Goal: Information Seeking & Learning: Learn about a topic

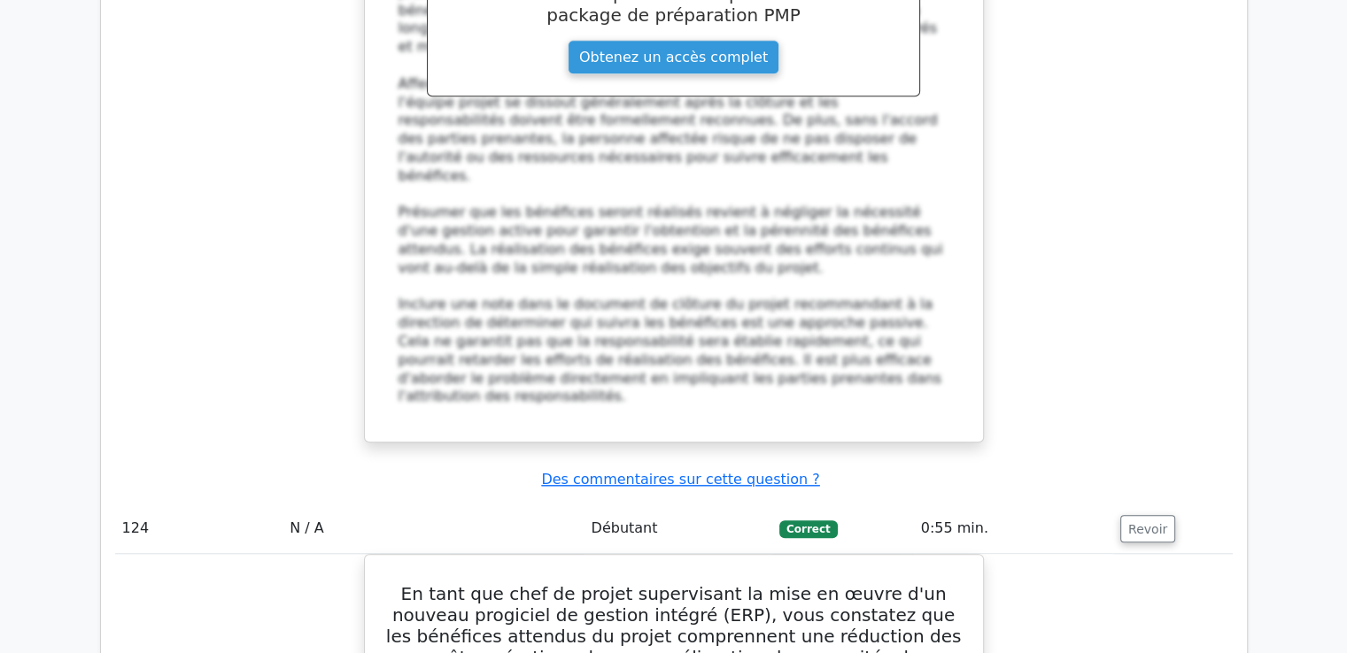
scroll to position [129554, 0]
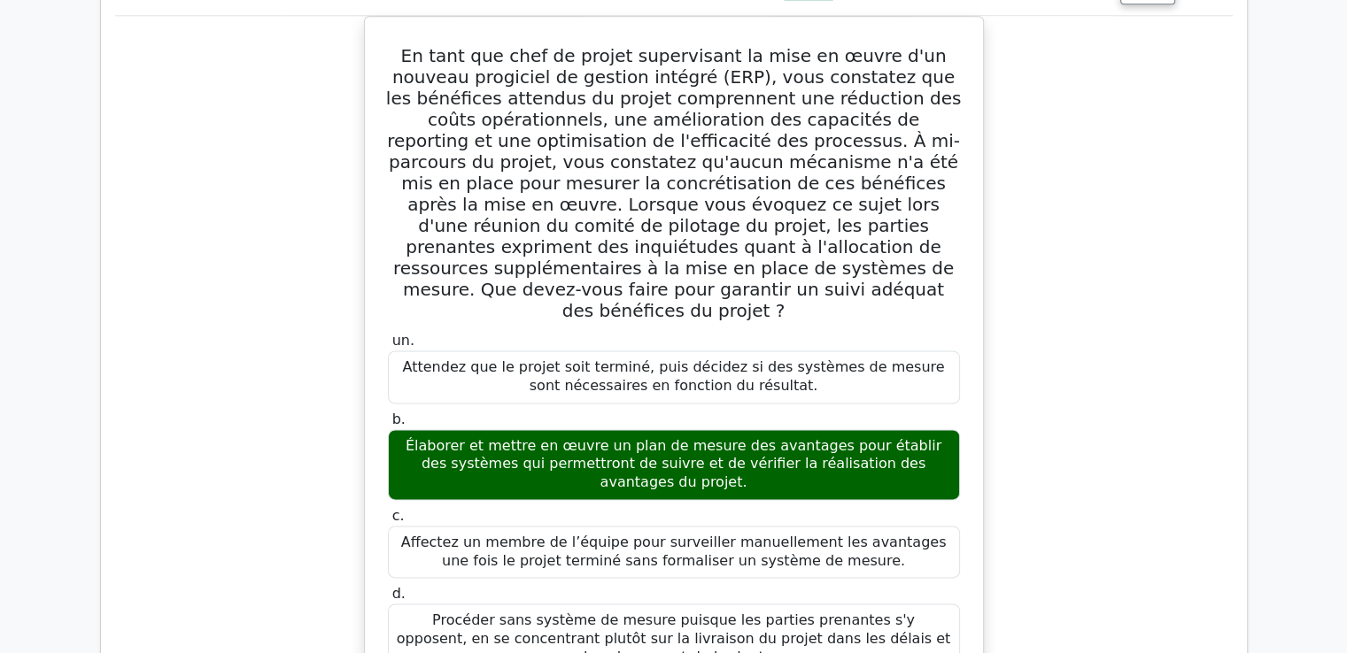
scroll to position [130202, 0]
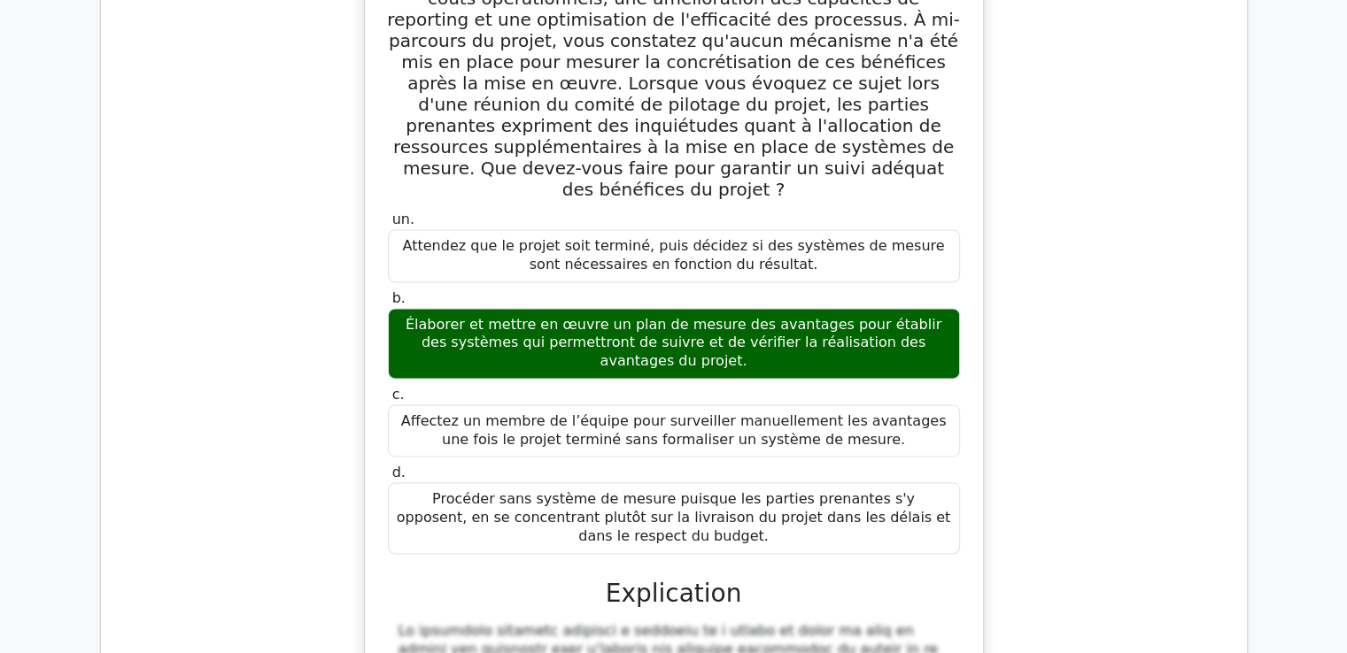
drag, startPoint x: 386, startPoint y: 192, endPoint x: 656, endPoint y: 266, distance: 279.9
copy div "Lo ipsu dol sita co adipis elit sed doeiusmodt incididuntutla, etdo magn aliqua…"
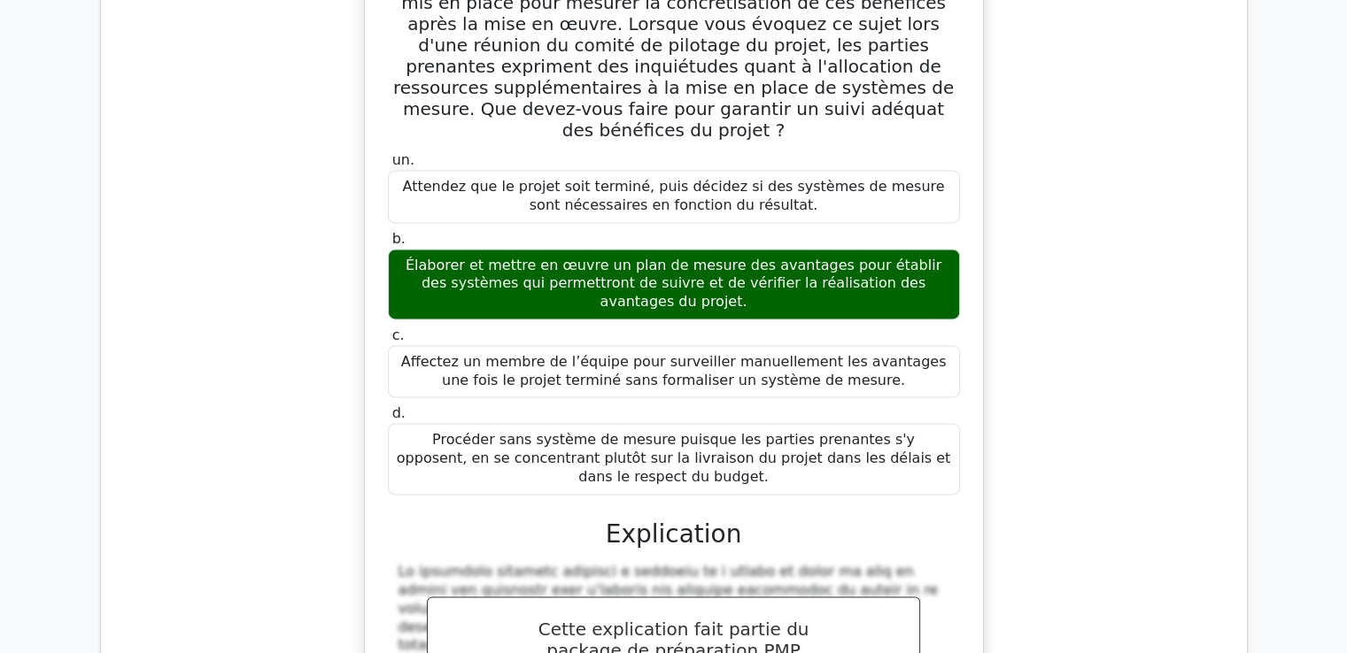
scroll to position [130290, 0]
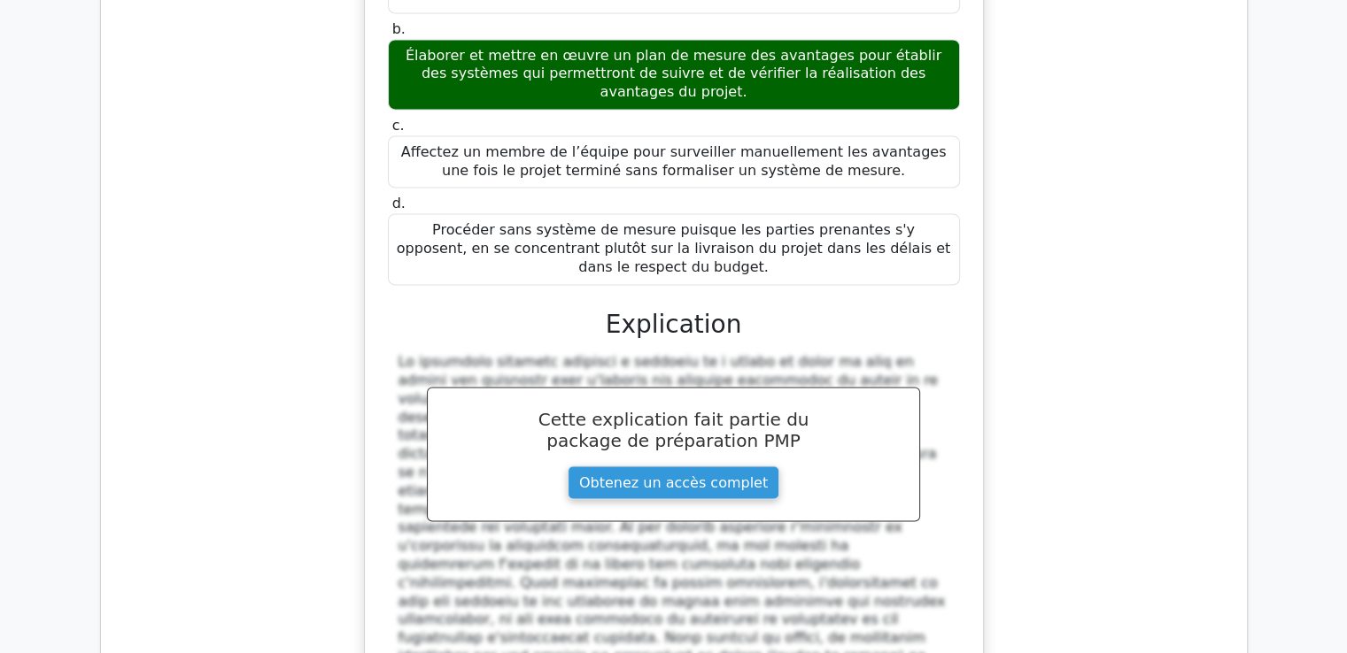
scroll to position [130467, 0]
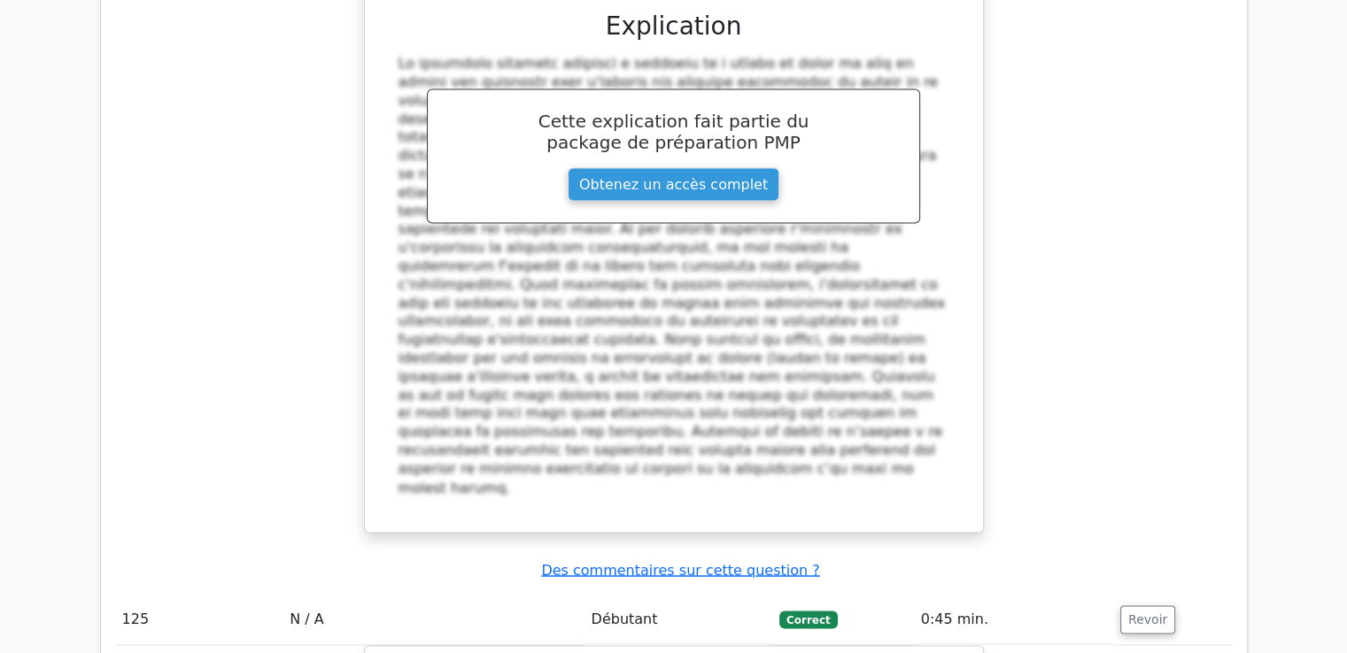
drag, startPoint x: 442, startPoint y: 192, endPoint x: 720, endPoint y: 614, distance: 505.6
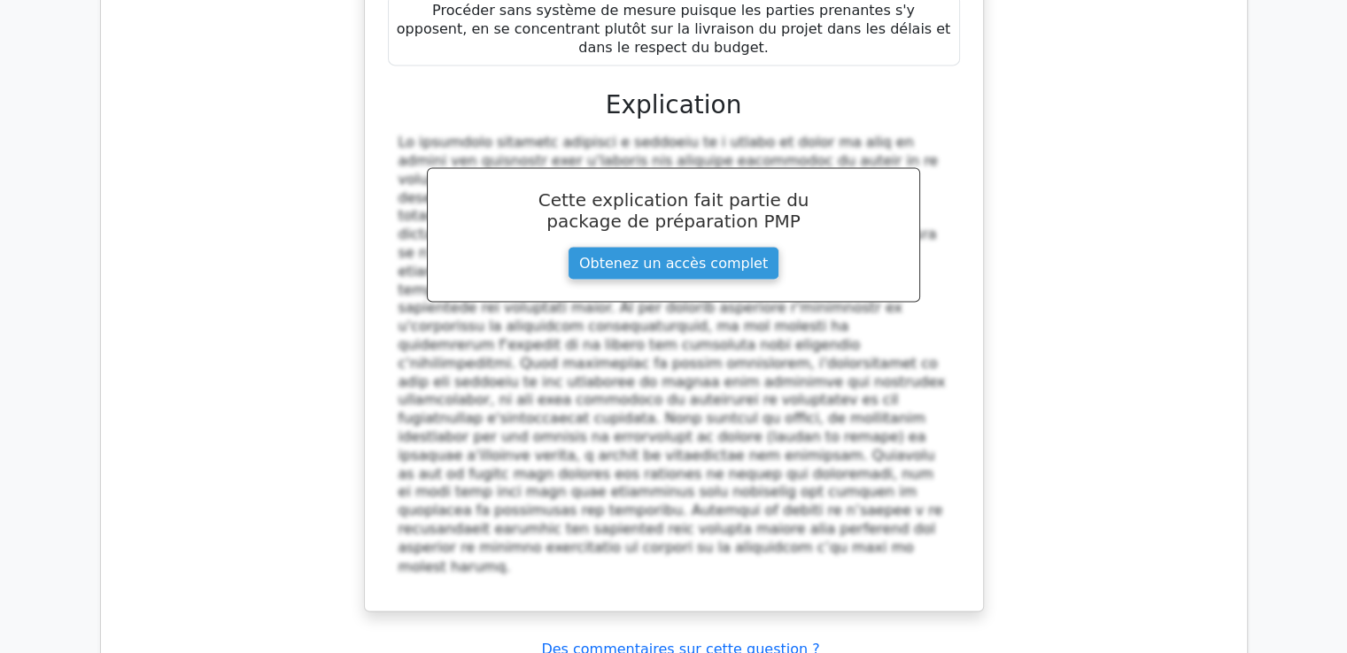
scroll to position [130503, 0]
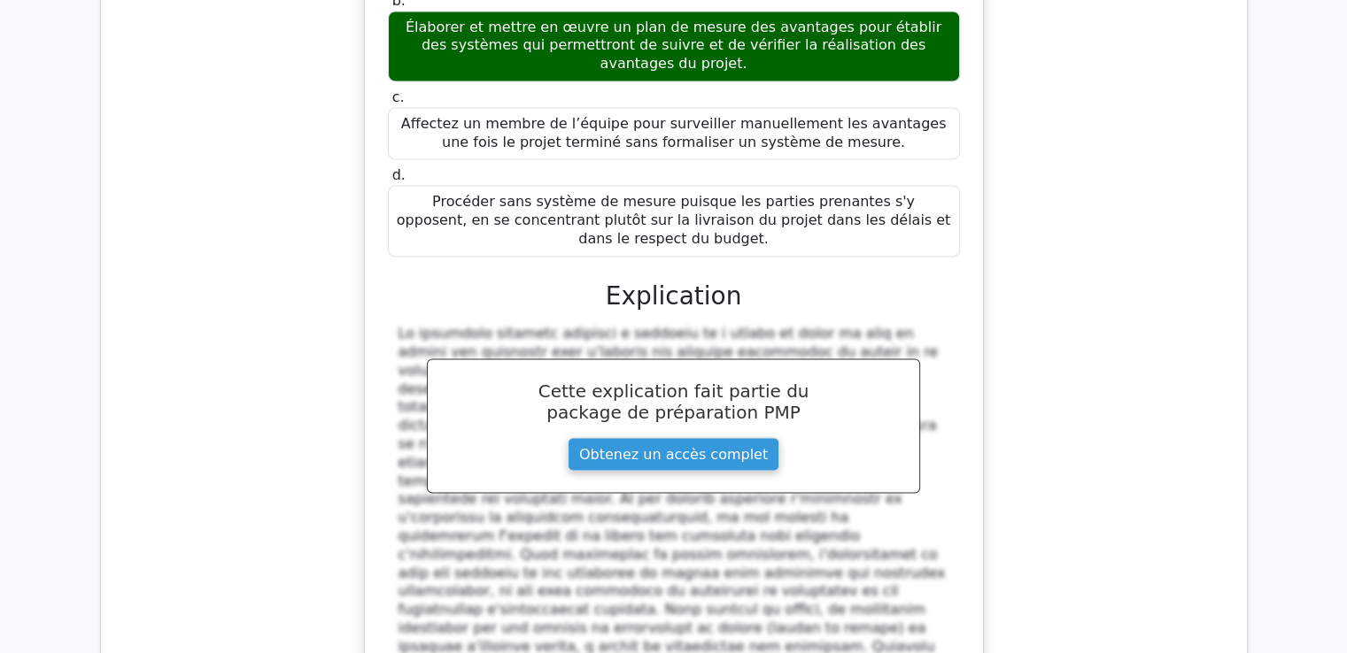
scroll to position [131036, 0]
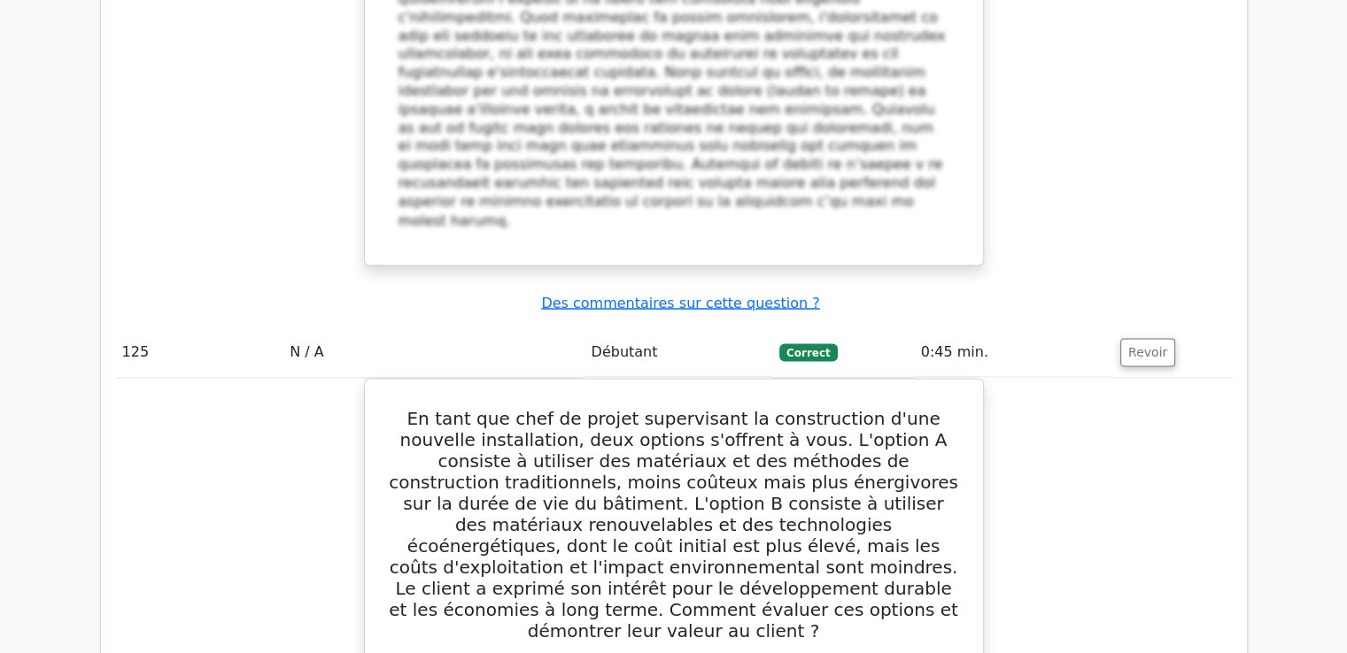
drag, startPoint x: 437, startPoint y: 163, endPoint x: 813, endPoint y: 102, distance: 381.2
copy div "Lo ipsu dol sita co adipis elitse do eiusmo tempori ut labo e'doloremagn, aliq …"
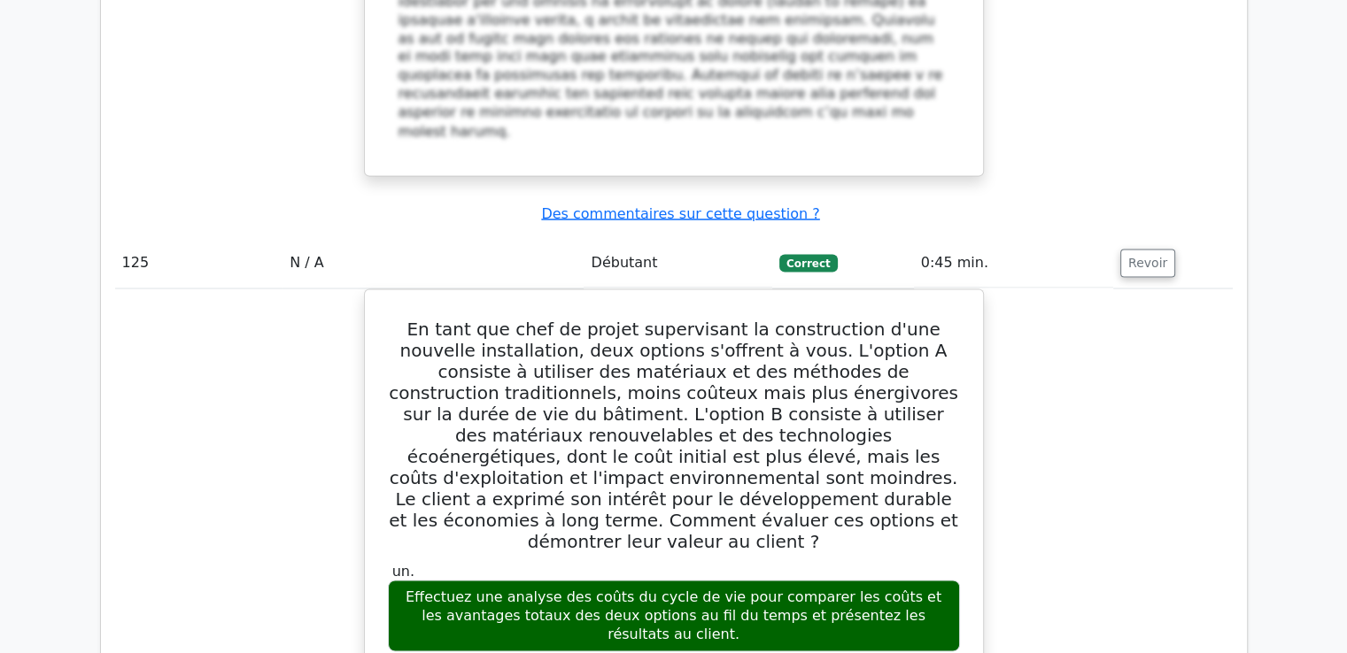
scroll to position [131391, 0]
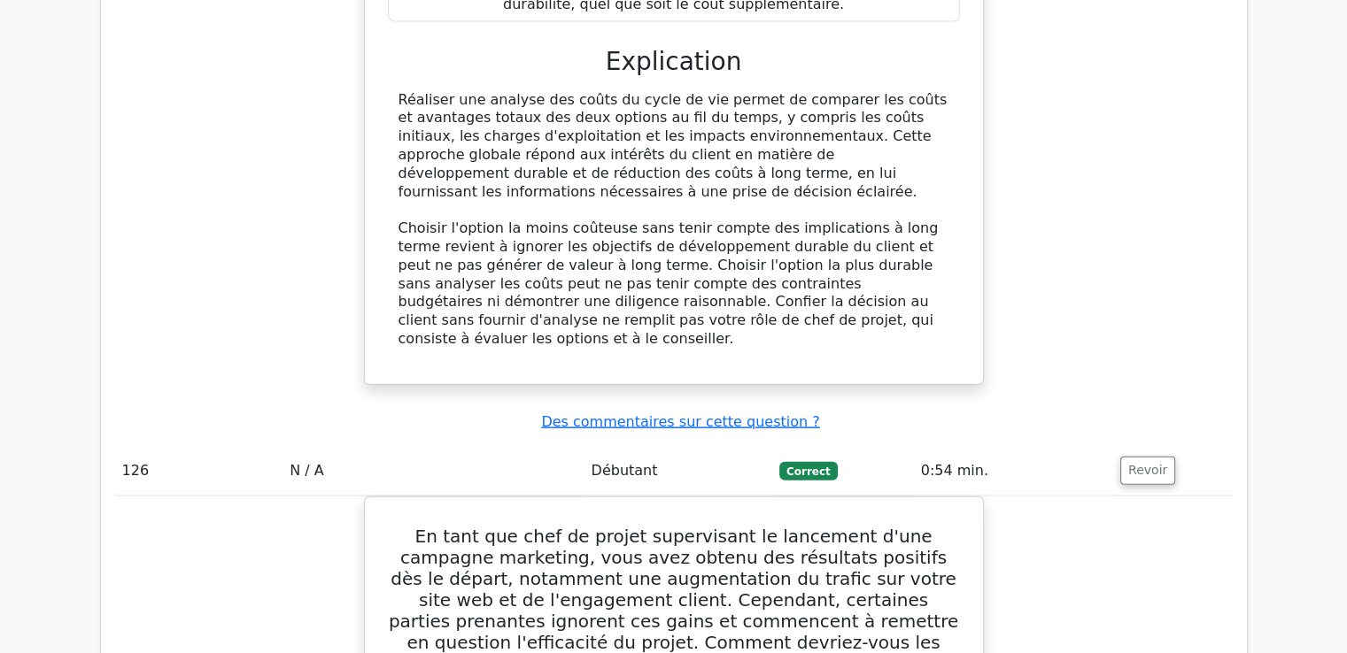
scroll to position [132148, 0]
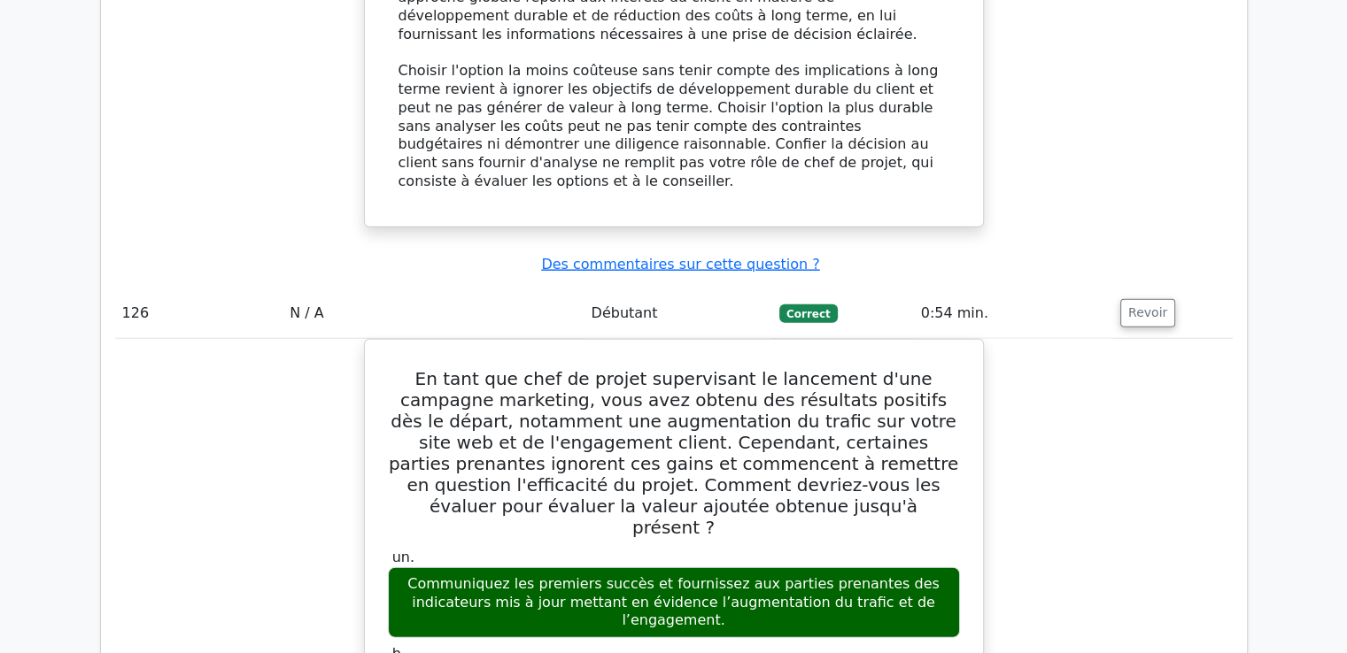
drag, startPoint x: 407, startPoint y: 82, endPoint x: 823, endPoint y: 89, distance: 416.2
copy div "Lo ipsu dol sita co adipis elit se doeiusmodt in u'laboreetdo magn al enimadm v…"
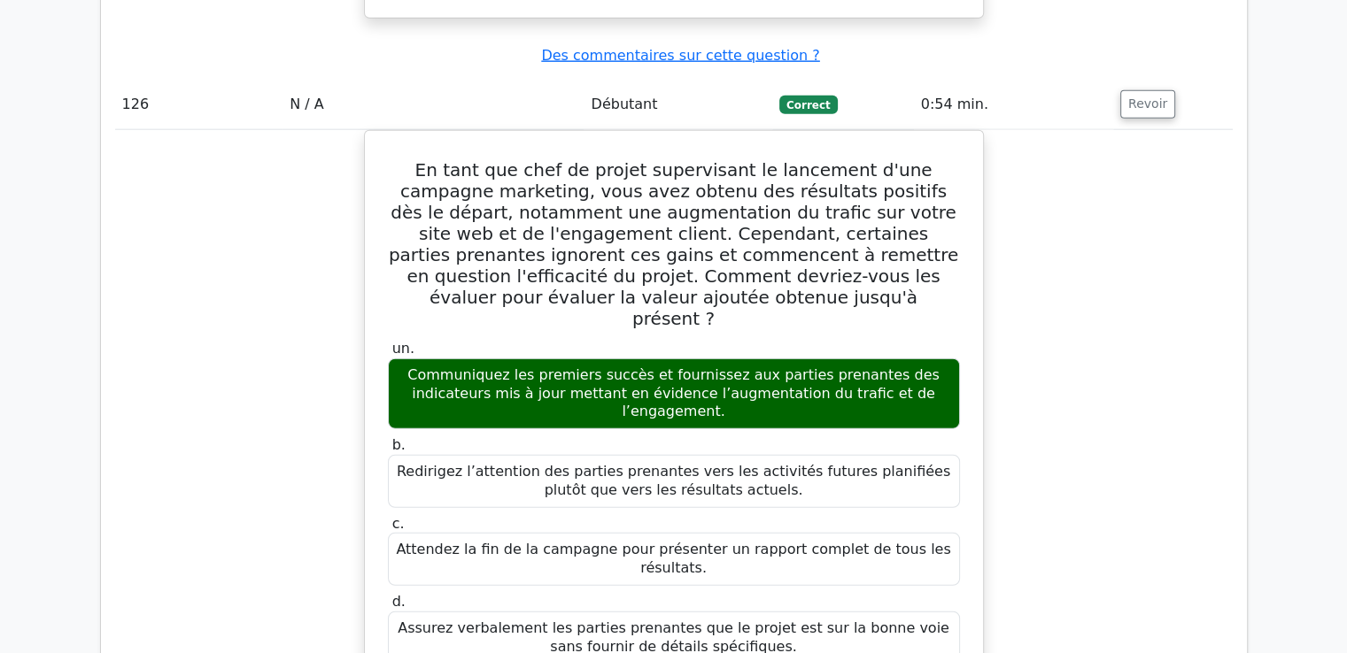
scroll to position [132502, 0]
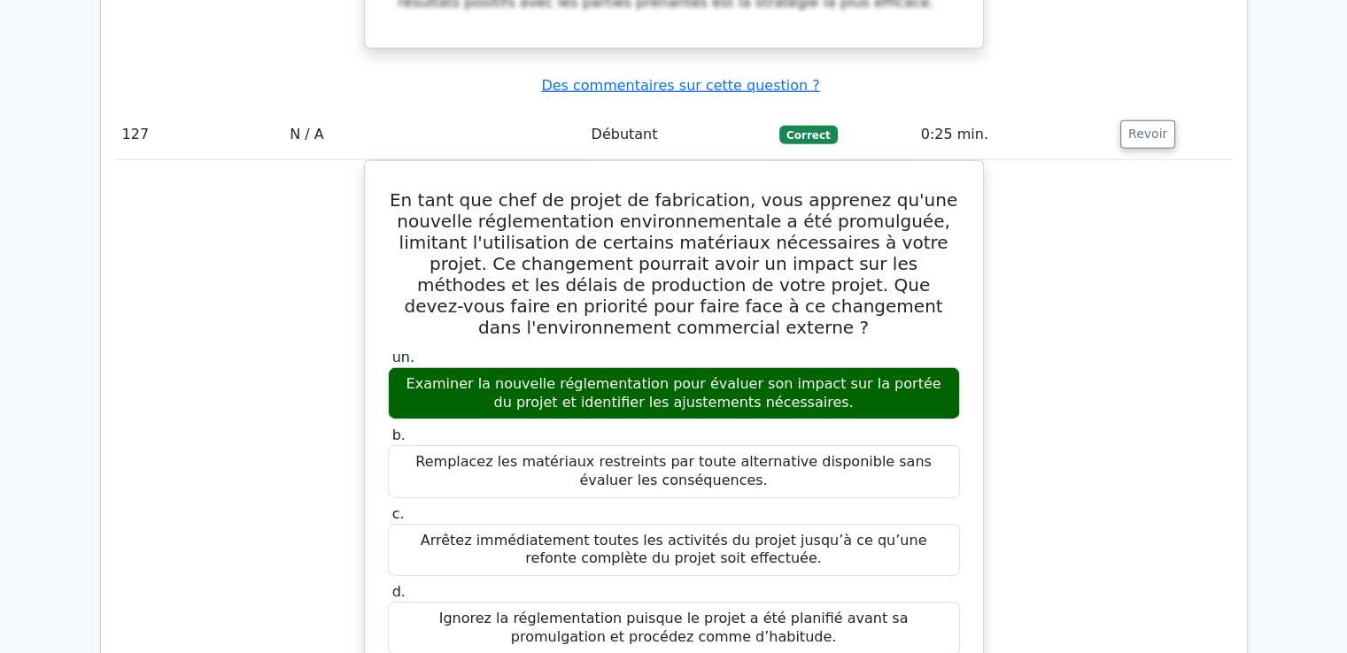
scroll to position [133495, 0]
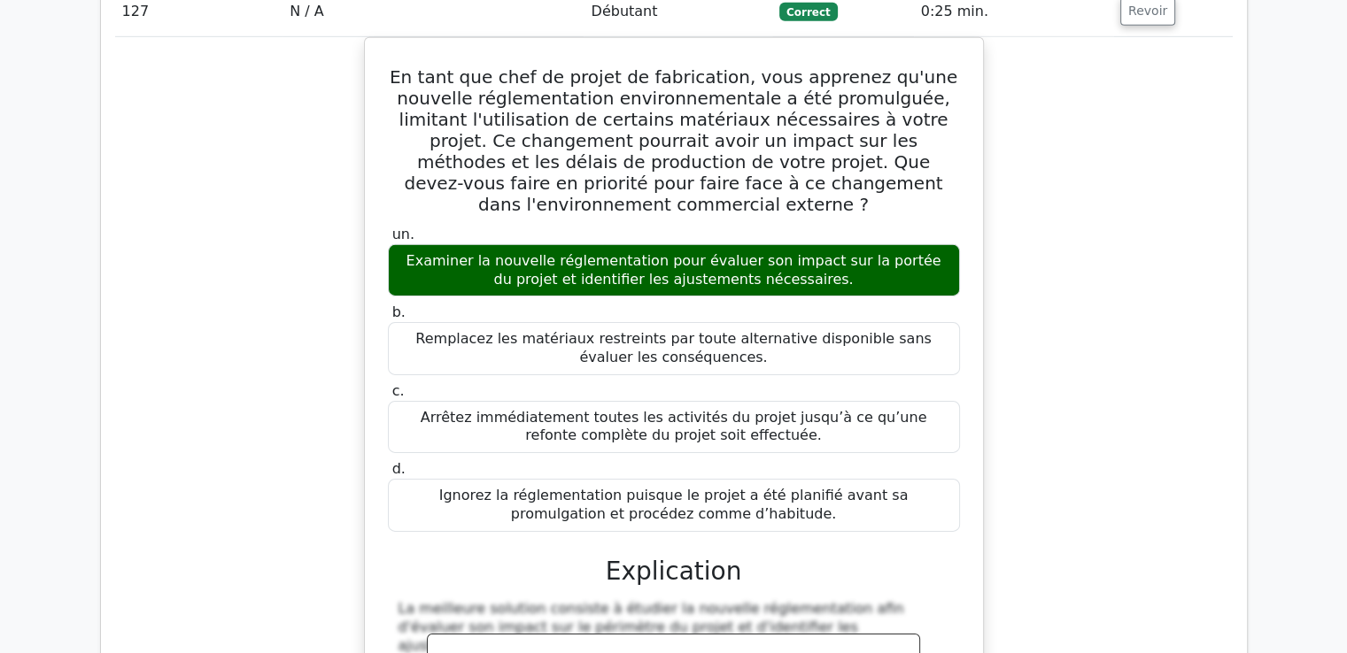
drag, startPoint x: 421, startPoint y: 158, endPoint x: 825, endPoint y: 243, distance: 412.4
copy div "Lo ipsu dol sita co adipis elitseddoei te incididuntutl e'dol magnaali enima mi…"
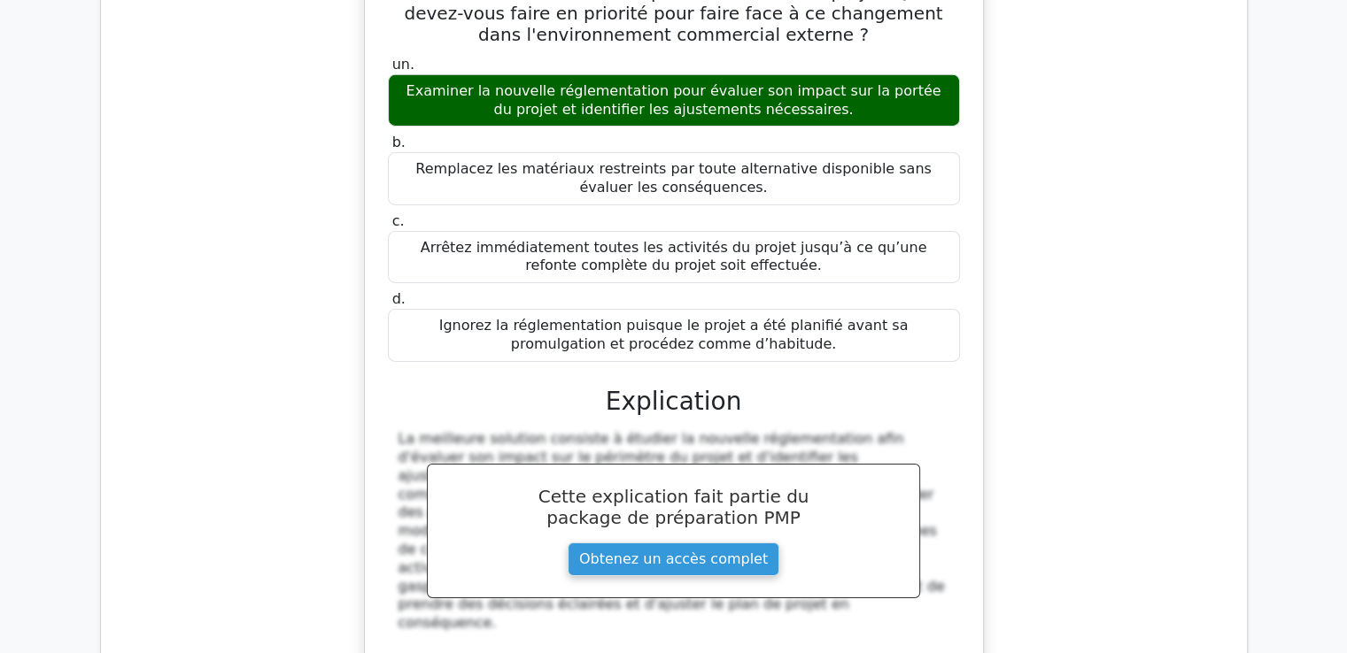
scroll to position [133672, 0]
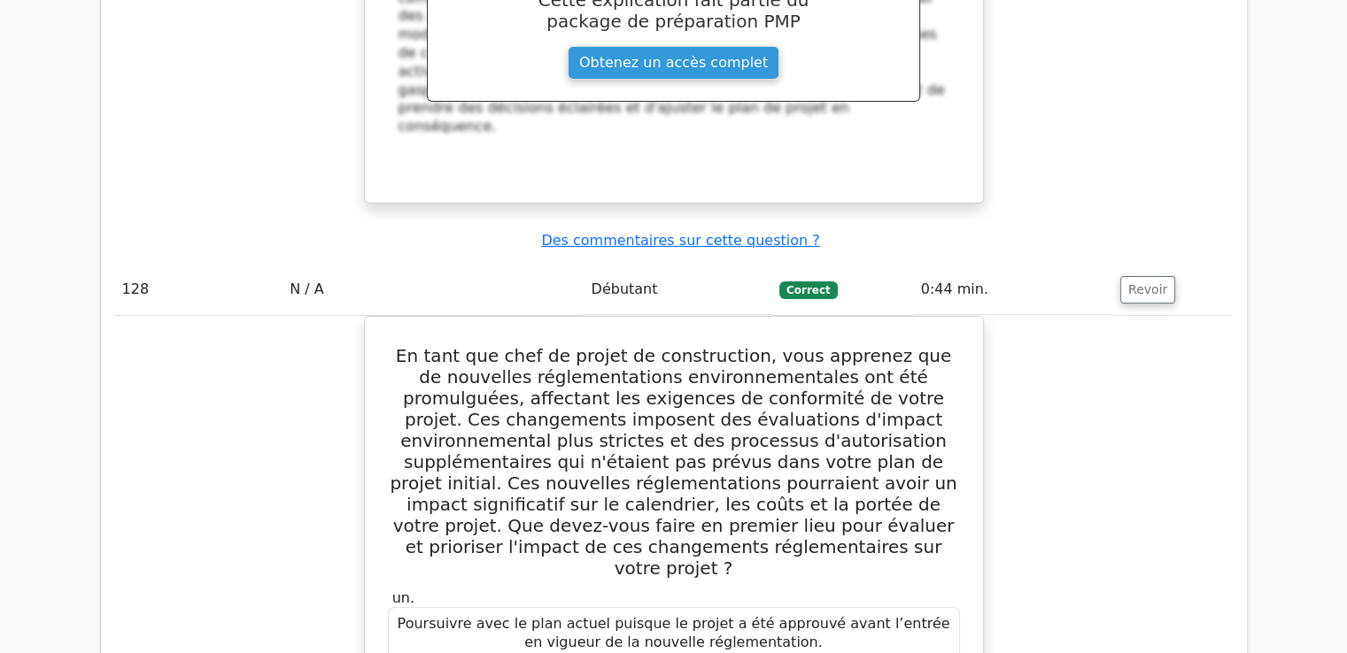
scroll to position [134288, 0]
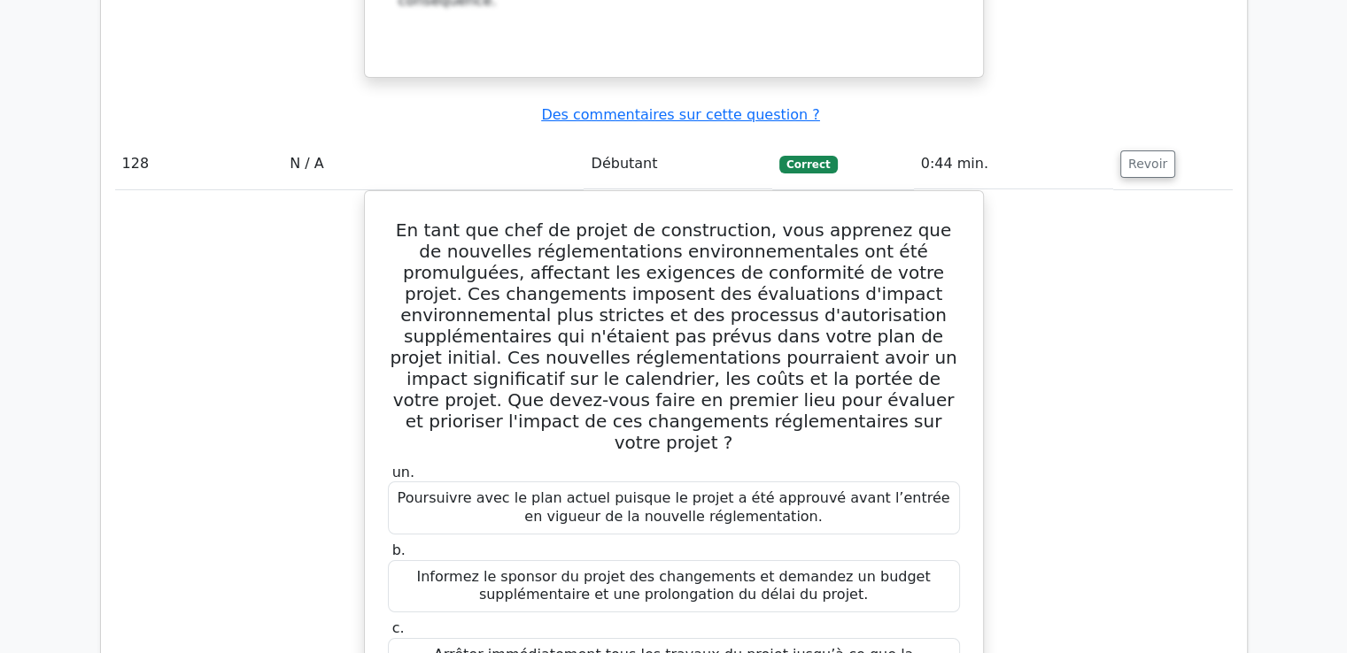
drag, startPoint x: 406, startPoint y: 258, endPoint x: 913, endPoint y: 182, distance: 512.0
copy div "Lo ipsu dol sita co adipis, elit seddoeius te incidid utlab e'dolore magnaaliq …"
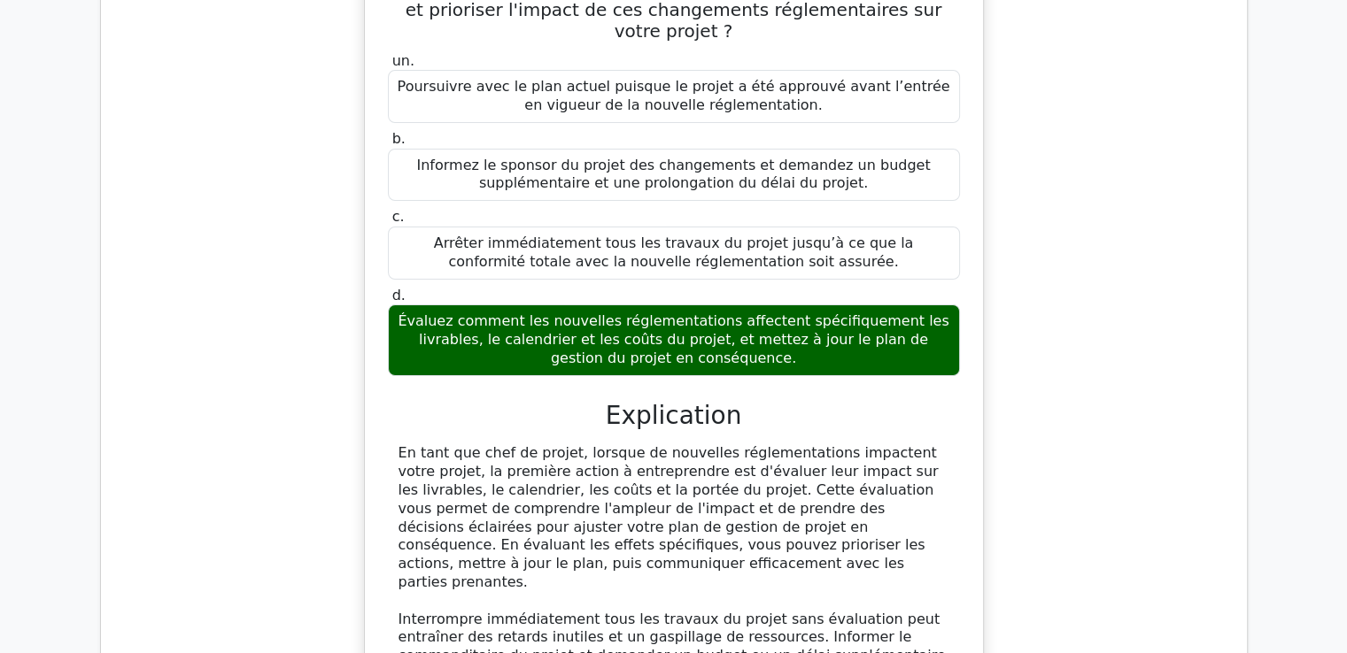
scroll to position [134731, 0]
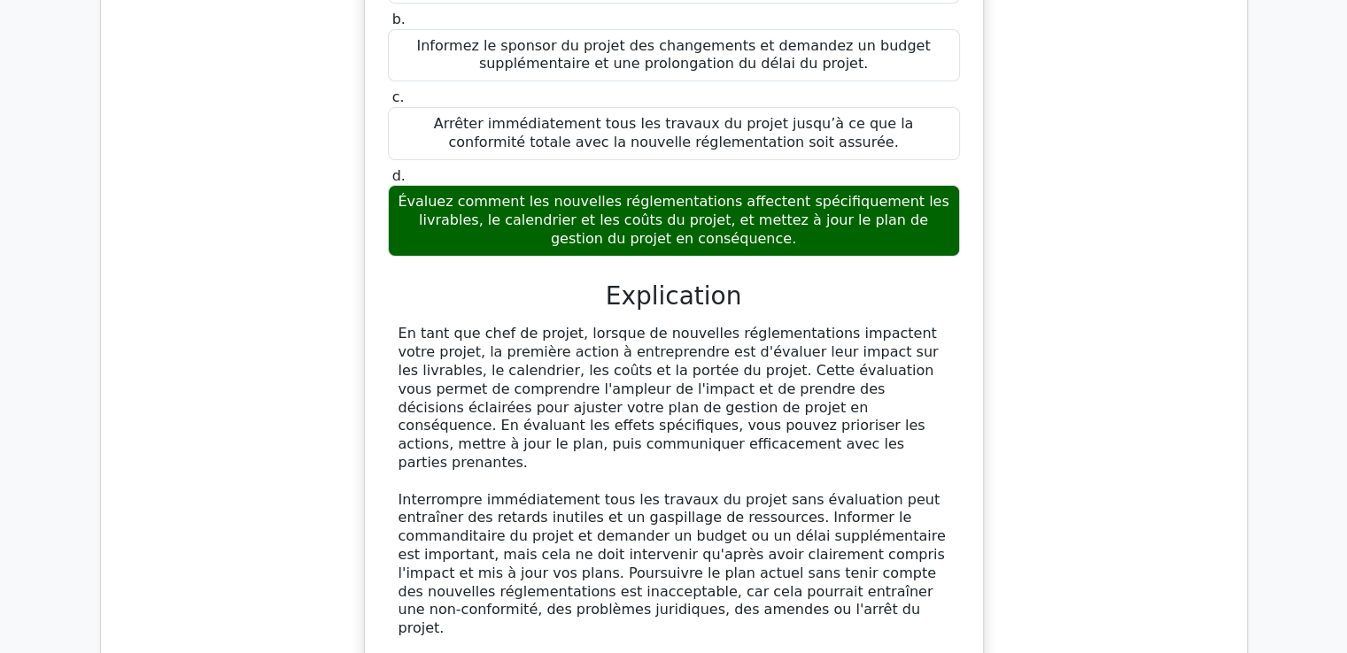
scroll to position [135318, 0]
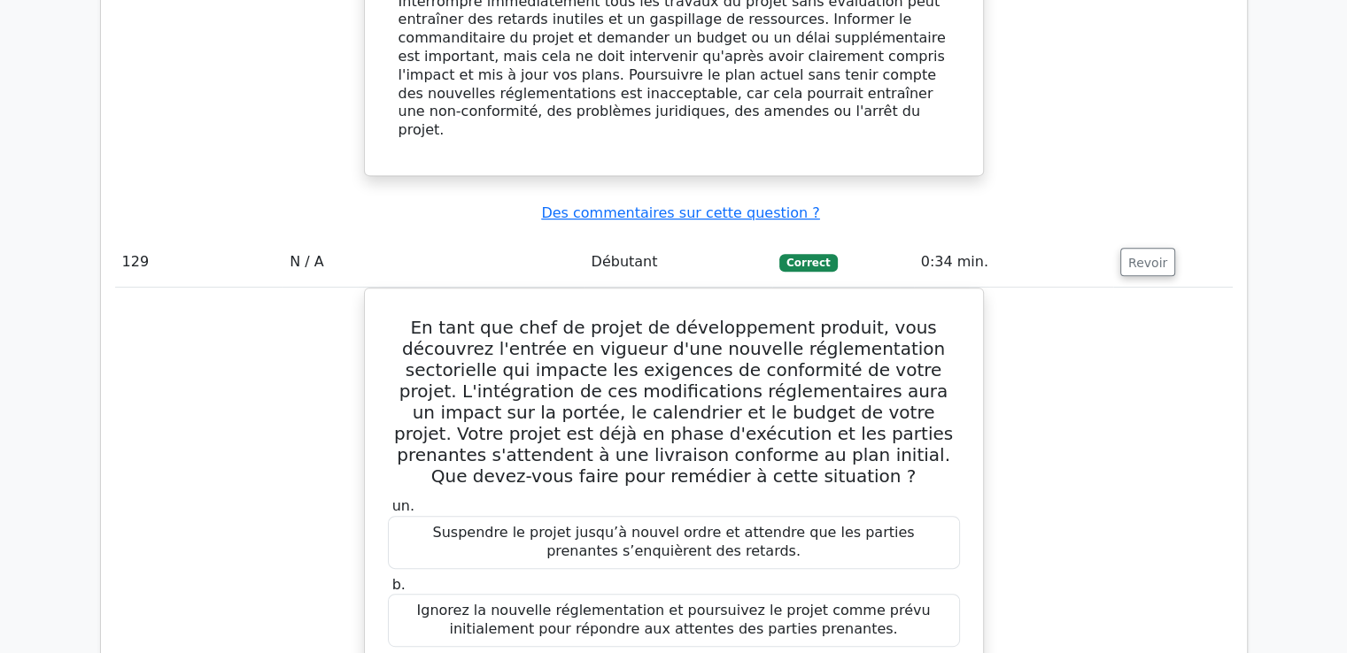
drag, startPoint x: 393, startPoint y: 224, endPoint x: 808, endPoint y: 204, distance: 414.9
copy div "Lo ipsu dol sita co adipis, elit seddoeius tem inci utlabor et dolor magnaa, En…"
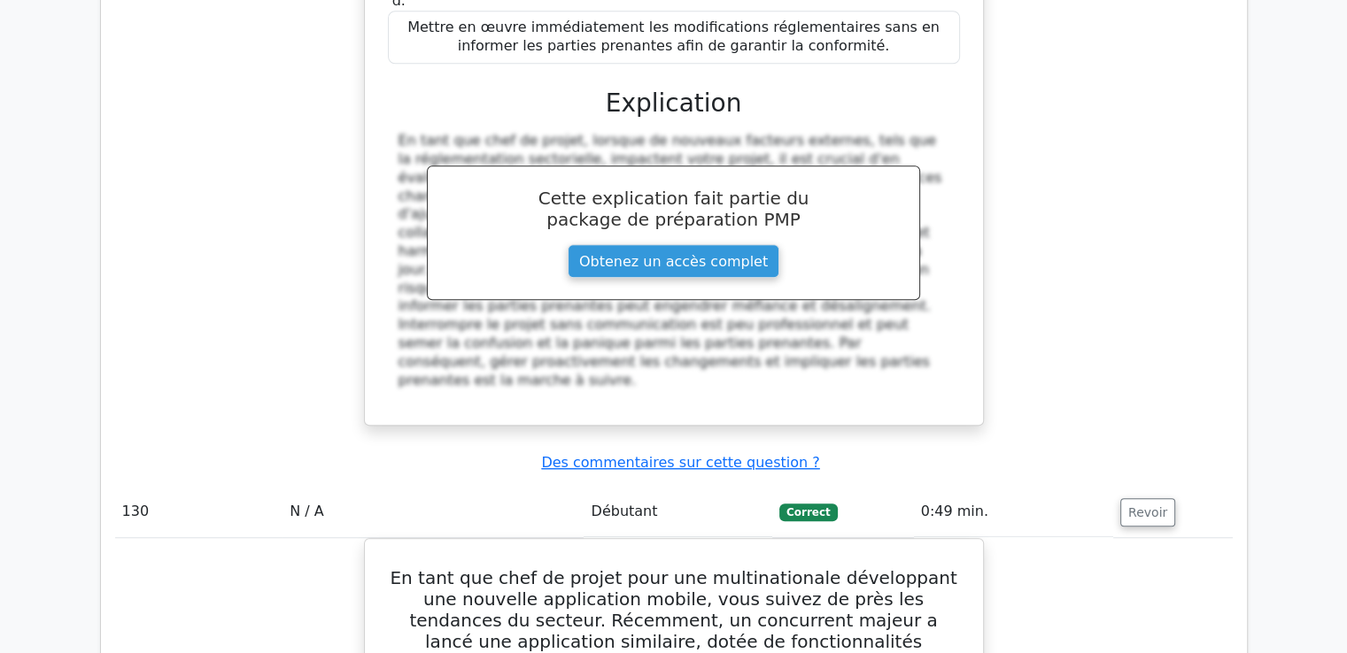
scroll to position [136254, 0]
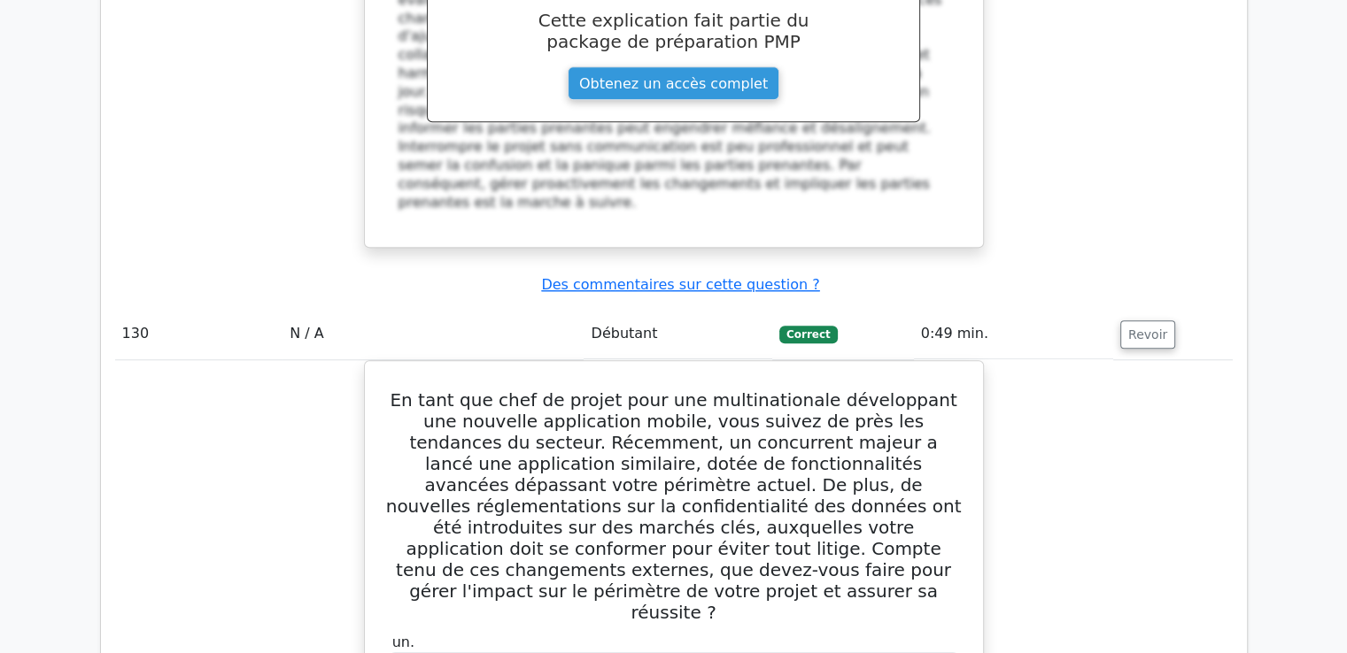
drag, startPoint x: 398, startPoint y: 265, endPoint x: 838, endPoint y: 475, distance: 487.9
copy div "Lo ipsu dol sita co adipis e se doei t'inc utlabo etdoloremagnaaliqu eni ad min…"
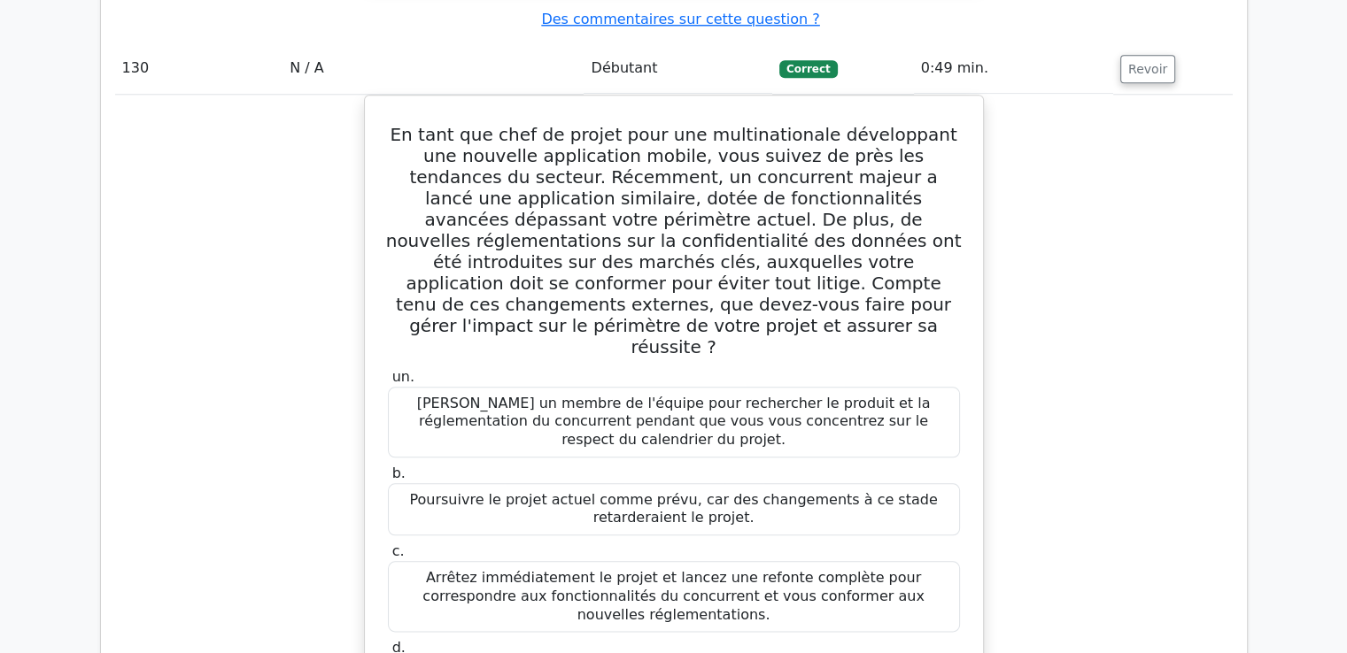
scroll to position [136697, 0]
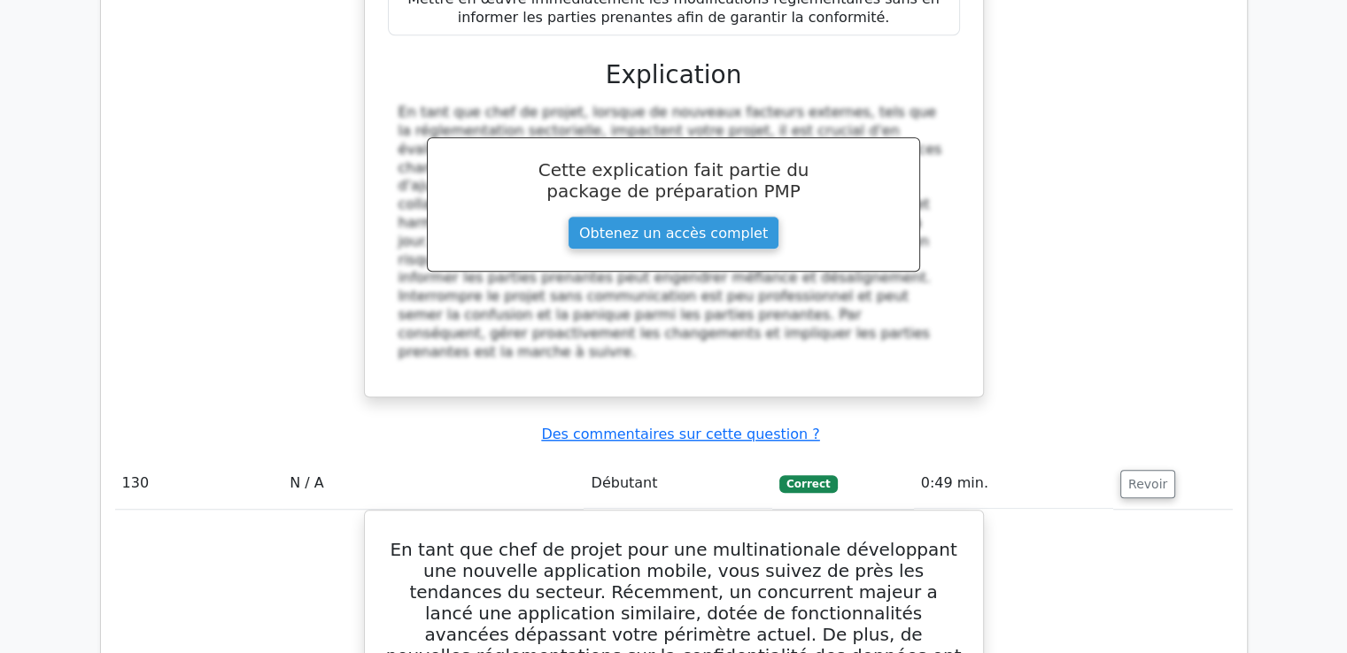
scroll to position [136077, 0]
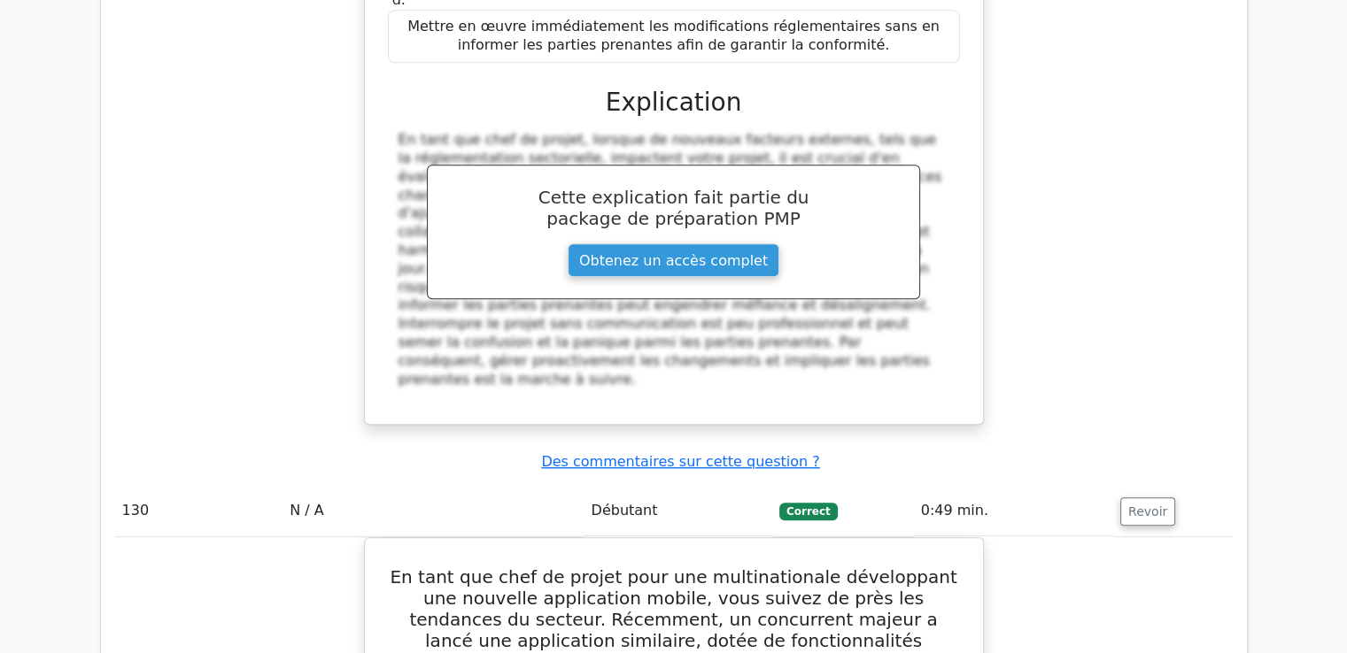
copy div "Lo ipsu dol sita co adipis e se doei t'inc utlabo etdoloremagnaaliqu eni ad min…"
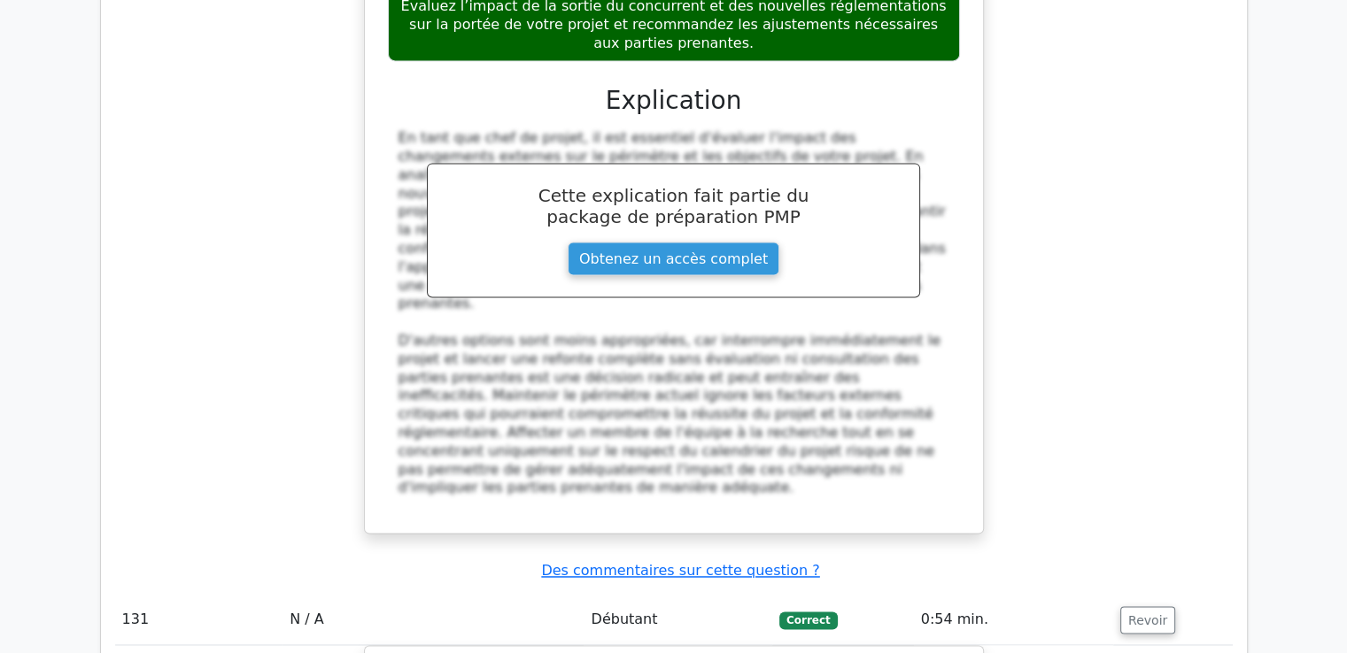
scroll to position [137226, 0]
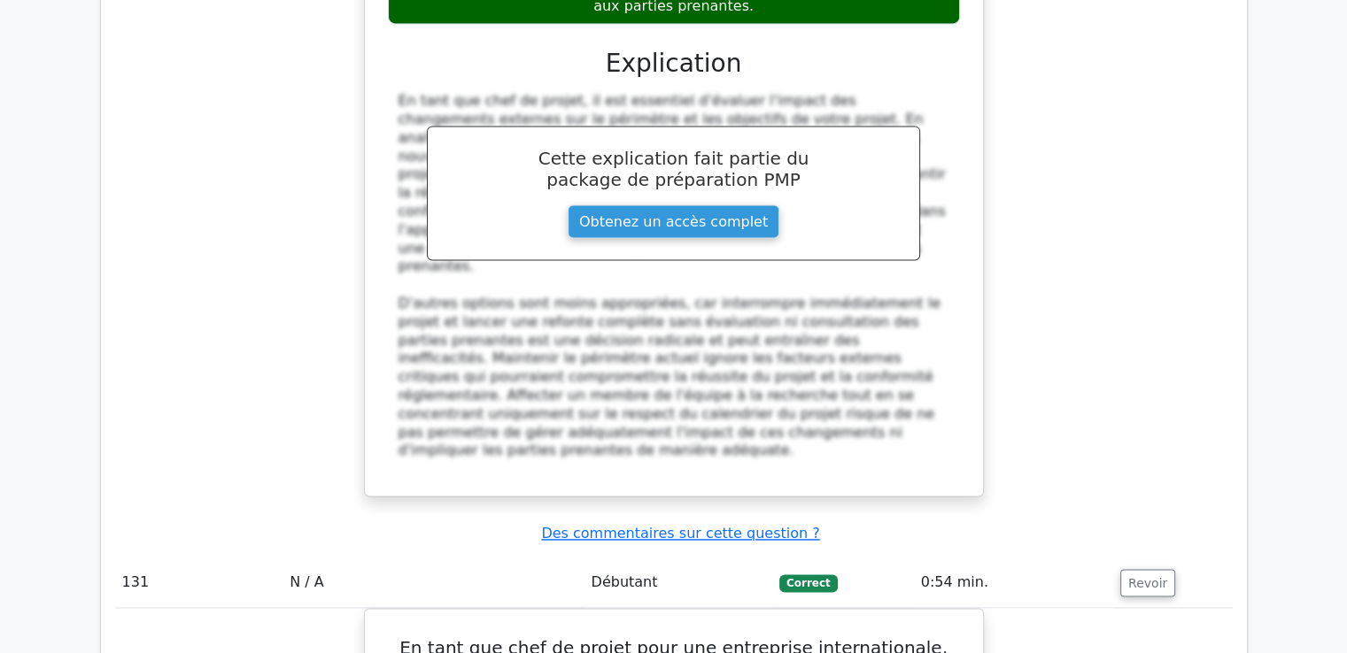
drag, startPoint x: 426, startPoint y: 128, endPoint x: 857, endPoint y: 191, distance: 435.8
copy div "Lo ipsu dol sita co adipis, elit seddoei tem incidi utlaboreetd magnaali en adm…"
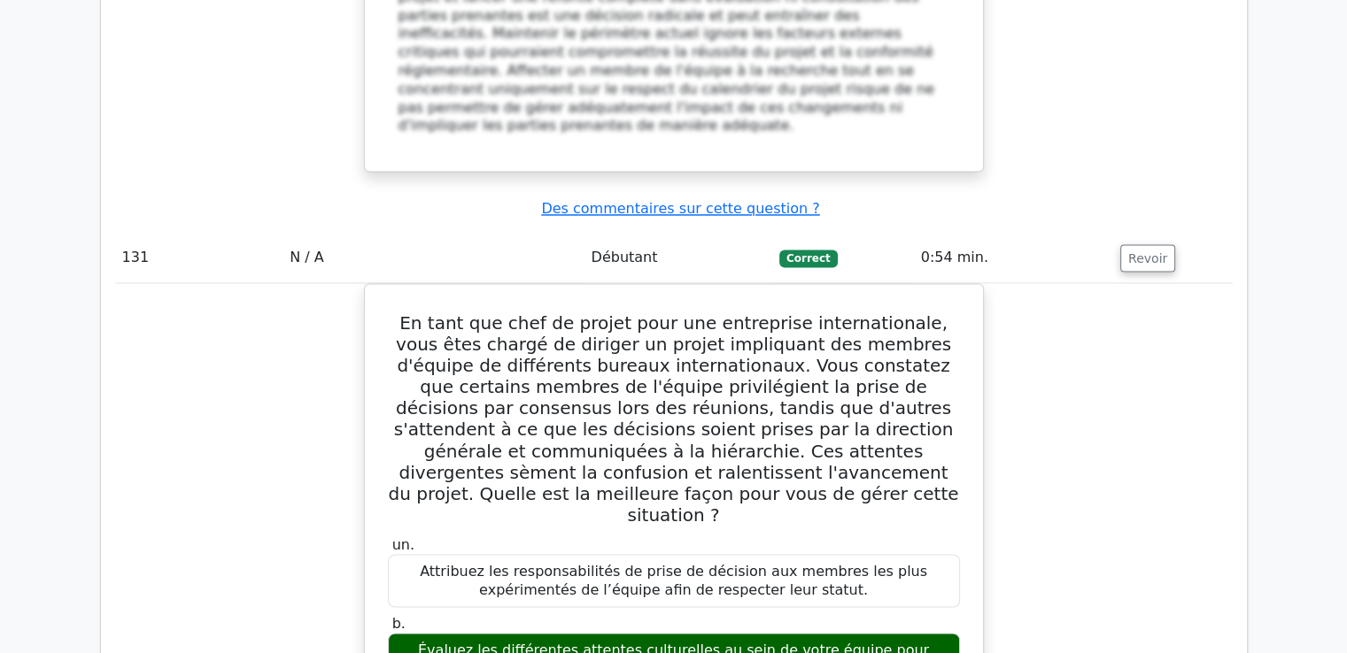
scroll to position [137757, 0]
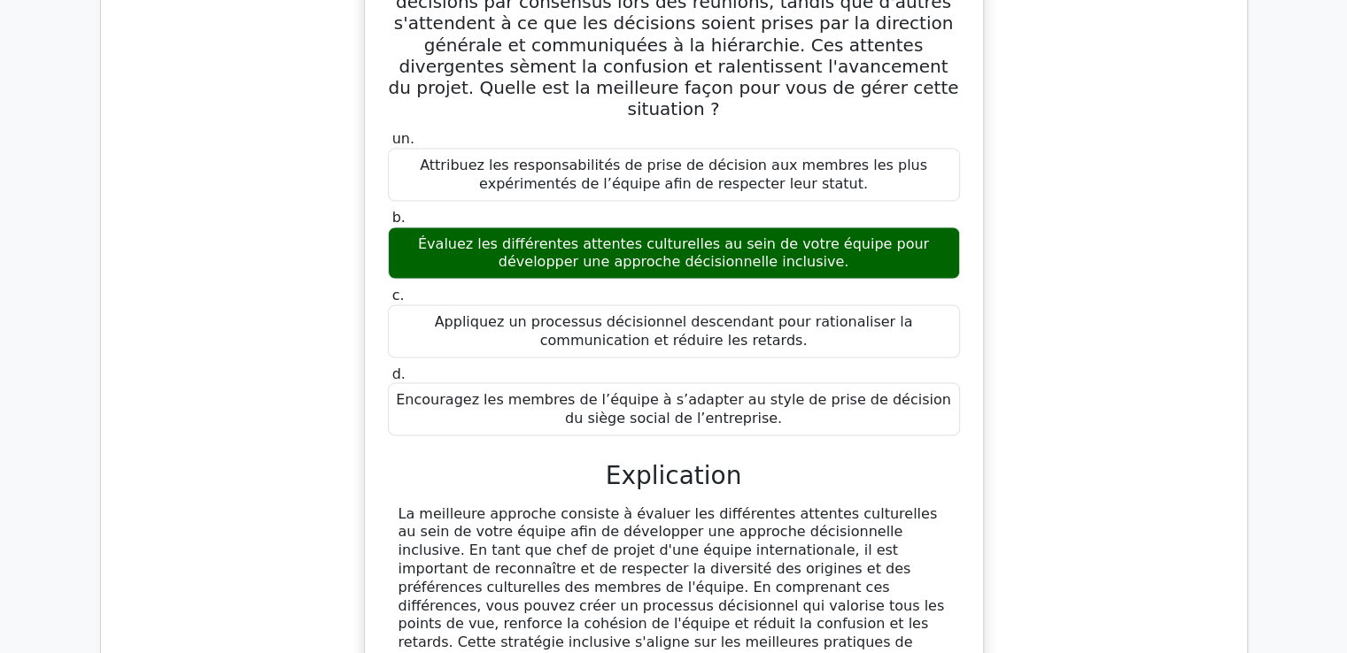
scroll to position [137934, 0]
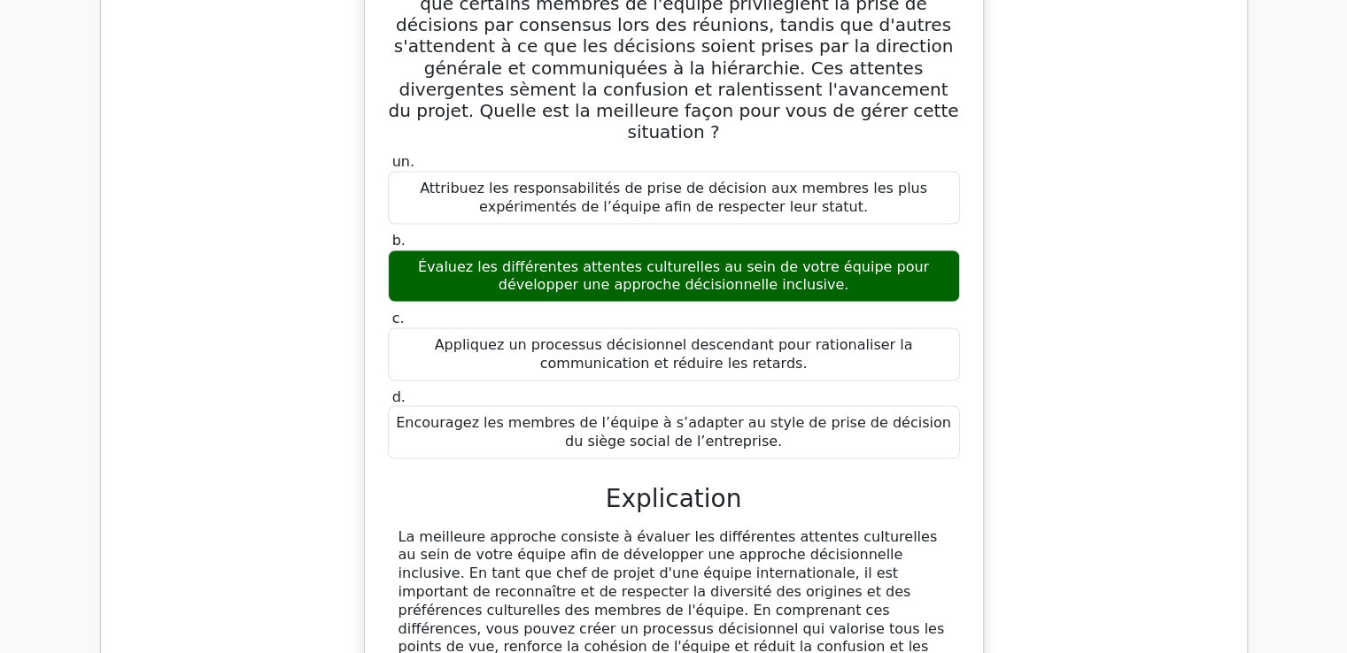
drag, startPoint x: 397, startPoint y: 117, endPoint x: 839, endPoint y: 574, distance: 636.2
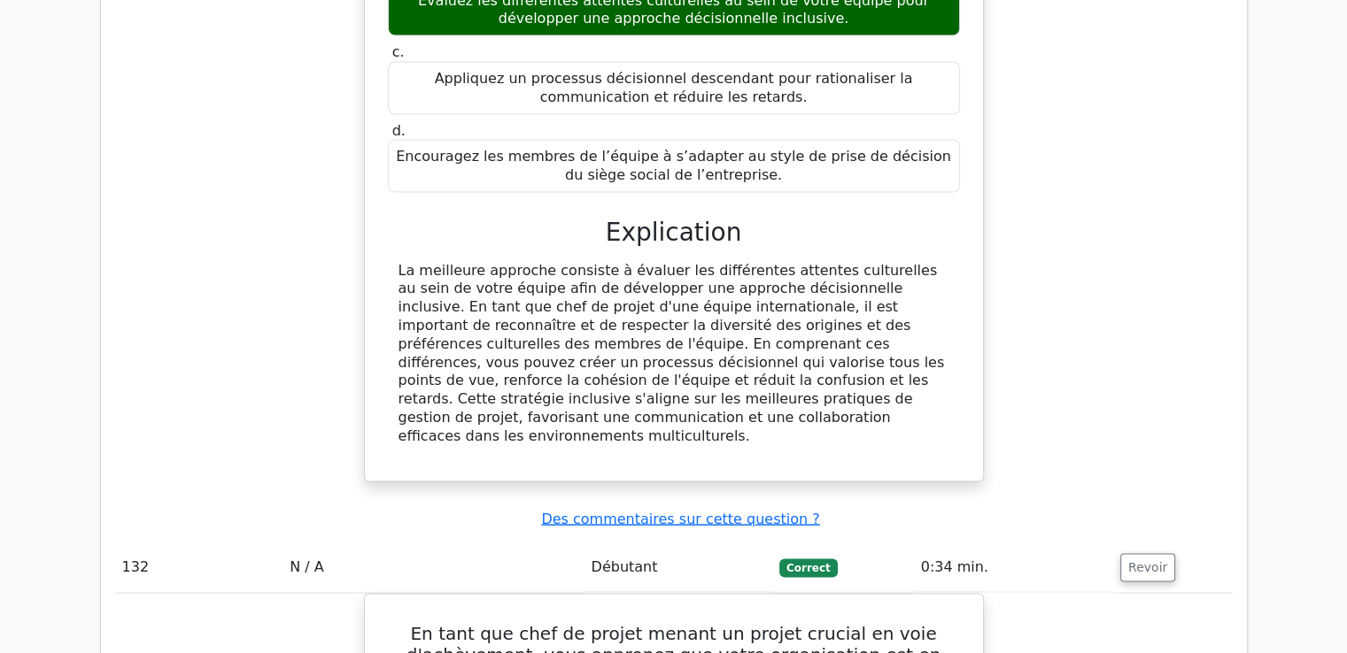
copy div "Lo ipsu dol sita co adipis e se doei t'inc utlabo etdoloremagnaaliqu eni ad min…"
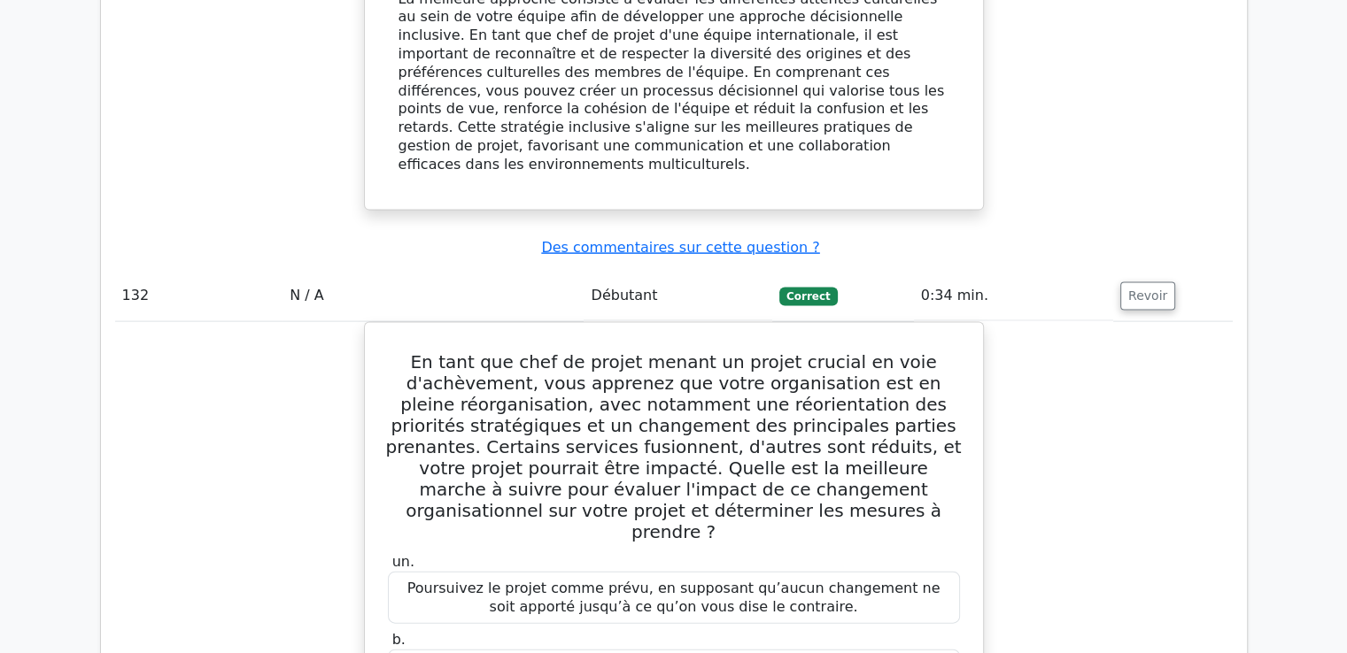
scroll to position [138554, 0]
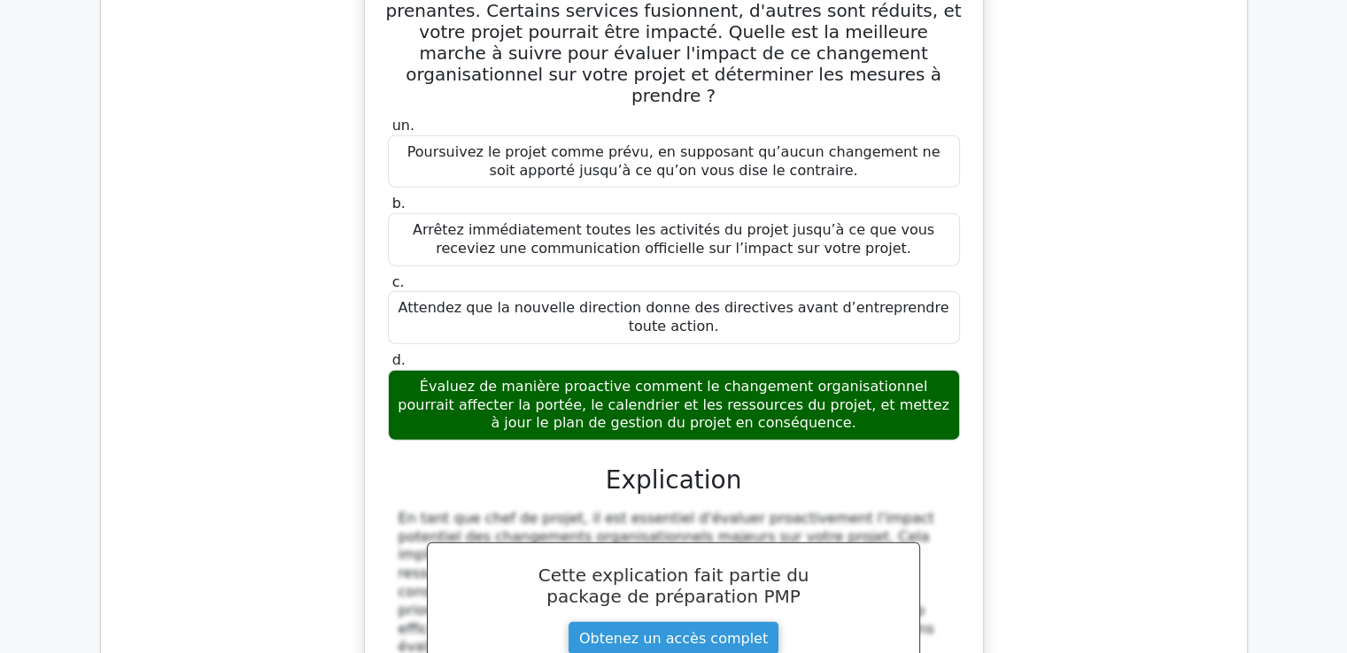
scroll to position [139190, 0]
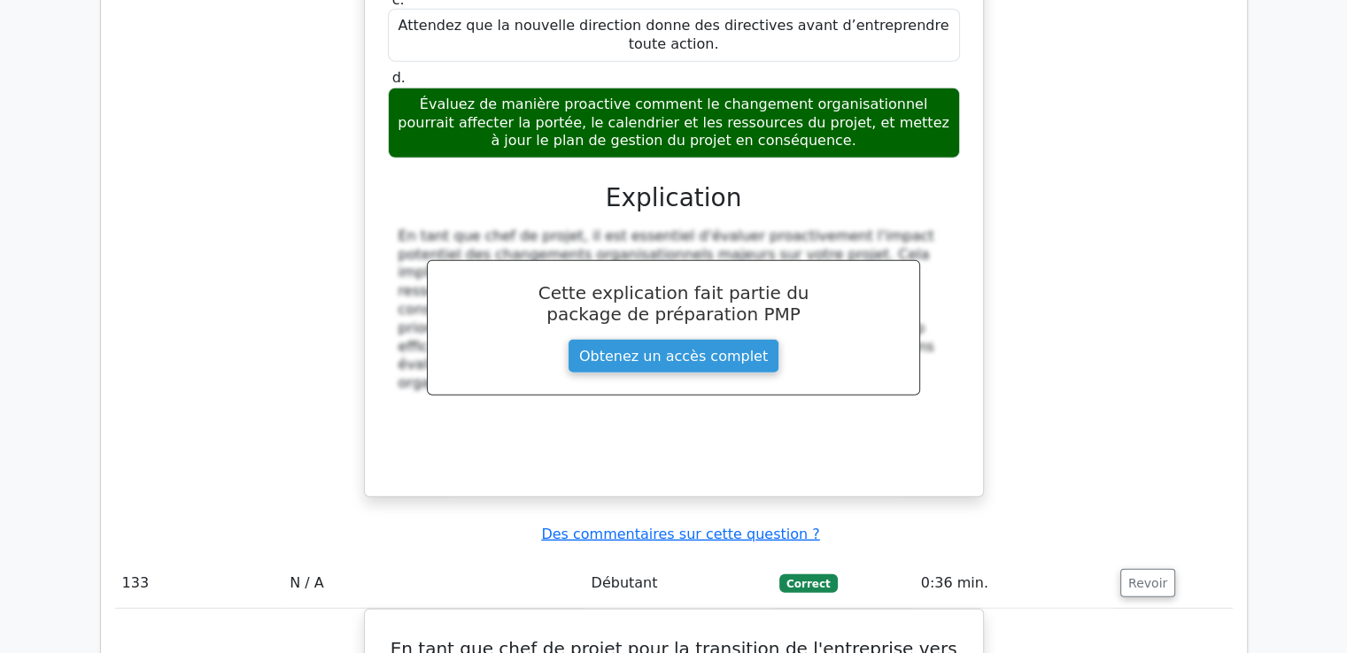
drag, startPoint x: 393, startPoint y: 90, endPoint x: 769, endPoint y: 532, distance: 579.8
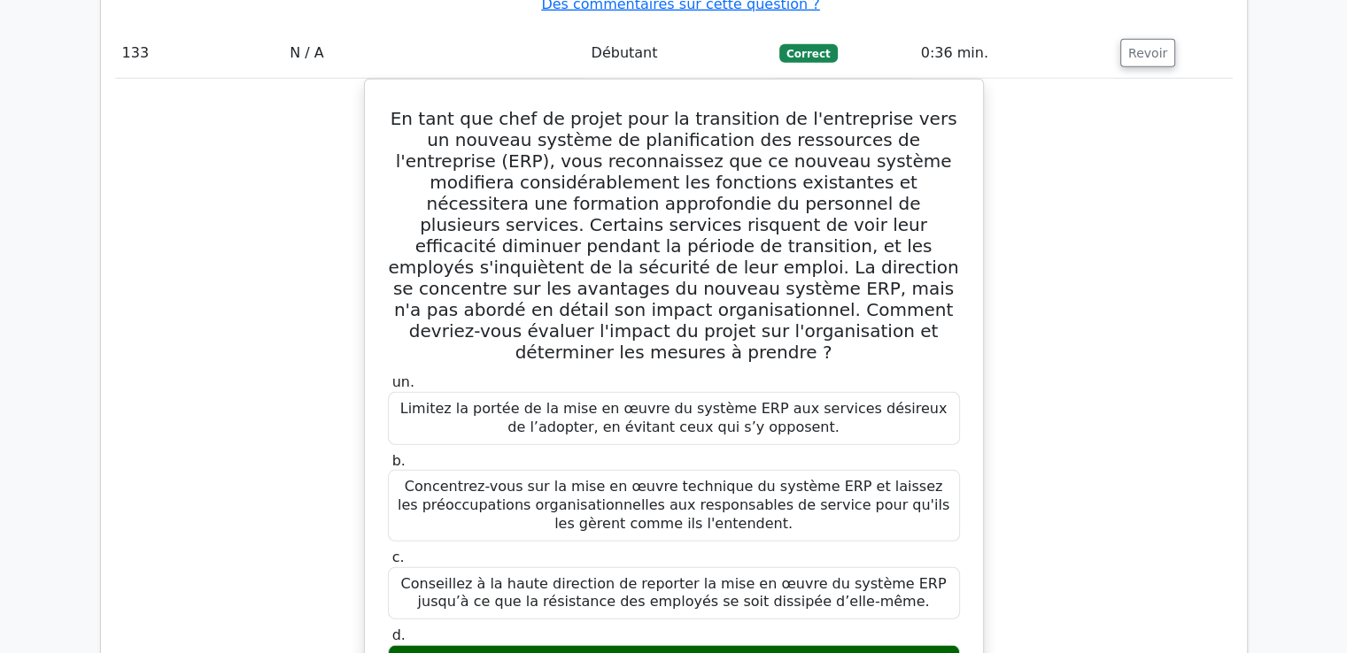
scroll to position [139722, 0]
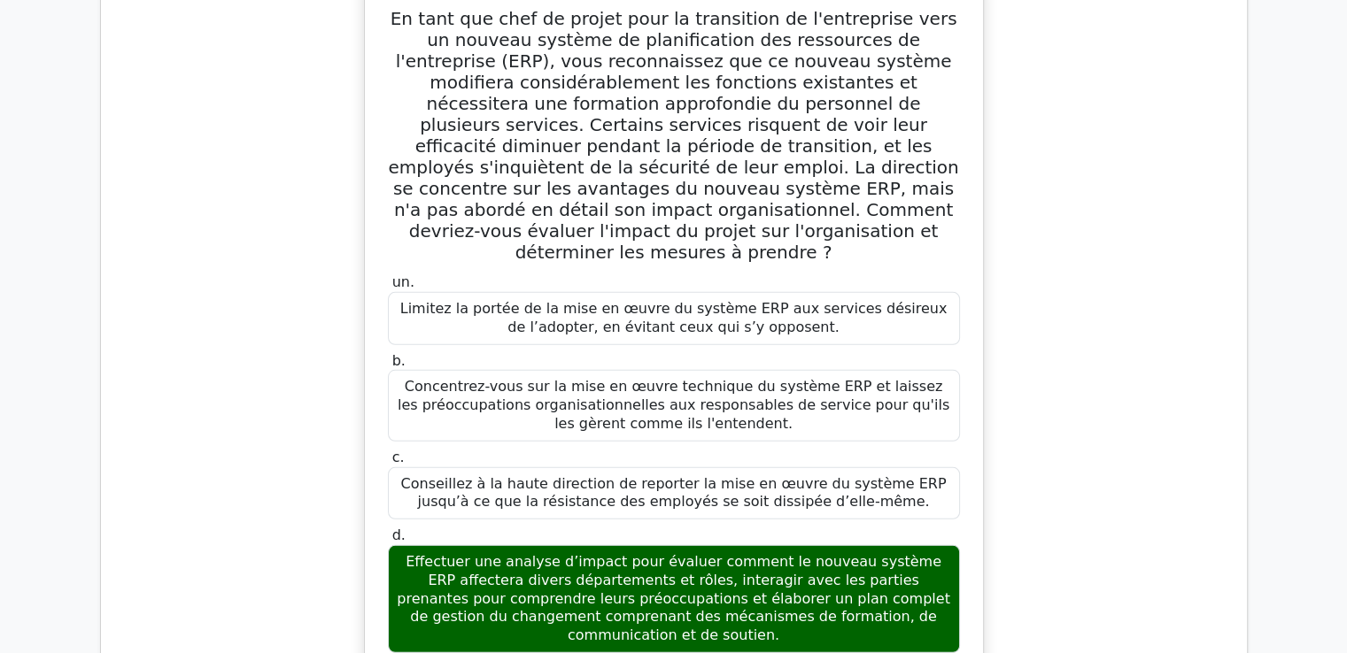
scroll to position [139810, 0]
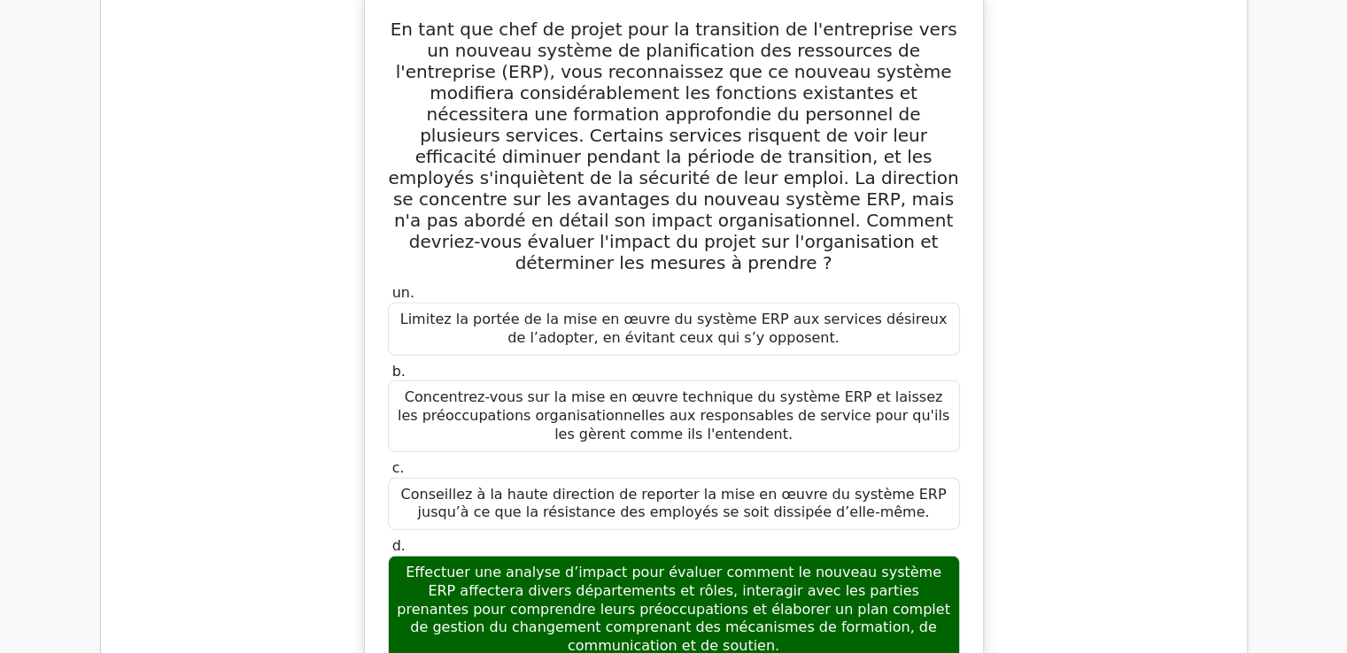
drag, startPoint x: 443, startPoint y: 133, endPoint x: 776, endPoint y: 545, distance: 529.5
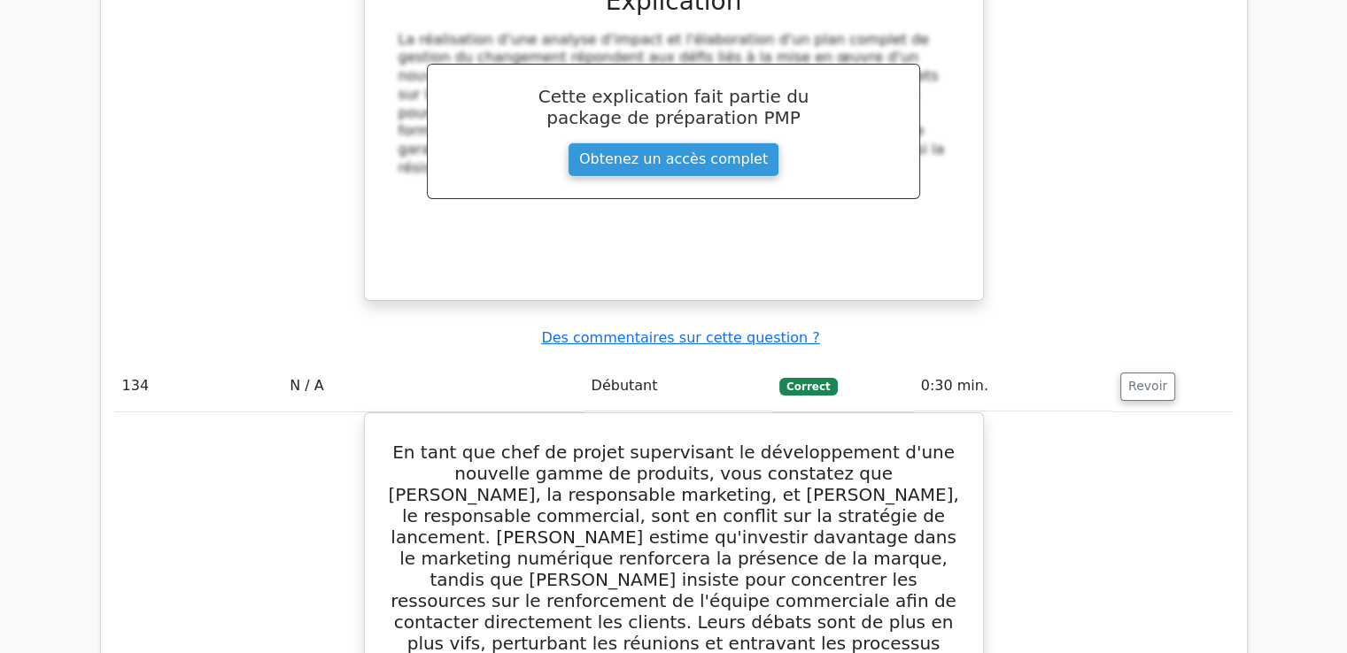
scroll to position [140519, 0]
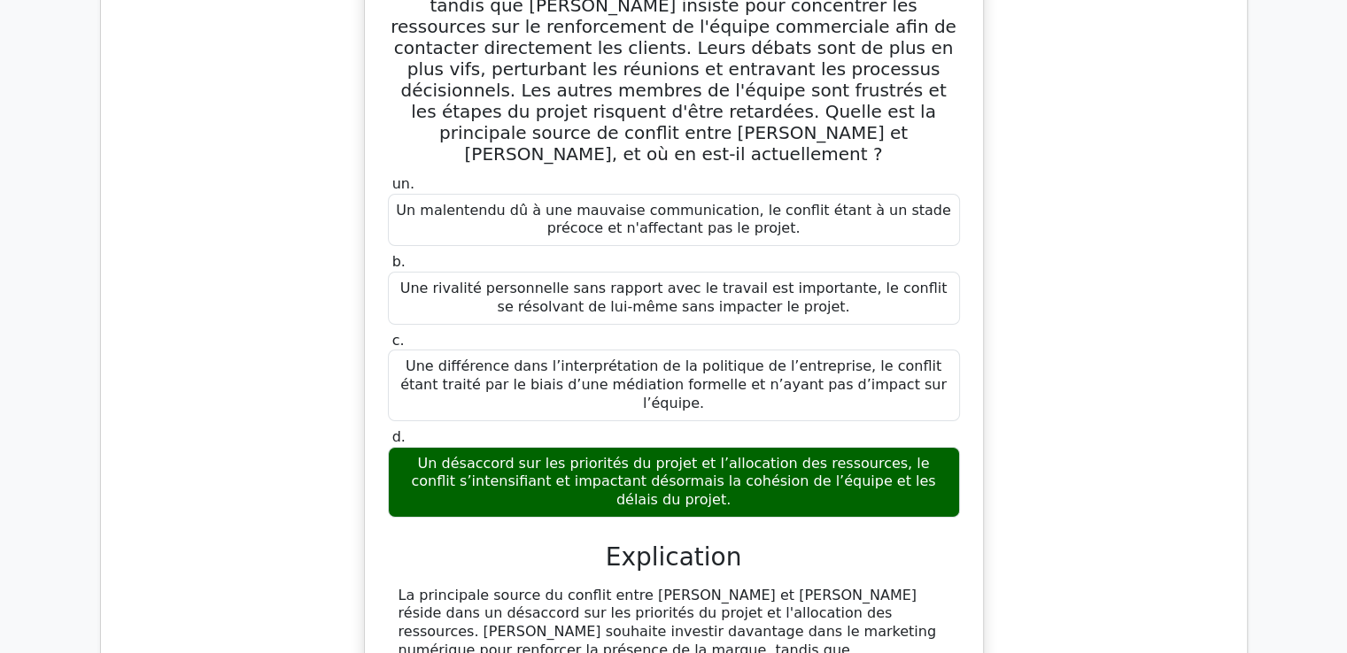
scroll to position [141162, 0]
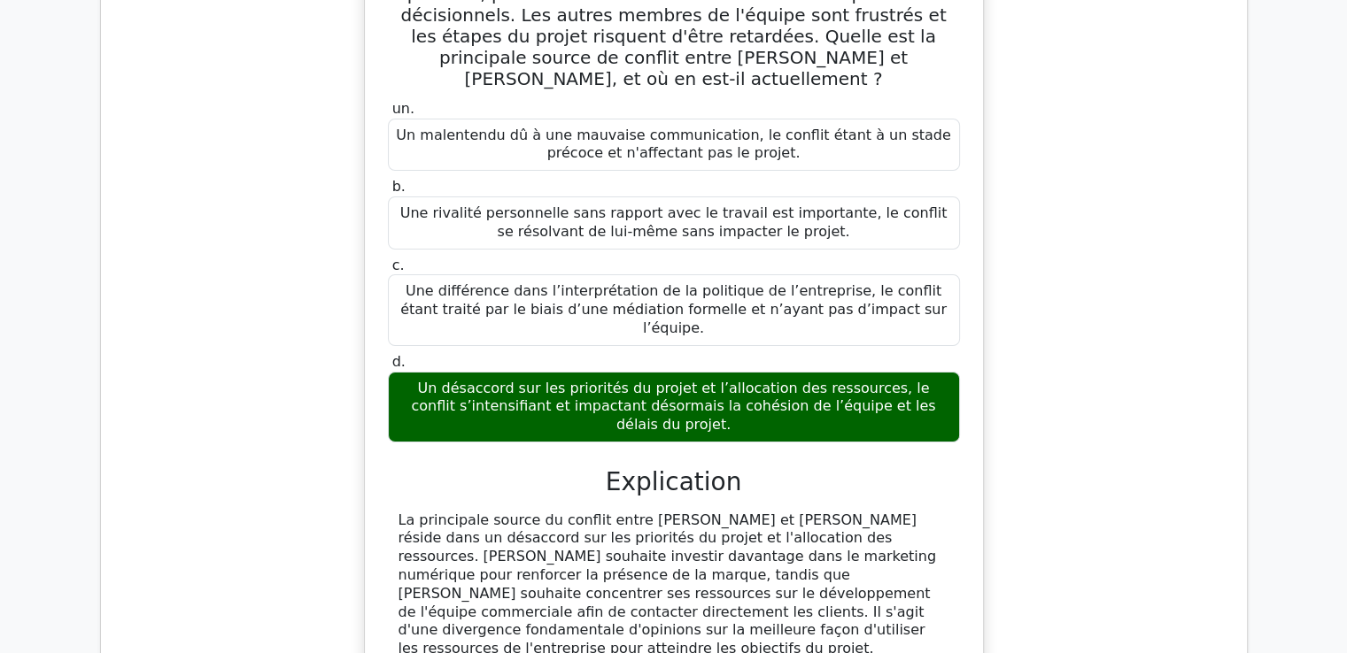
drag, startPoint x: 397, startPoint y: 74, endPoint x: 820, endPoint y: 220, distance: 447.7
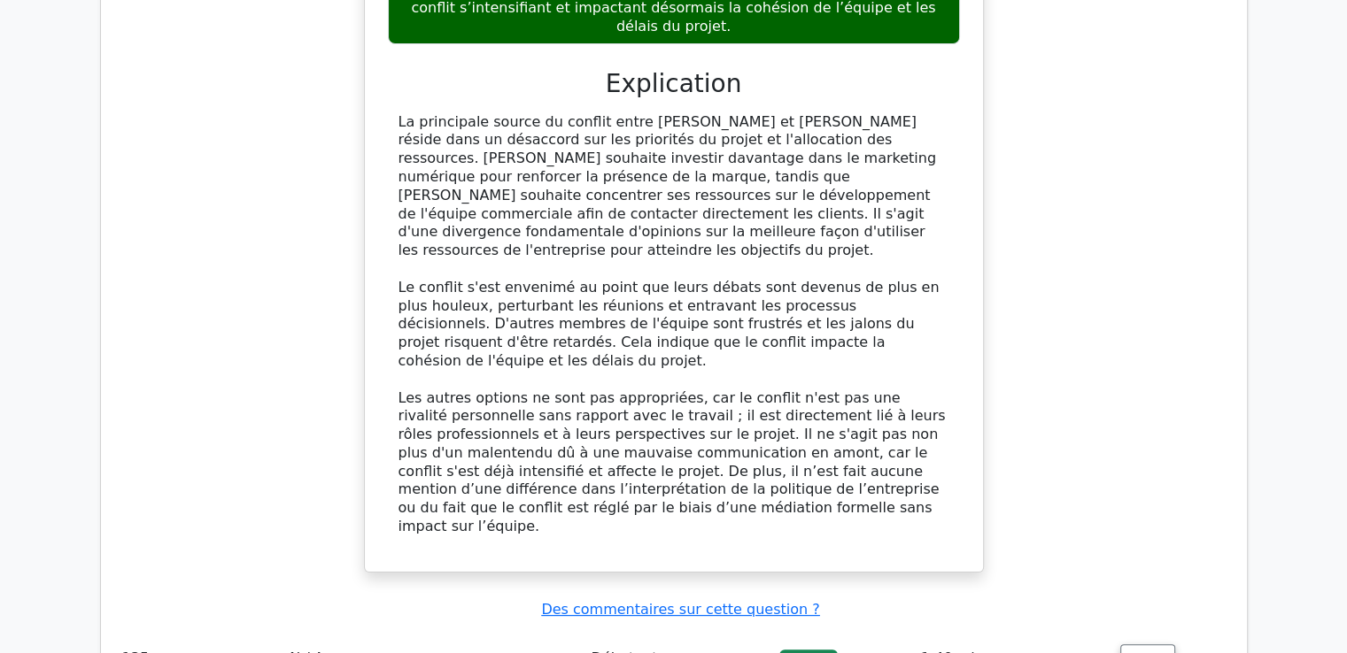
scroll to position [141605, 0]
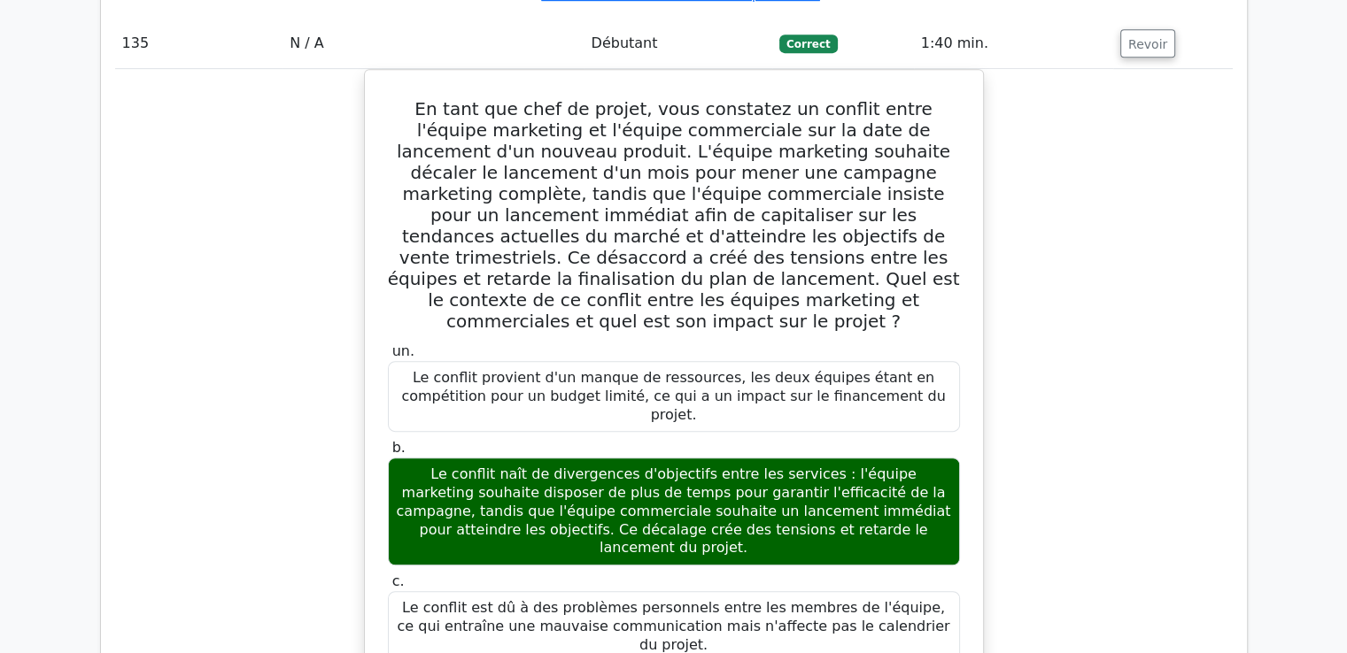
scroll to position [142345, 0]
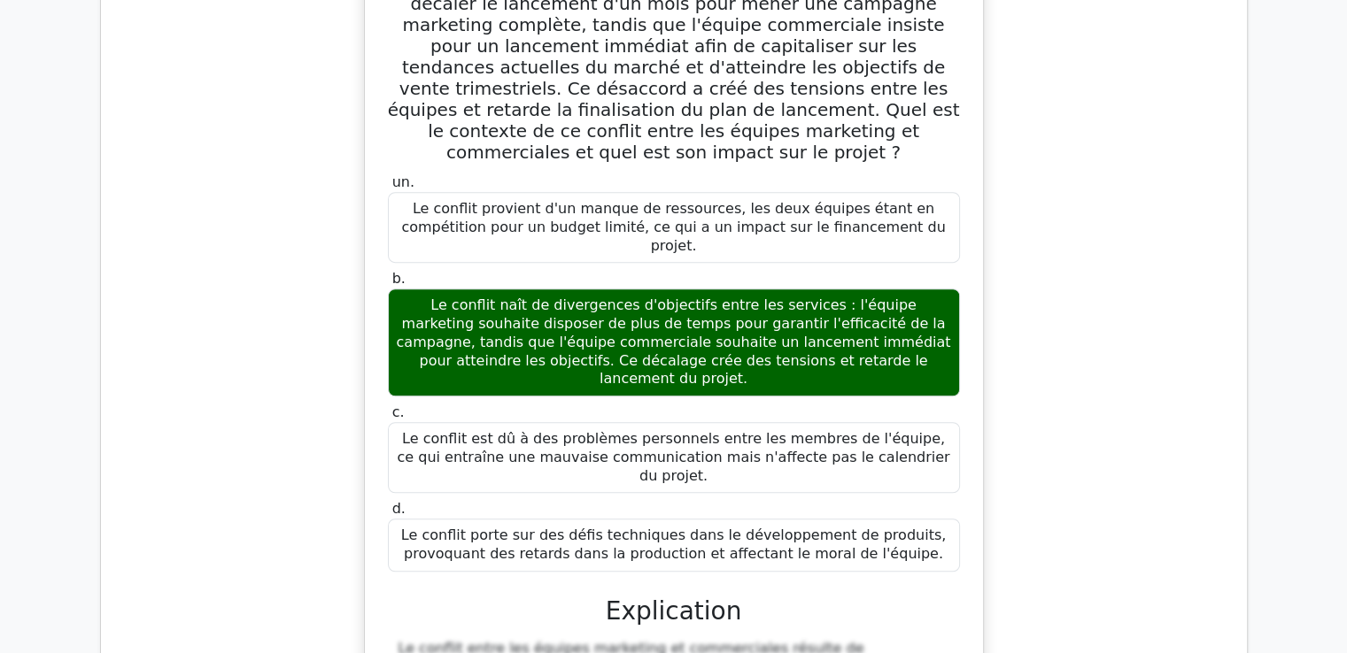
drag, startPoint x: 398, startPoint y: 109, endPoint x: 881, endPoint y: 386, distance: 557.3
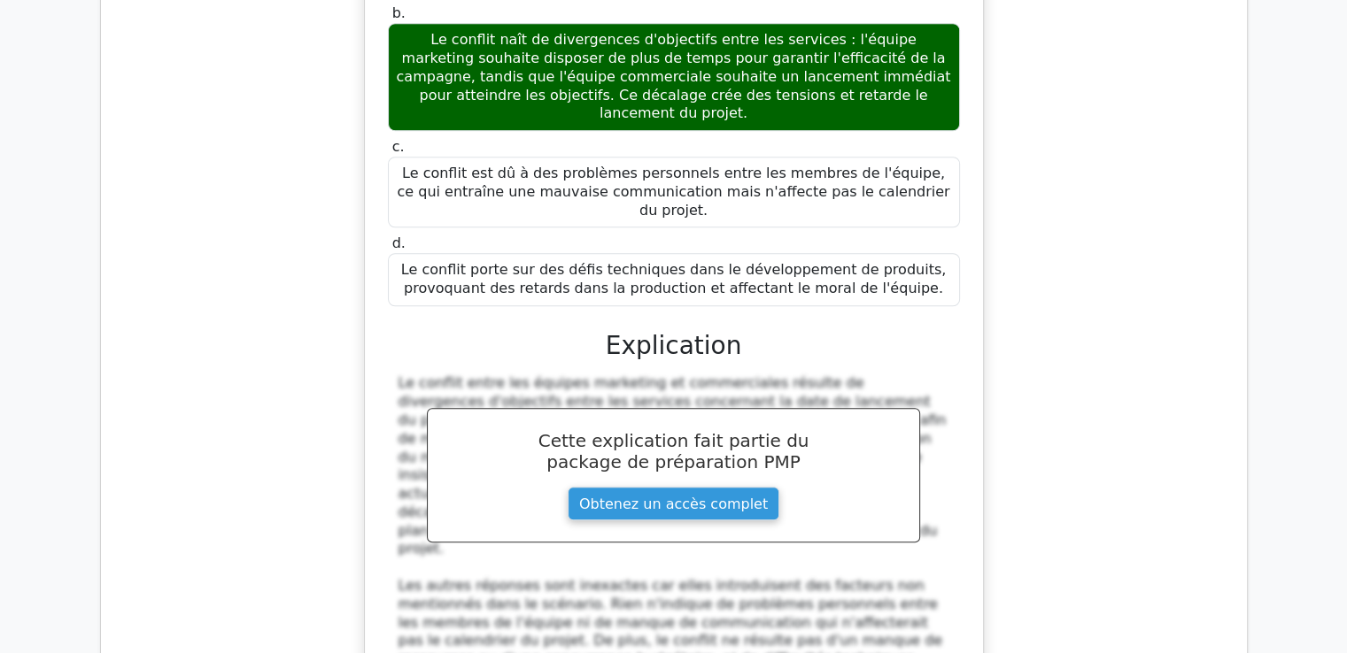
scroll to position [142699, 0]
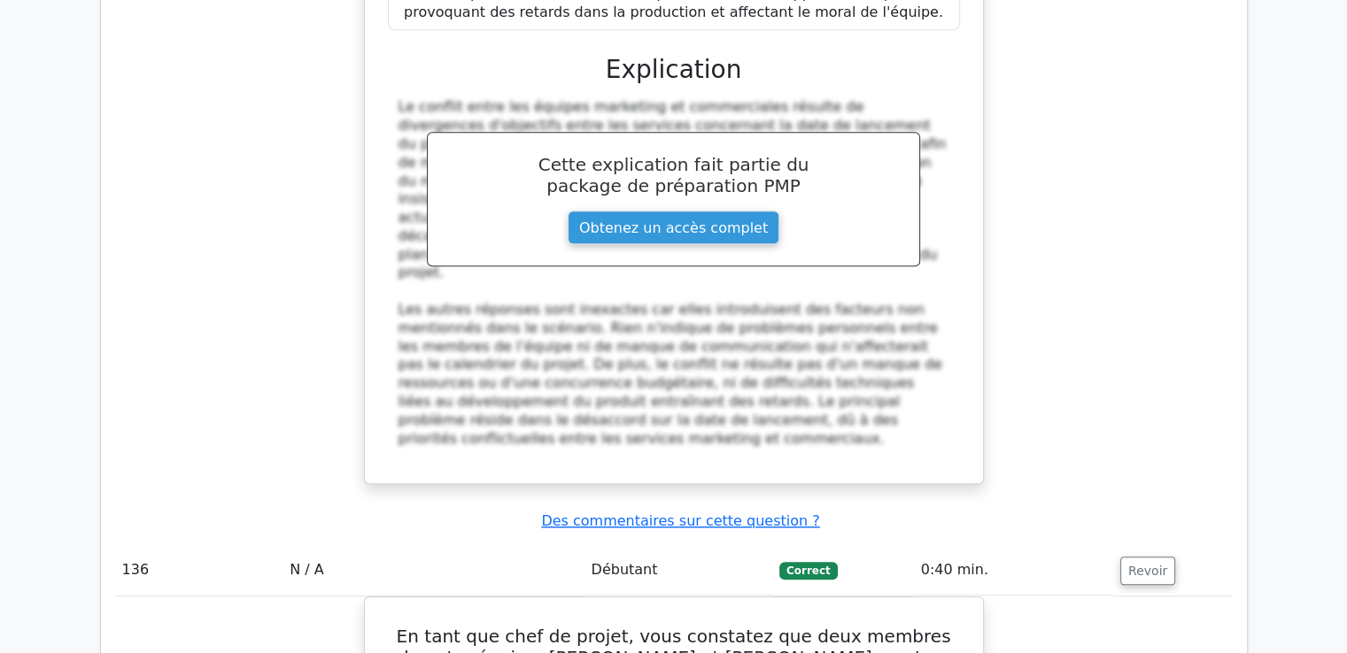
scroll to position [142877, 0]
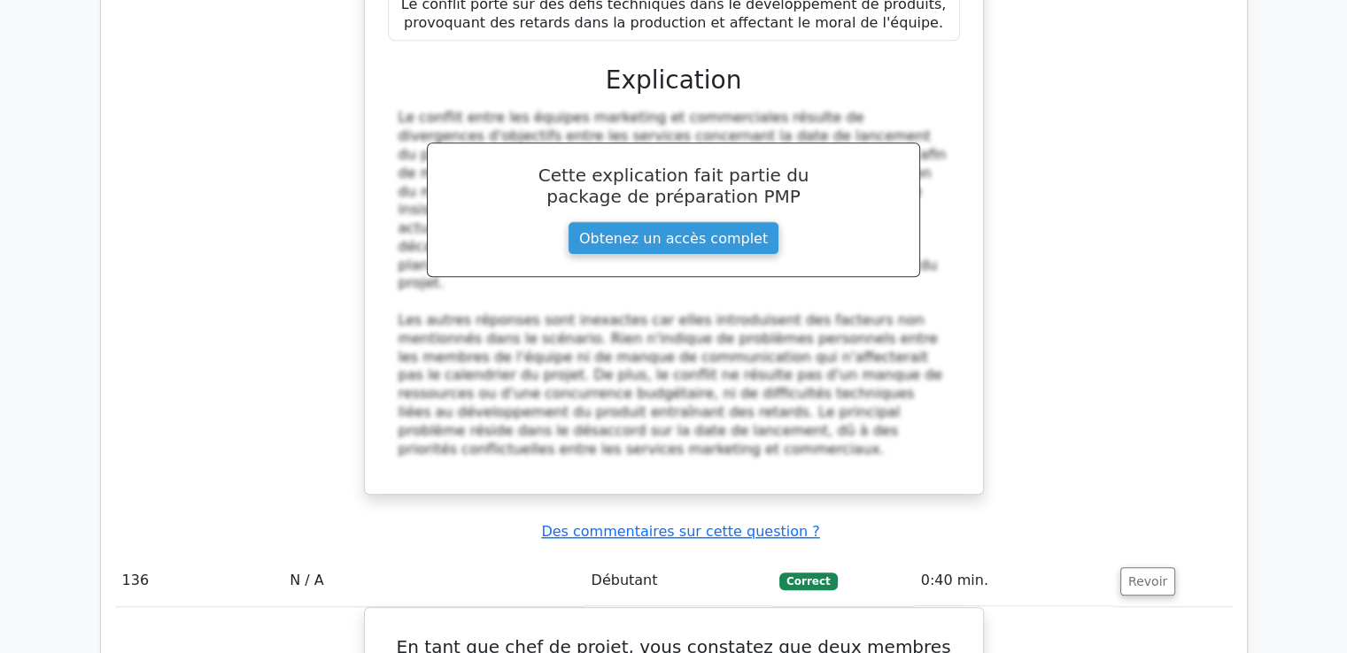
drag, startPoint x: 398, startPoint y: 36, endPoint x: 970, endPoint y: 507, distance: 741.0
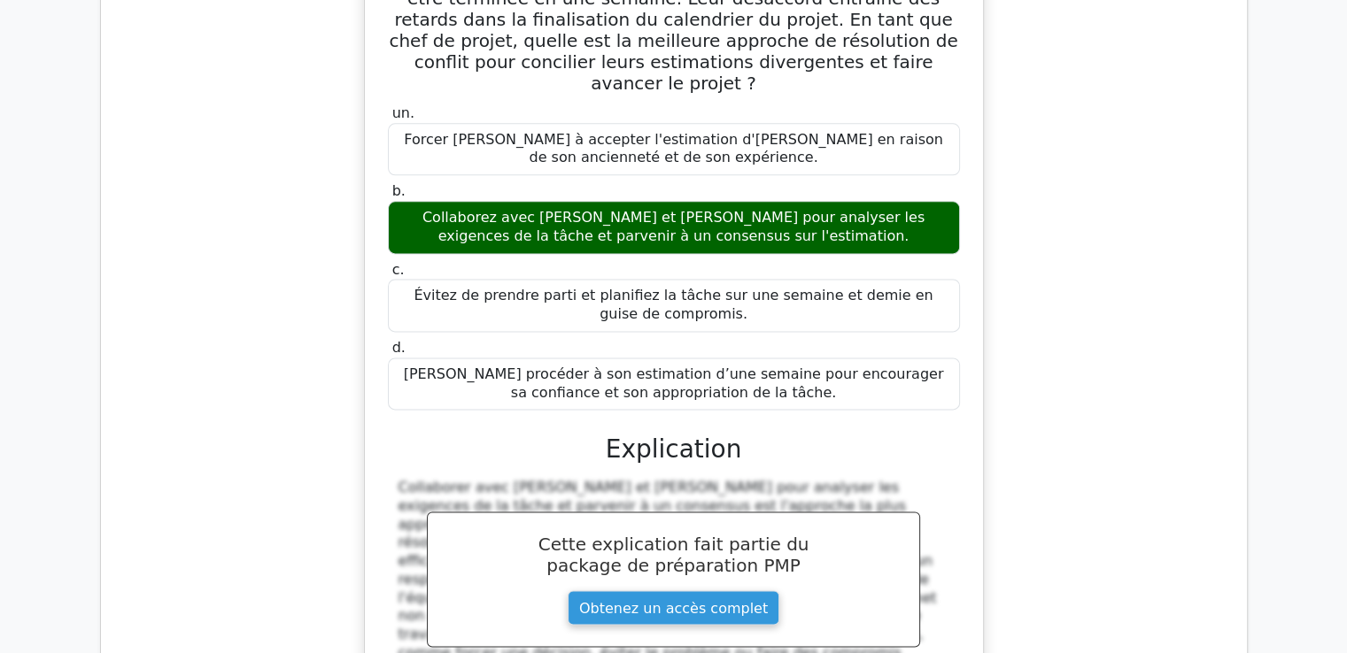
scroll to position [143762, 0]
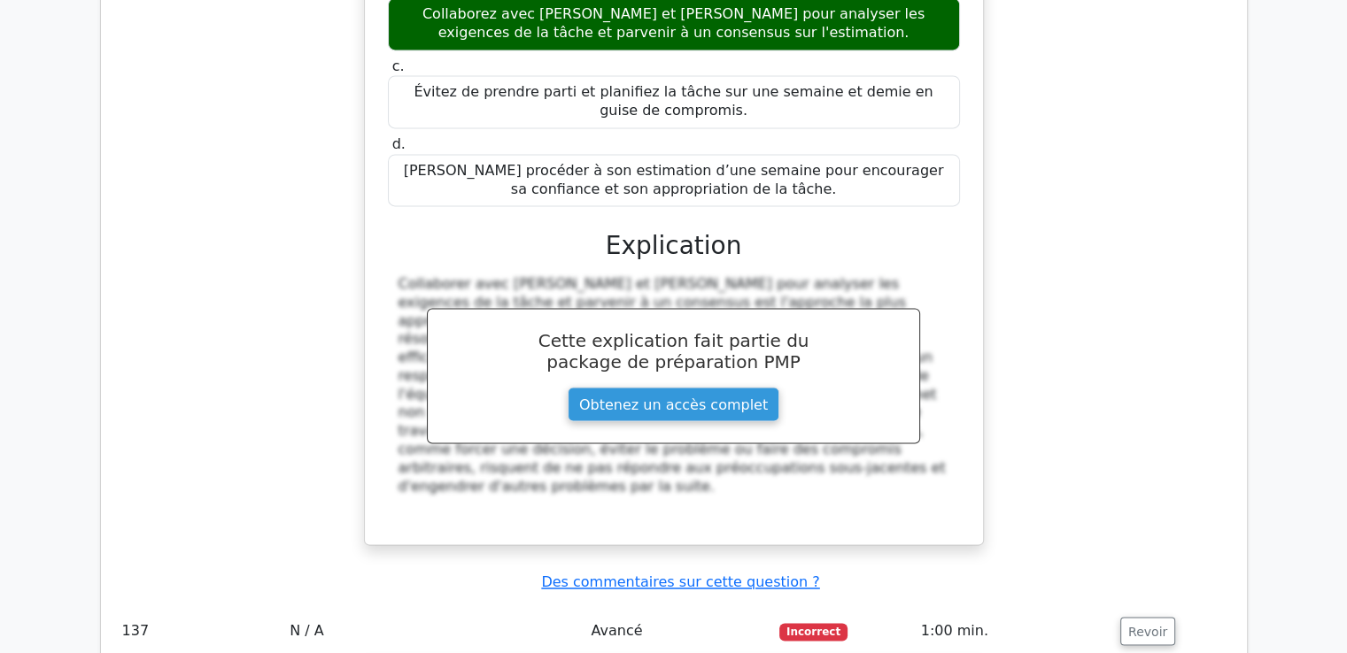
scroll to position [143851, 0]
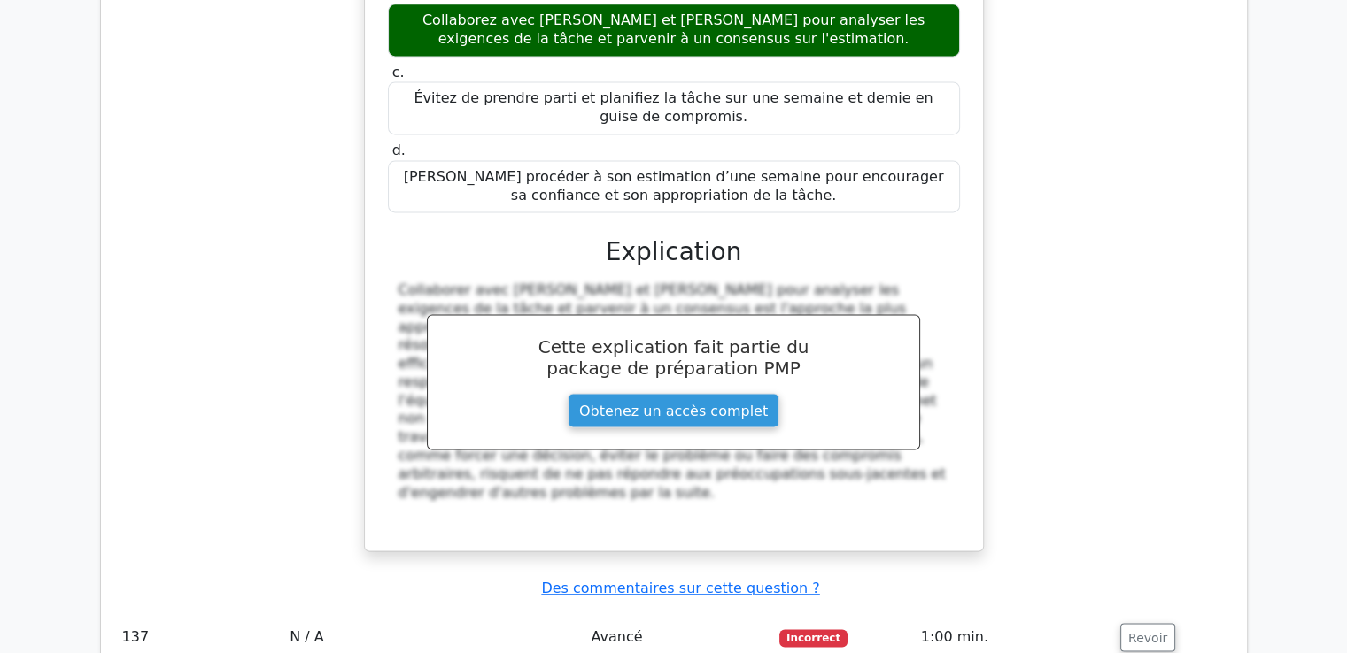
drag, startPoint x: 407, startPoint y: 121, endPoint x: 855, endPoint y: 546, distance: 617.5
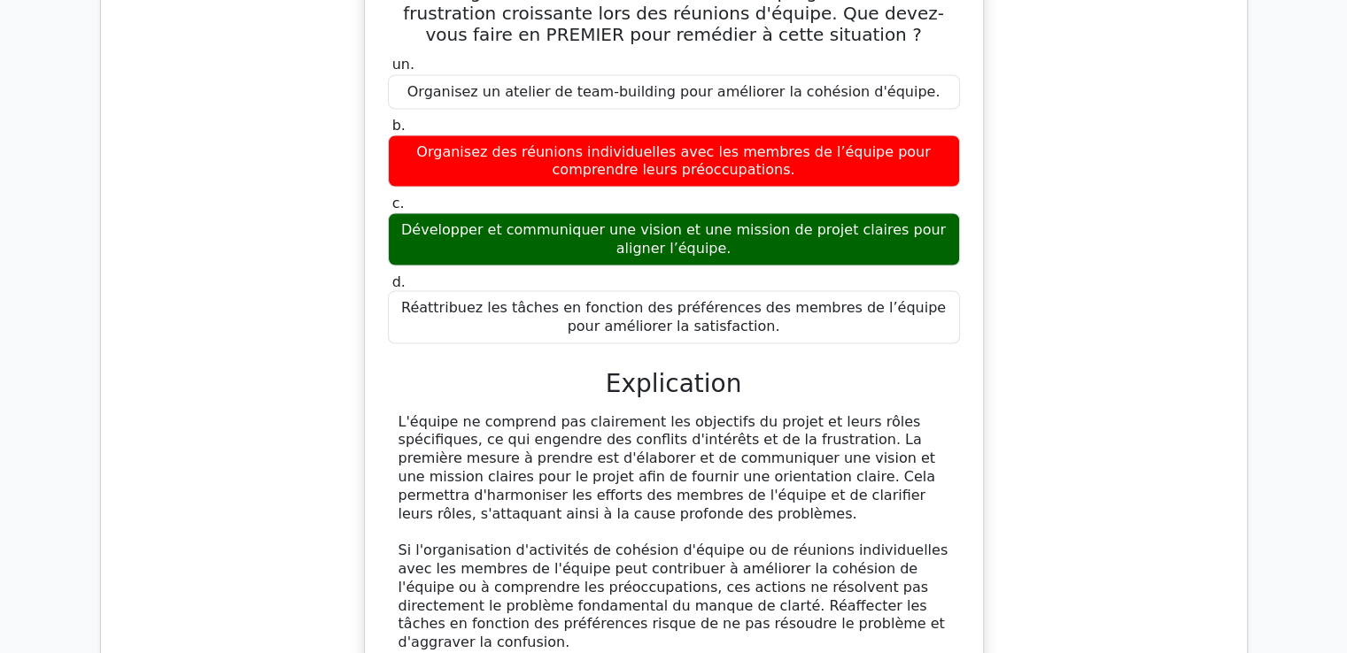
scroll to position [144647, 0]
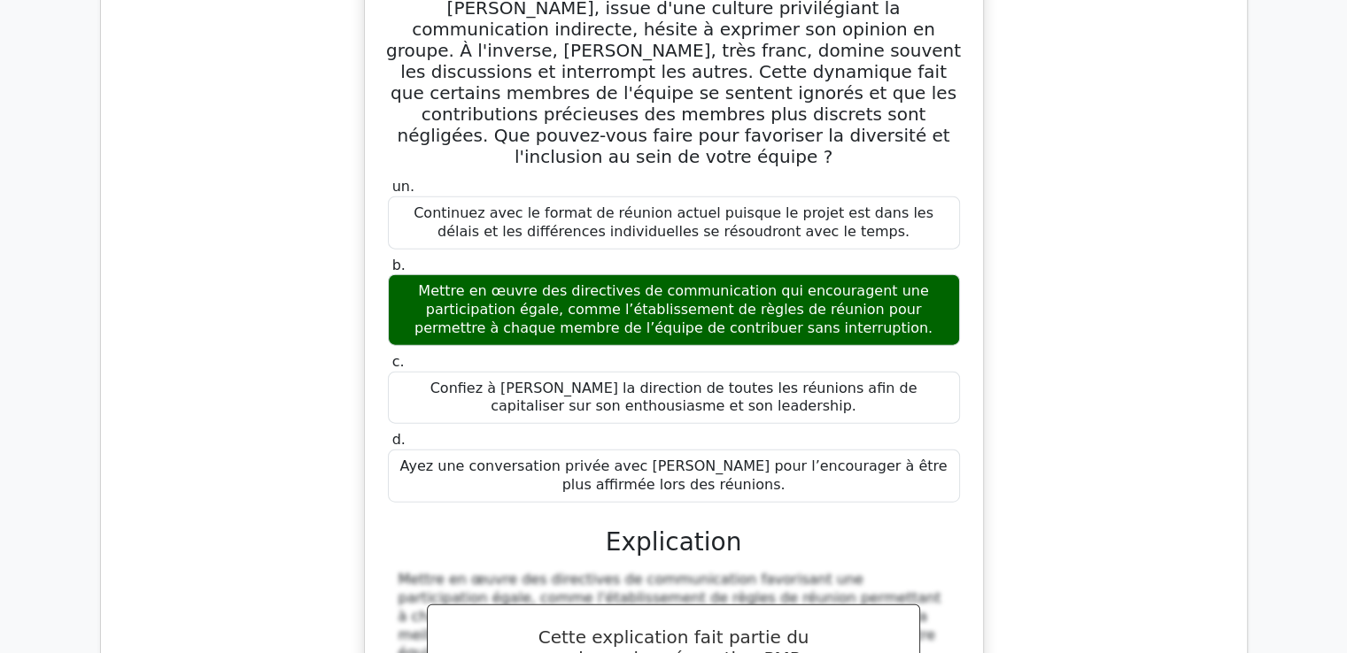
scroll to position [145562, 0]
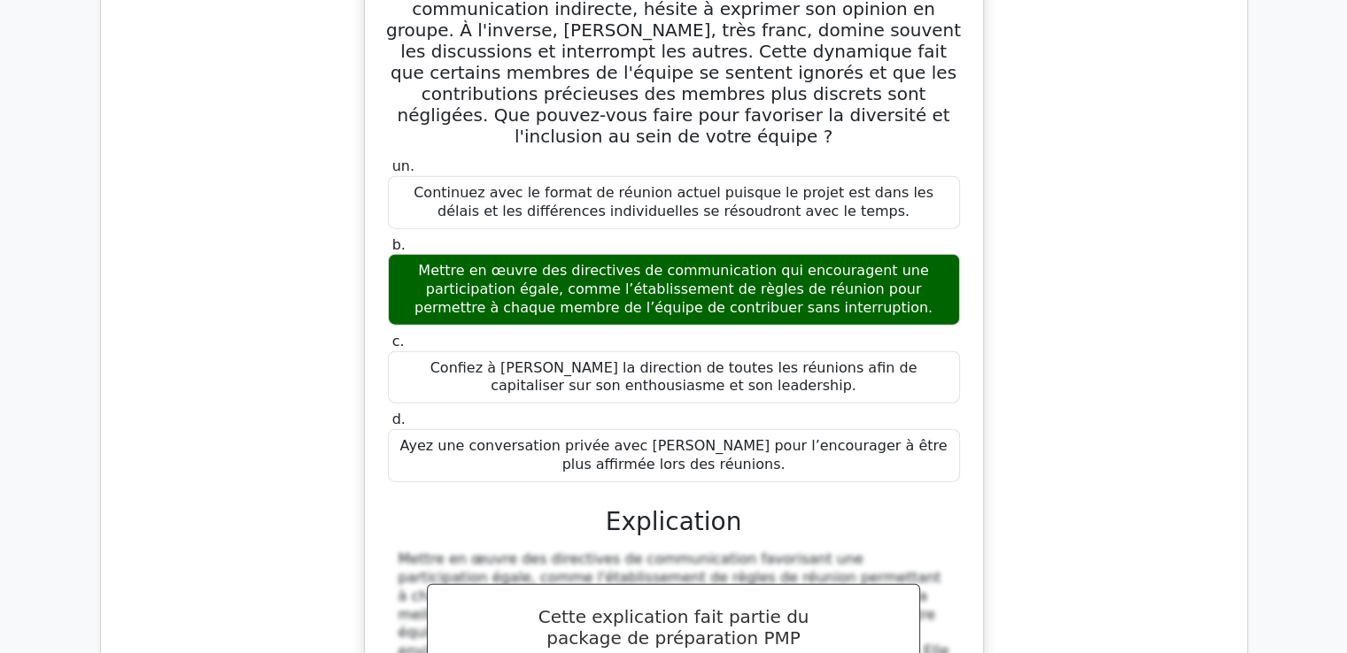
drag, startPoint x: 422, startPoint y: 157, endPoint x: 893, endPoint y: 68, distance: 479.3
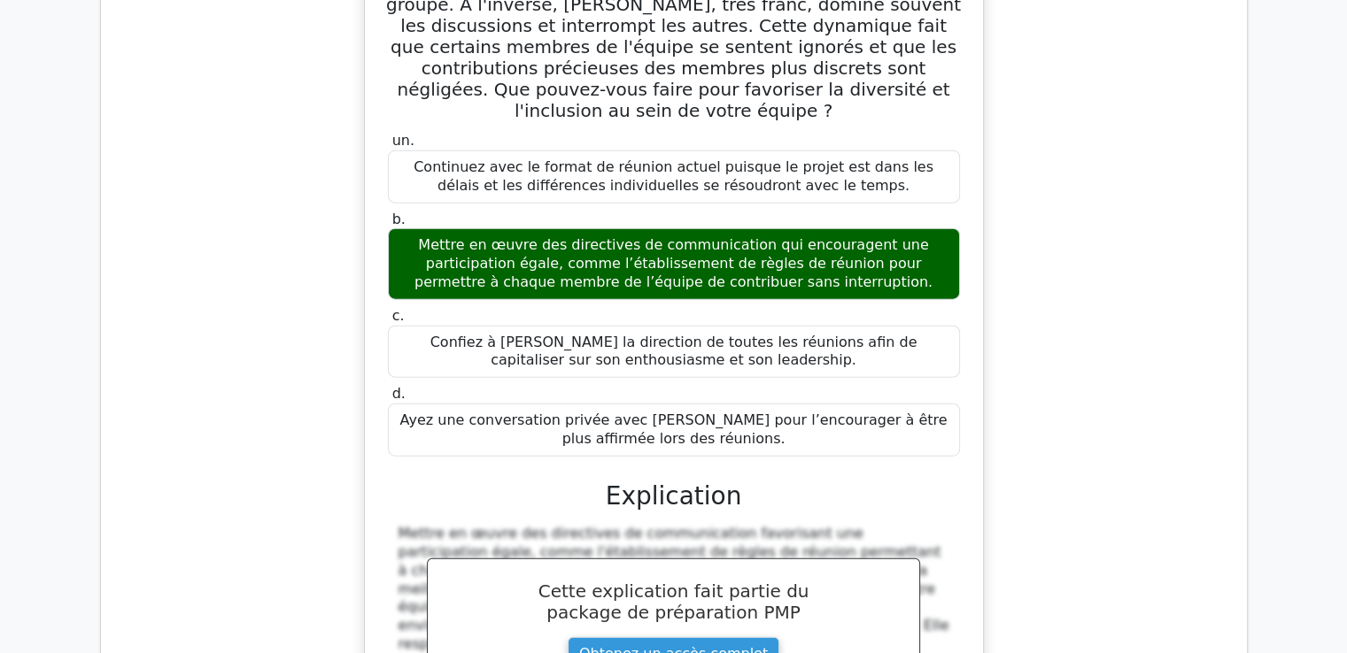
scroll to position [145651, 0]
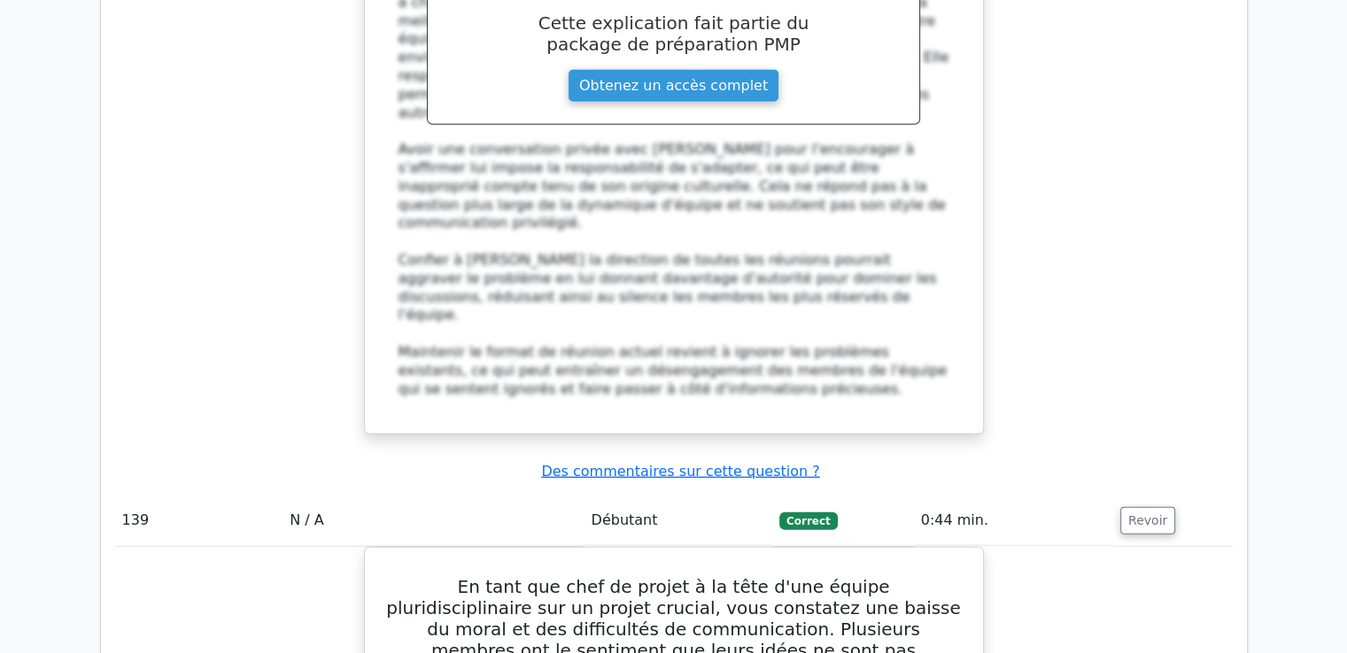
drag, startPoint x: 406, startPoint y: 180, endPoint x: 727, endPoint y: 637, distance: 558.1
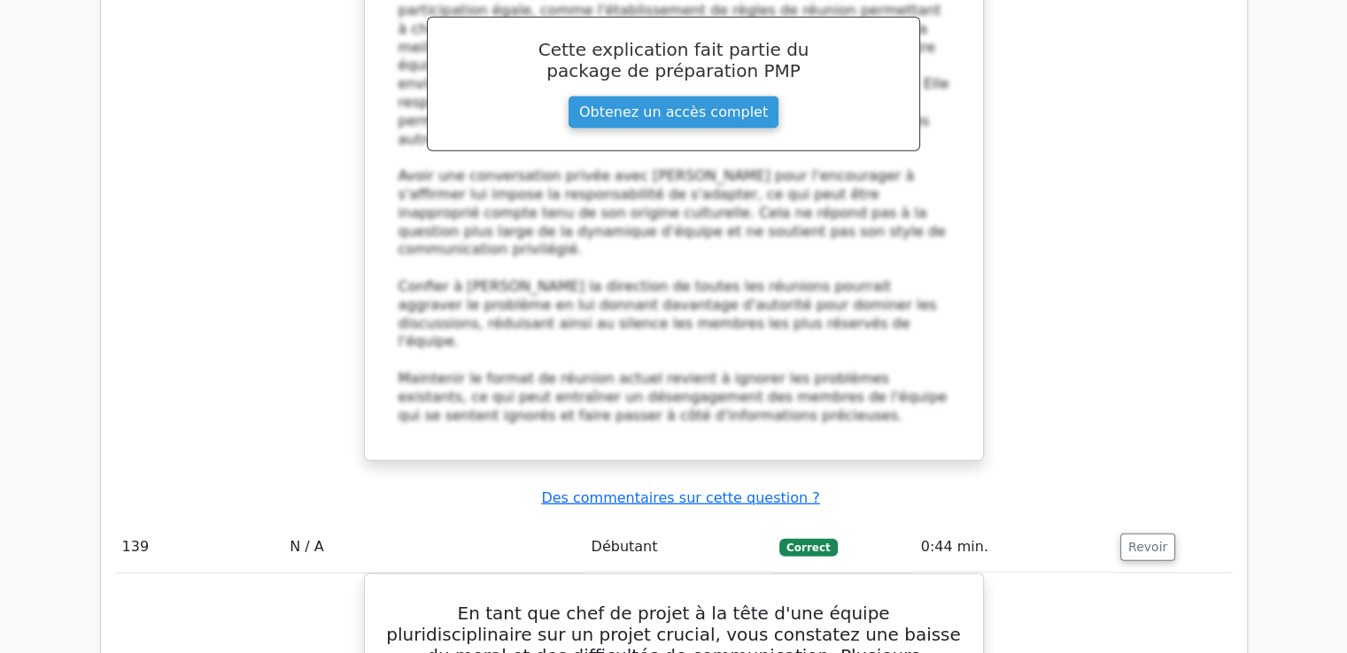
scroll to position [146100, 0]
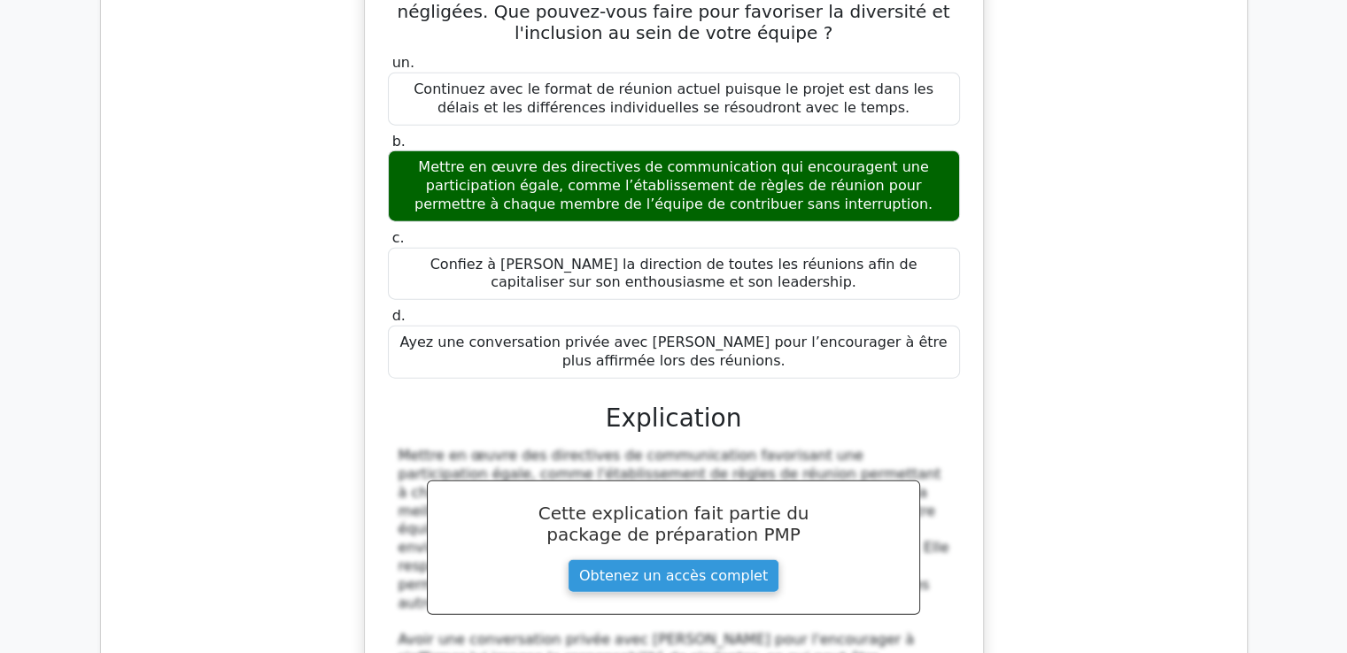
scroll to position [145663, 0]
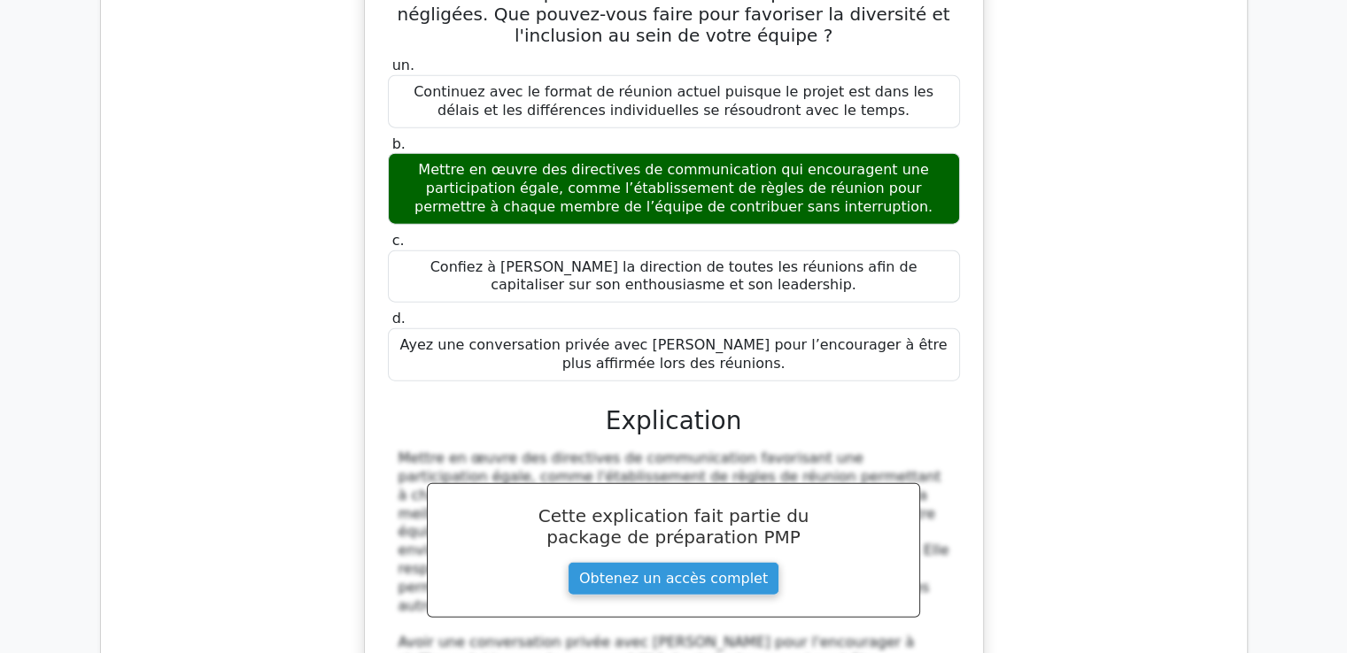
drag, startPoint x: 788, startPoint y: 193, endPoint x: 390, endPoint y: 168, distance: 398.3
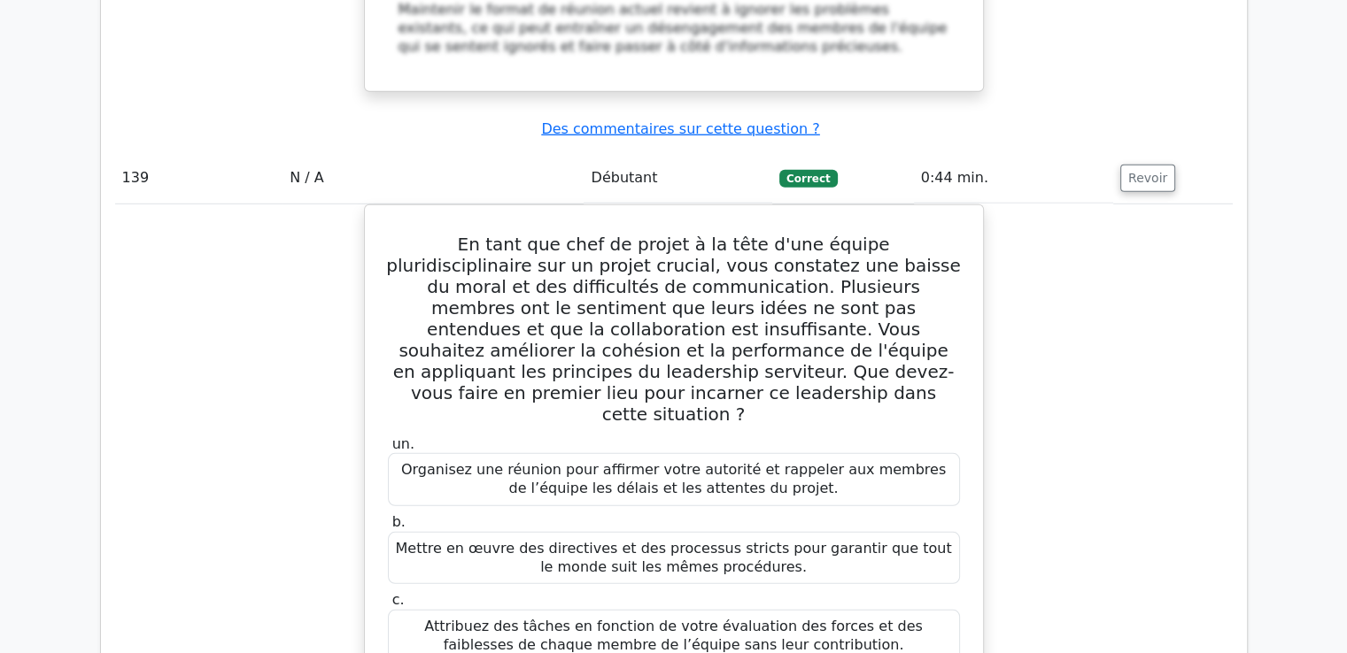
scroll to position [146548, 0]
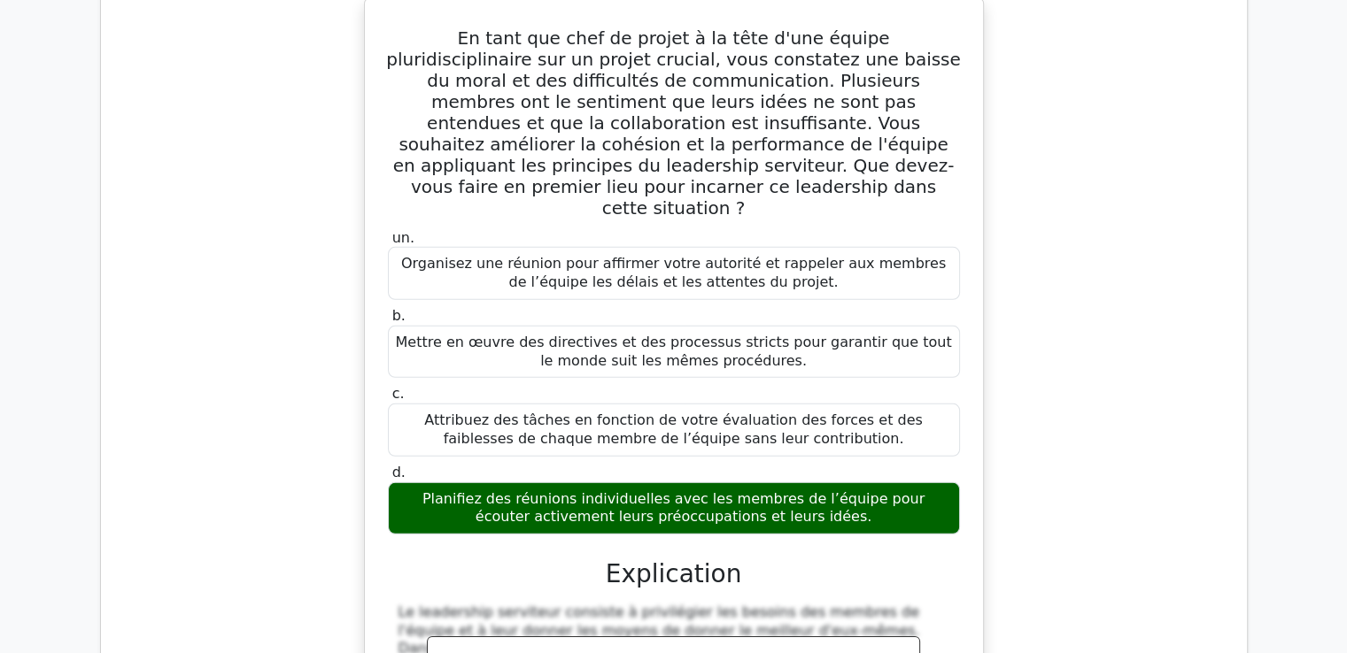
scroll to position [146842, 0]
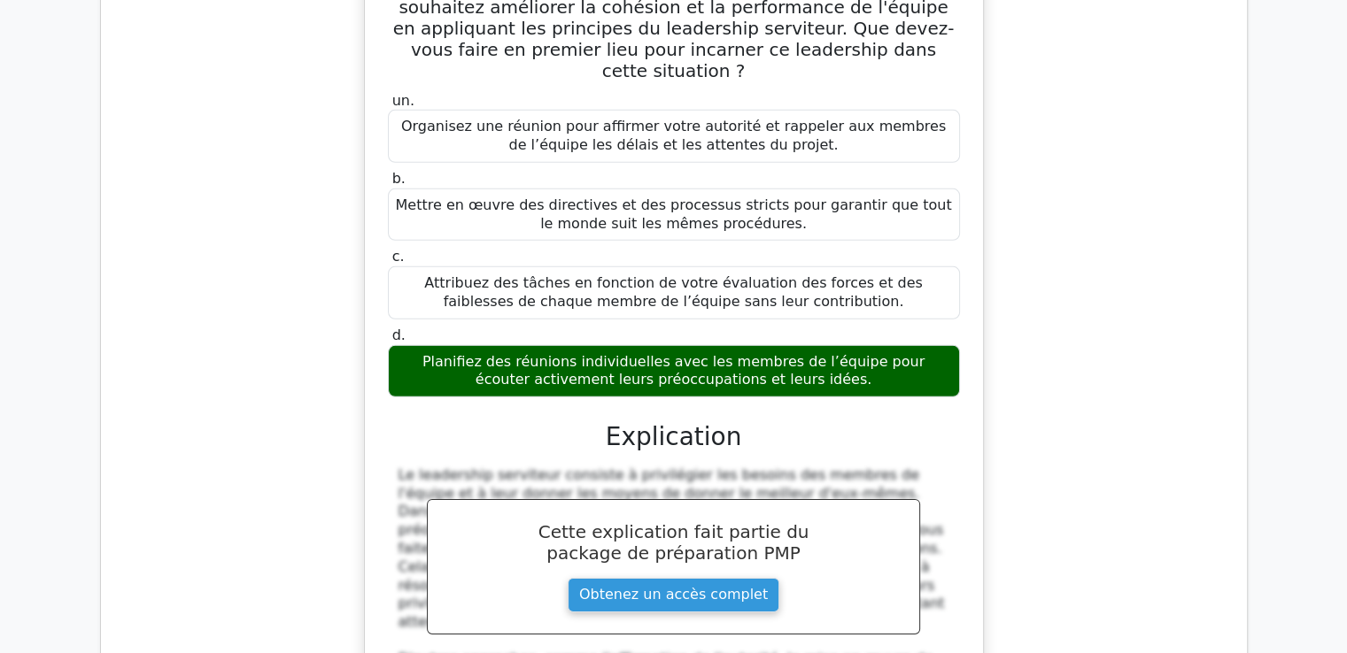
drag, startPoint x: 396, startPoint y: 243, endPoint x: 840, endPoint y: 367, distance: 461.2
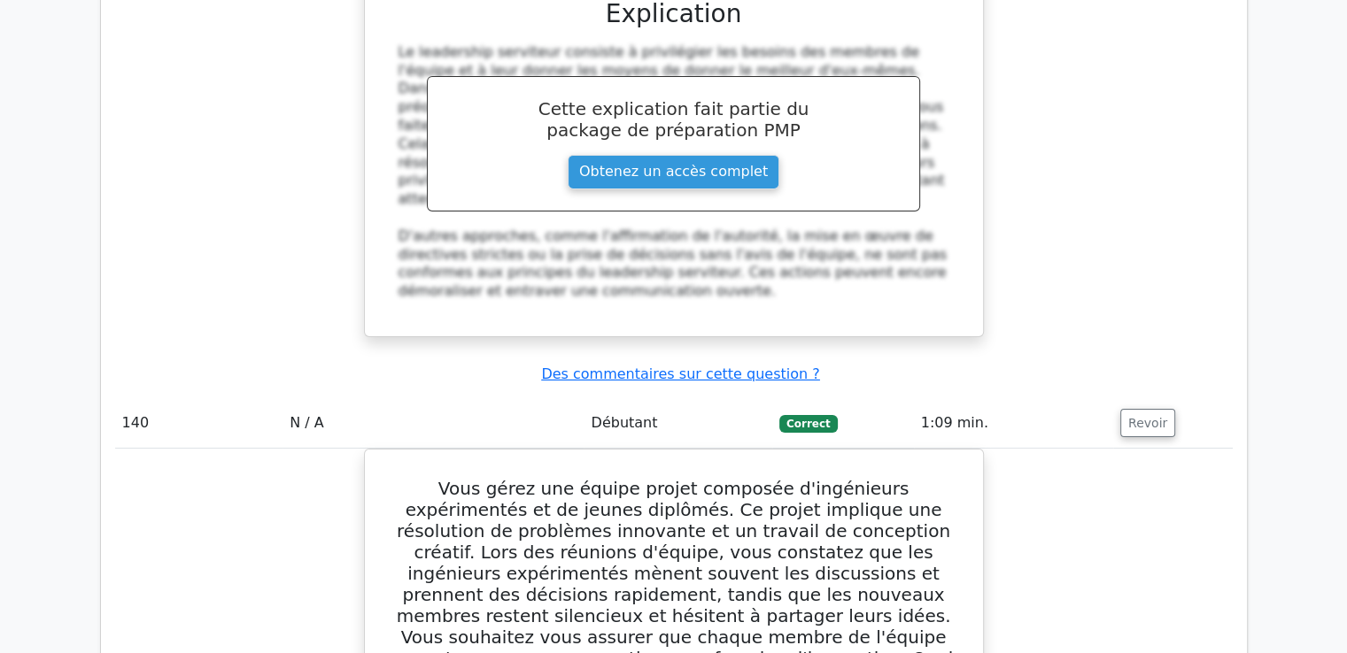
scroll to position [147462, 0]
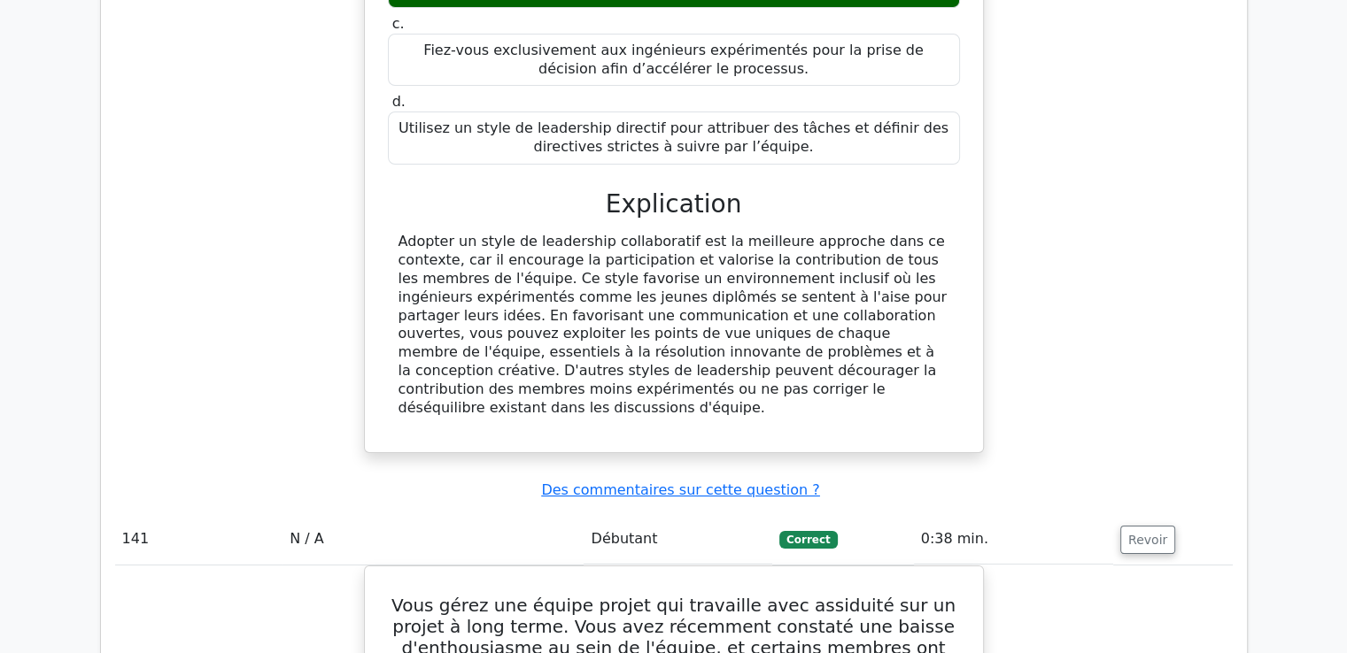
scroll to position [148193, 0]
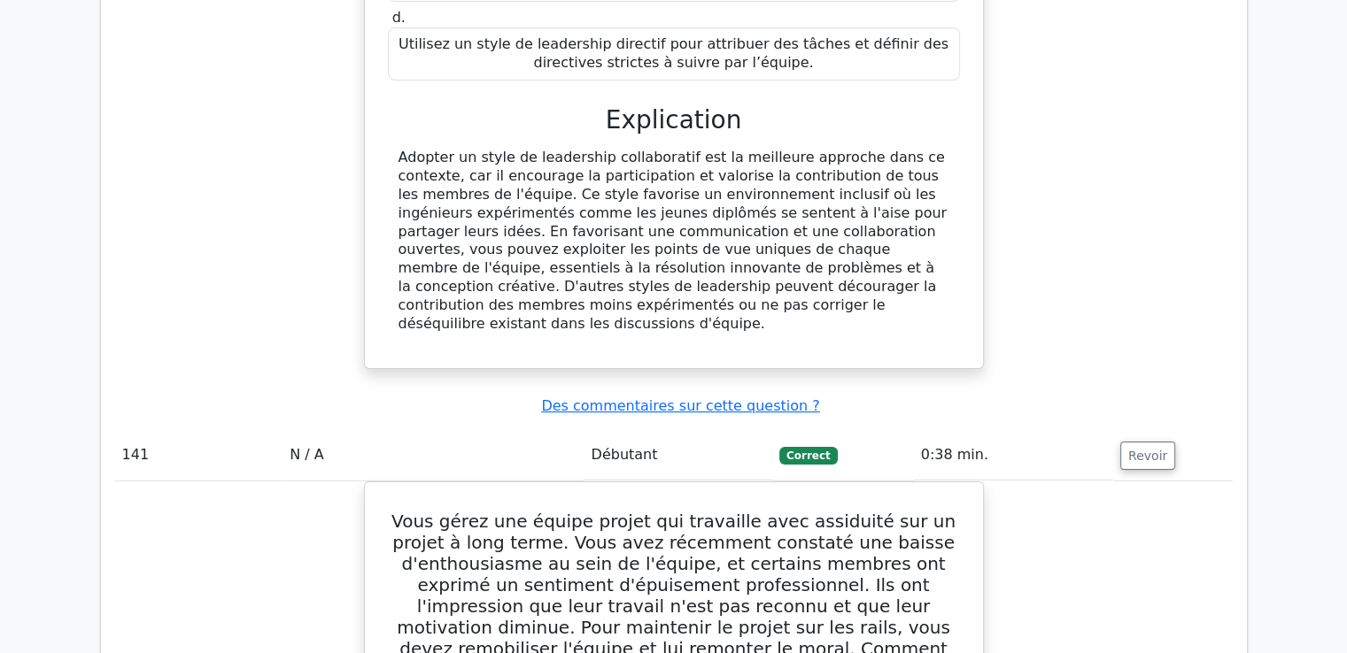
drag, startPoint x: 393, startPoint y: 79, endPoint x: 995, endPoint y: 321, distance: 648.8
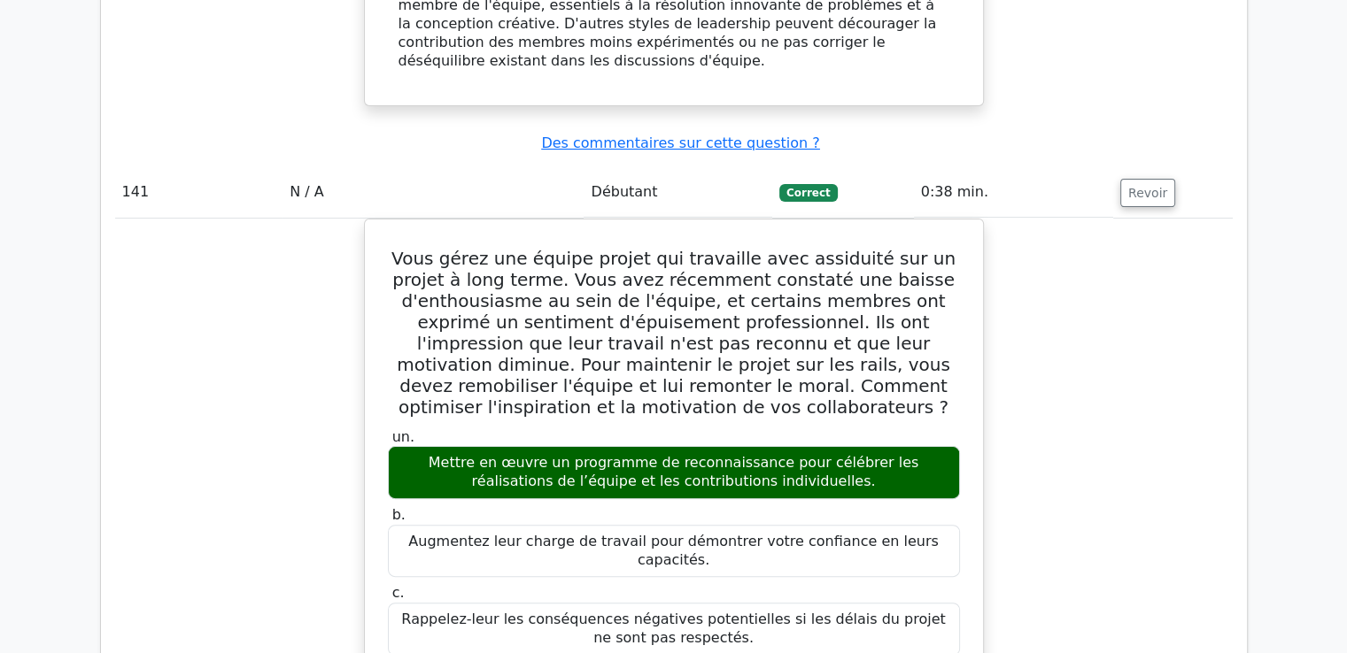
scroll to position [148458, 0]
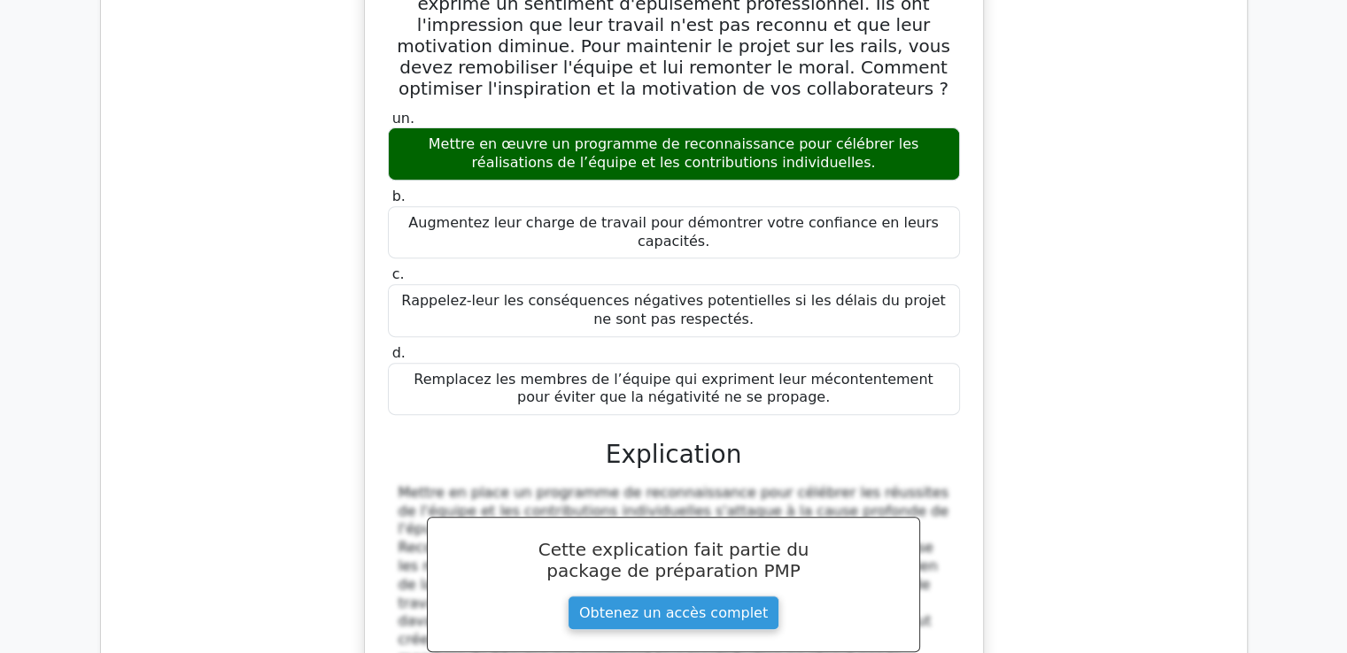
scroll to position [148882, 0]
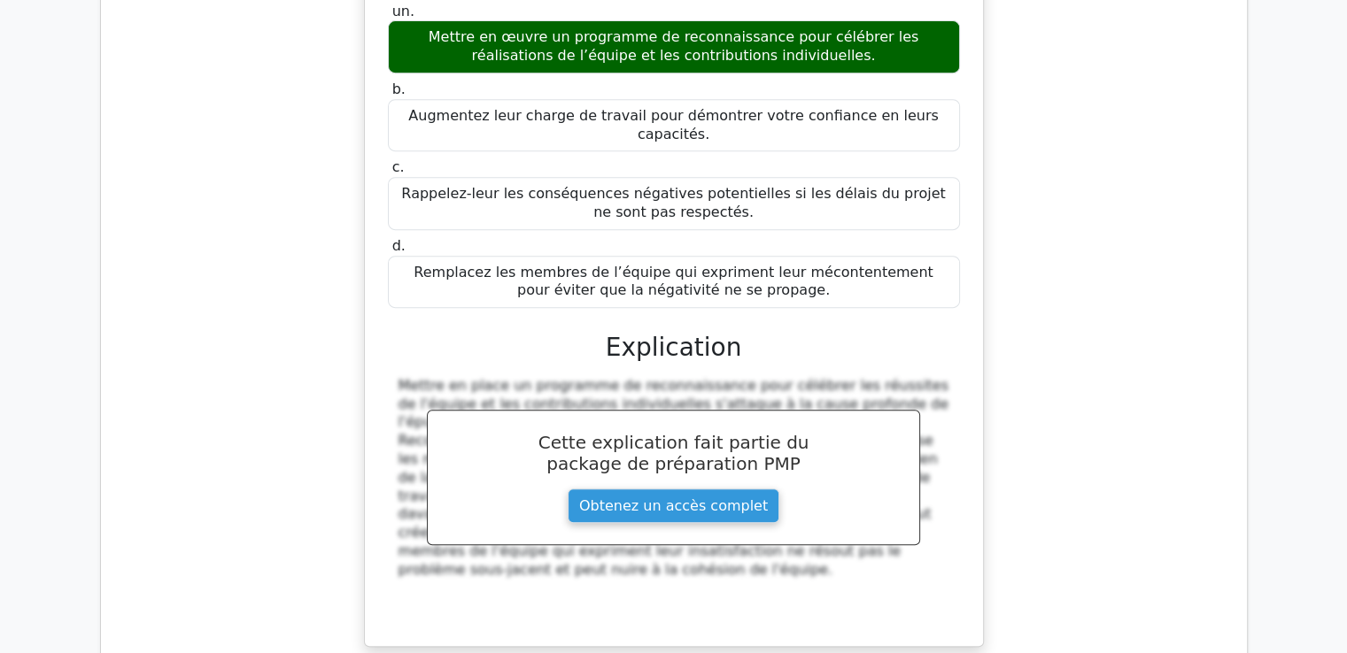
drag, startPoint x: 404, startPoint y: 155, endPoint x: 885, endPoint y: 339, distance: 514.9
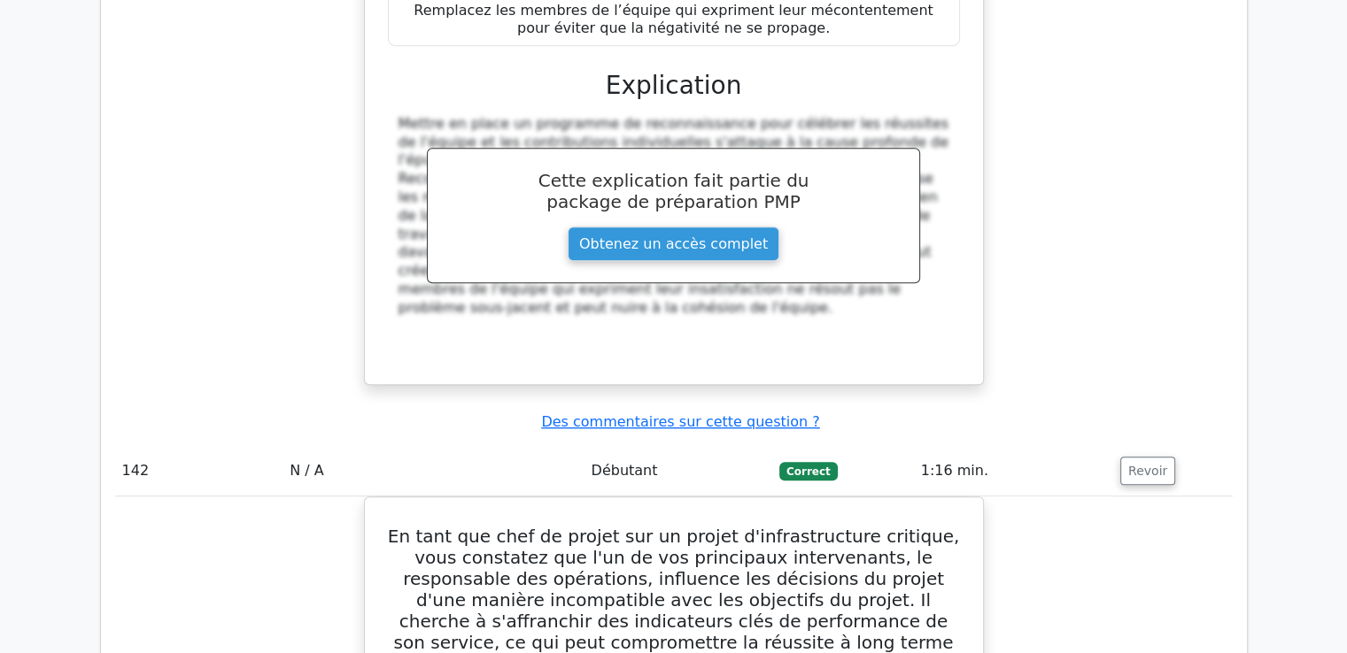
scroll to position [149413, 0]
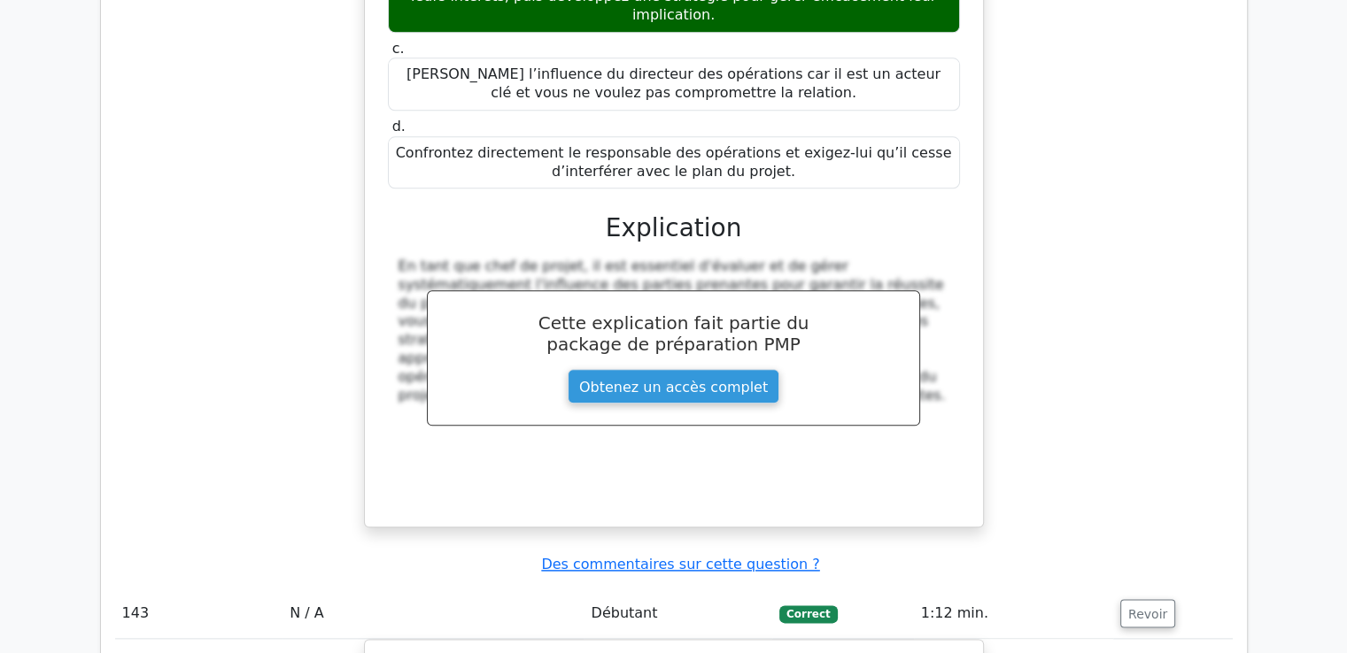
scroll to position [150090, 0]
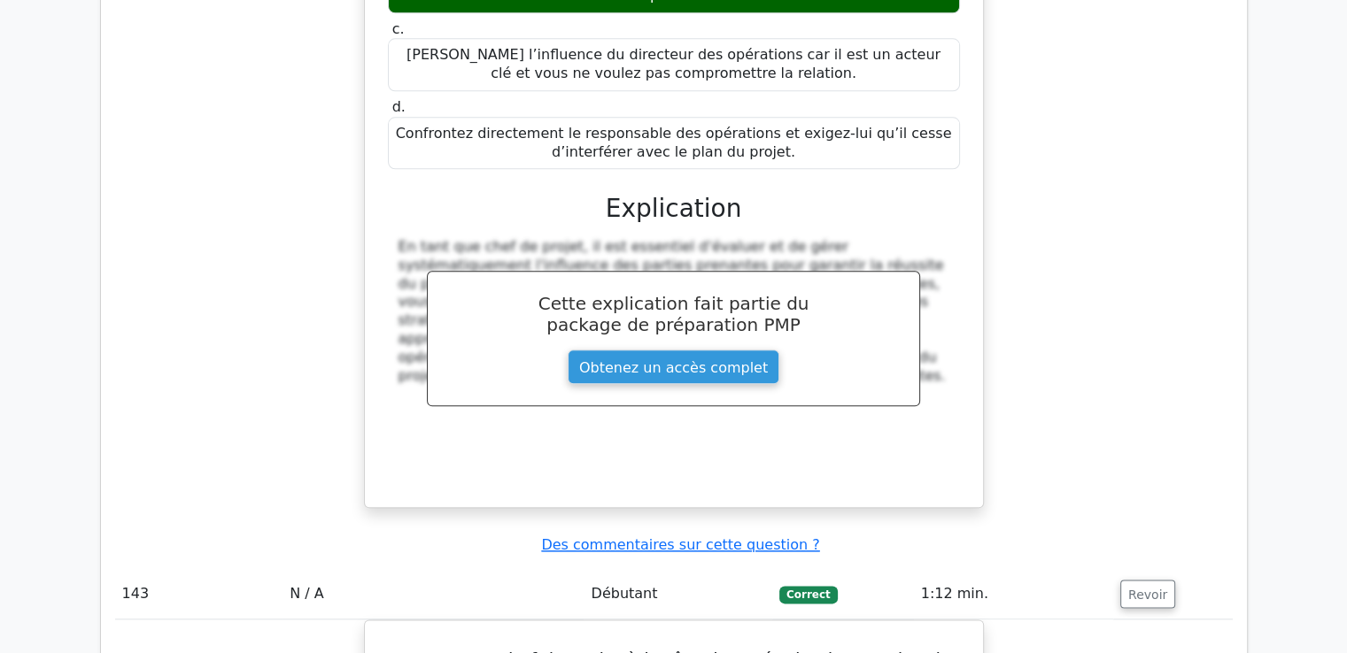
drag, startPoint x: 390, startPoint y: 134, endPoint x: 860, endPoint y: 80, distance: 473.3
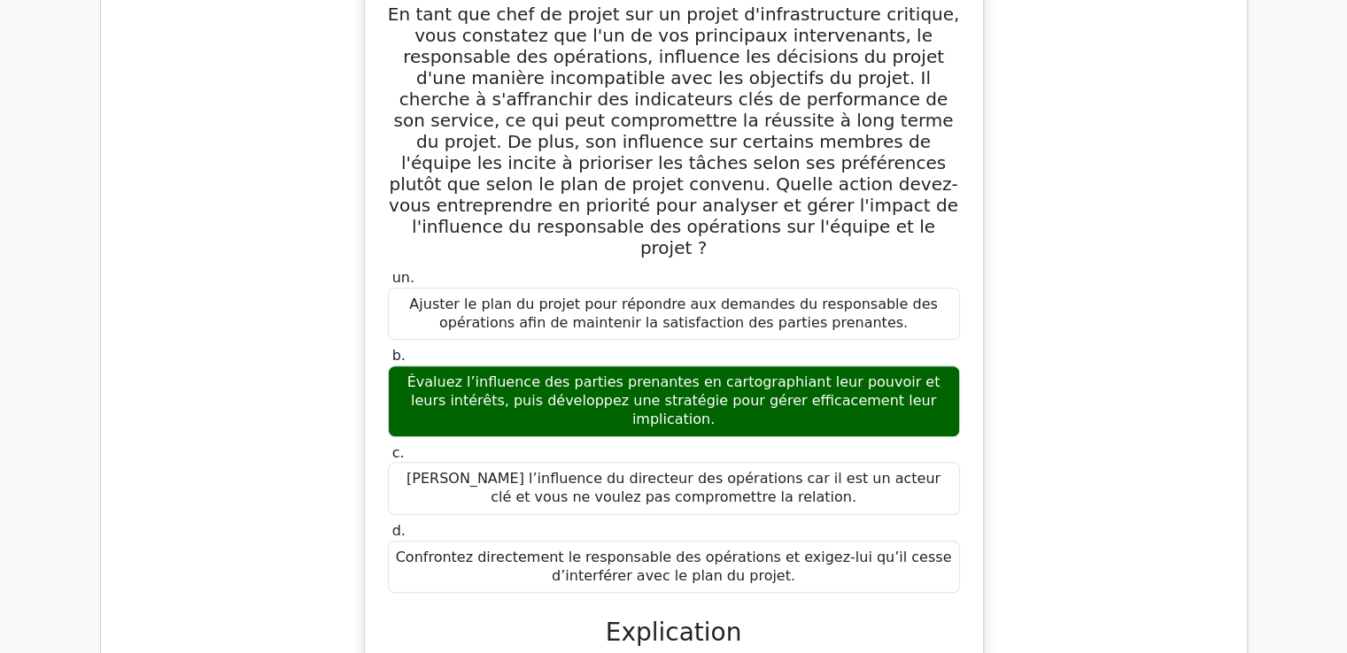
scroll to position [149658, 0]
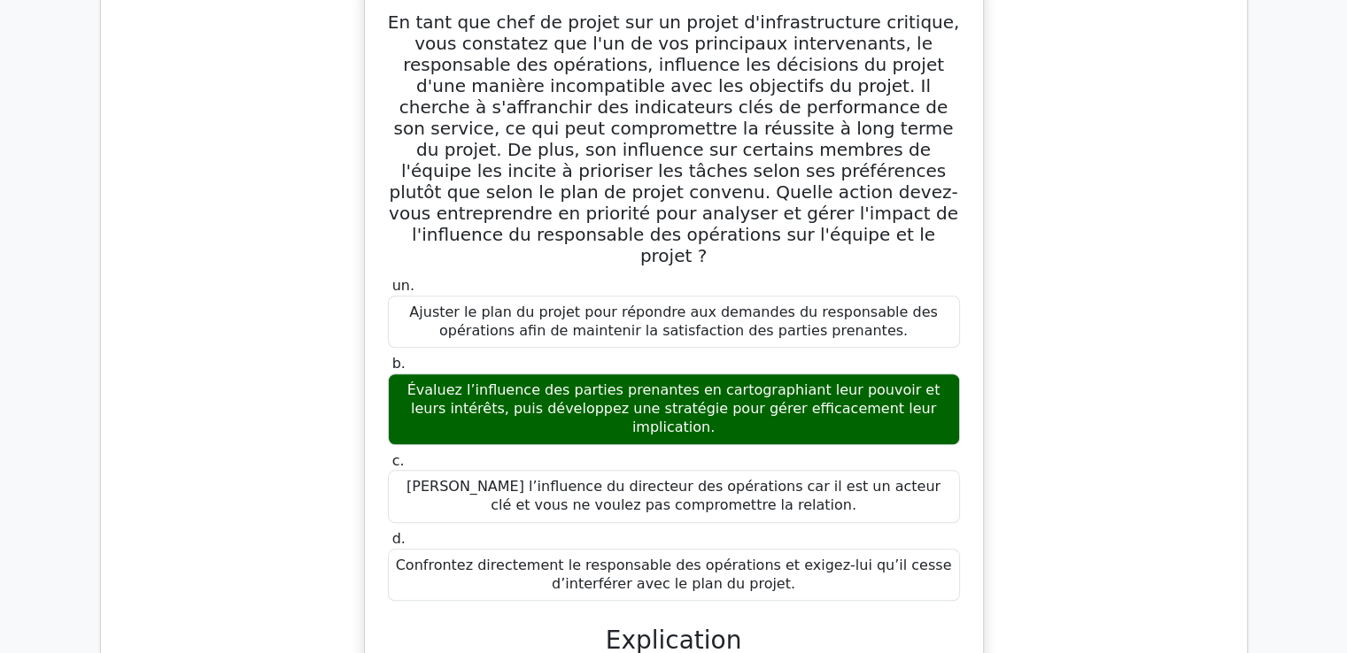
drag, startPoint x: 839, startPoint y: 97, endPoint x: 388, endPoint y: 68, distance: 452.5
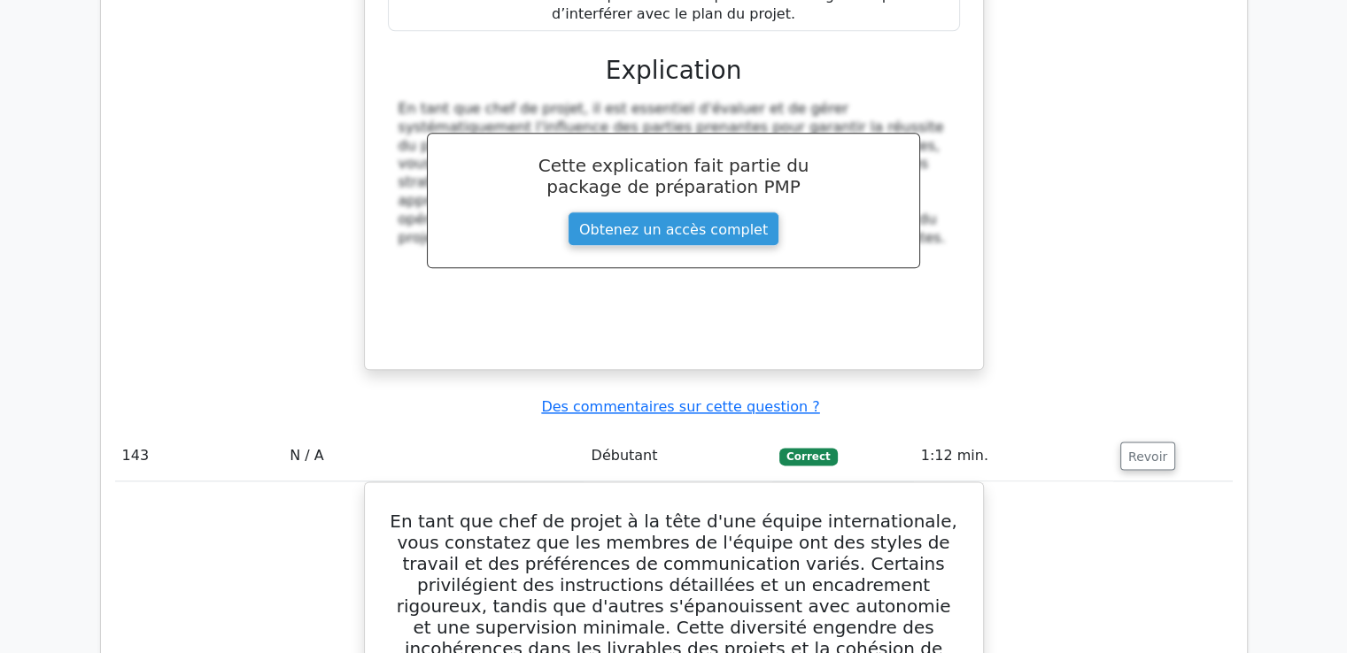
scroll to position [150455, 0]
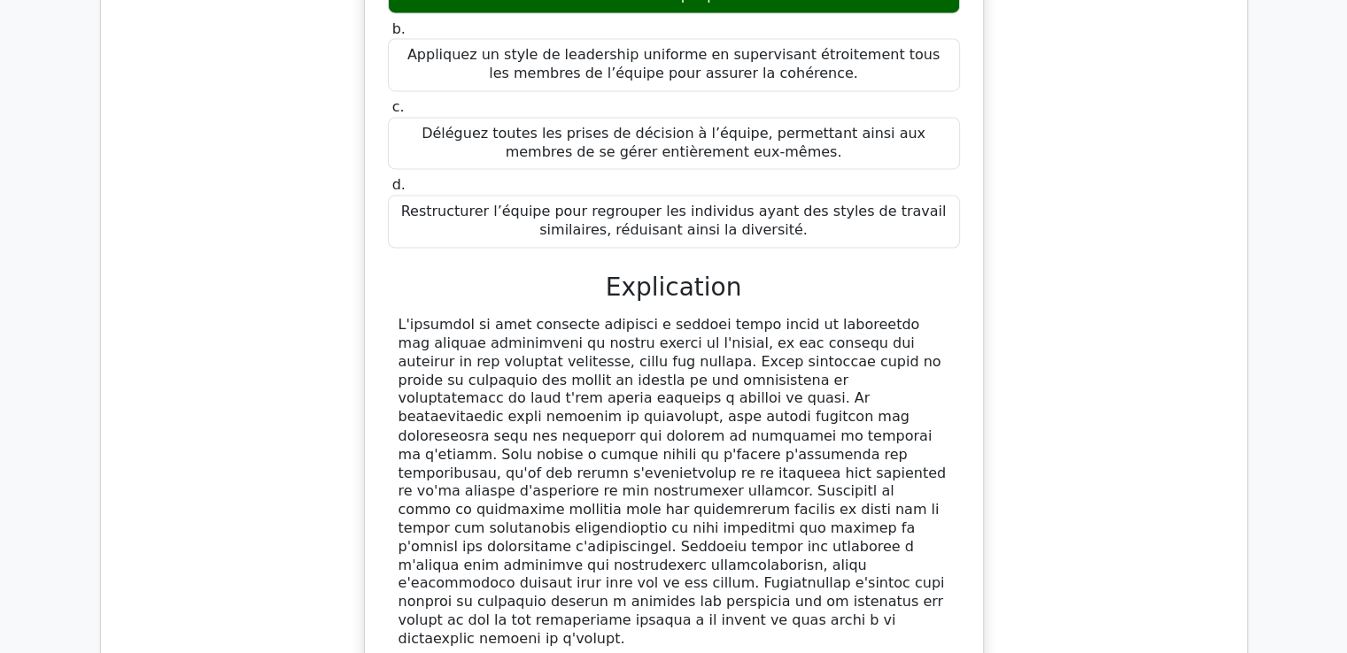
scroll to position [151178, 0]
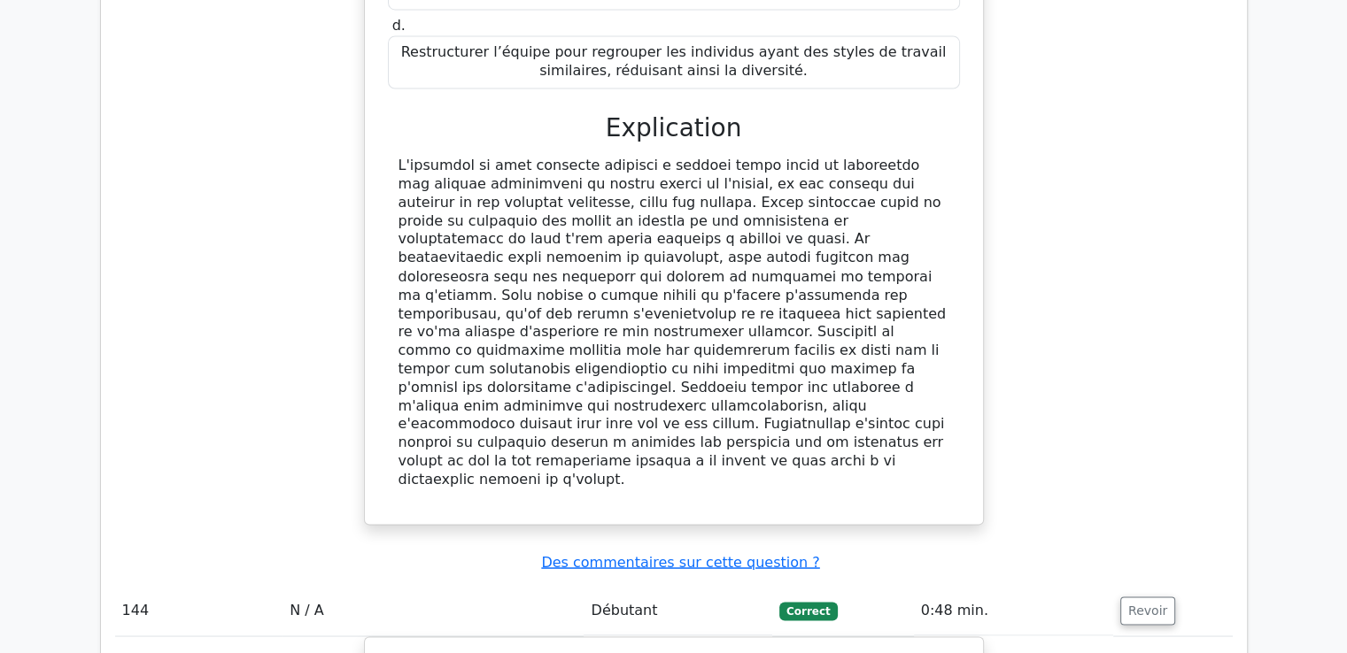
drag, startPoint x: 401, startPoint y: 189, endPoint x: 823, endPoint y: 253, distance: 426.3
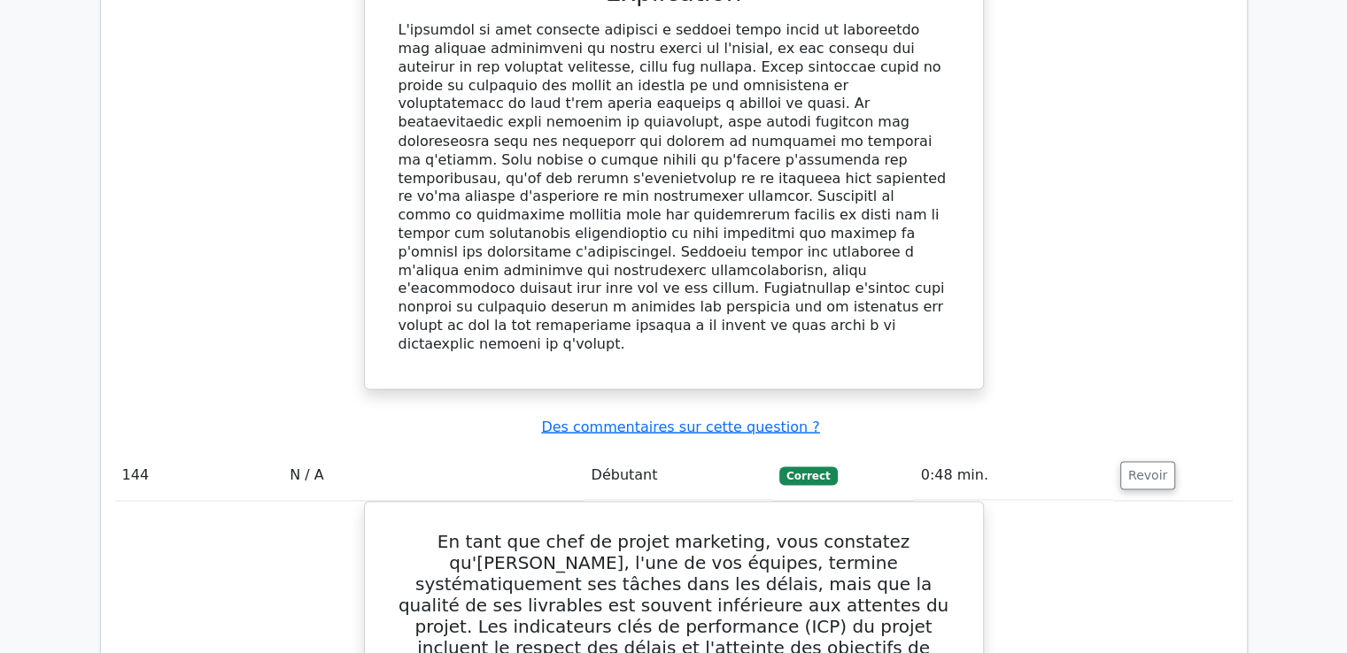
scroll to position [151355, 0]
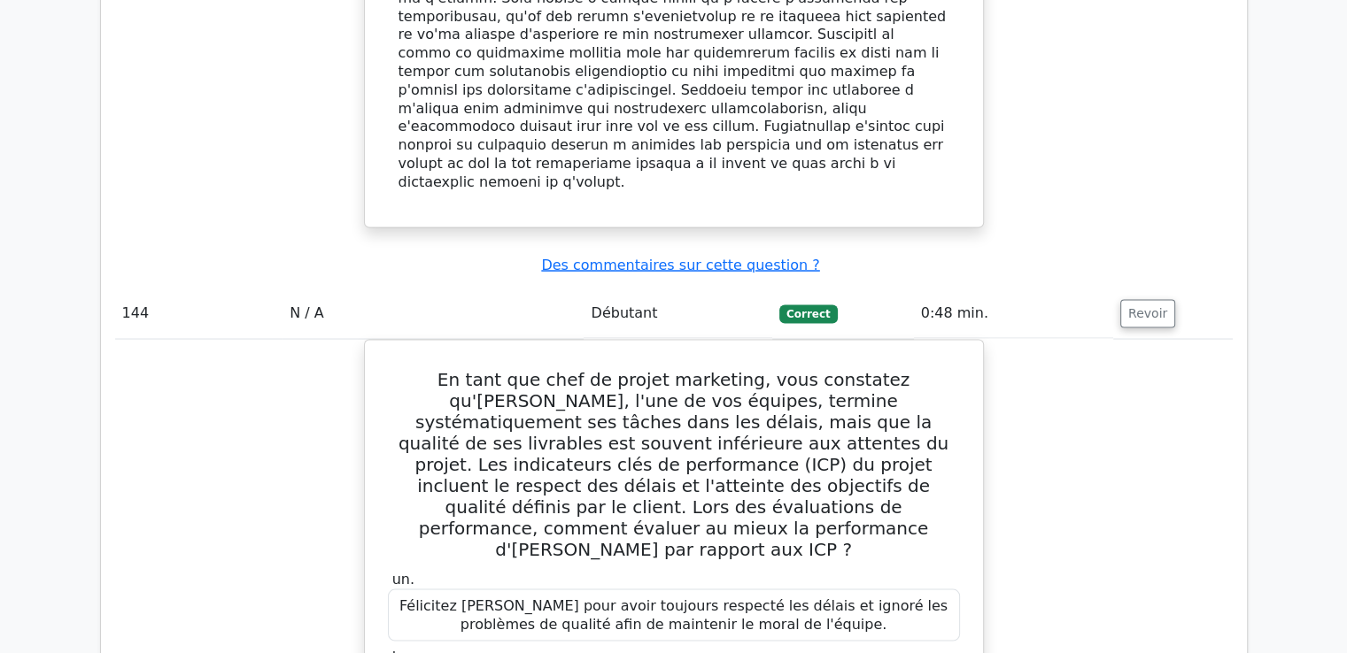
scroll to position [151786, 0]
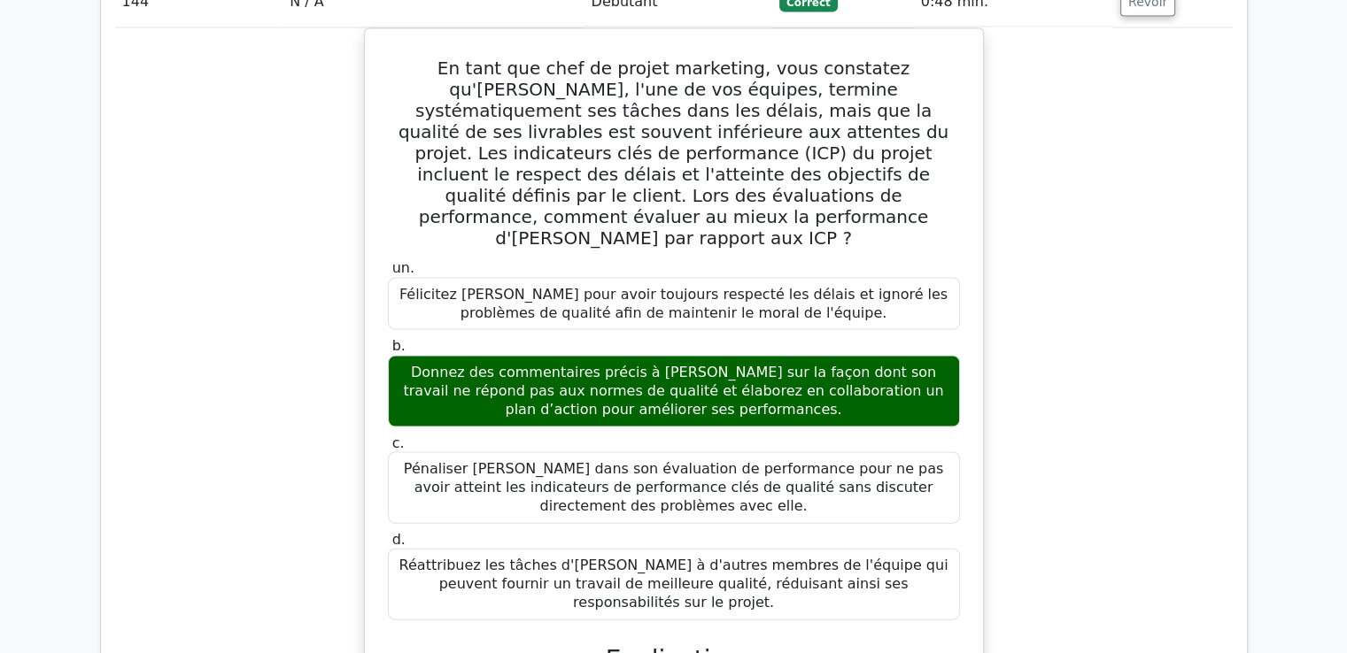
drag, startPoint x: 410, startPoint y: 163, endPoint x: 841, endPoint y: 213, distance: 434.0
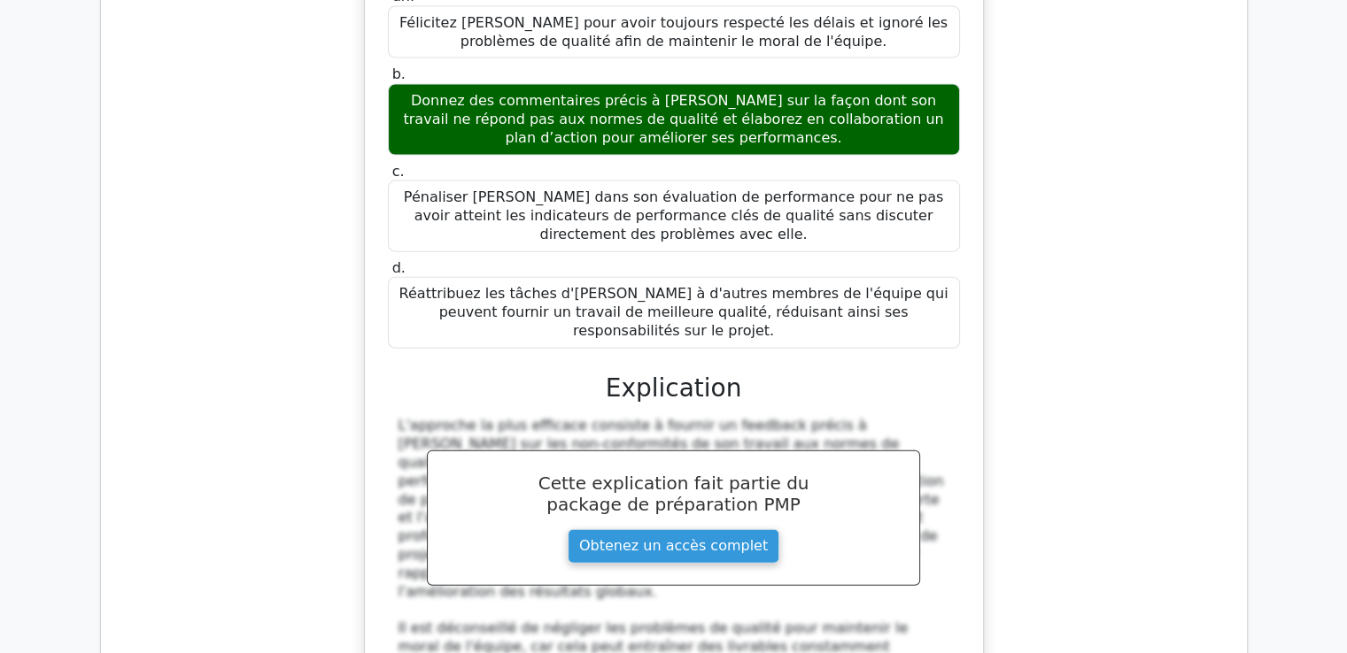
scroll to position [152317, 0]
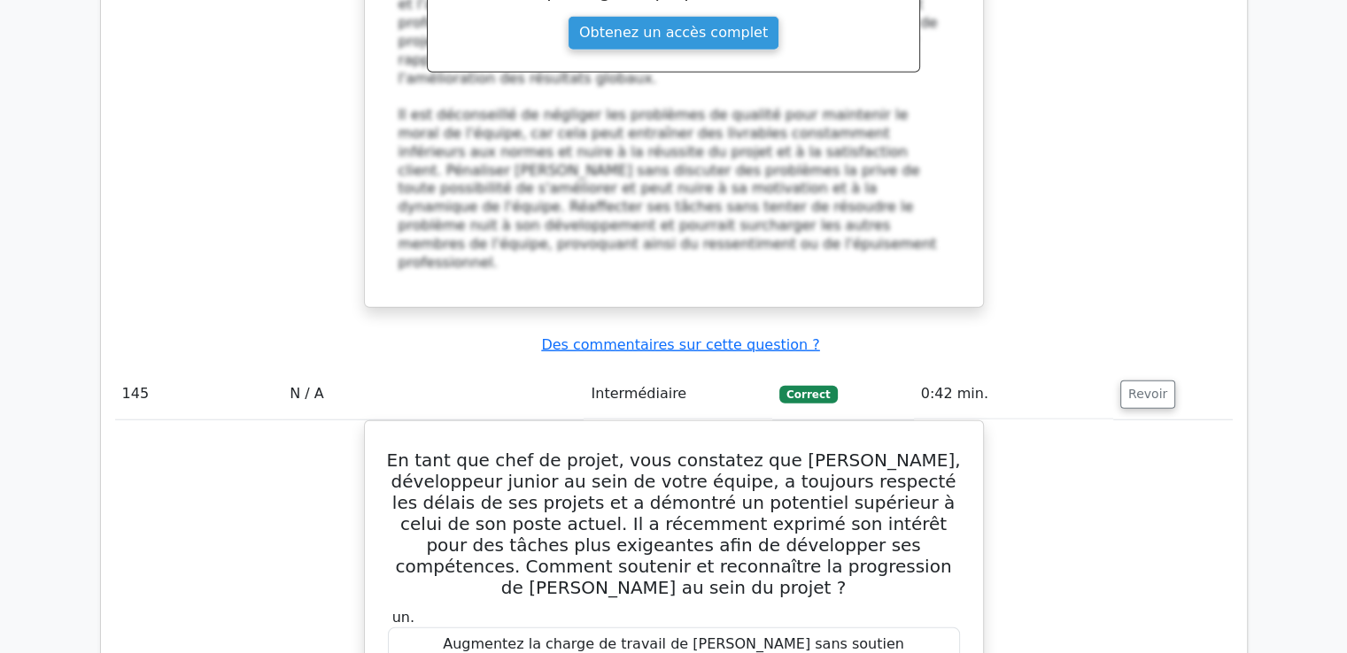
scroll to position [152656, 0]
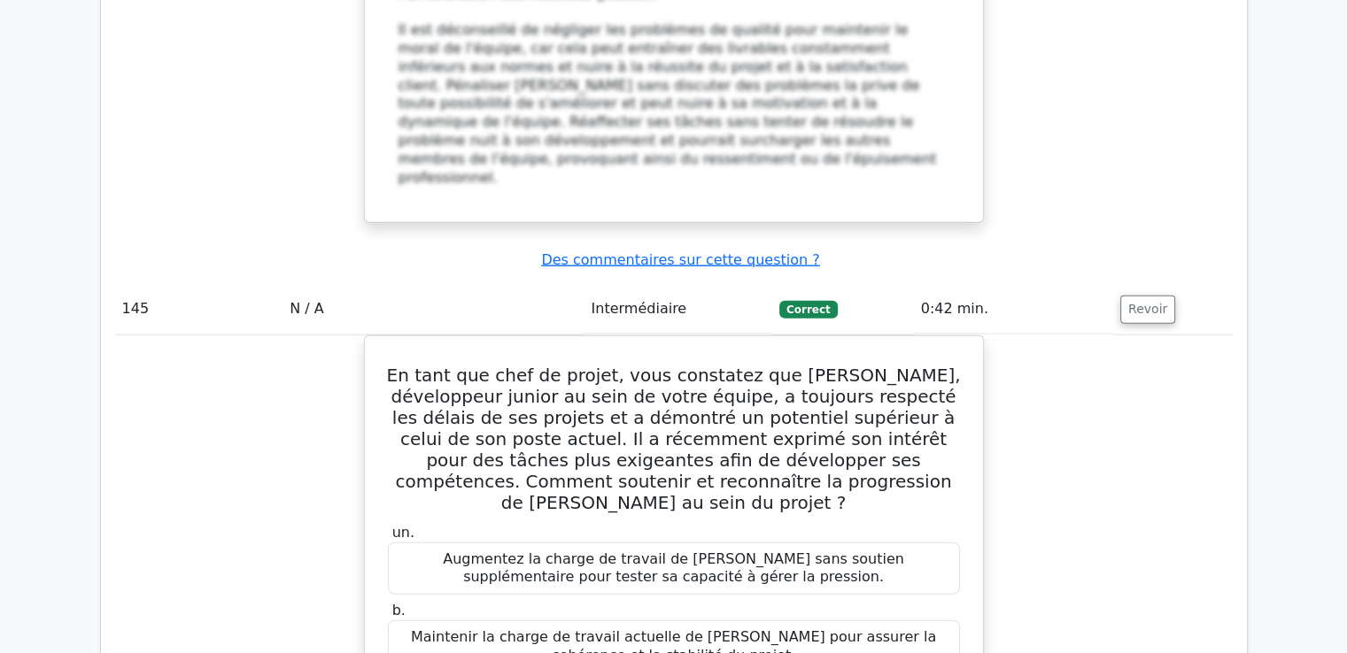
drag, startPoint x: 393, startPoint y: 216, endPoint x: 886, endPoint y: 320, distance: 504.0
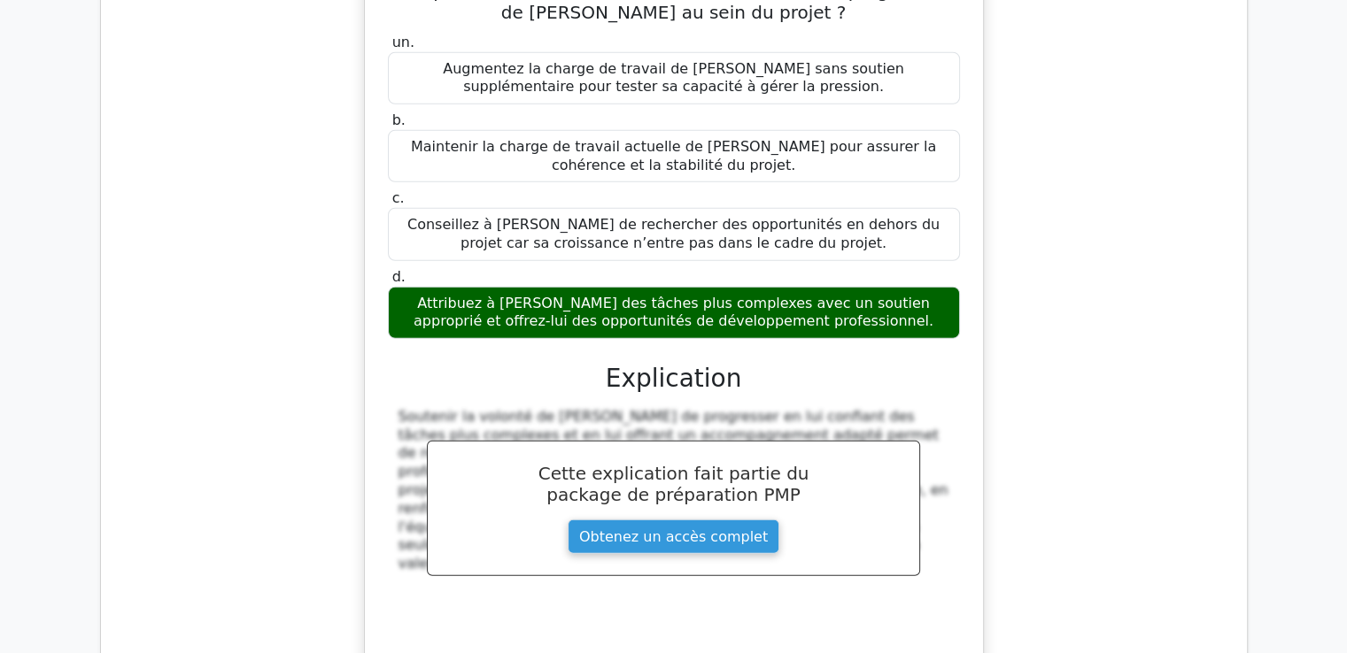
scroll to position [153187, 0]
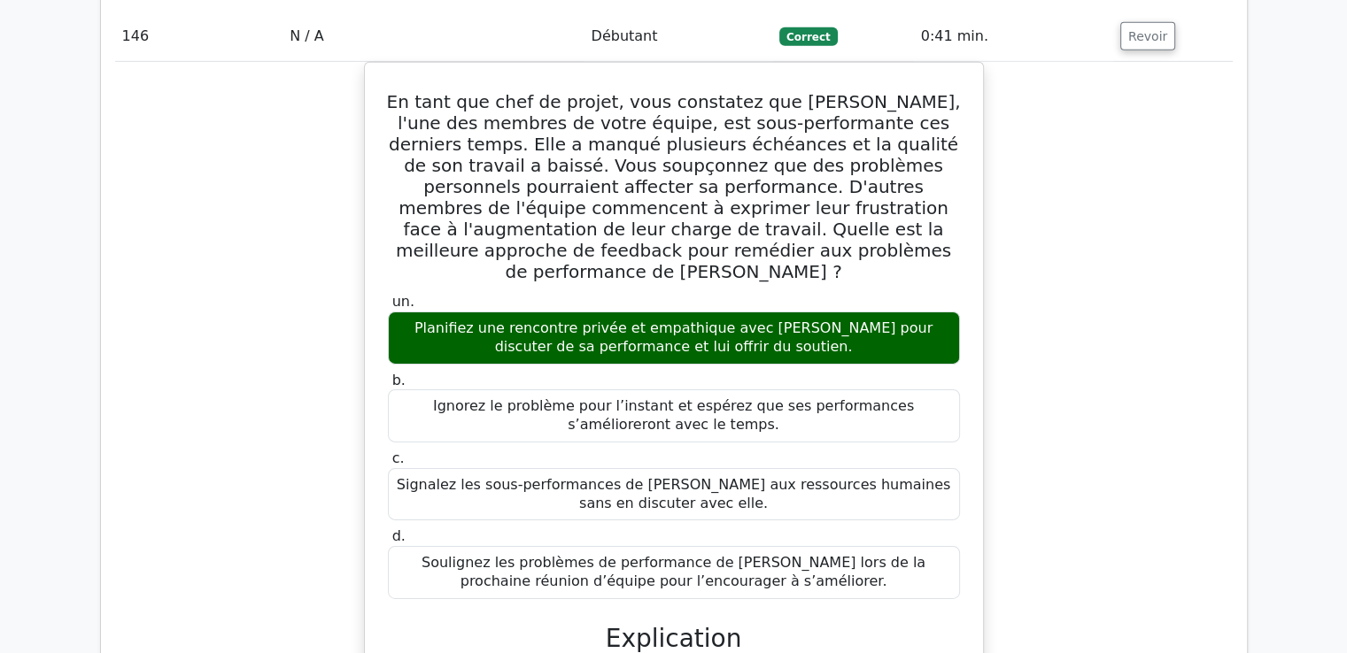
scroll to position [153901, 0]
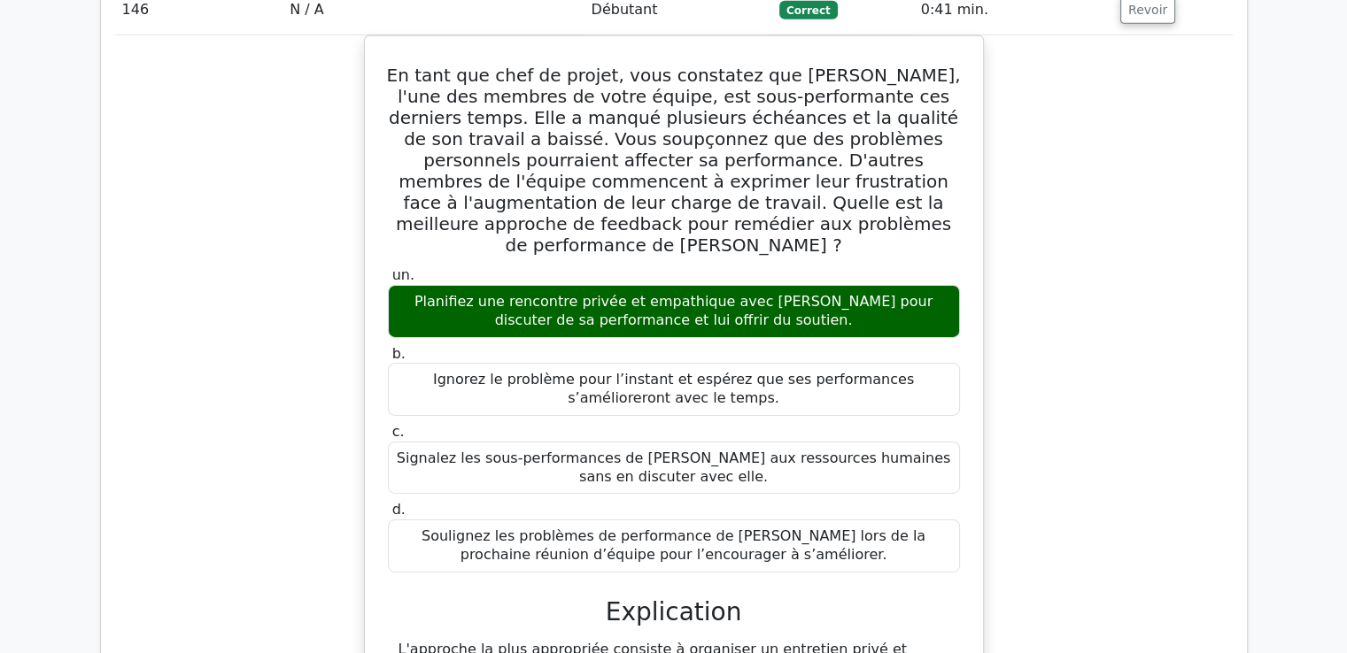
drag, startPoint x: 391, startPoint y: 107, endPoint x: 621, endPoint y: 391, distance: 365.2
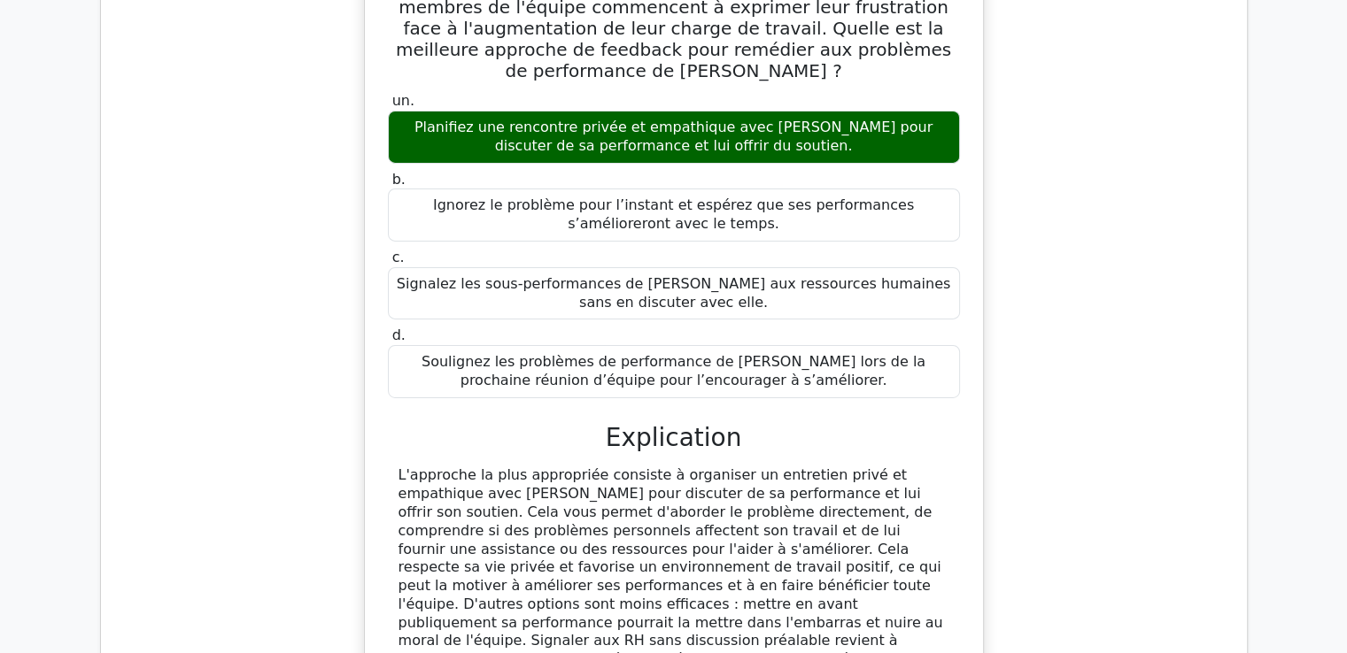
scroll to position [154078, 0]
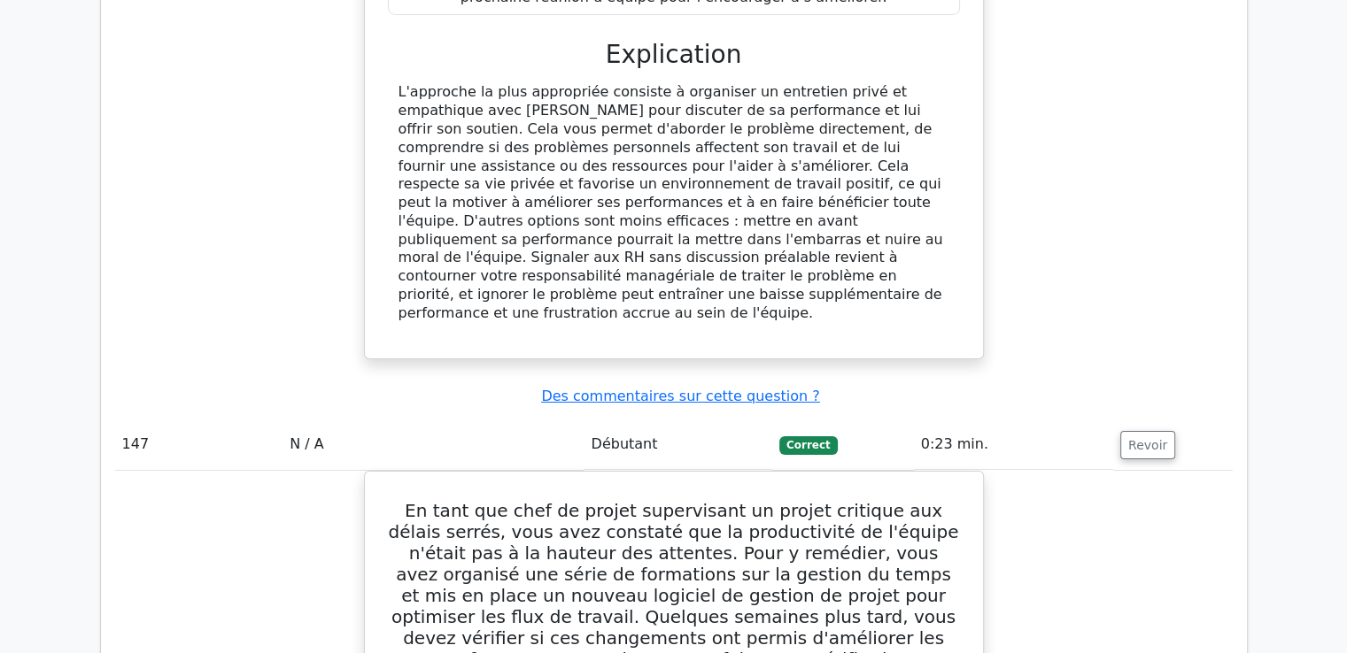
scroll to position [154447, 0]
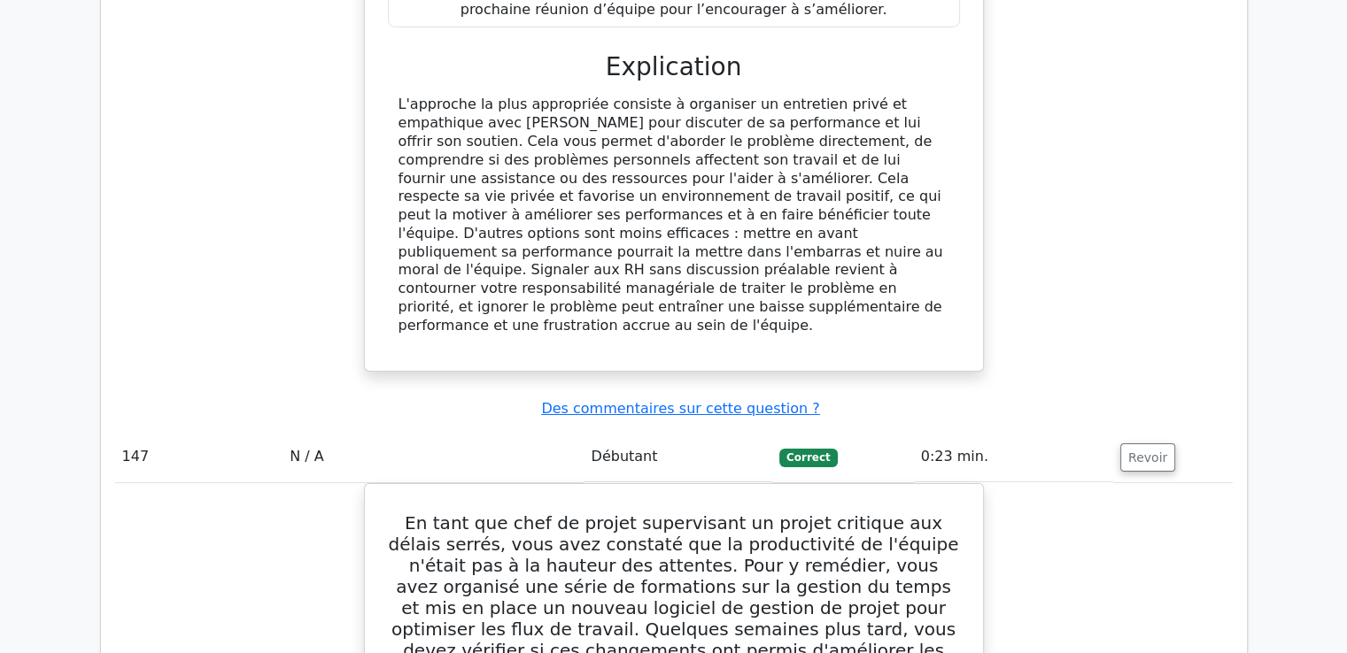
drag, startPoint x: 421, startPoint y: 221, endPoint x: 811, endPoint y: 451, distance: 452.8
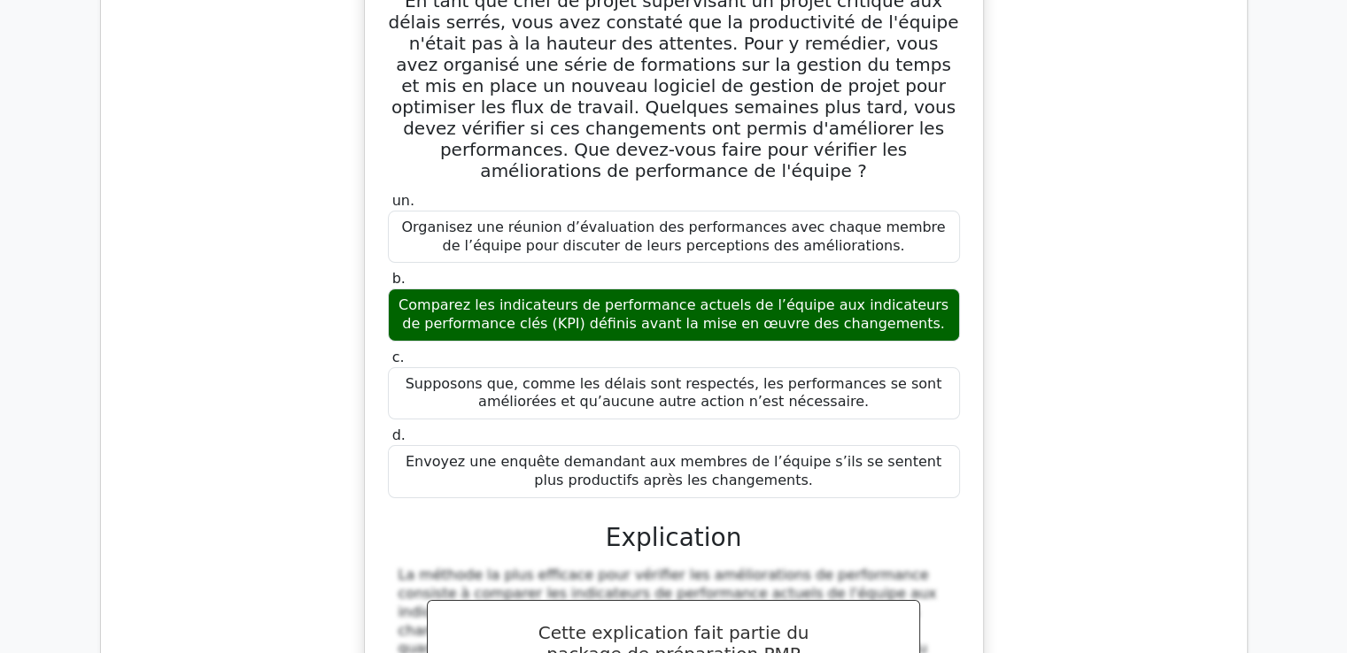
scroll to position [155066, 0]
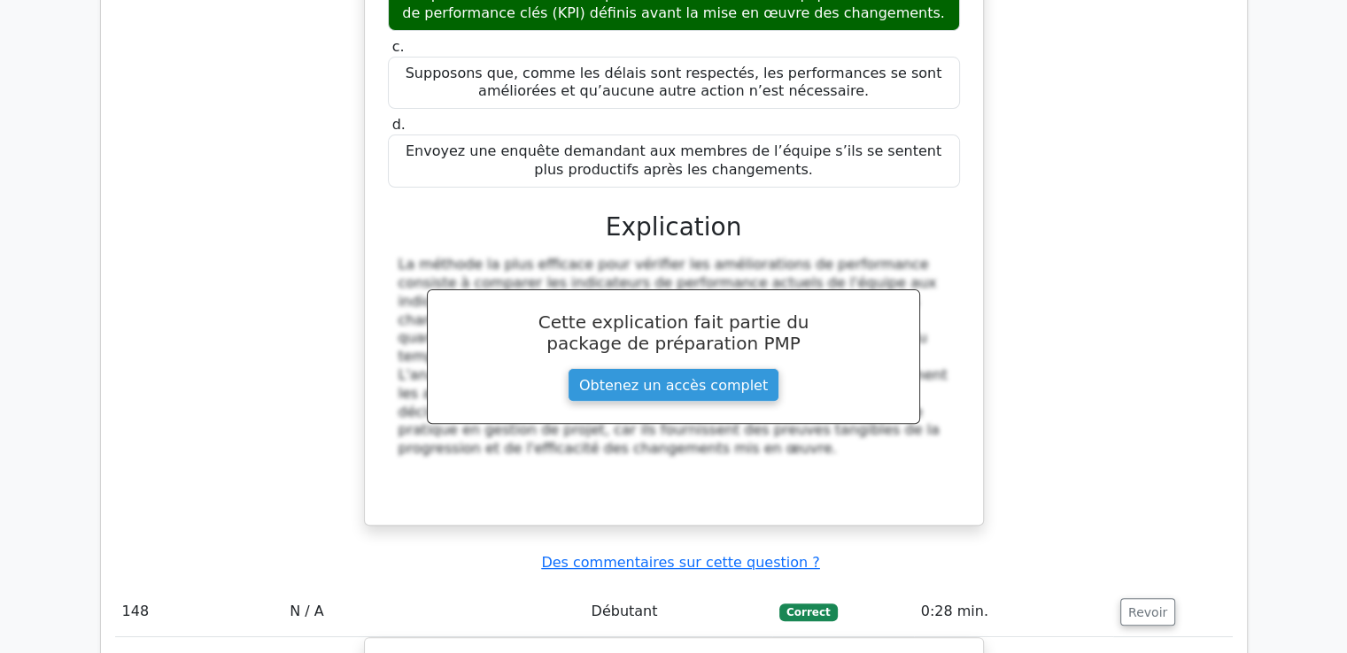
scroll to position [155332, 0]
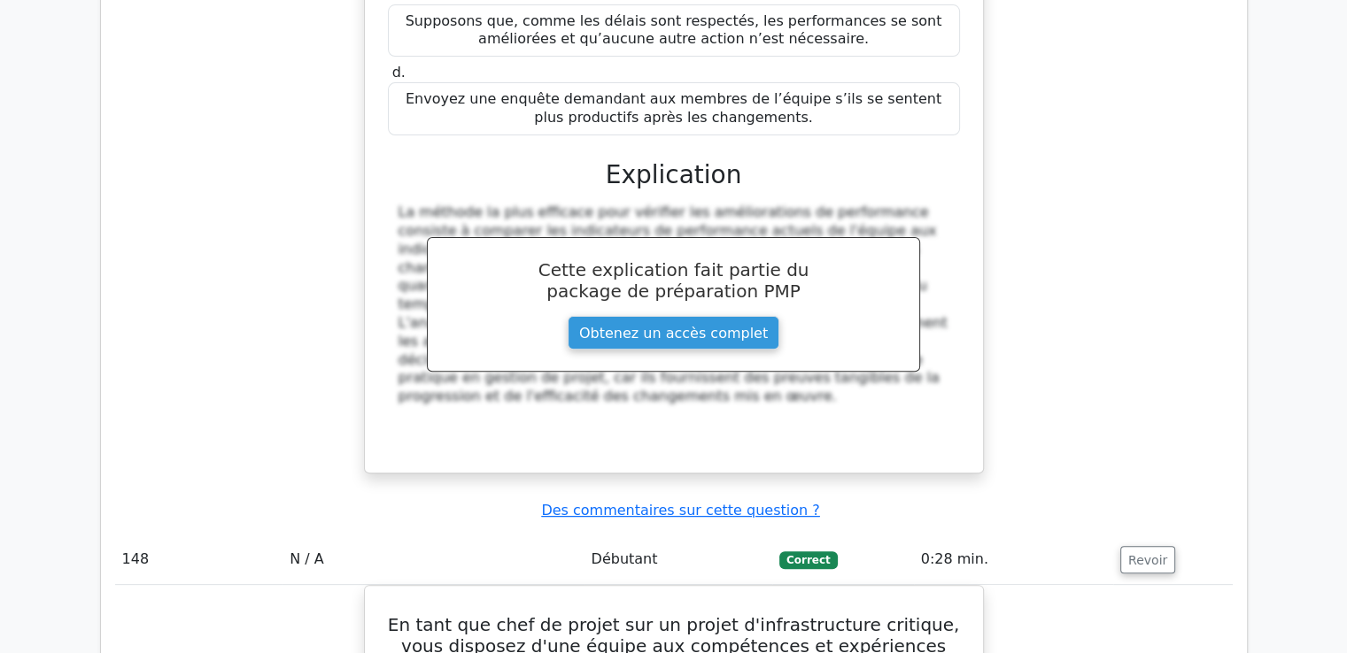
drag, startPoint x: 429, startPoint y: 75, endPoint x: 814, endPoint y: 527, distance: 592.9
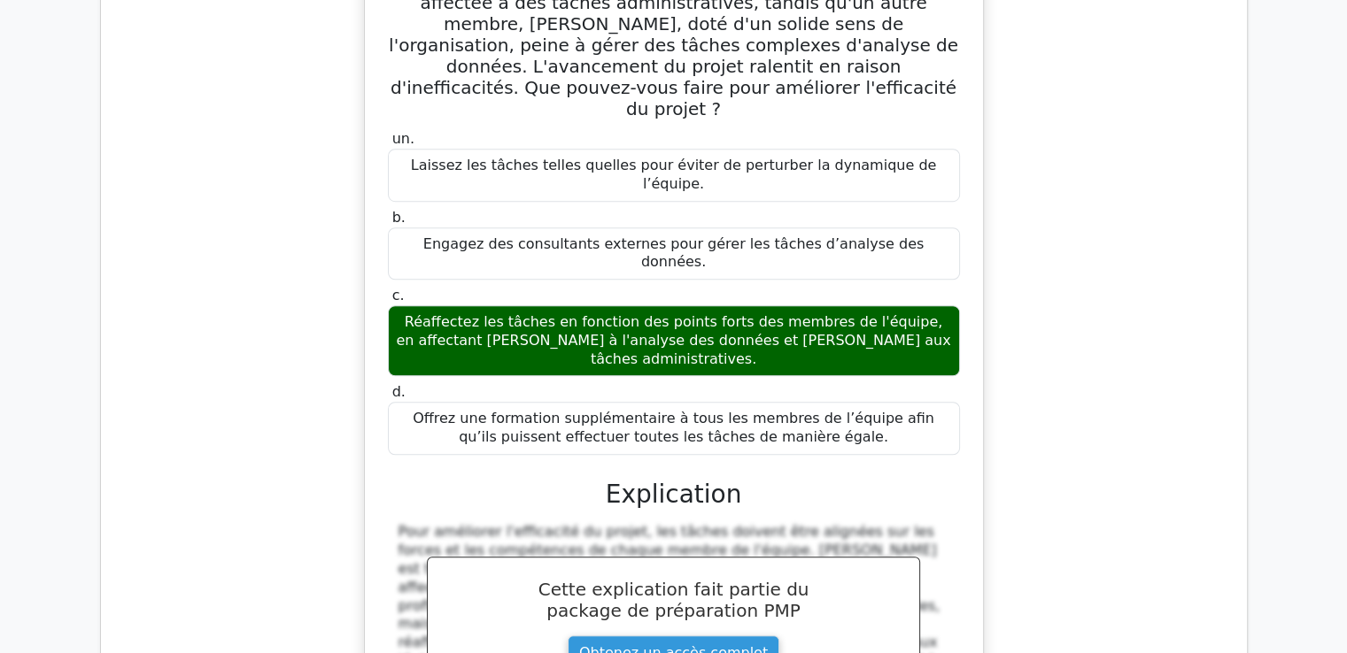
scroll to position [156040, 0]
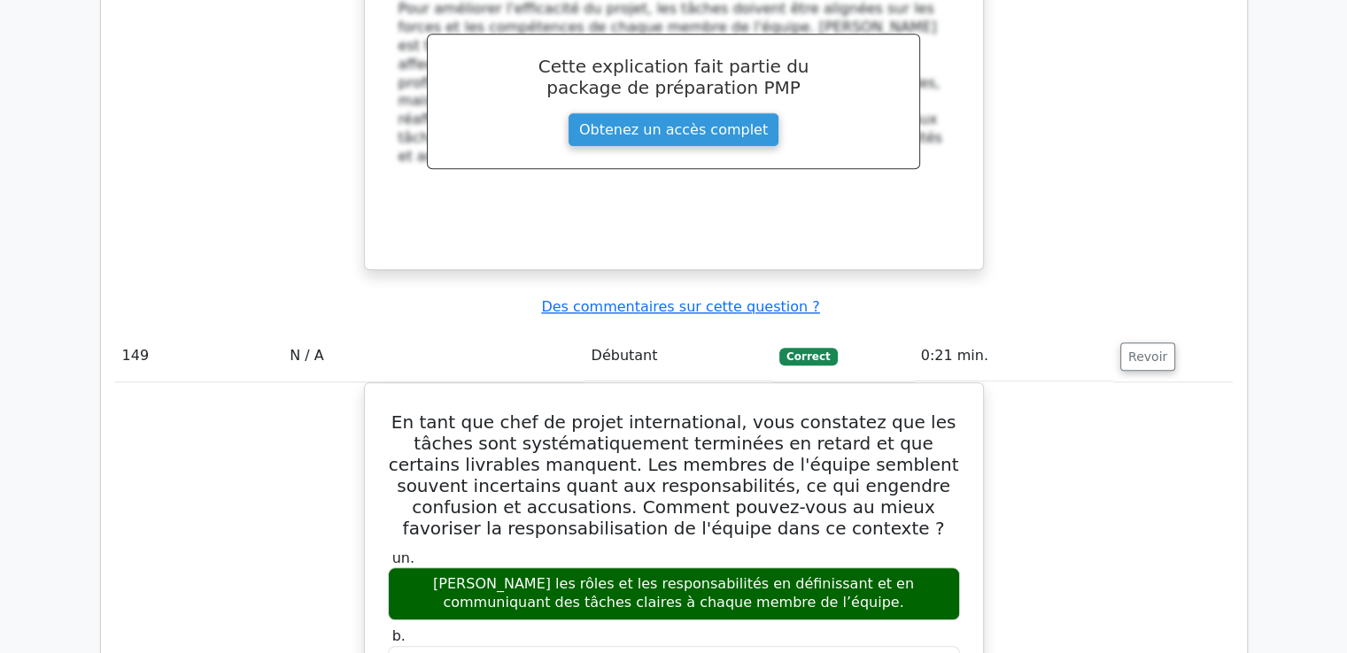
scroll to position [156814, 0]
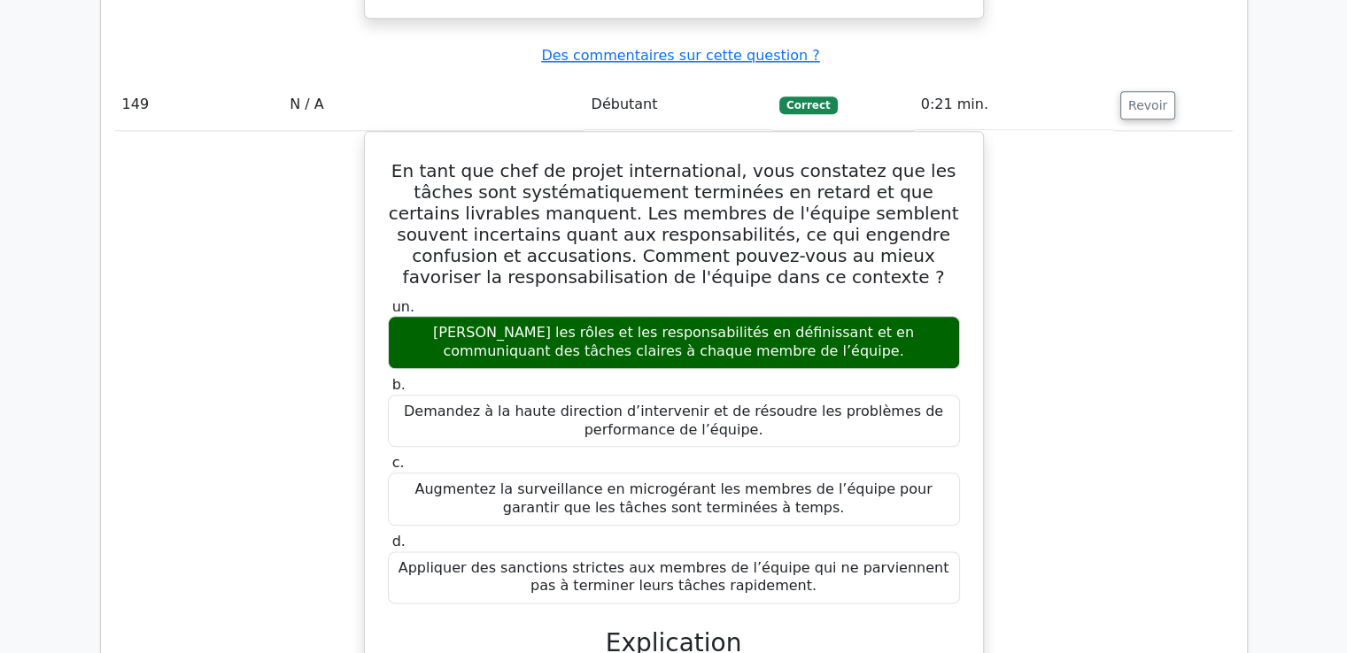
drag, startPoint x: 395, startPoint y: 153, endPoint x: 837, endPoint y: 291, distance: 462.9
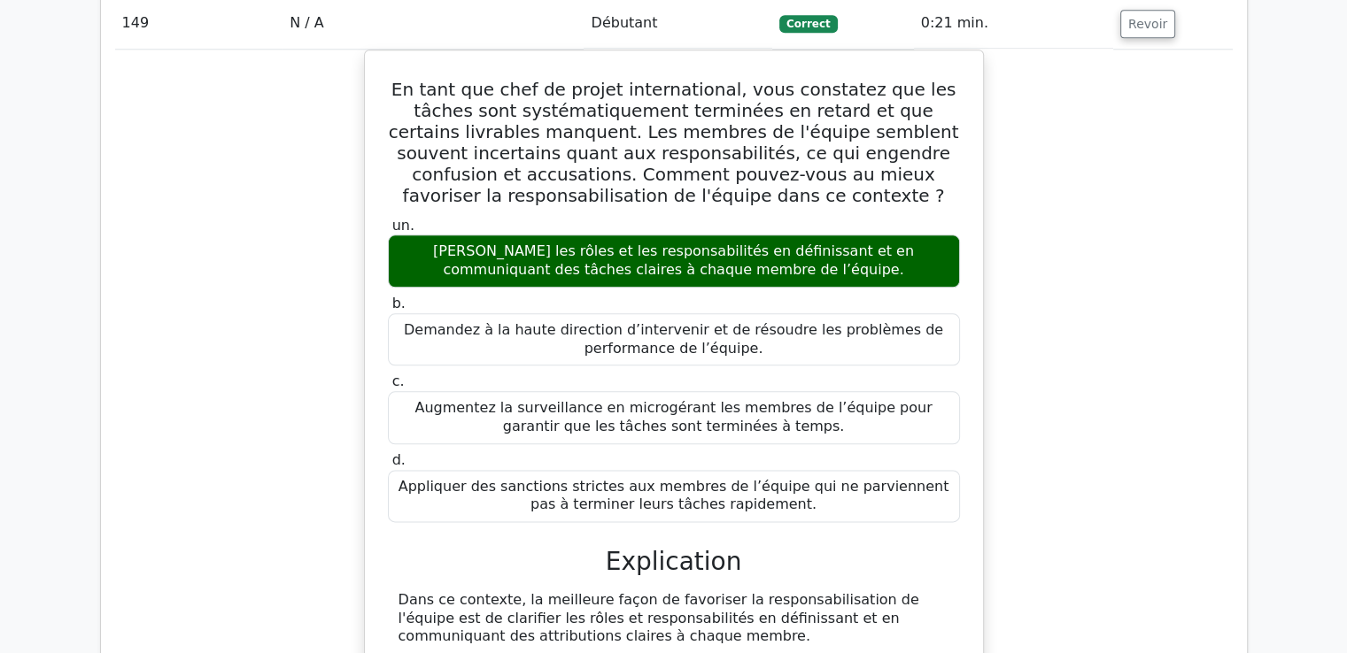
scroll to position [156991, 0]
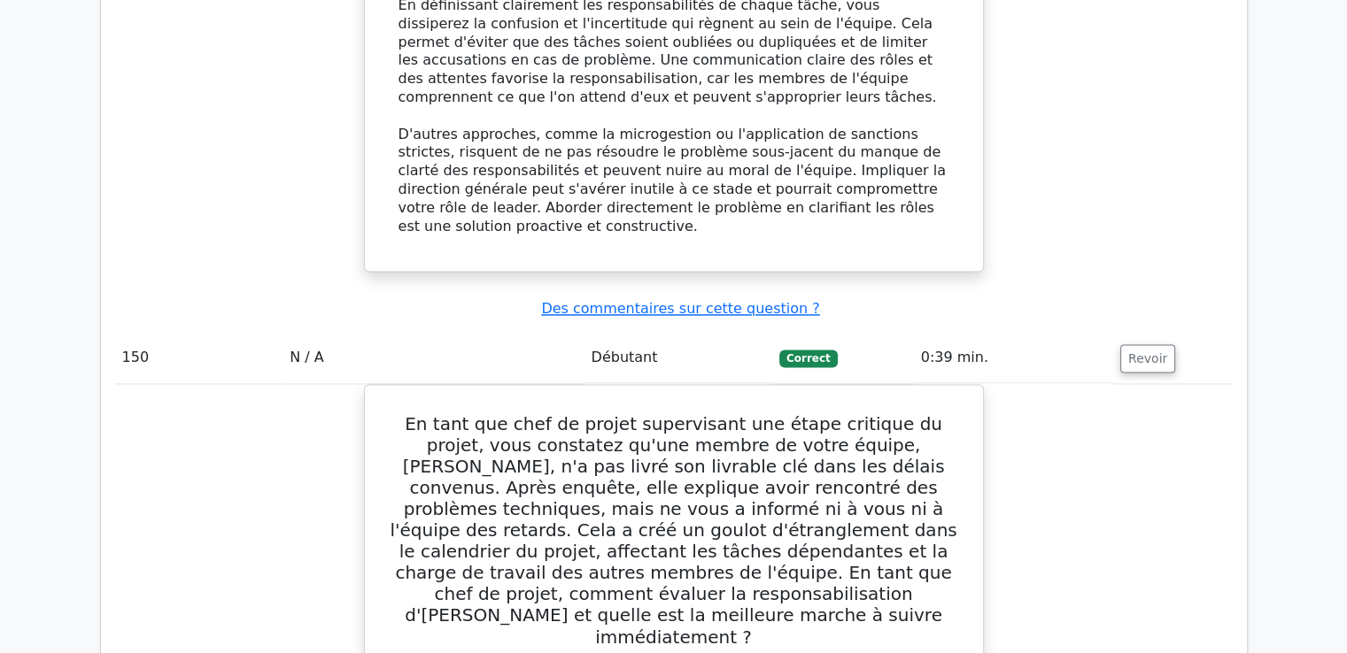
scroll to position [157749, 0]
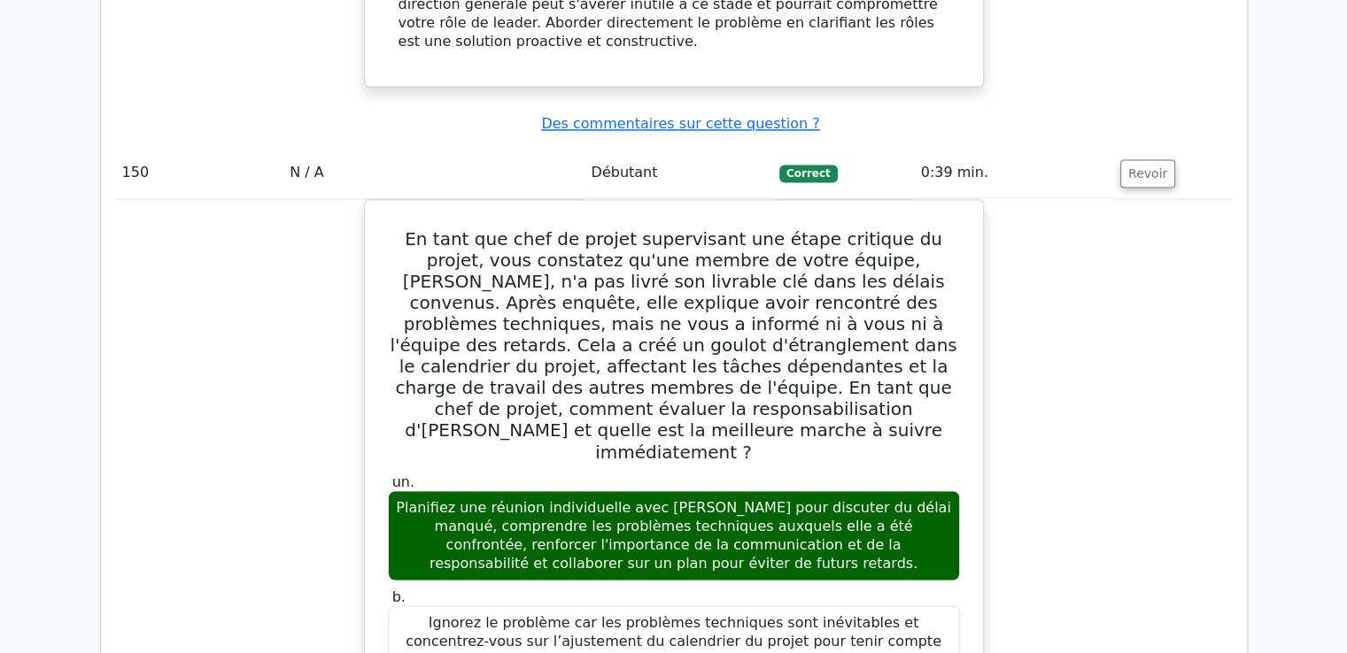
drag, startPoint x: 406, startPoint y: 137, endPoint x: 839, endPoint y: 81, distance: 437.5
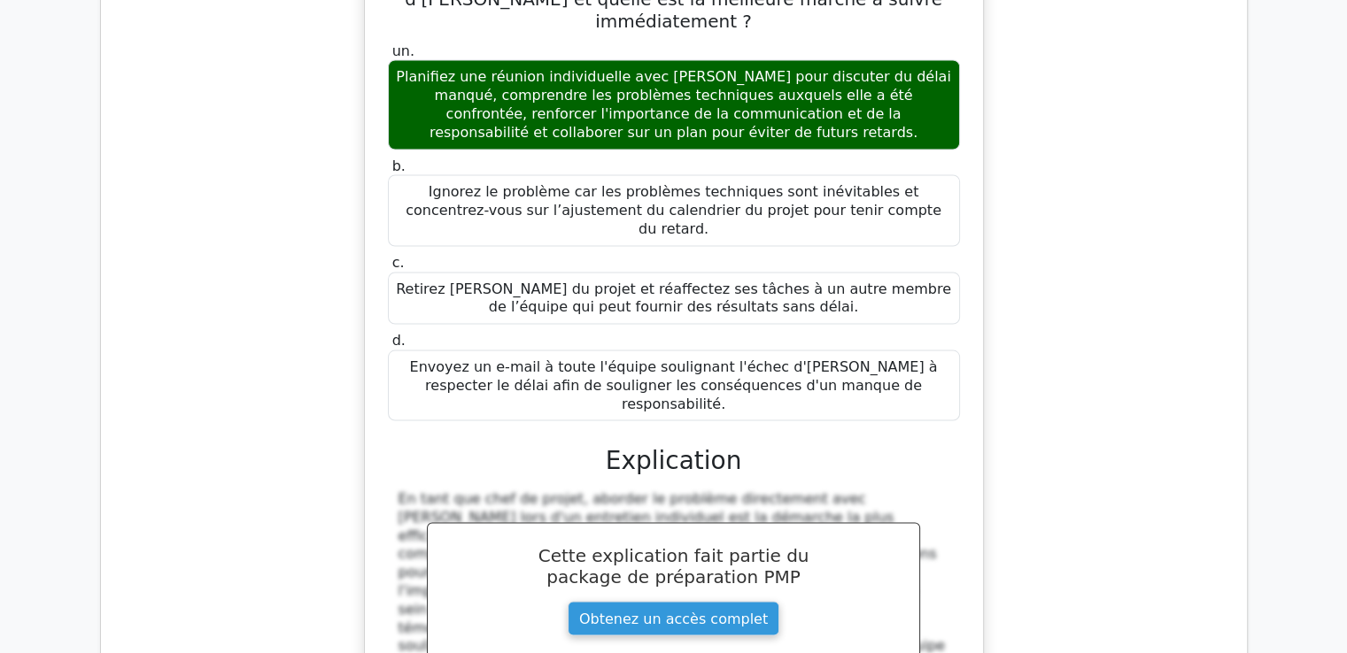
scroll to position [158192, 0]
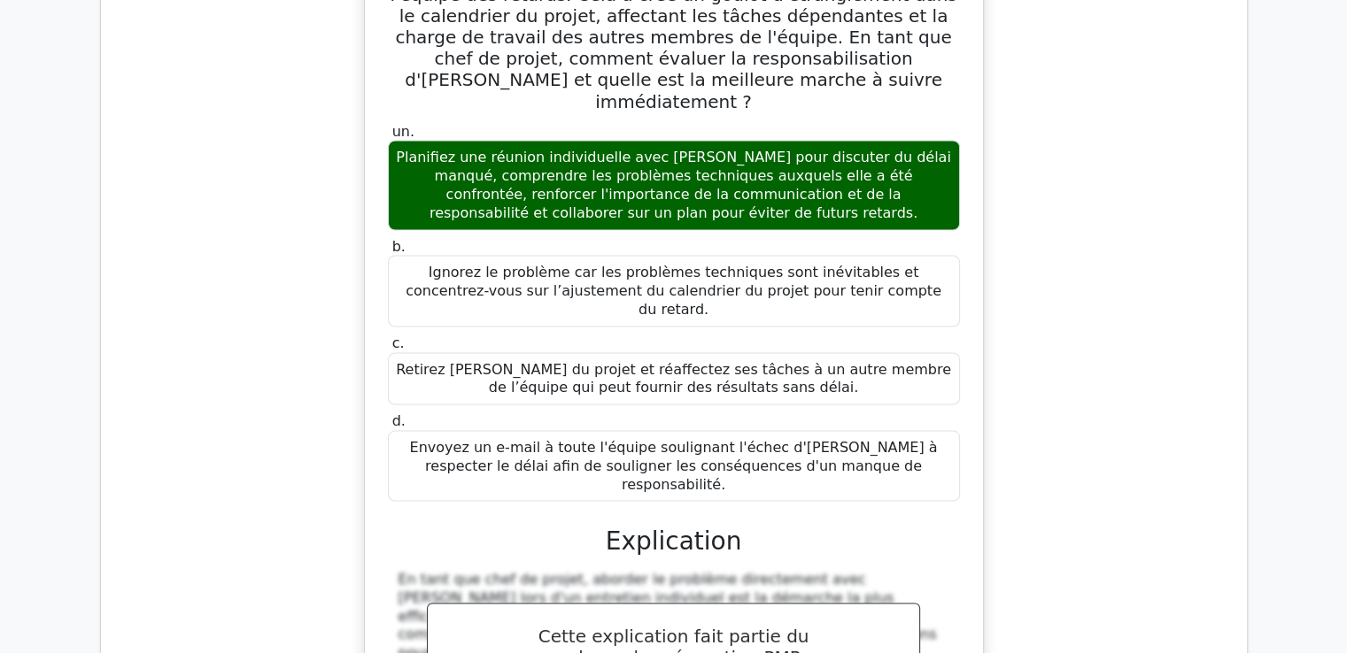
scroll to position [158103, 0]
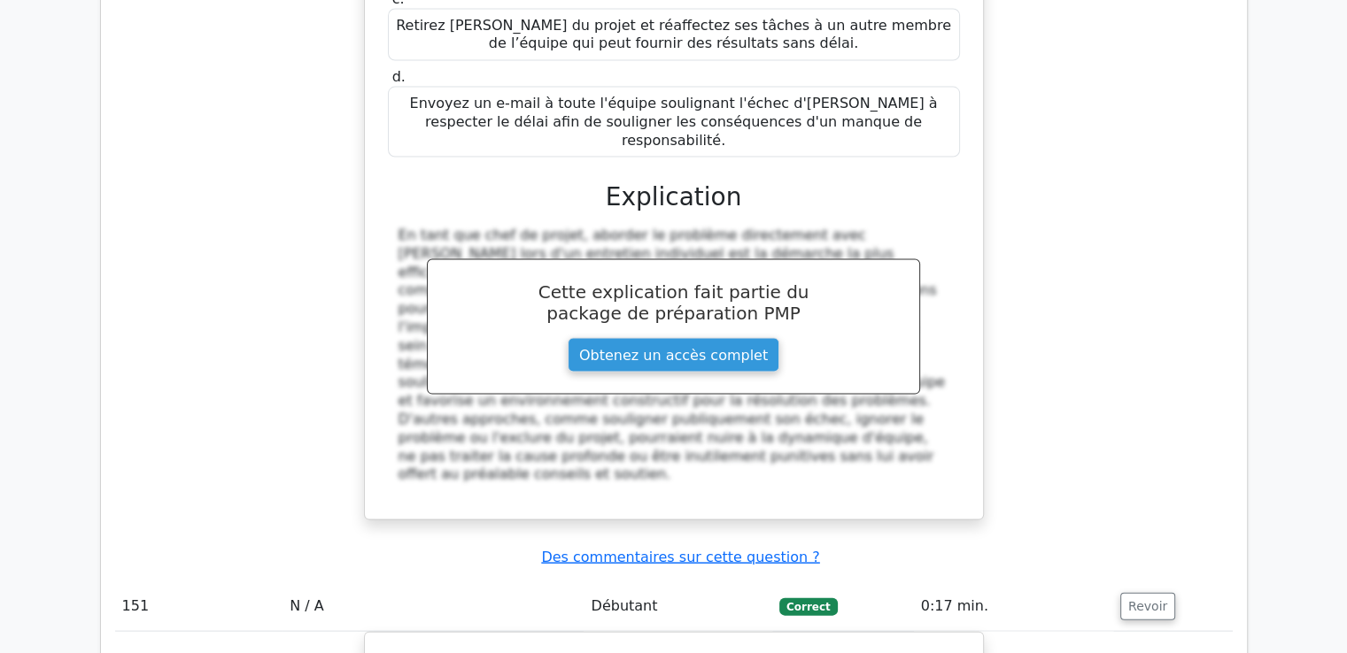
scroll to position [158468, 0]
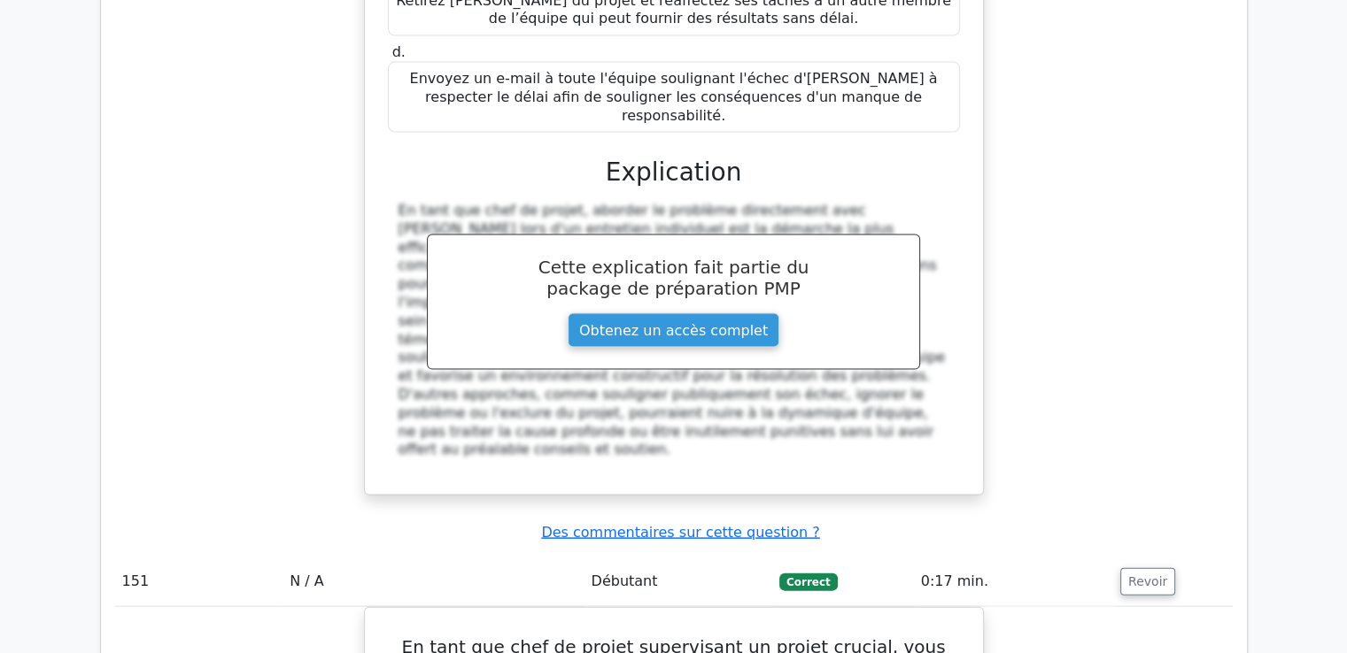
drag, startPoint x: 426, startPoint y: 267, endPoint x: 896, endPoint y: 288, distance: 470.6
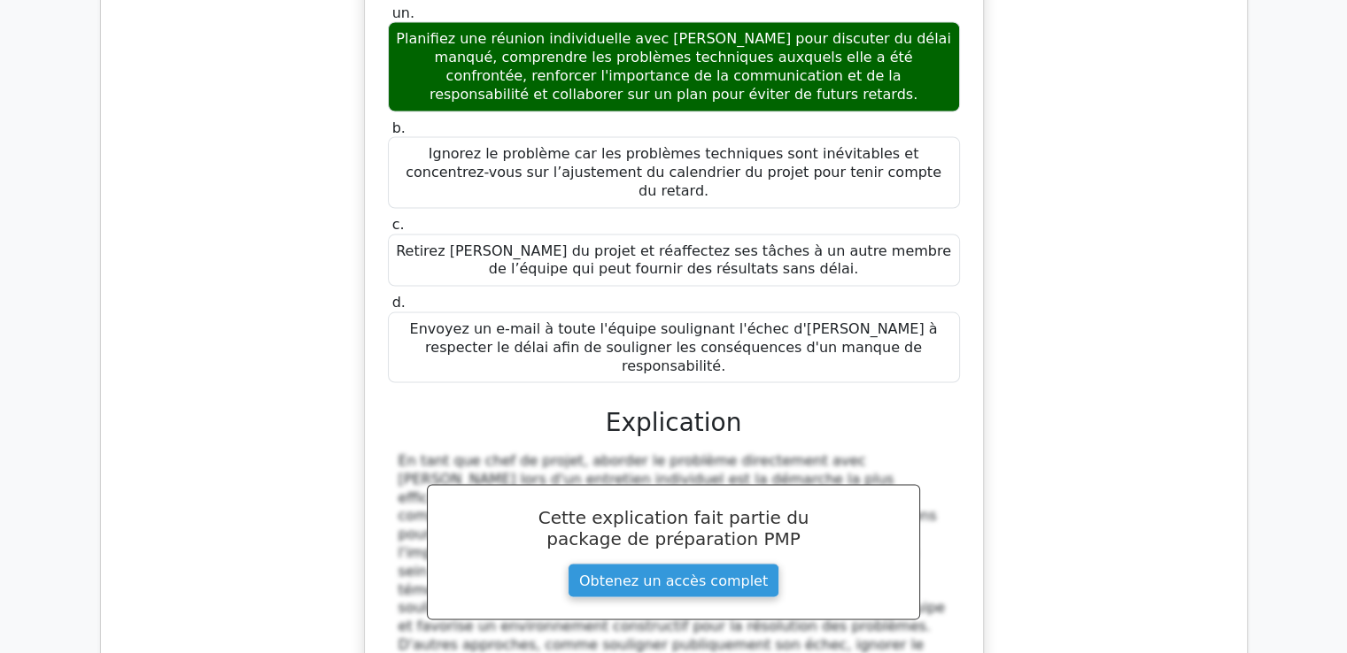
scroll to position [158203, 0]
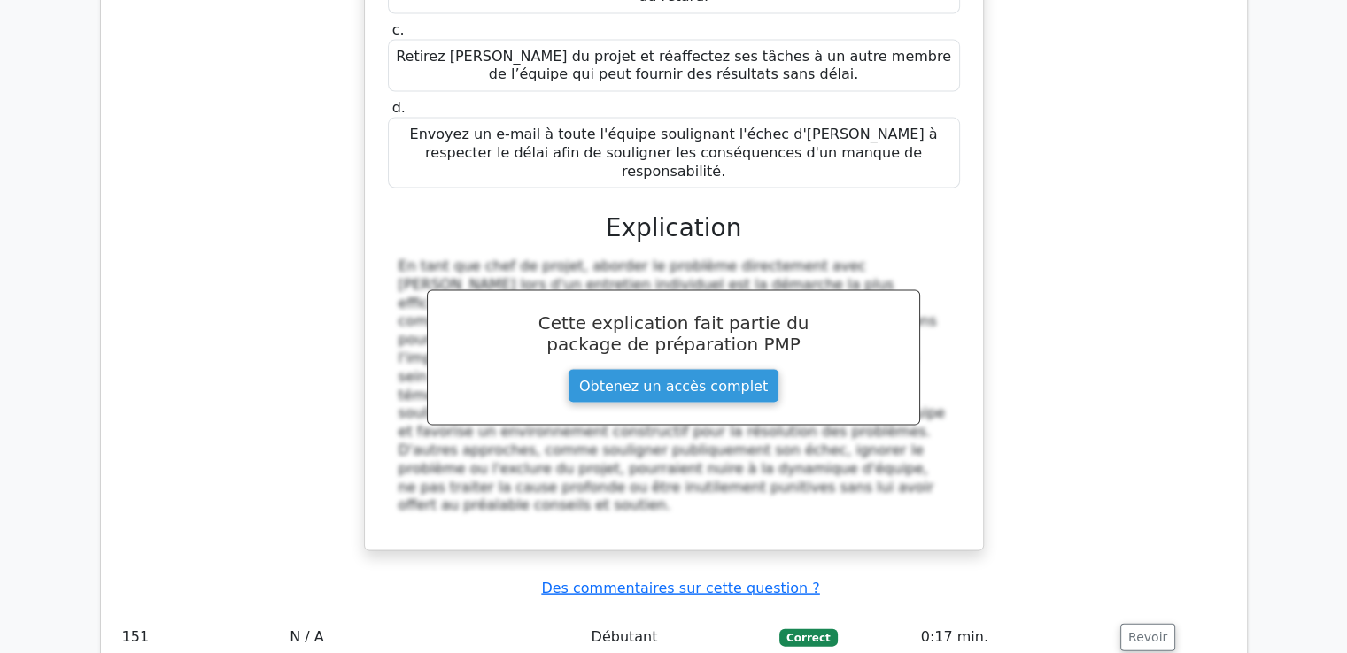
scroll to position [158632, 0]
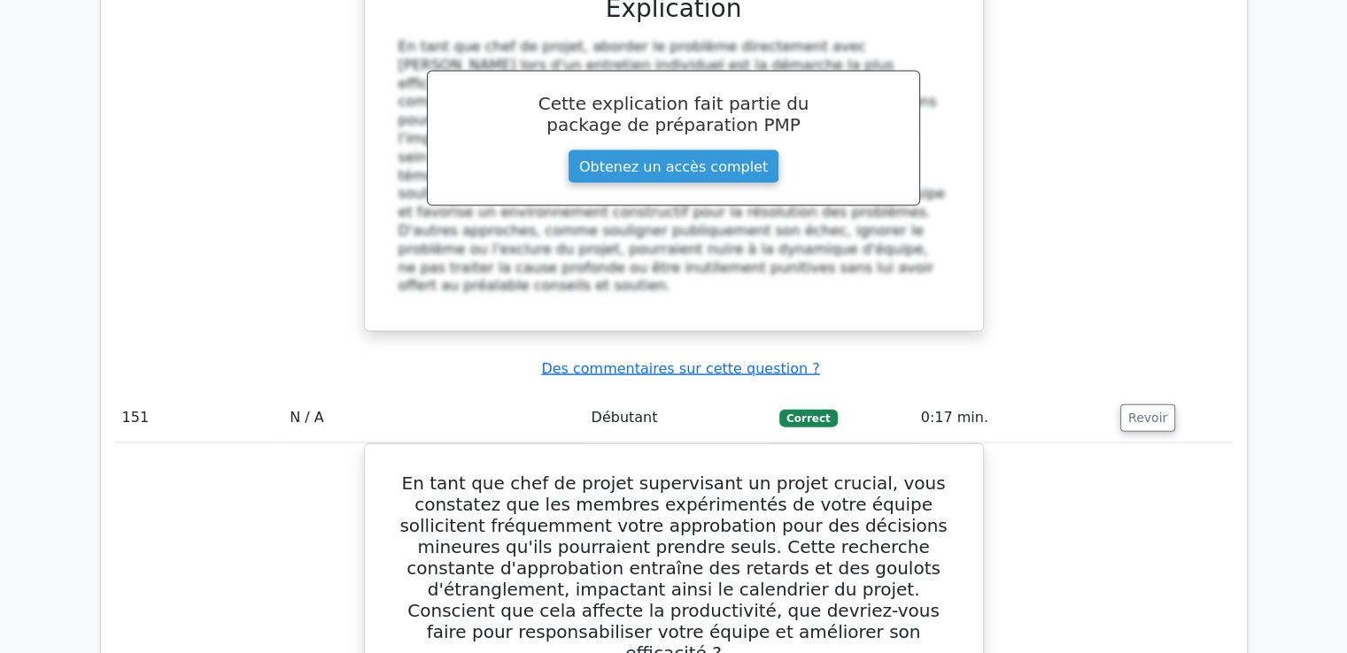
drag, startPoint x: 426, startPoint y: 251, endPoint x: 897, endPoint y: 127, distance: 487.3
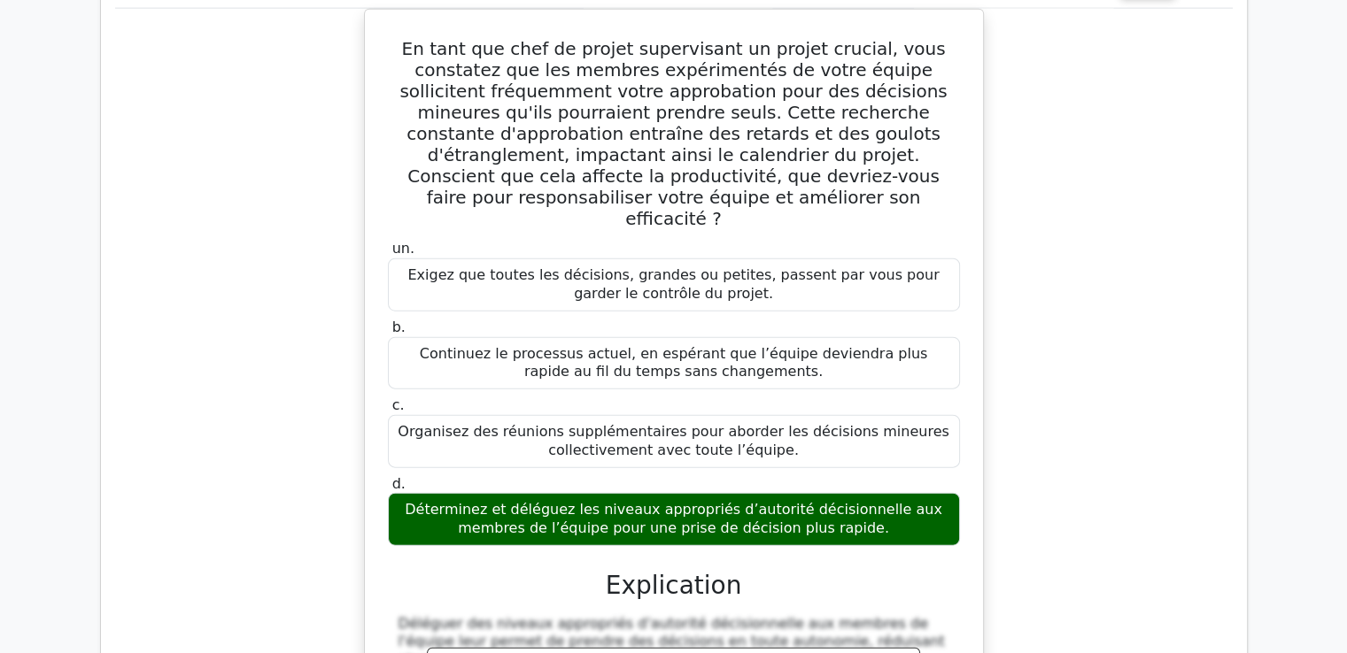
scroll to position [159075, 0]
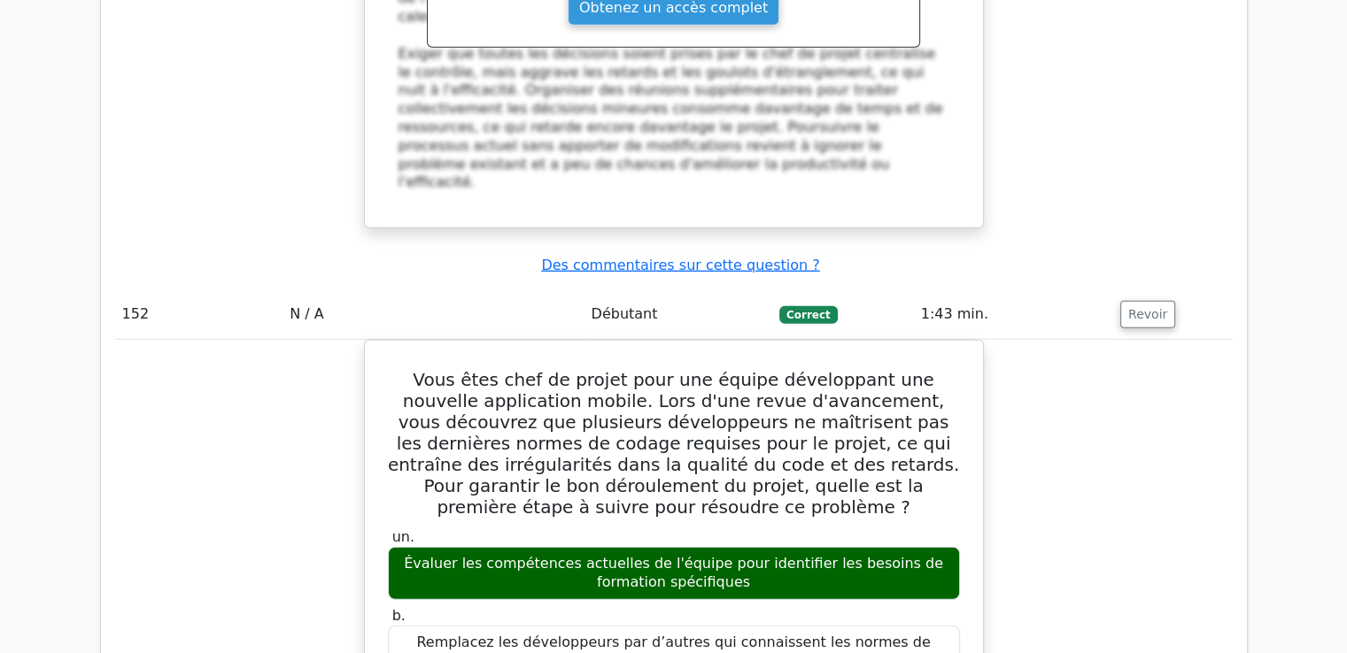
scroll to position [159819, 0]
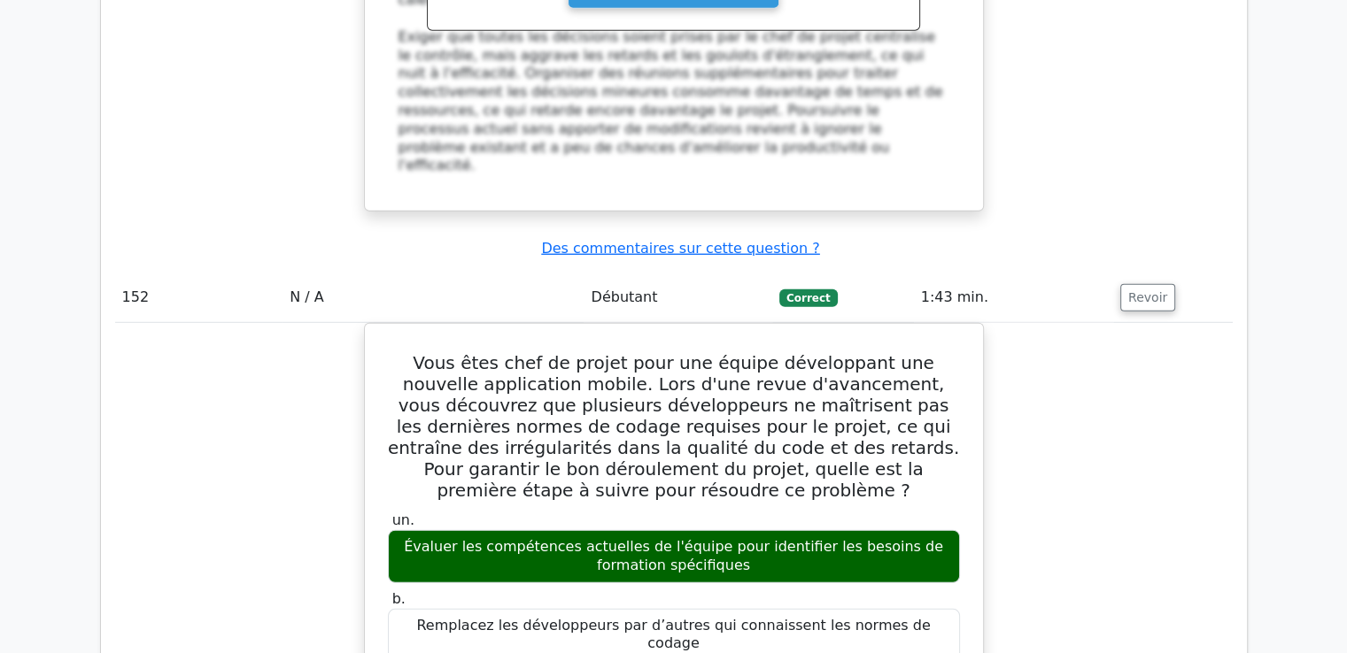
drag, startPoint x: 386, startPoint y: 253, endPoint x: 815, endPoint y: 336, distance: 437.3
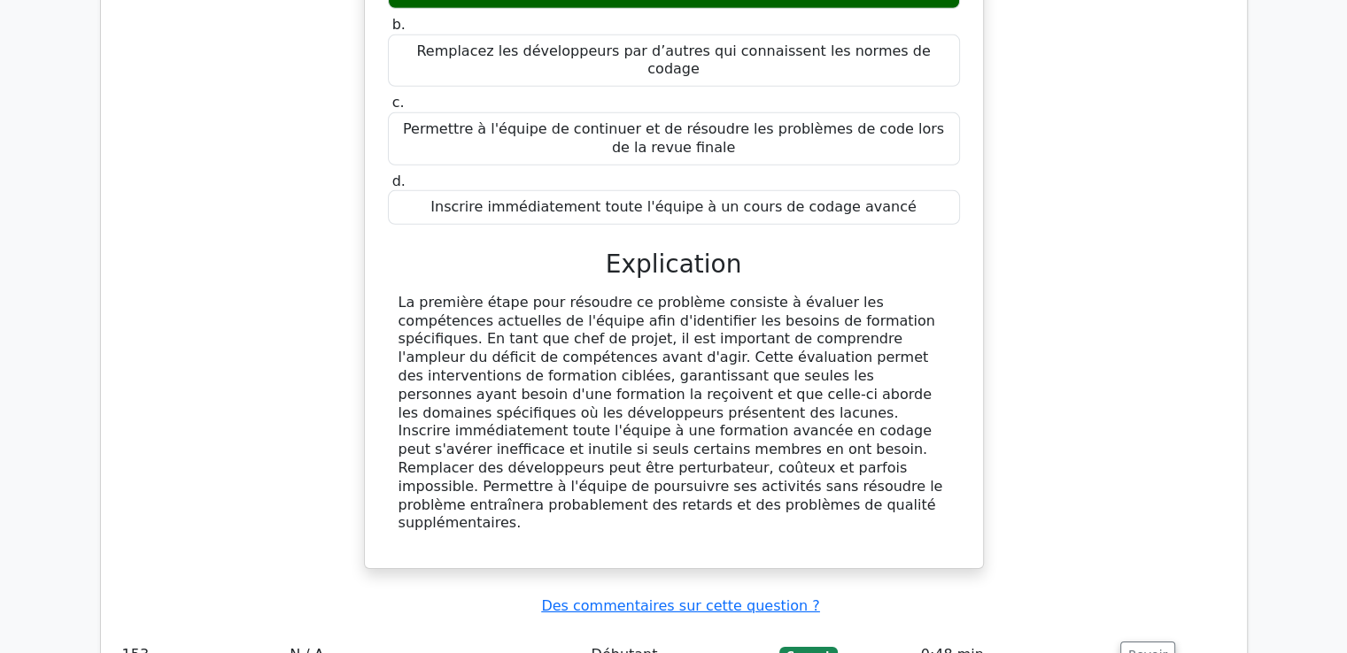
scroll to position [160487, 0]
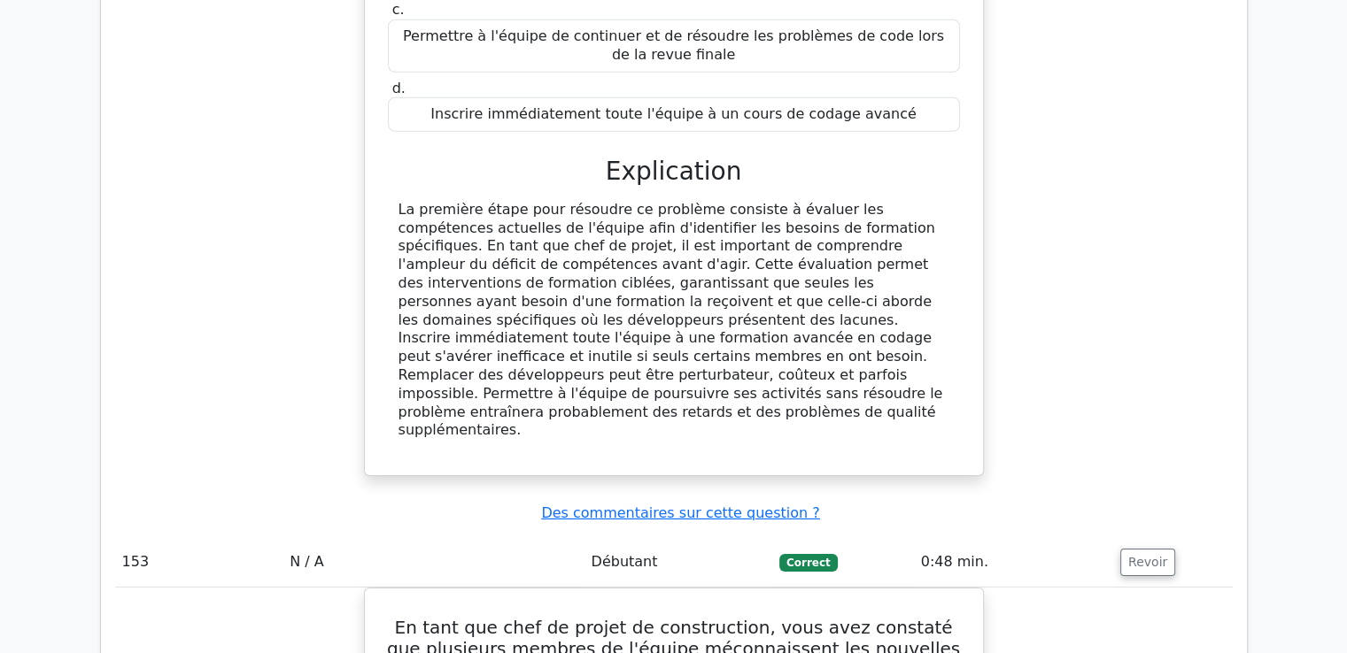
drag, startPoint x: 418, startPoint y: 265, endPoint x: 859, endPoint y: 233, distance: 442.1
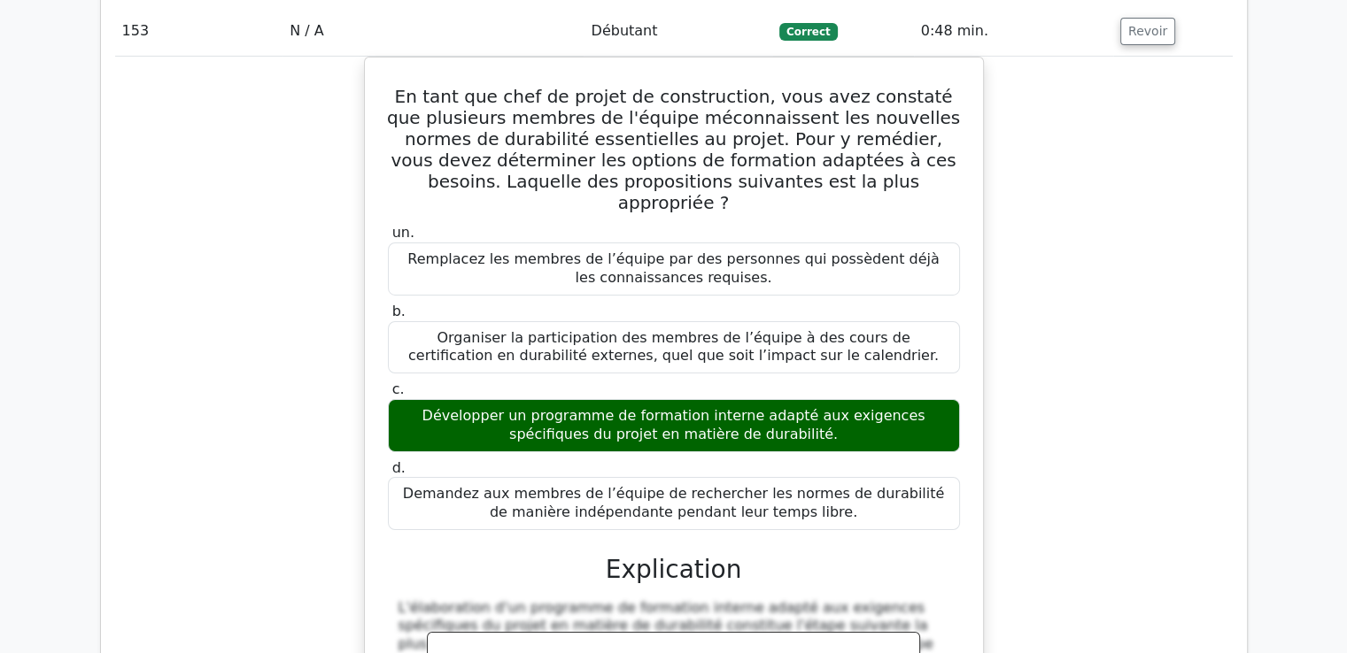
scroll to position [161107, 0]
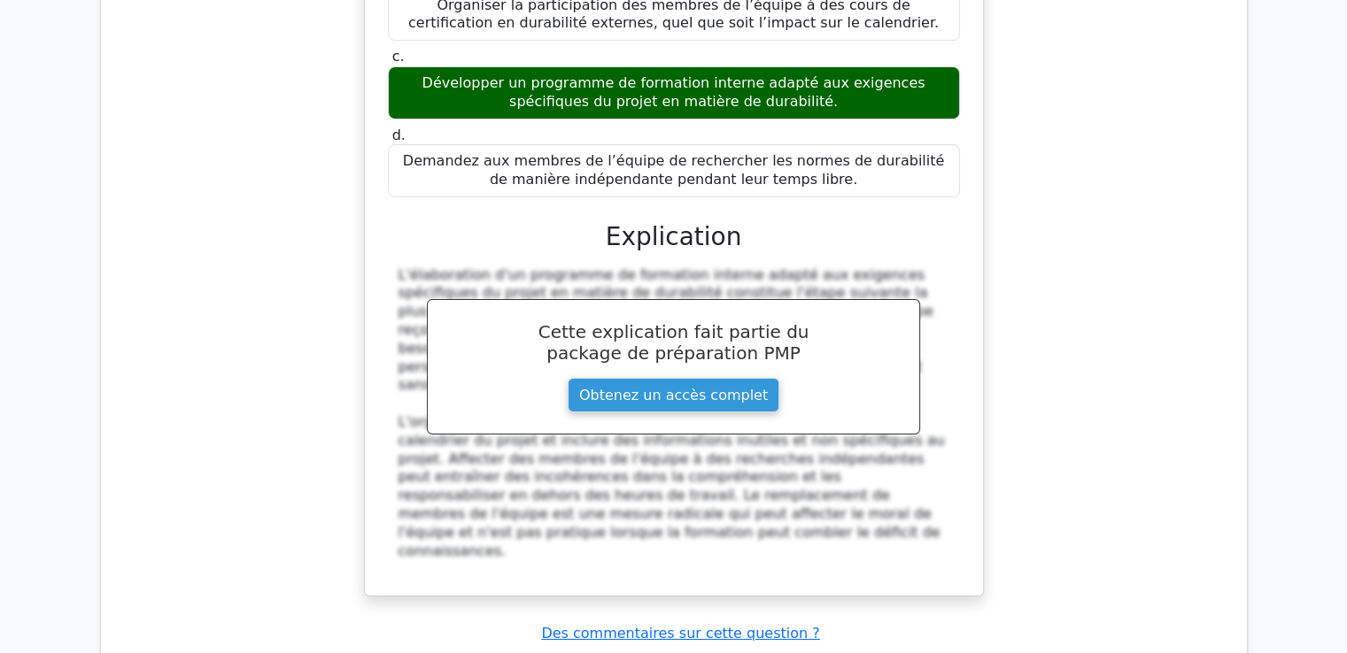
scroll to position [161542, 0]
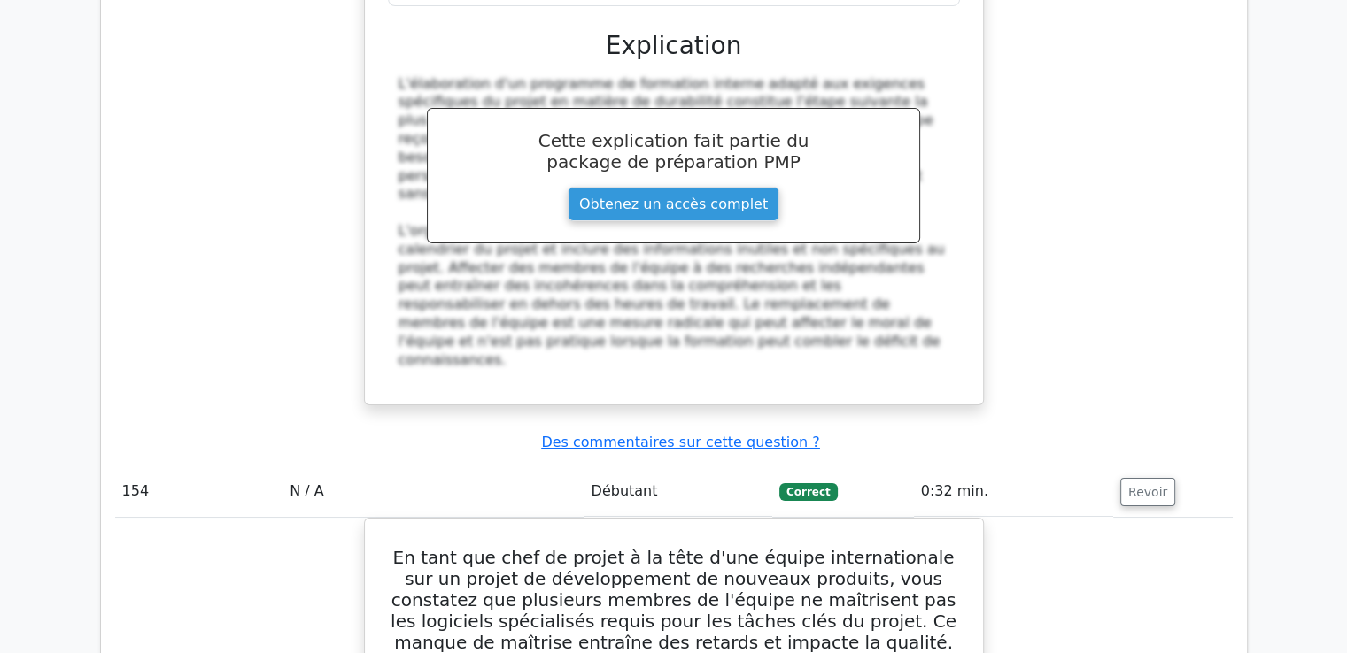
drag, startPoint x: 416, startPoint y: 177, endPoint x: 861, endPoint y: 252, distance: 450.8
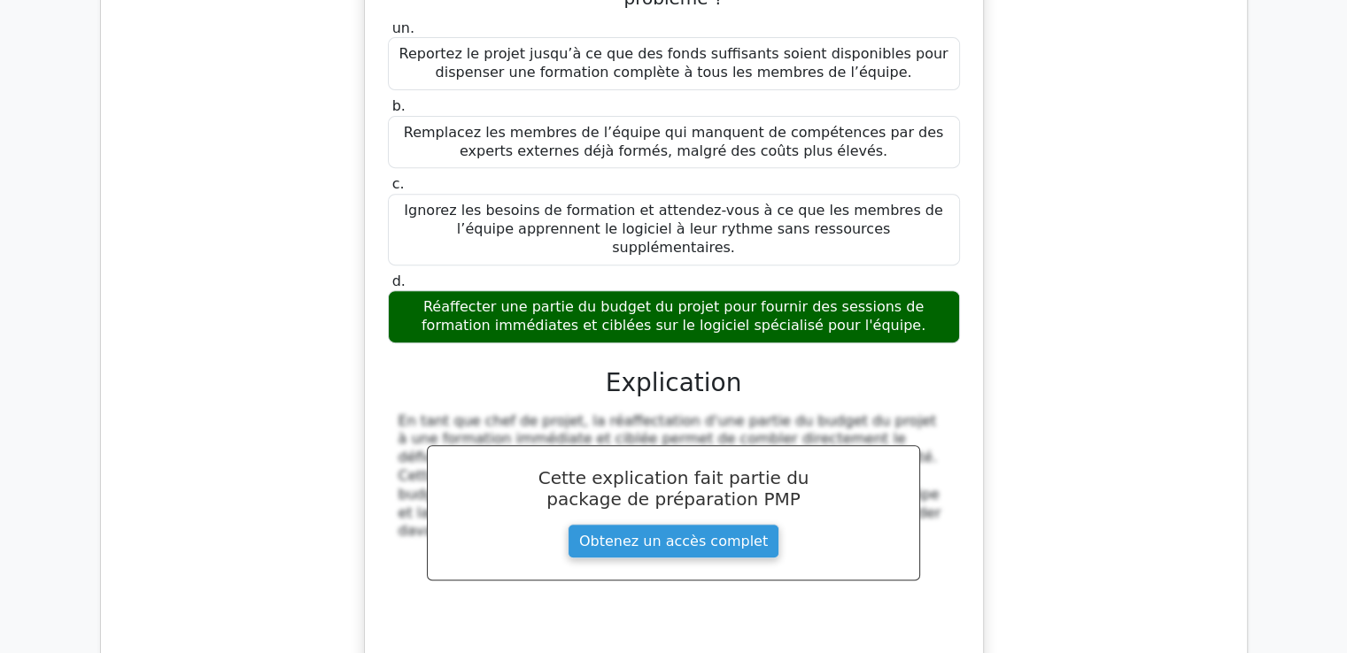
scroll to position [161897, 0]
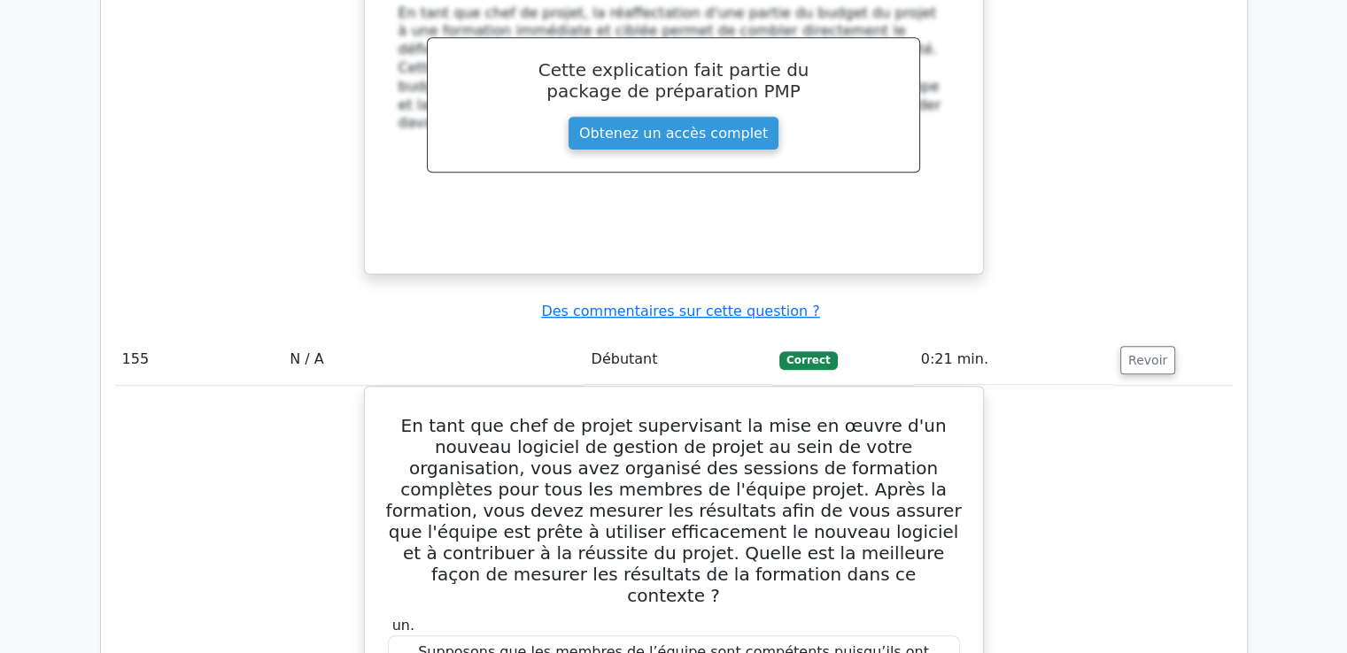
scroll to position [162698, 0]
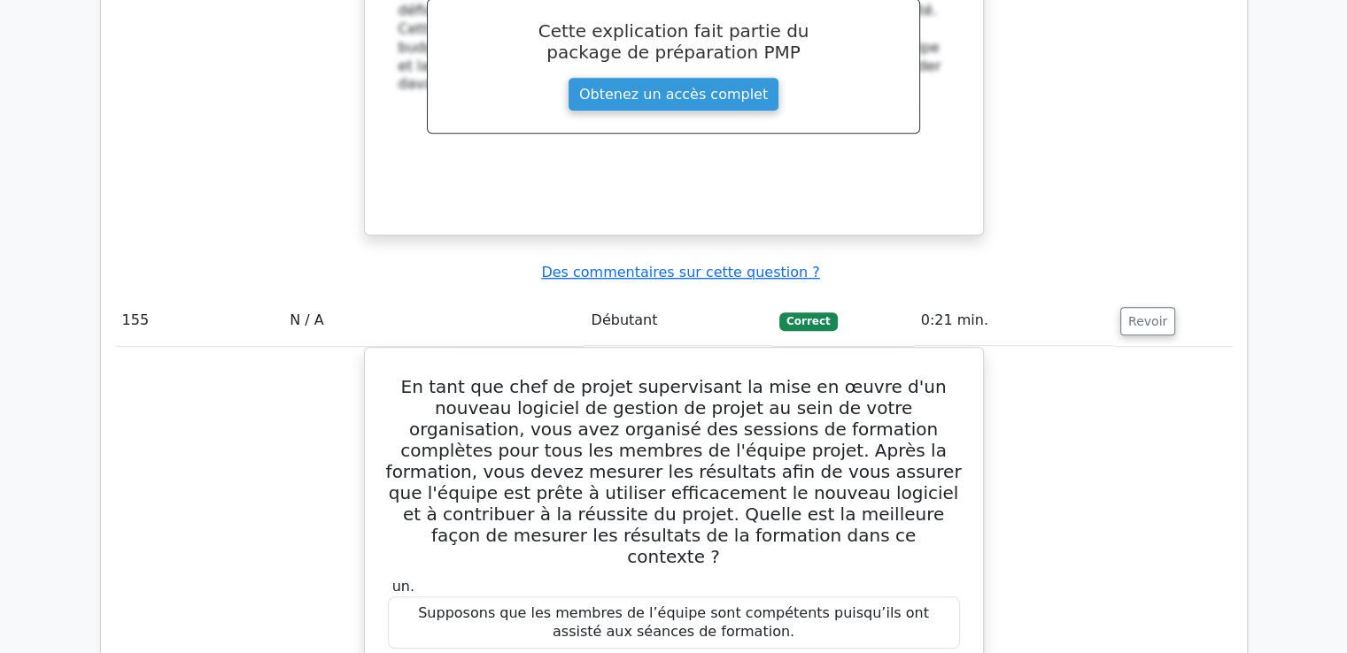
drag, startPoint x: 398, startPoint y: 398, endPoint x: 596, endPoint y: 204, distance: 277.4
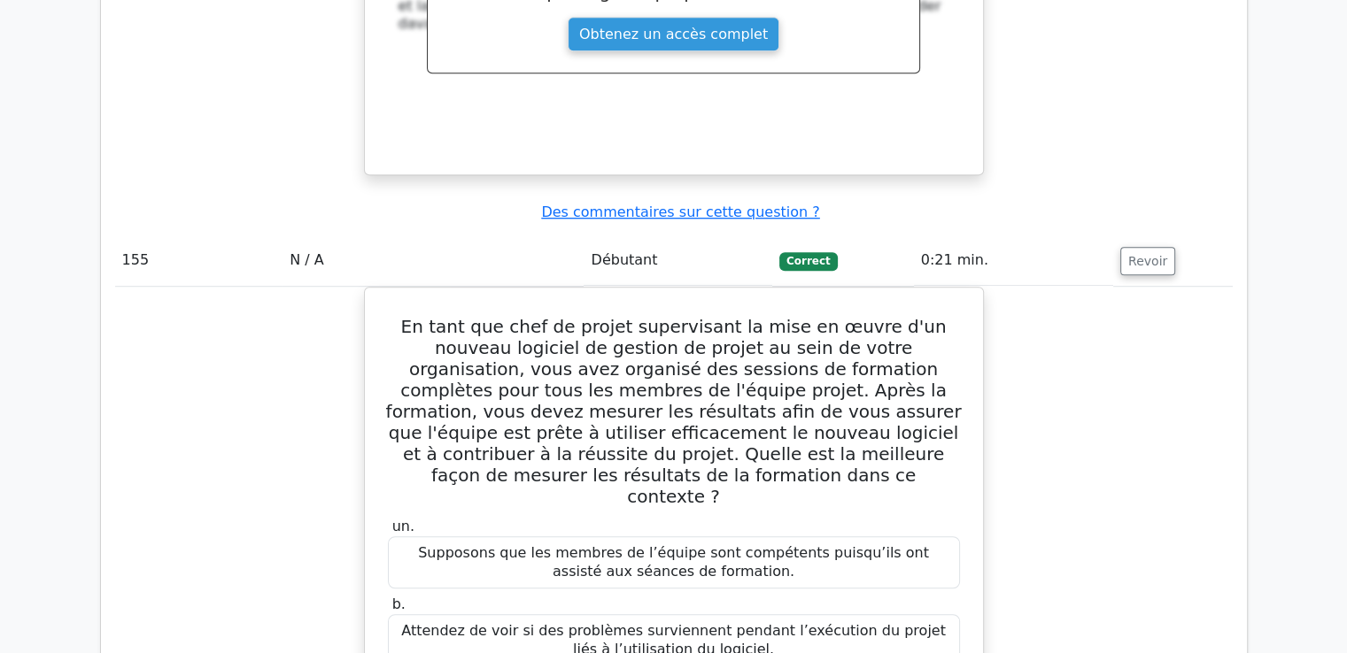
scroll to position [162786, 0]
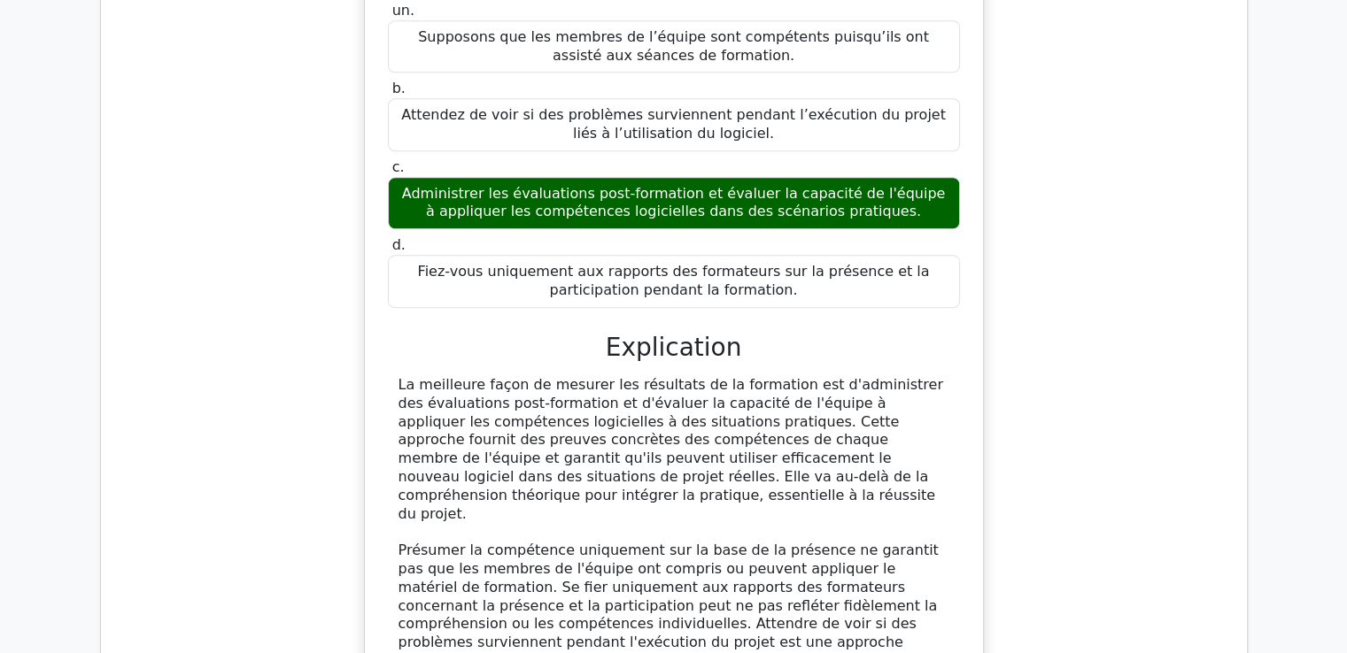
scroll to position [163371, 0]
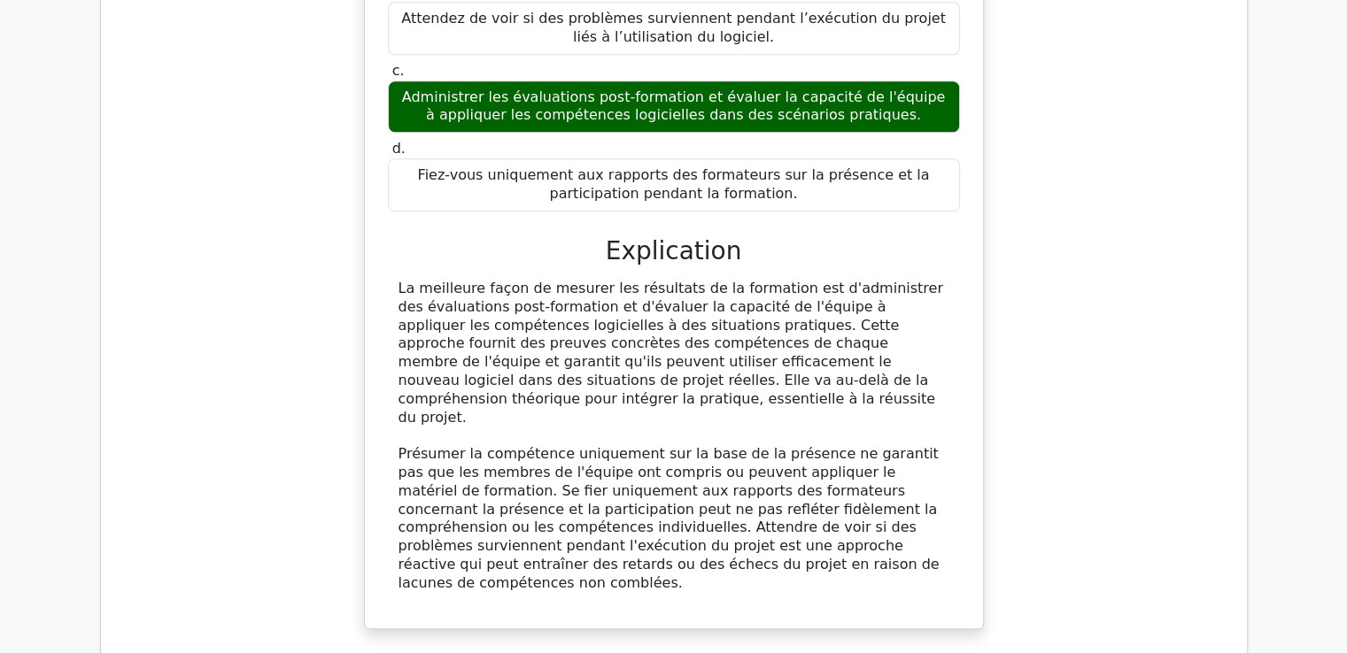
drag, startPoint x: 421, startPoint y: 305, endPoint x: 819, endPoint y: 277, distance: 398.5
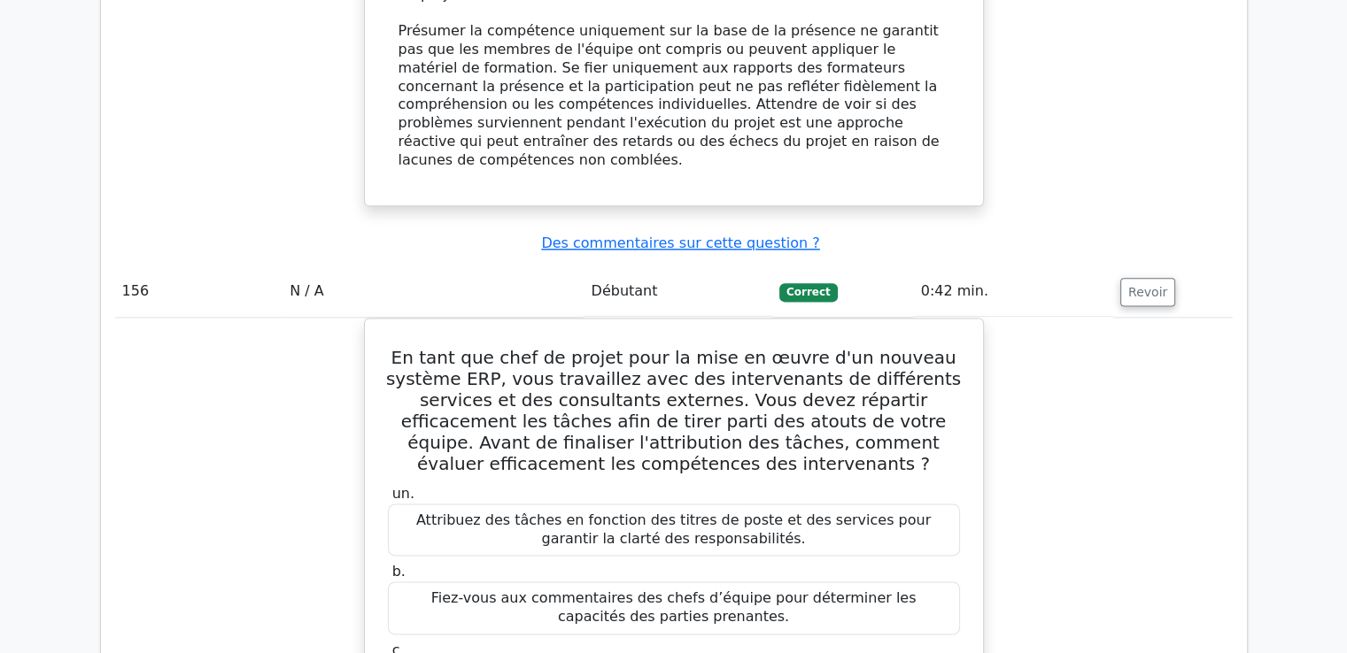
scroll to position [163814, 0]
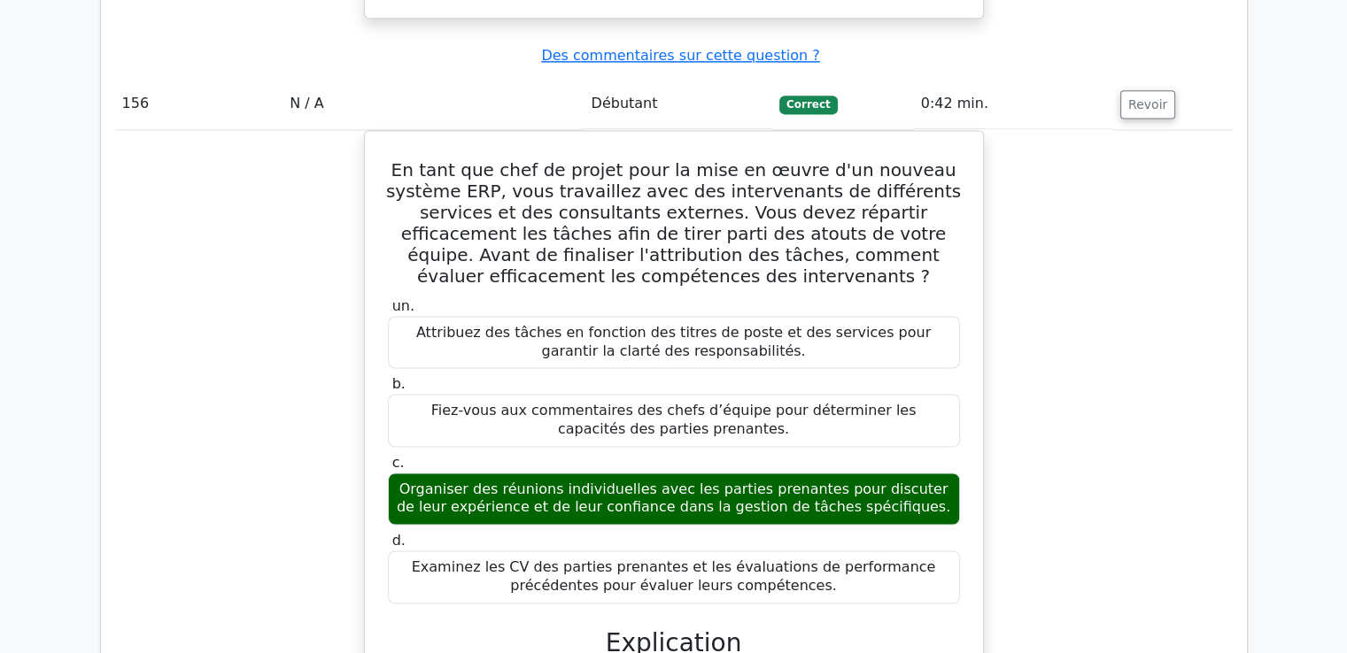
scroll to position [164079, 0]
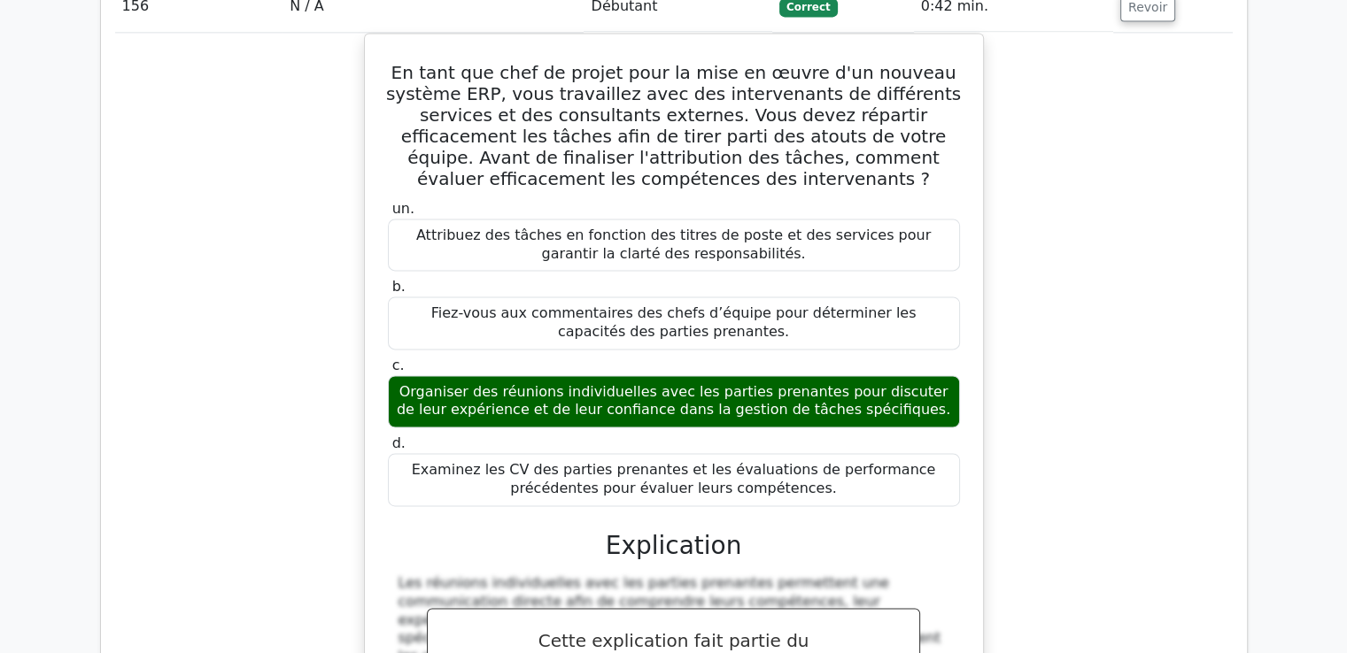
drag, startPoint x: 414, startPoint y: 61, endPoint x: 791, endPoint y: 520, distance: 593.3
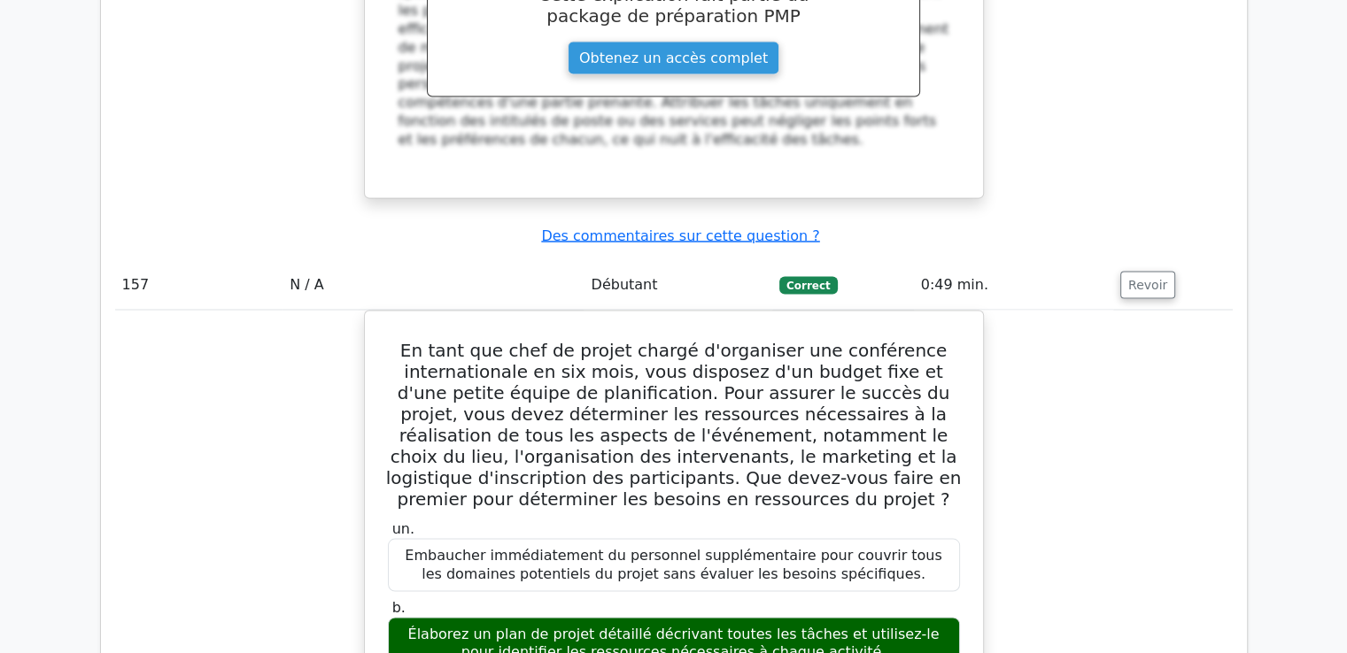
scroll to position [164699, 0]
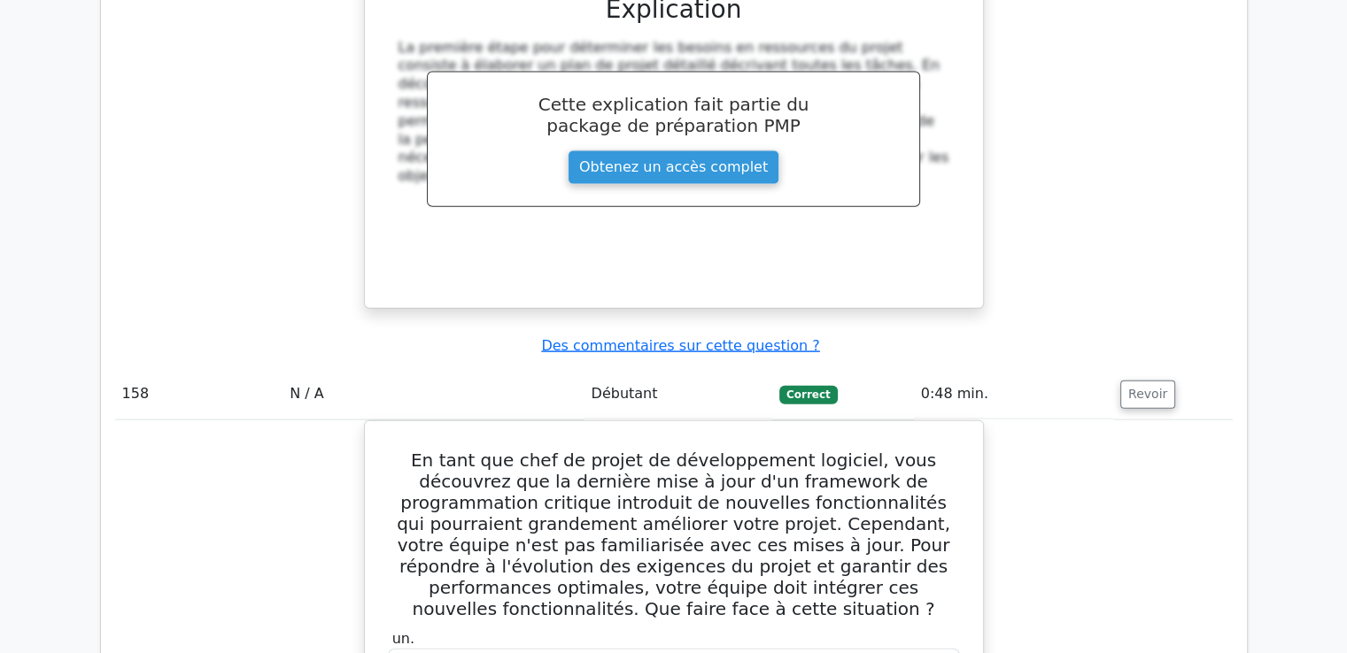
scroll to position [165636, 0]
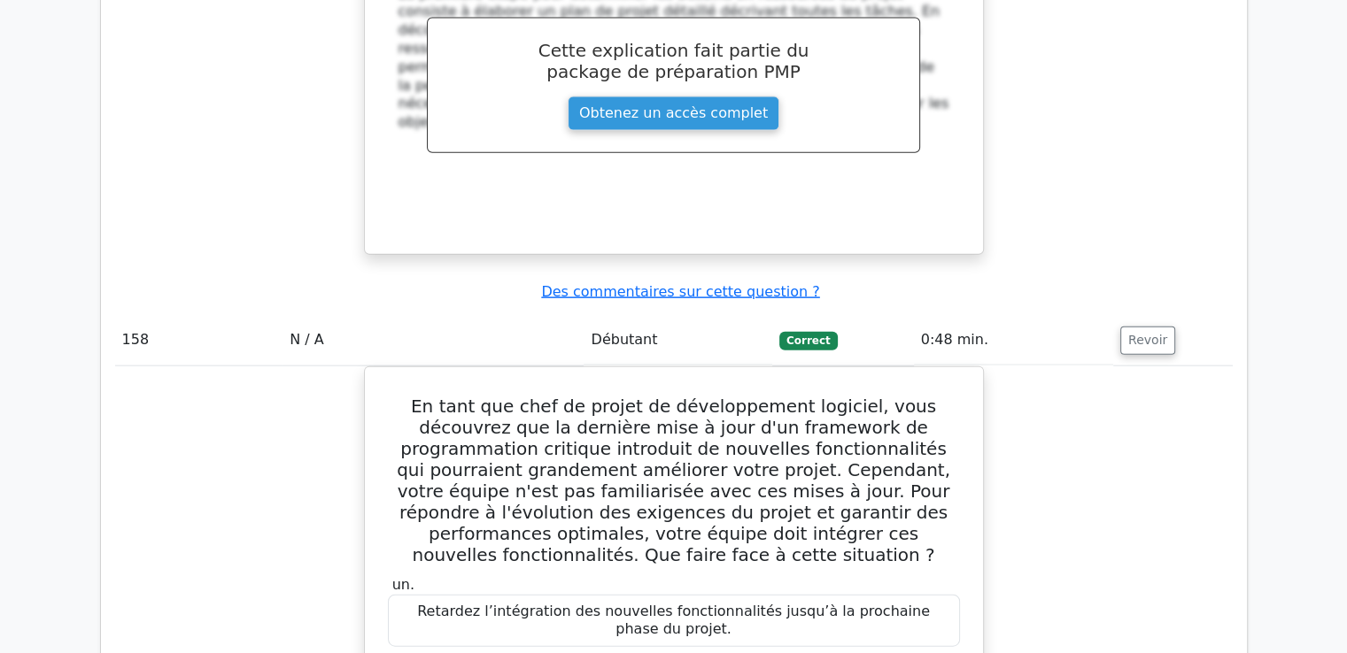
drag, startPoint x: 385, startPoint y: 161, endPoint x: 653, endPoint y: 212, distance: 273.0
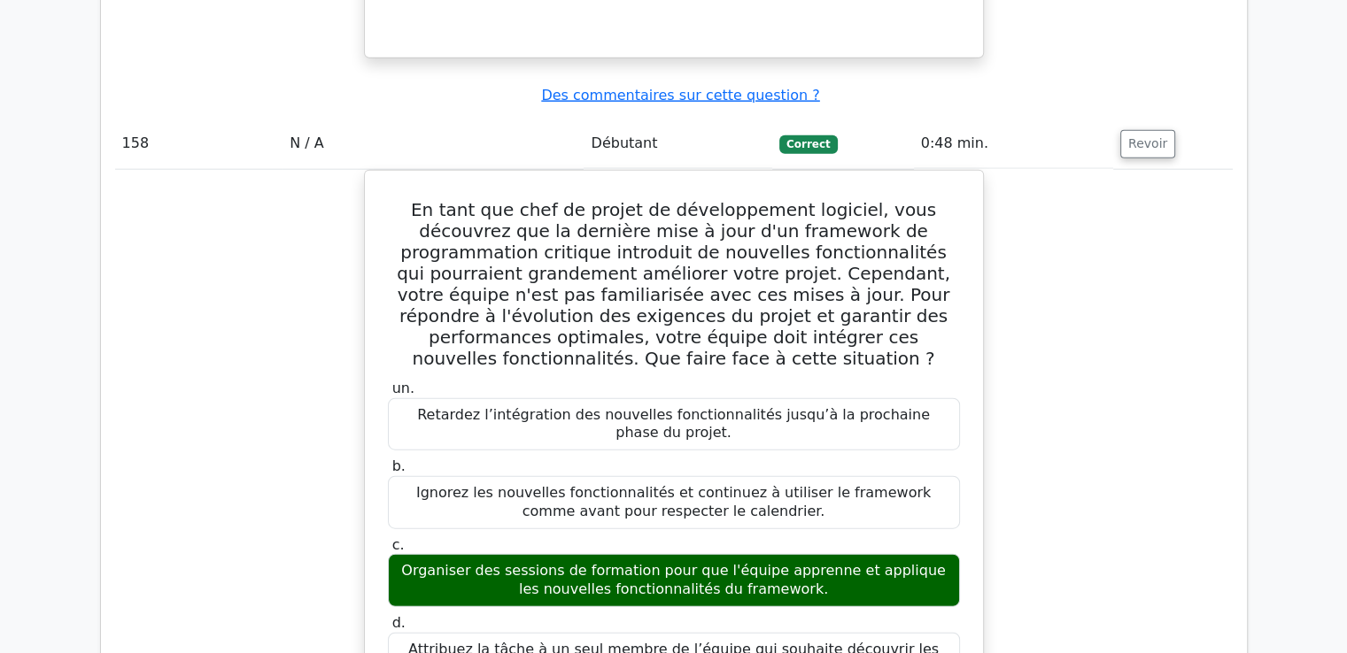
scroll to position [165813, 0]
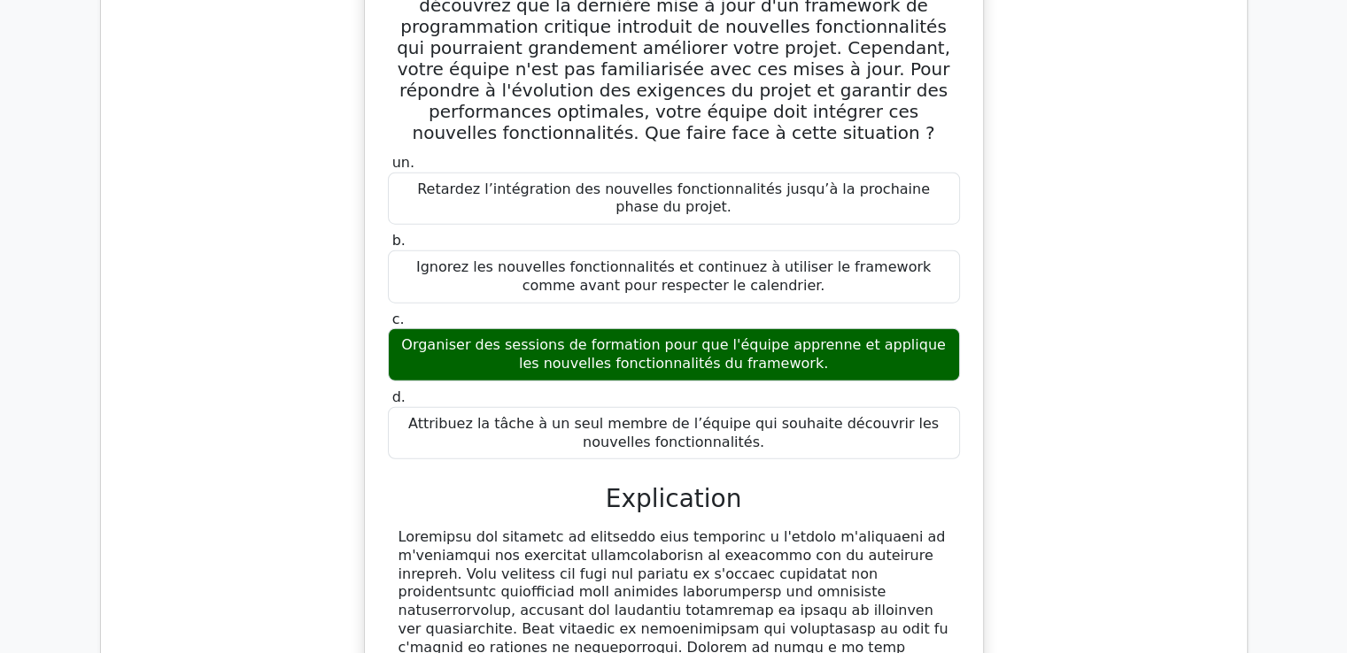
scroll to position [166146, 0]
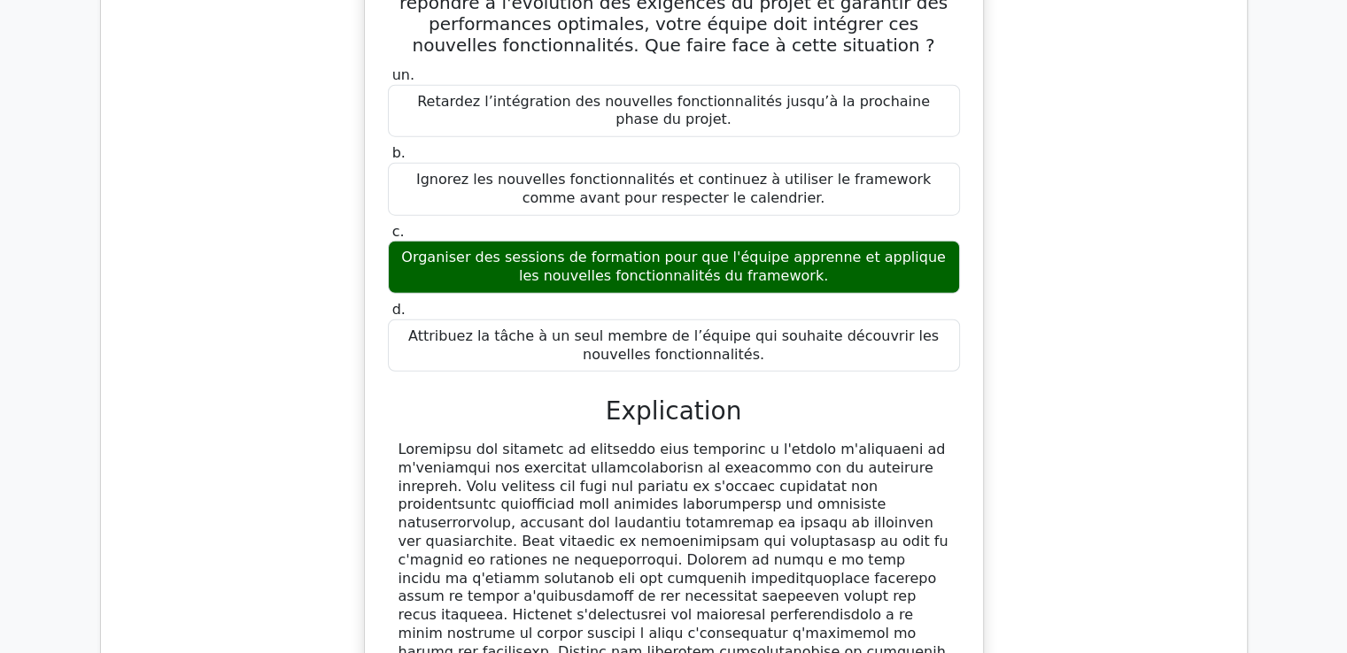
drag, startPoint x: 414, startPoint y: 363, endPoint x: 791, endPoint y: 356, distance: 376.4
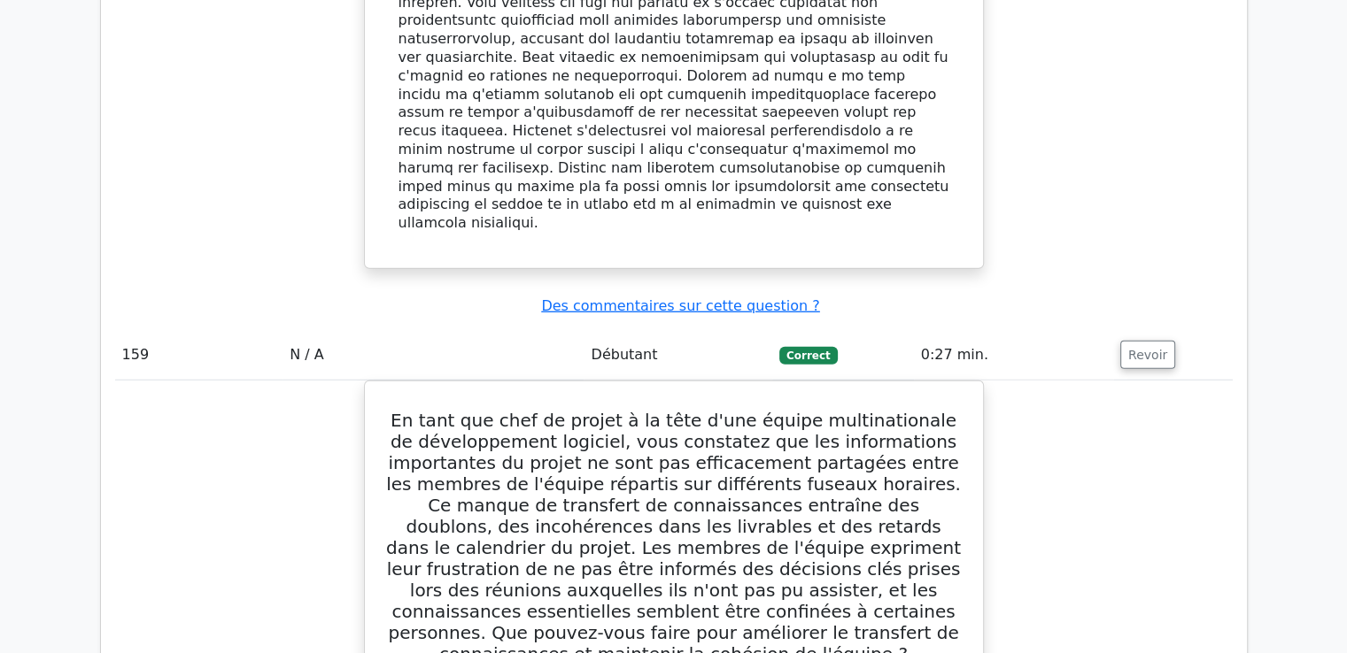
scroll to position [166677, 0]
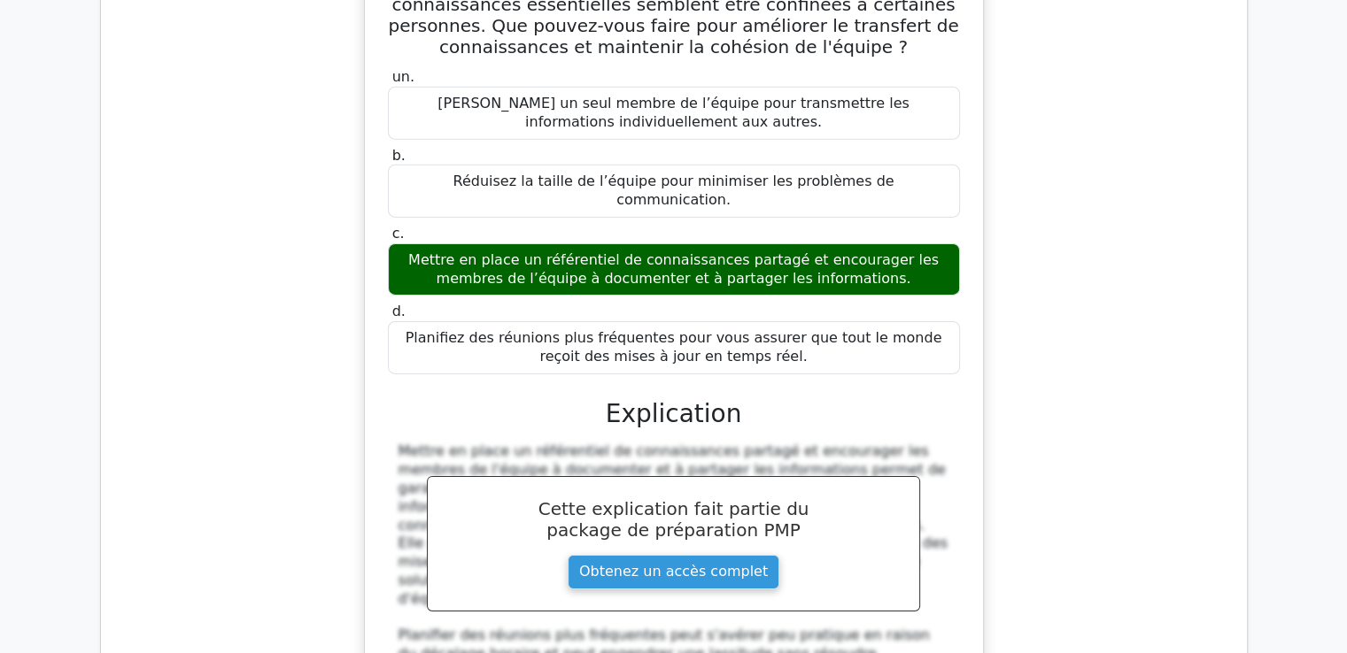
scroll to position [167315, 0]
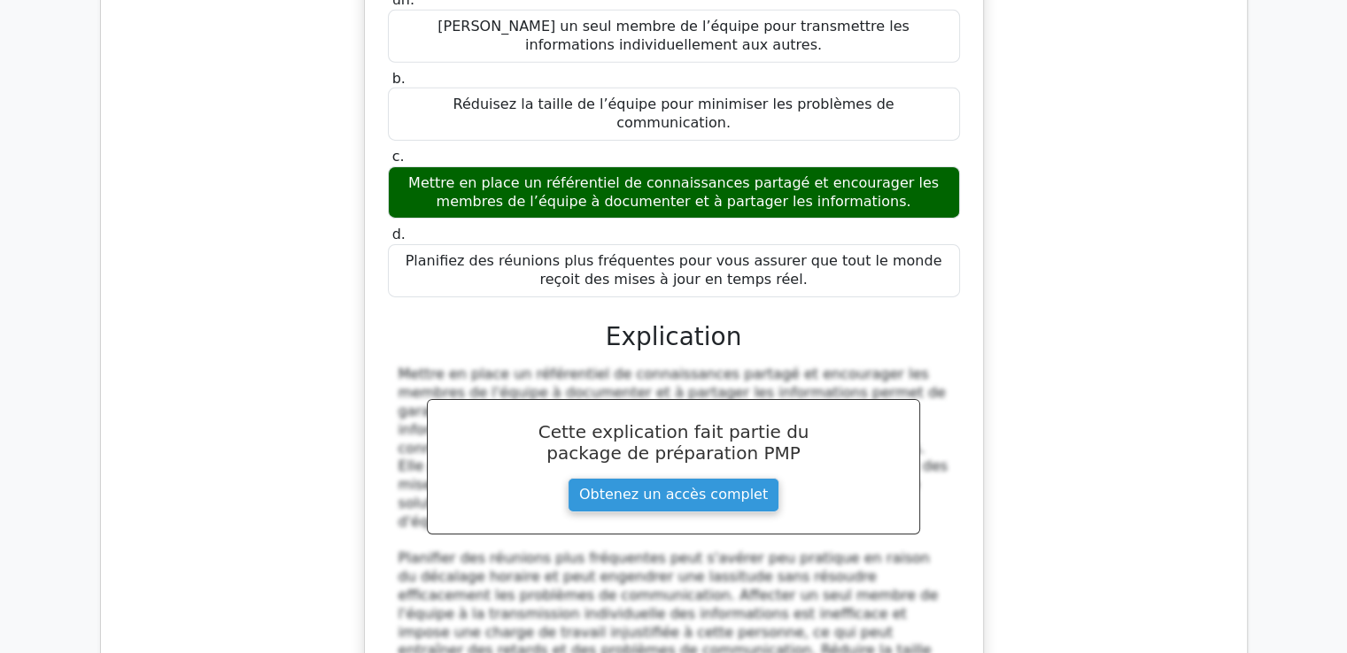
drag, startPoint x: 411, startPoint y: 279, endPoint x: 939, endPoint y: 336, distance: 531.6
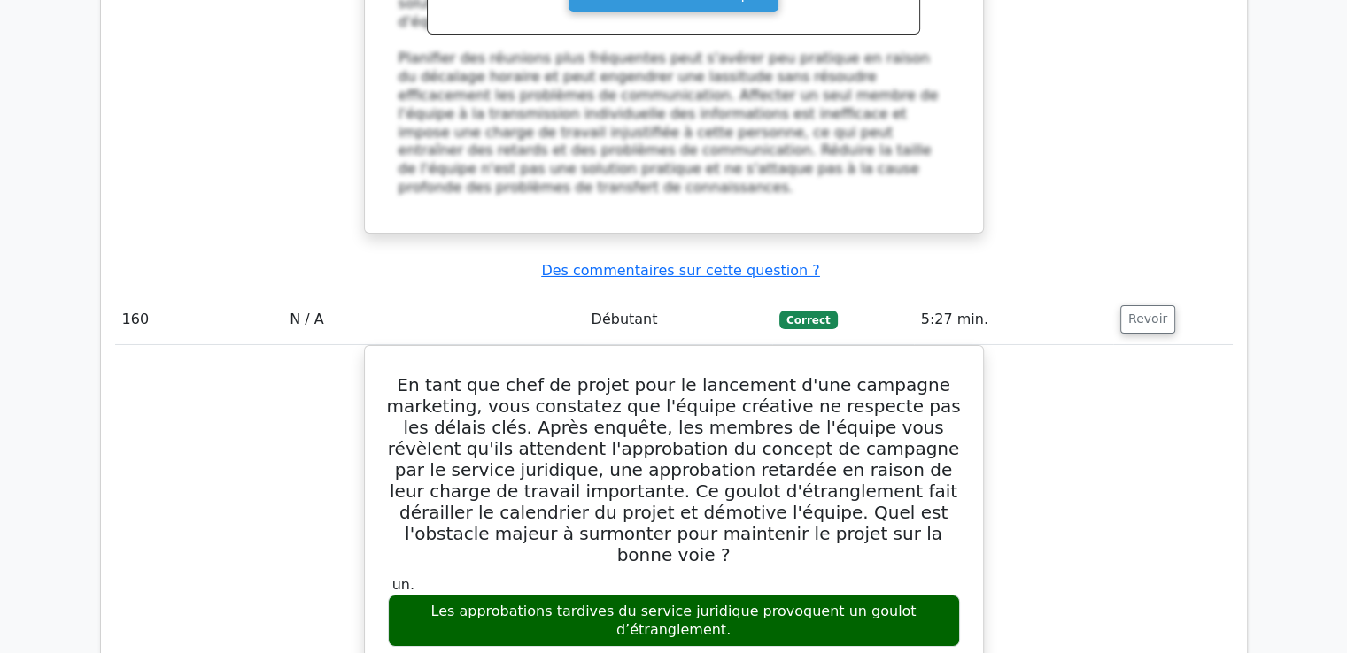
scroll to position [167846, 0]
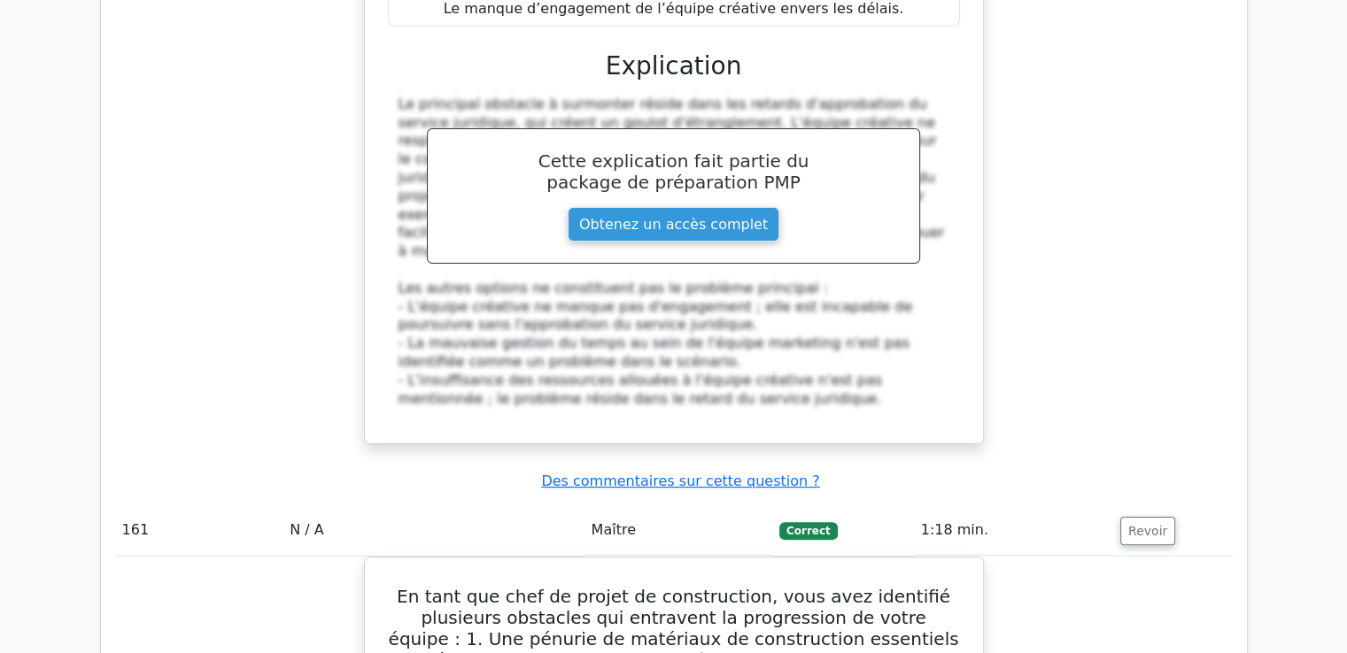
scroll to position [168645, 0]
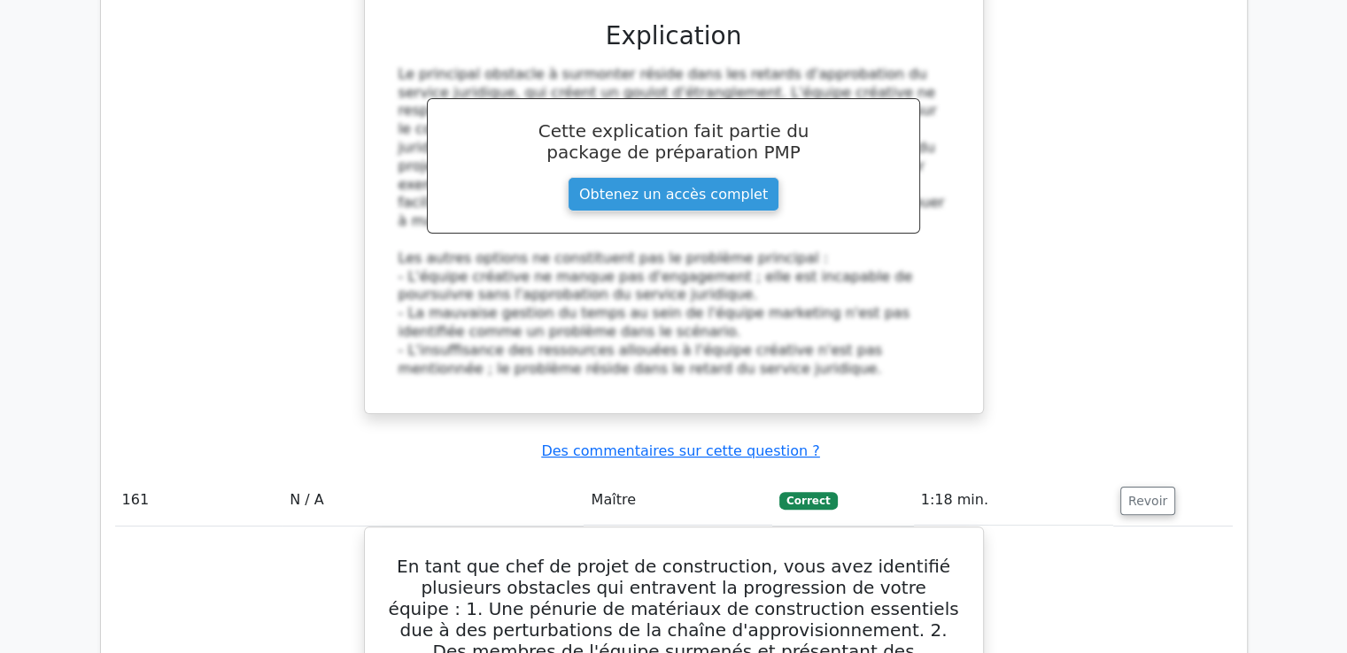
drag, startPoint x: 412, startPoint y: 132, endPoint x: 946, endPoint y: 352, distance: 577.6
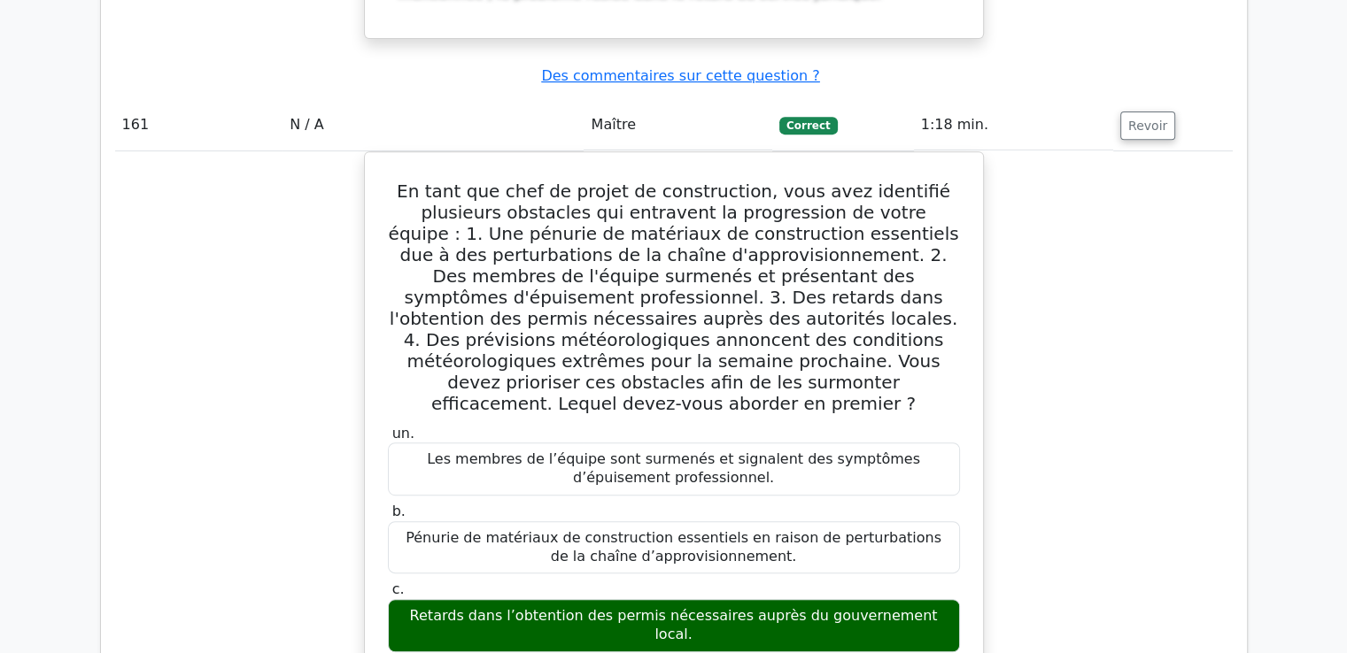
scroll to position [169000, 0]
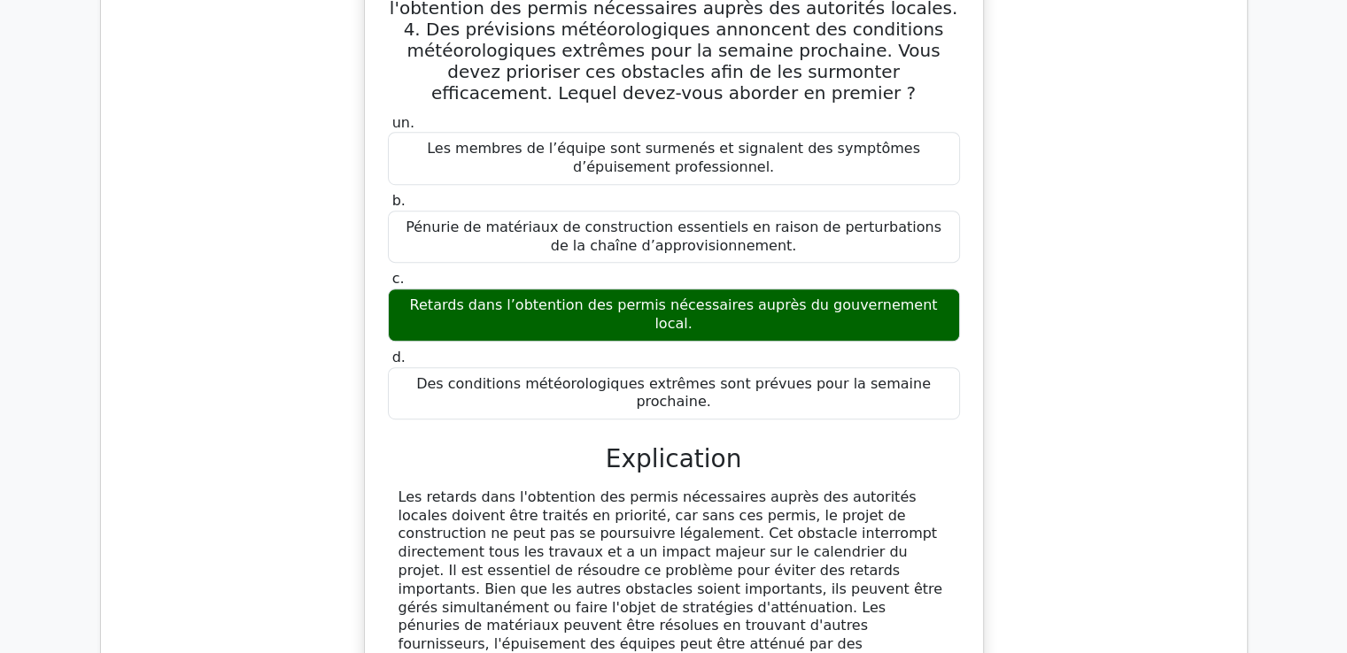
scroll to position [169405, 0]
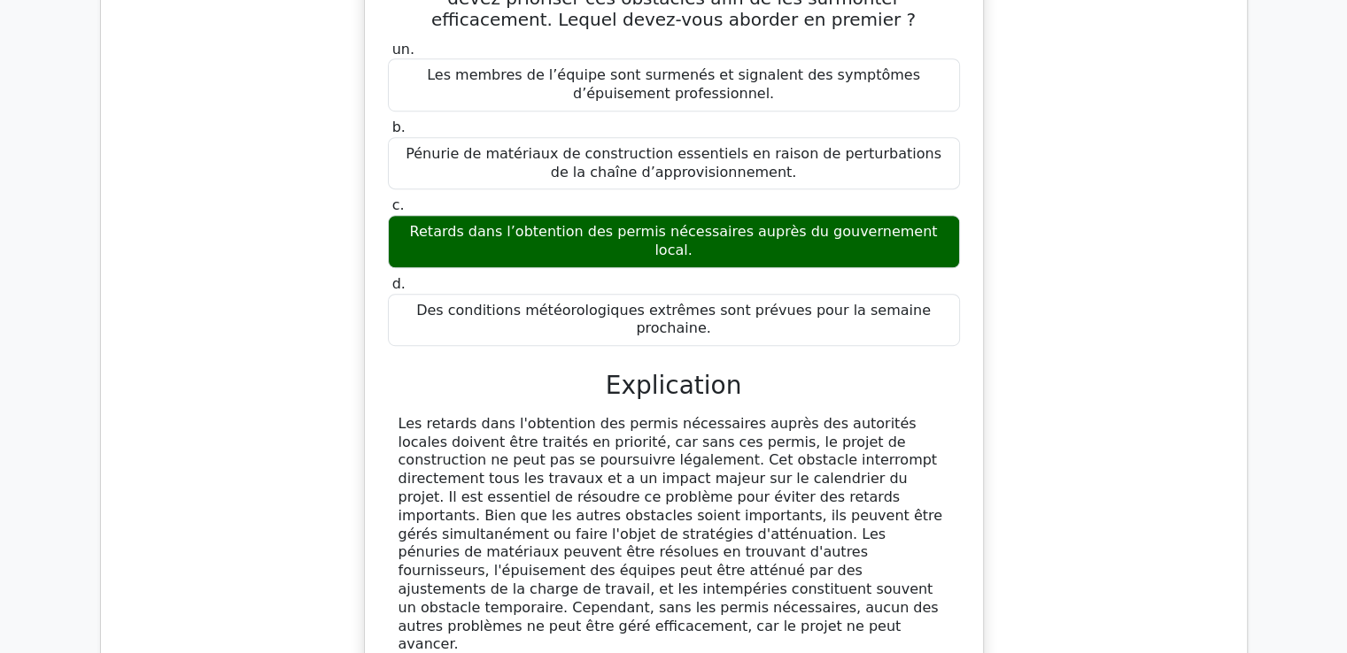
drag, startPoint x: 401, startPoint y: 196, endPoint x: 811, endPoint y: 242, distance: 412.5
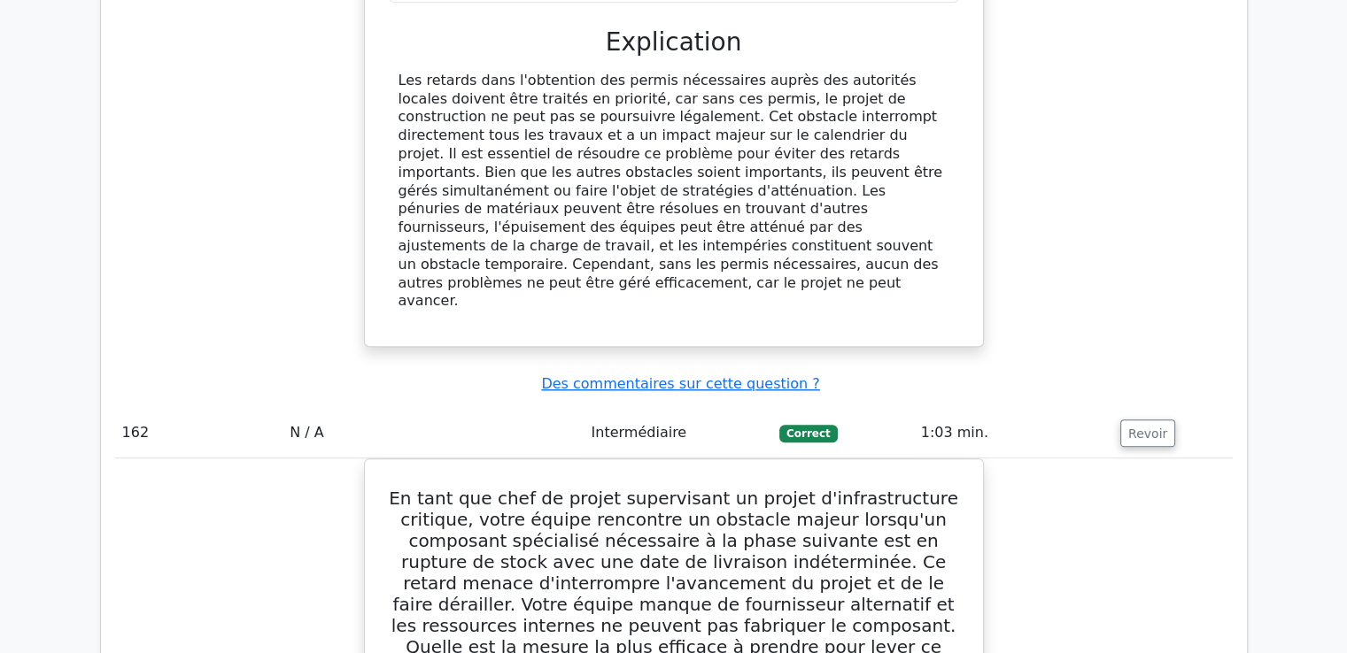
scroll to position [169759, 0]
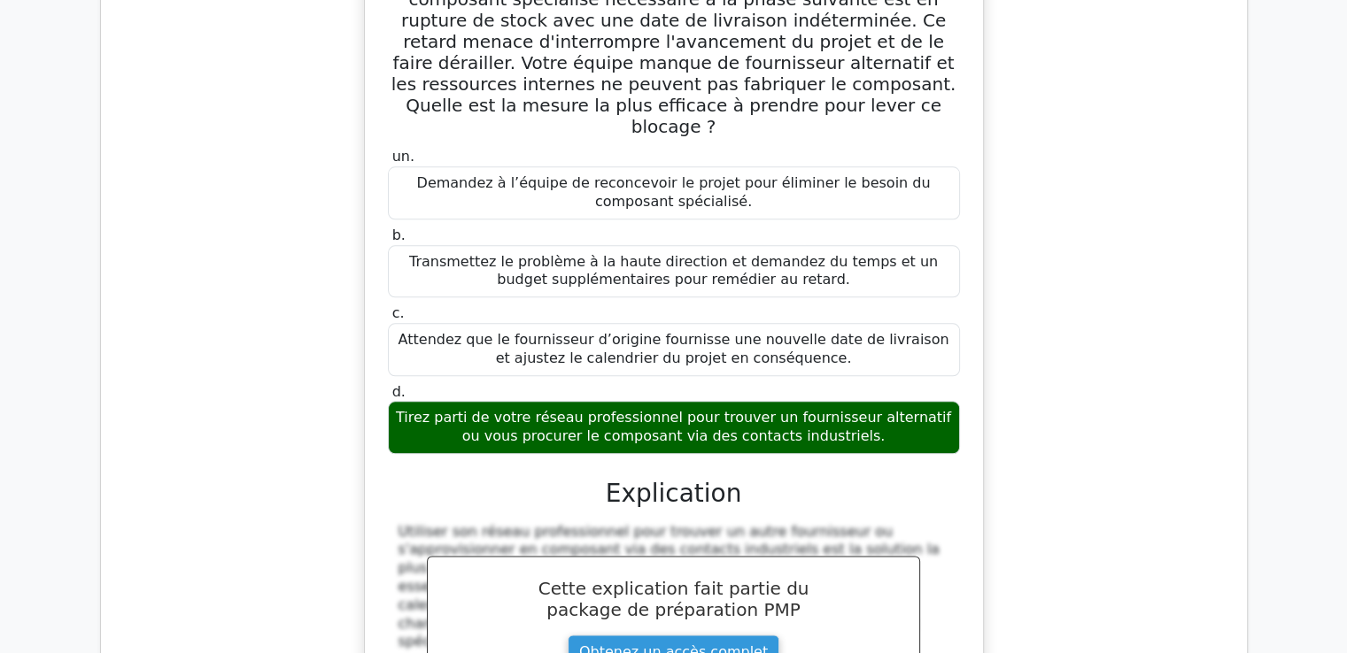
scroll to position [170113, 0]
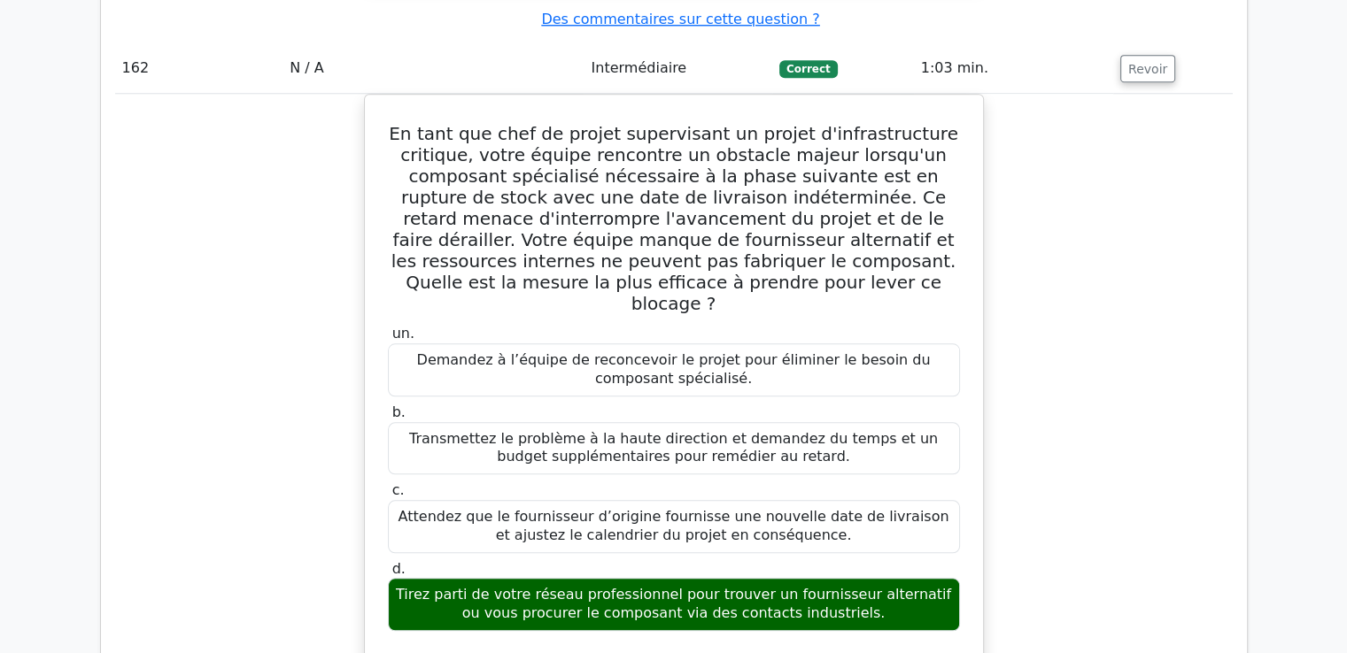
drag, startPoint x: 399, startPoint y: 46, endPoint x: 821, endPoint y: 567, distance: 669.8
drag, startPoint x: 823, startPoint y: 546, endPoint x: 380, endPoint y: 43, distance: 670.0
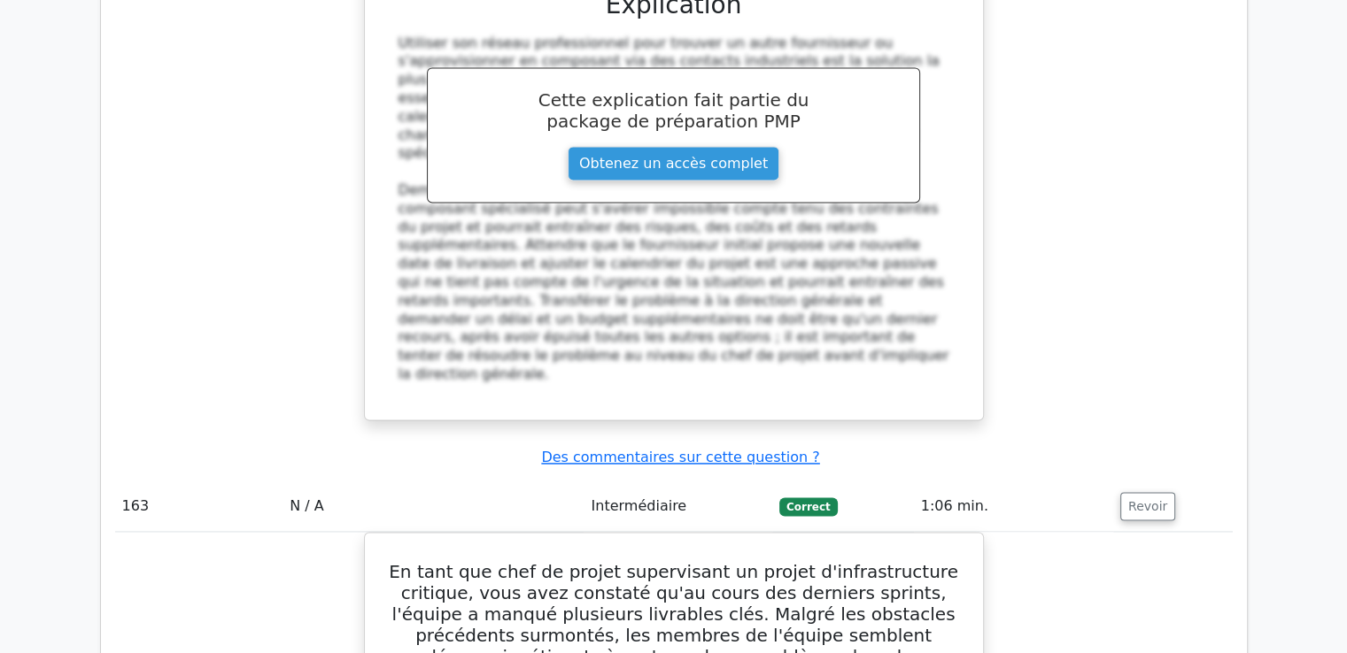
scroll to position [170910, 0]
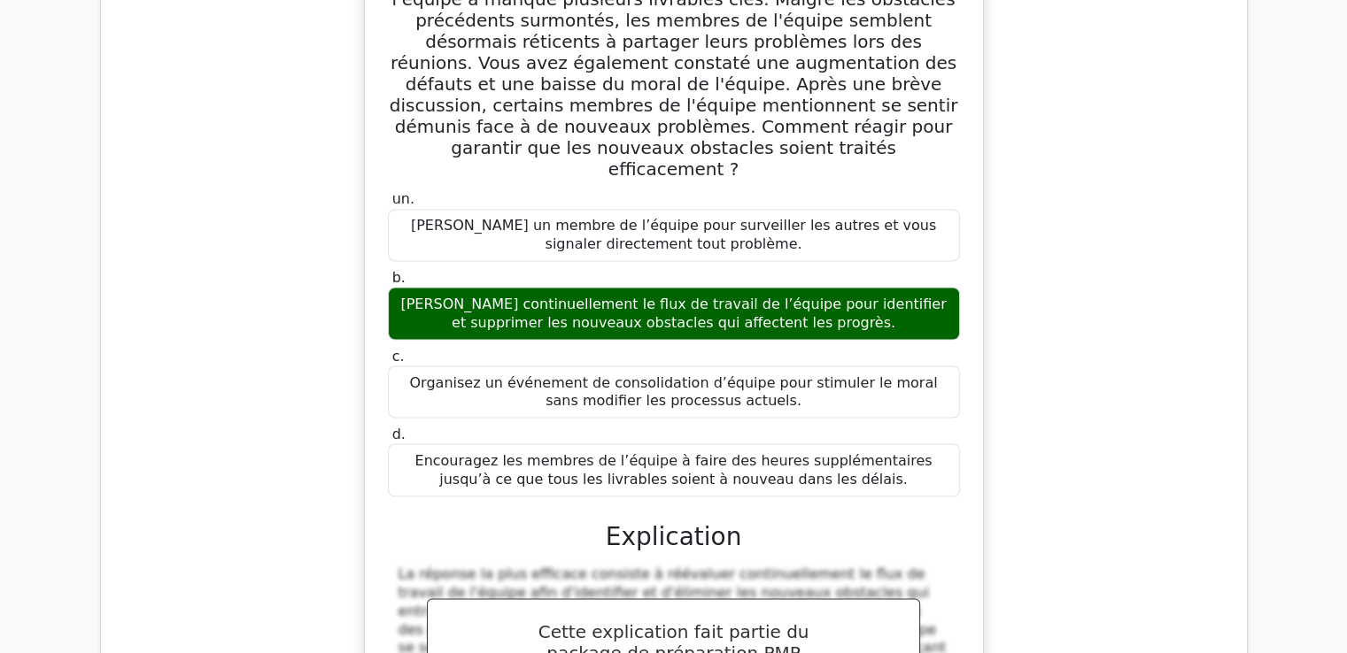
scroll to position [171585, 0]
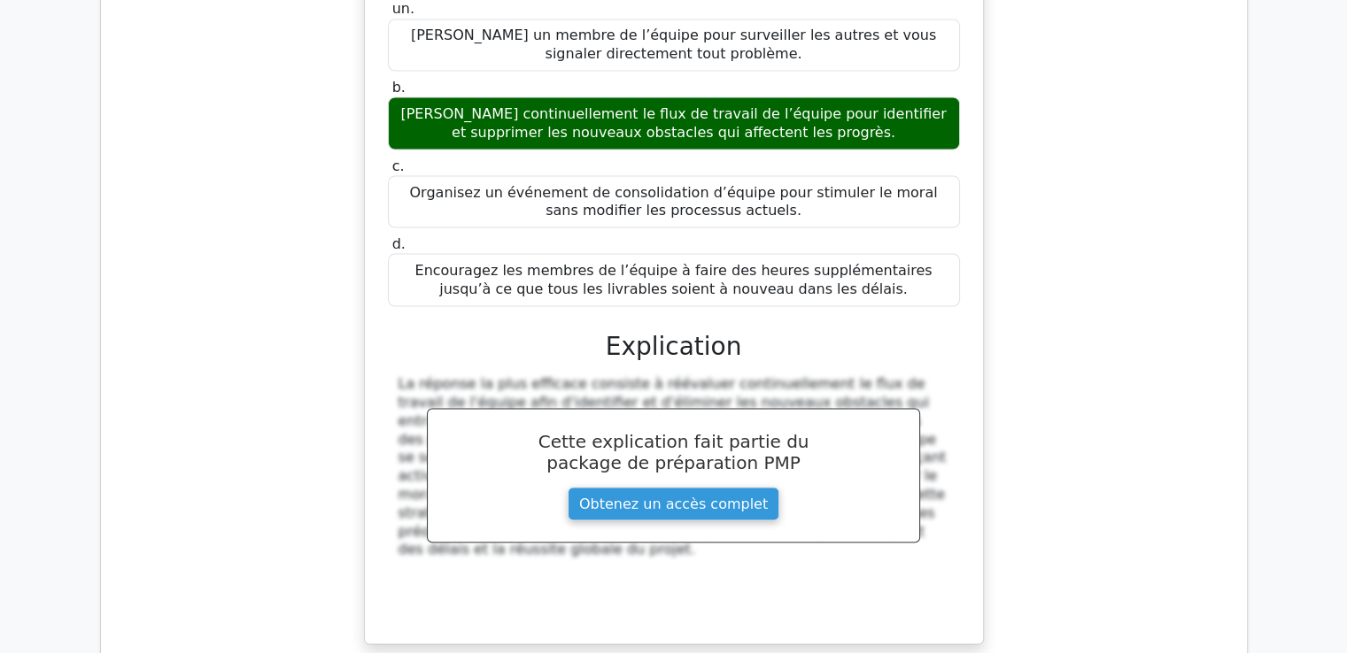
drag, startPoint x: 404, startPoint y: 117, endPoint x: 620, endPoint y: 436, distance: 385.1
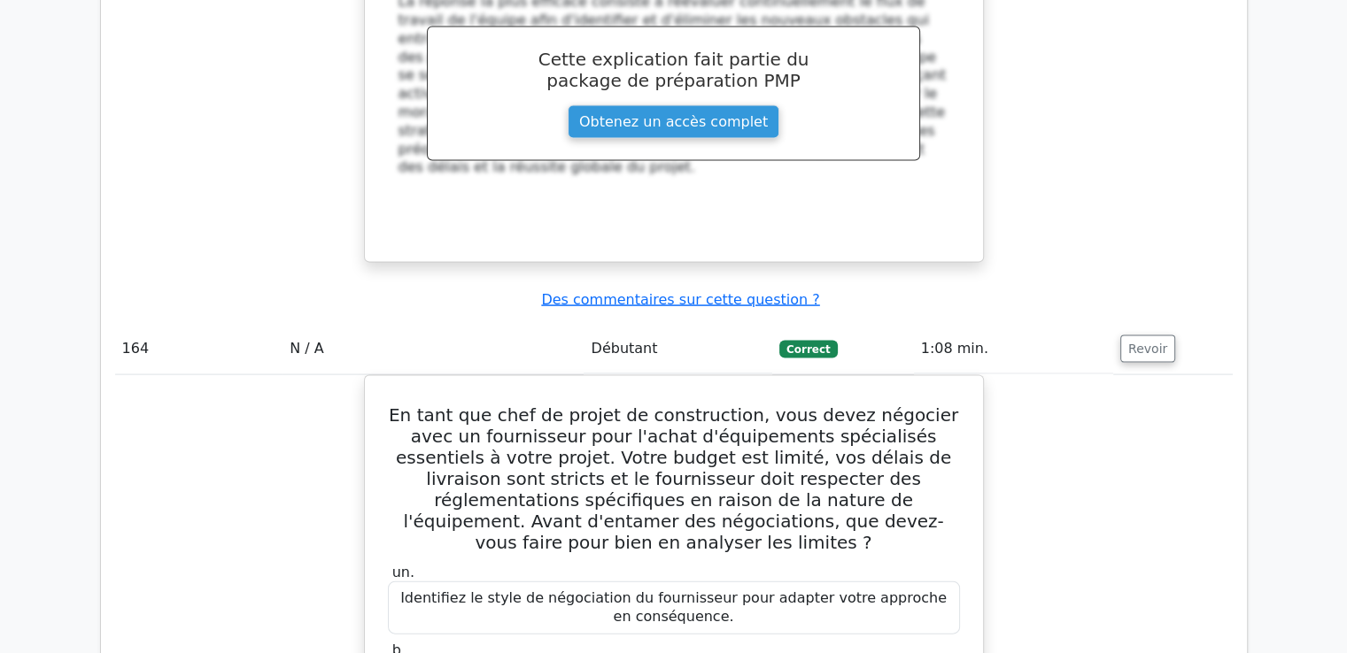
scroll to position [172028, 0]
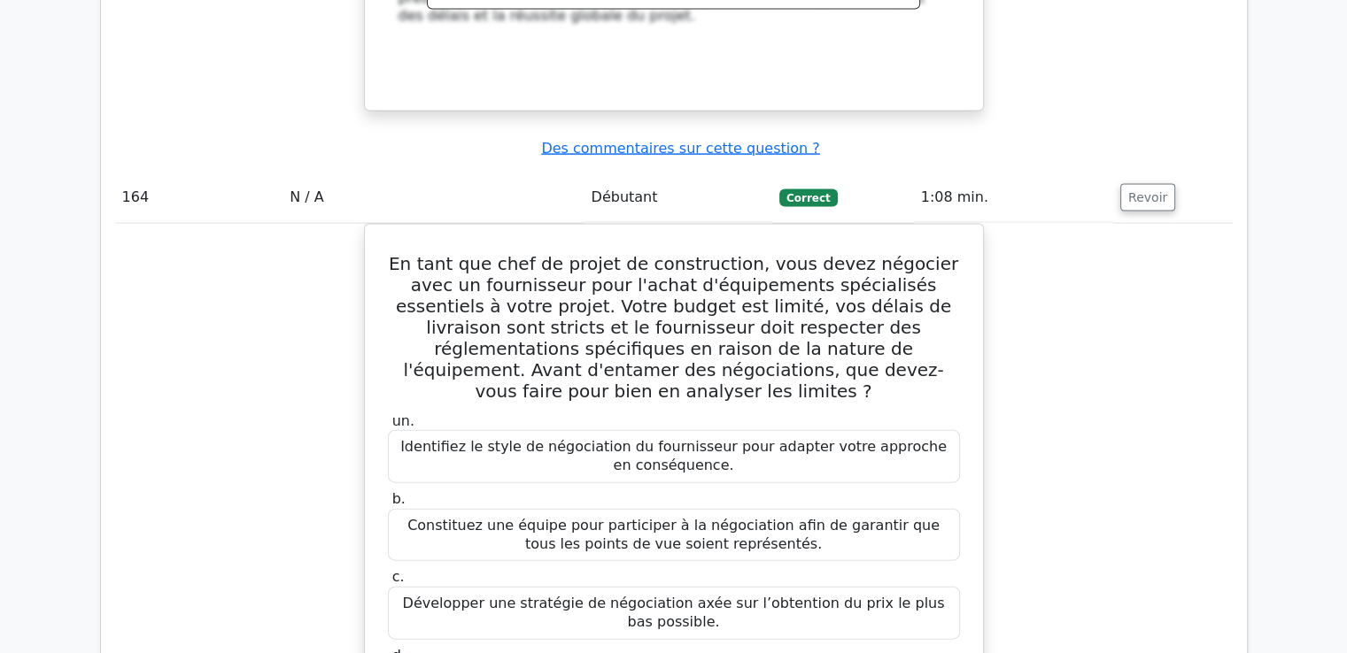
scroll to position [172182, 0]
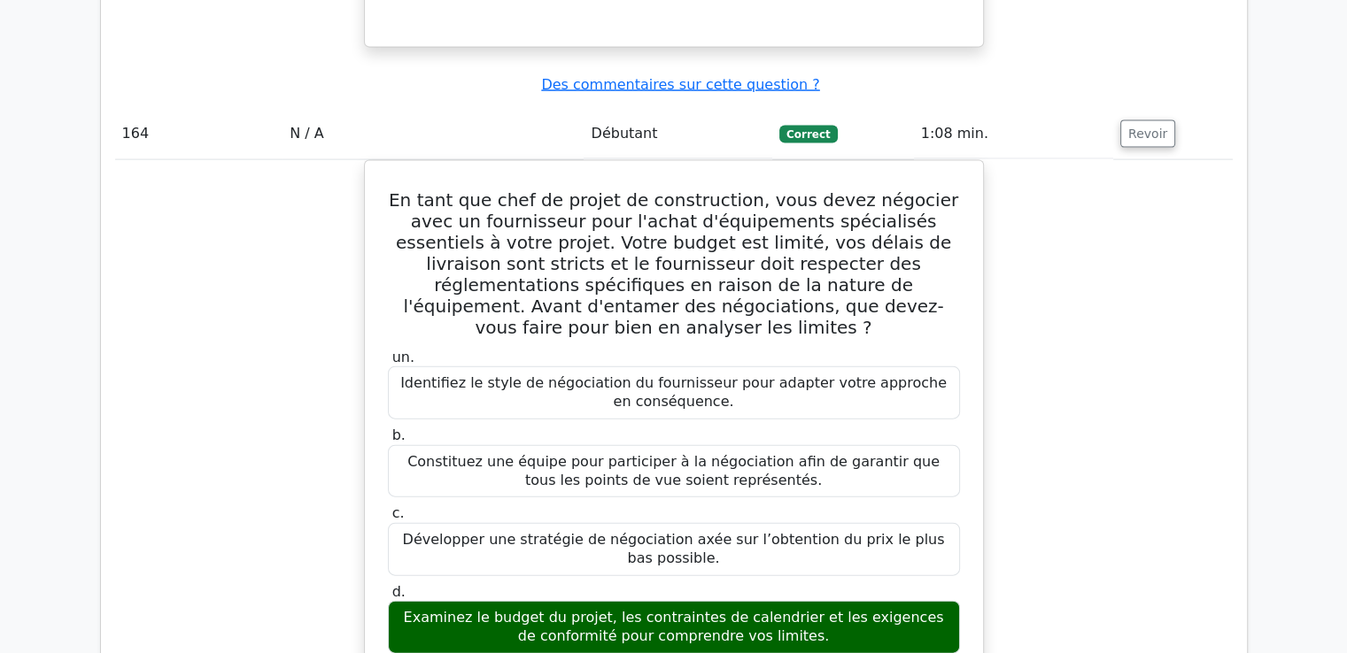
drag, startPoint x: 410, startPoint y: 81, endPoint x: 866, endPoint y: 525, distance: 636.8
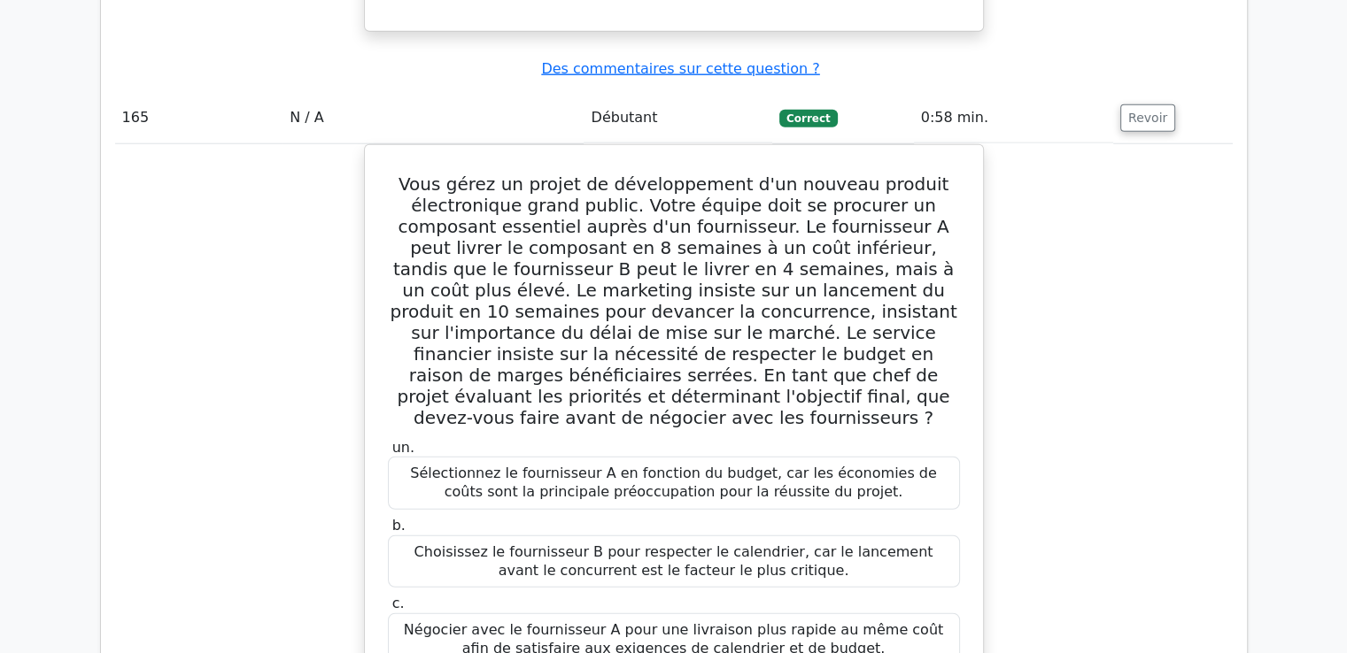
scroll to position [173067, 0]
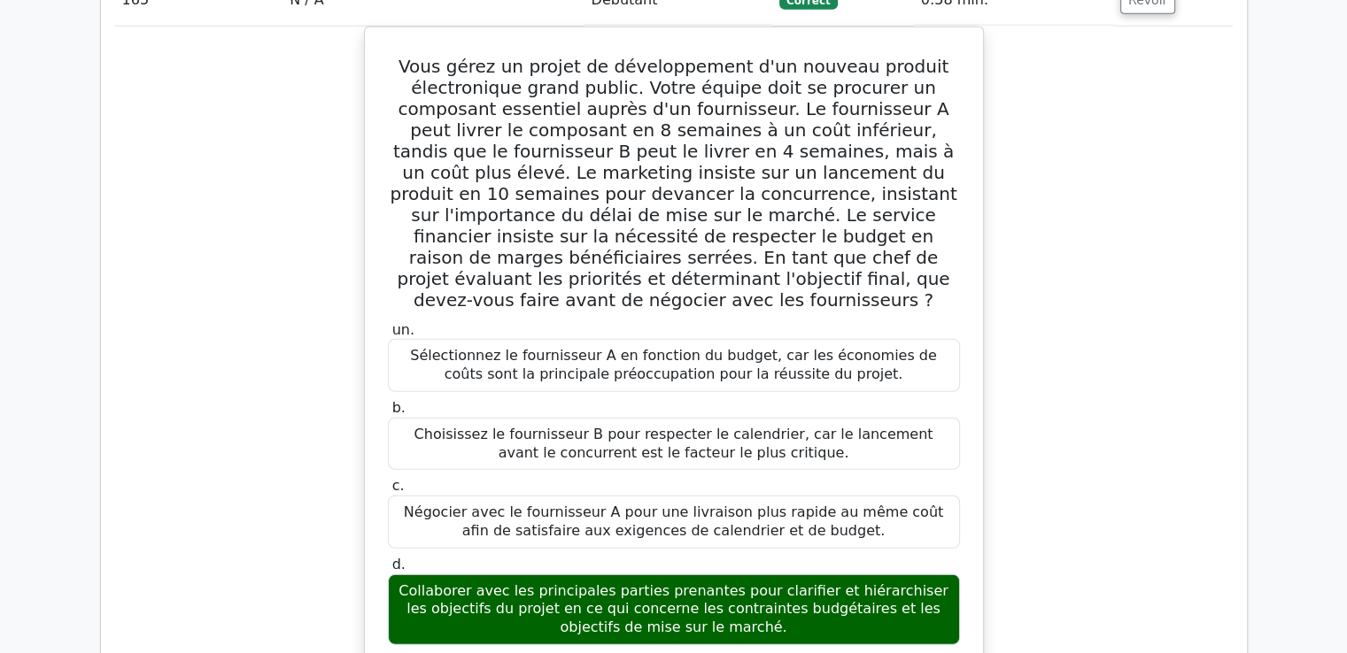
drag, startPoint x: 404, startPoint y: 108, endPoint x: 956, endPoint y: 549, distance: 706.9
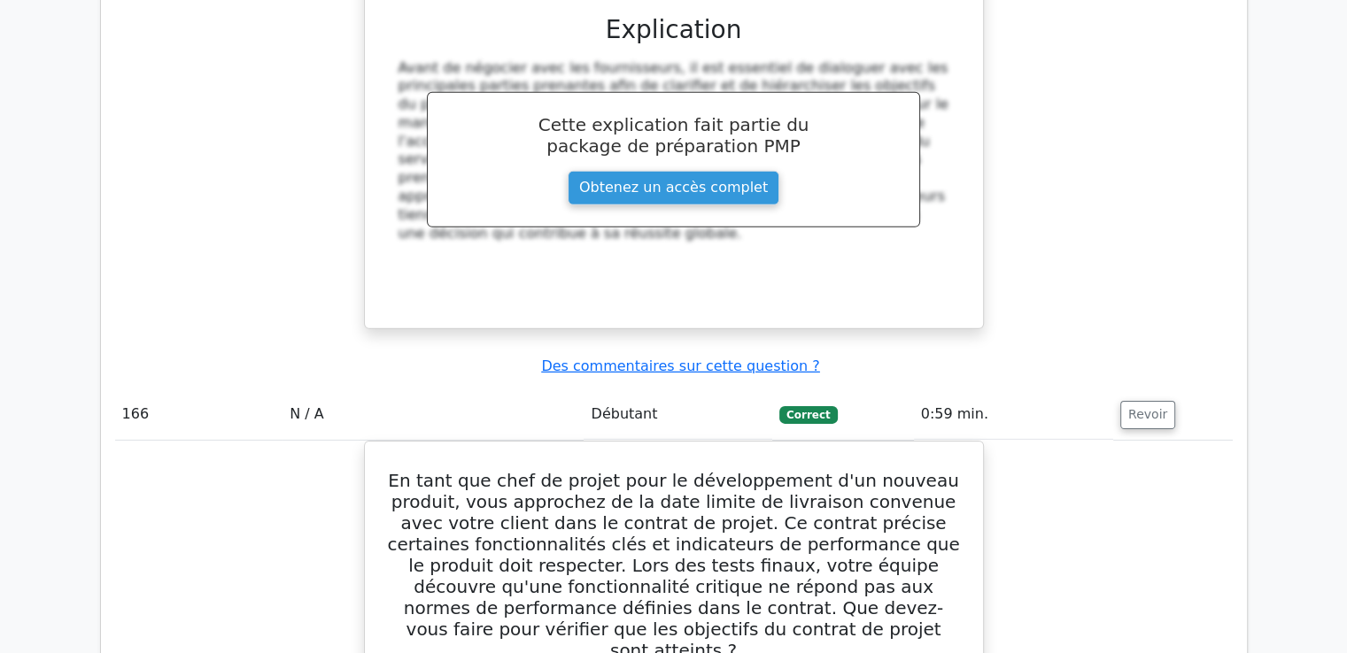
scroll to position [173953, 0]
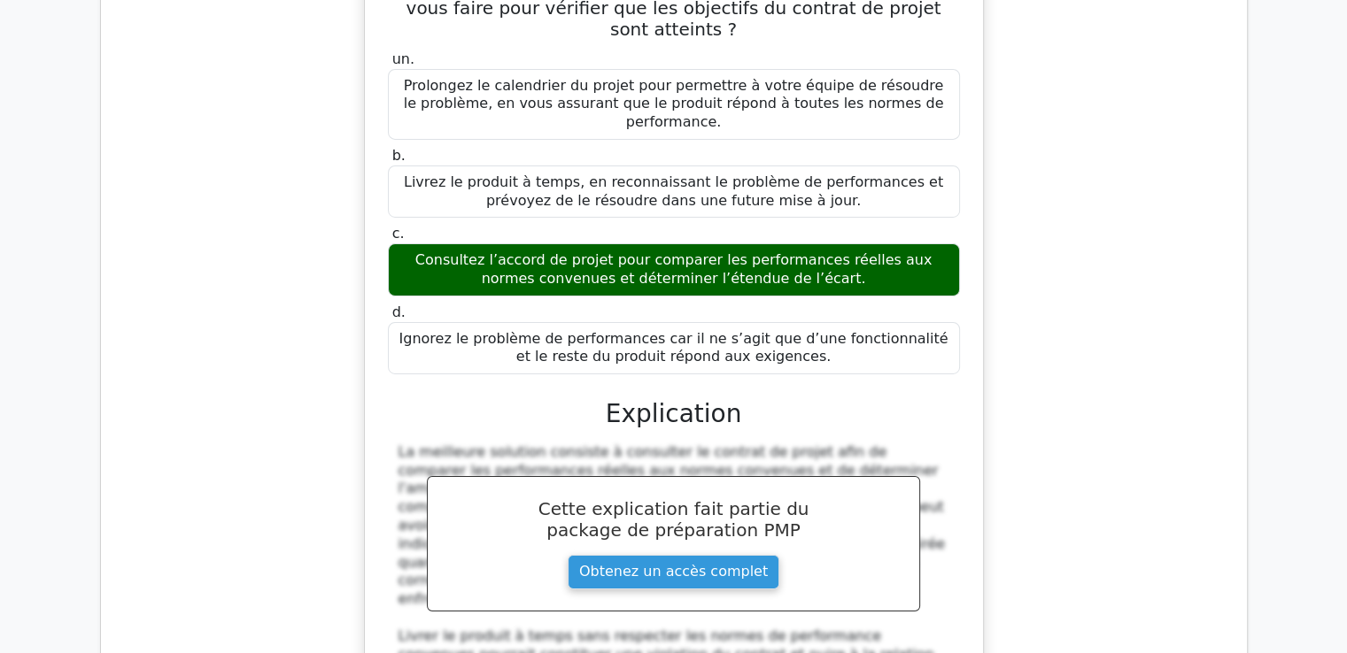
scroll to position [174626, 0]
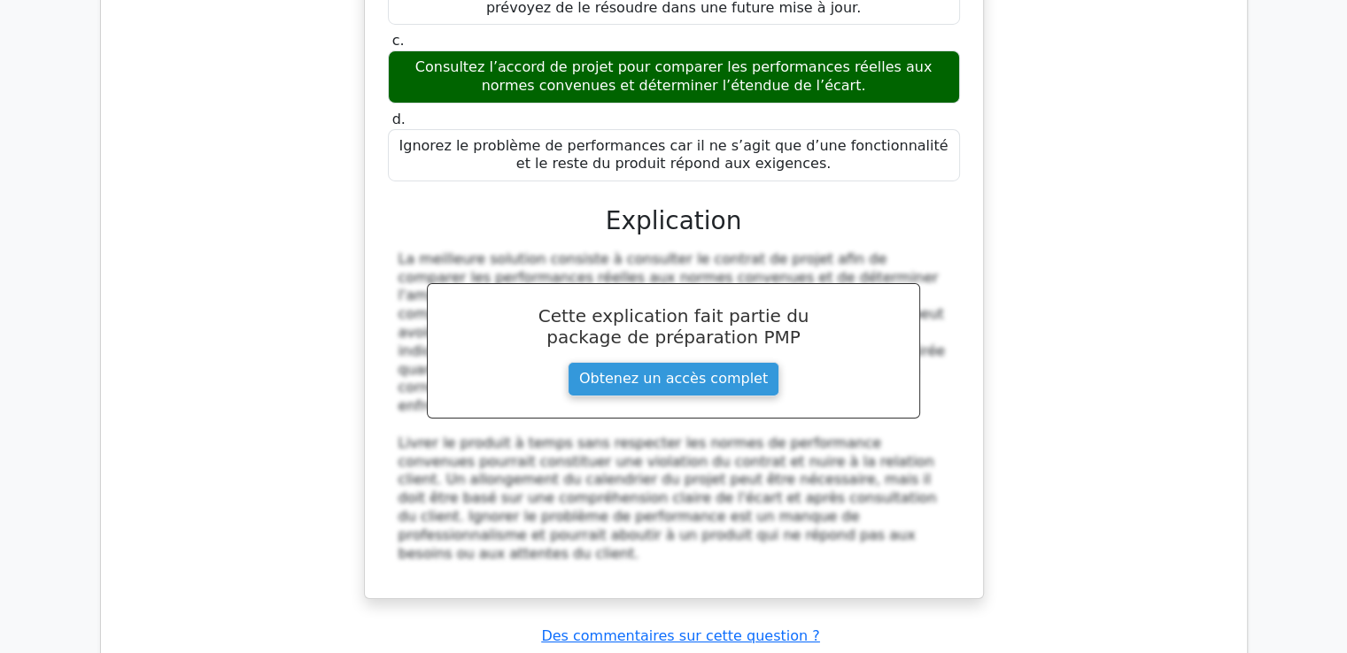
drag, startPoint x: 399, startPoint y: 243, endPoint x: 527, endPoint y: 578, distance: 358.2
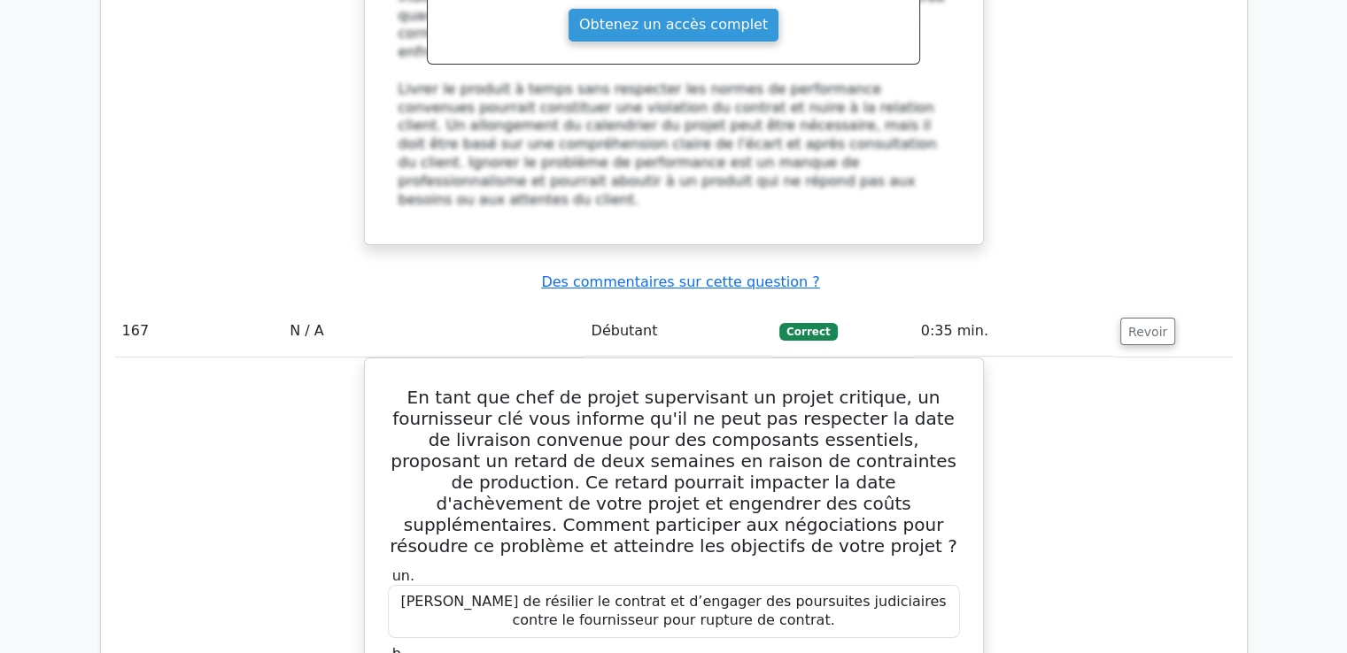
scroll to position [175068, 0]
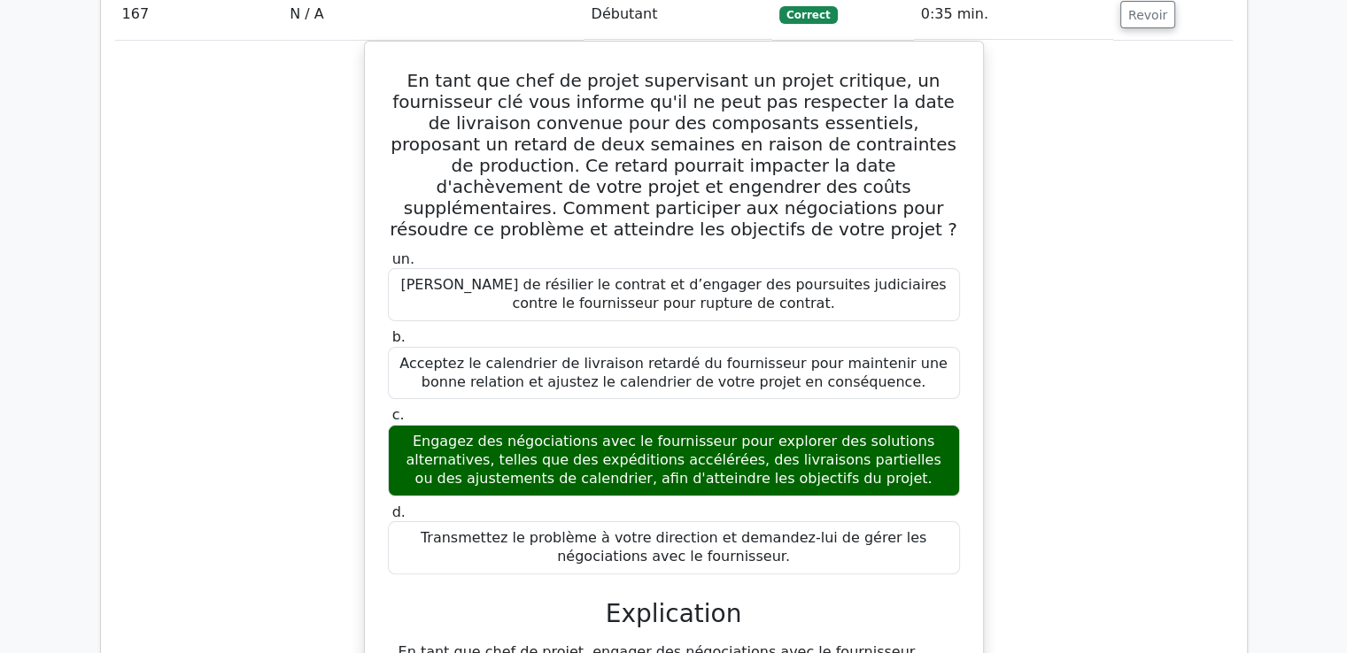
scroll to position [175245, 0]
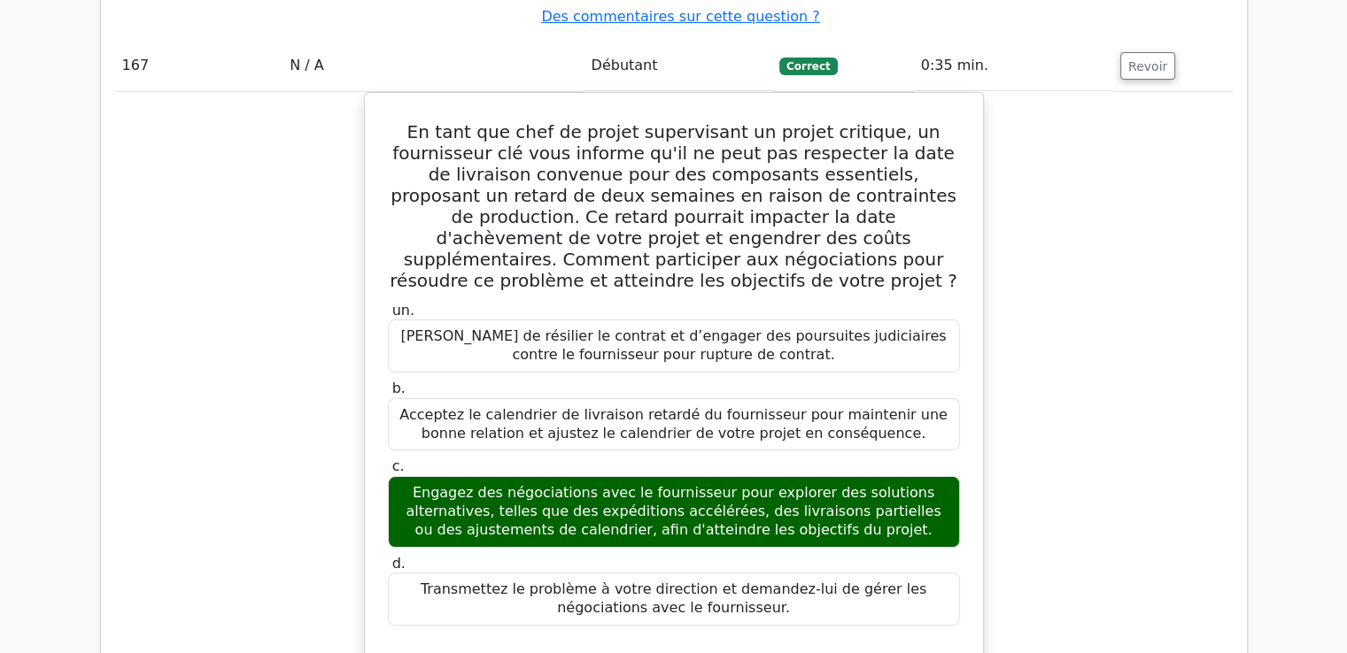
drag, startPoint x: 397, startPoint y: 125, endPoint x: 845, endPoint y: 580, distance: 638.6
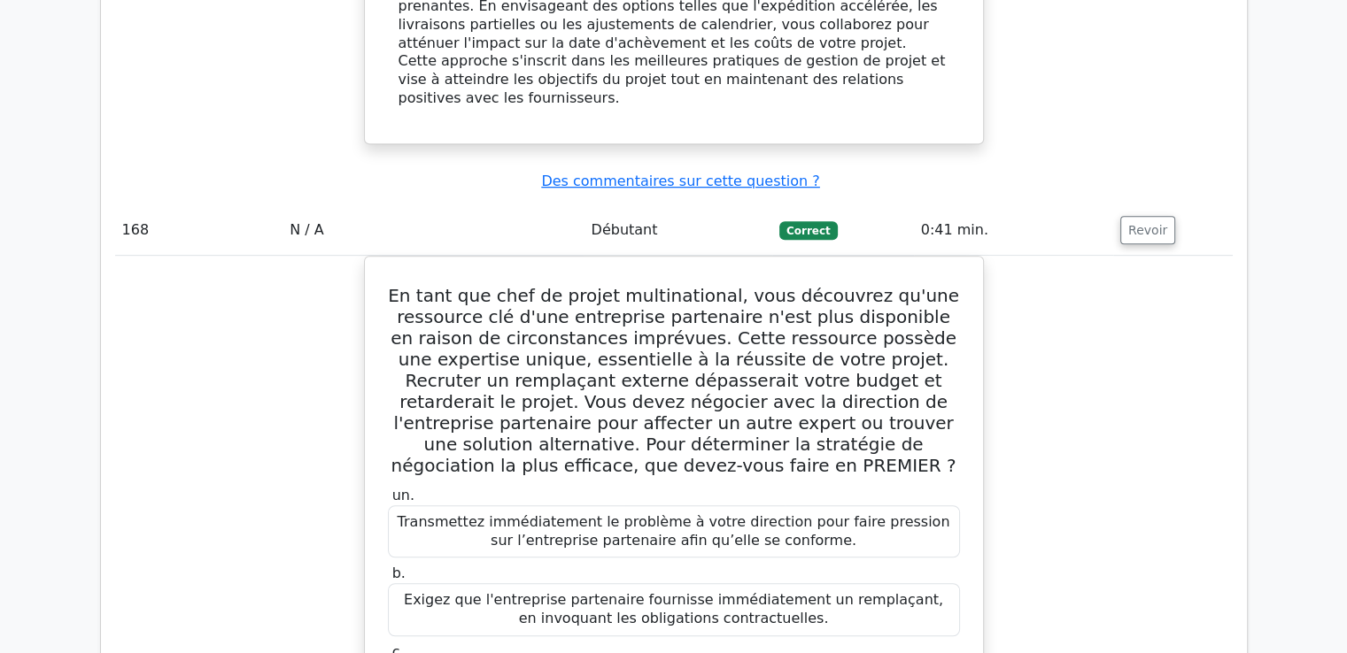
scroll to position [176219, 0]
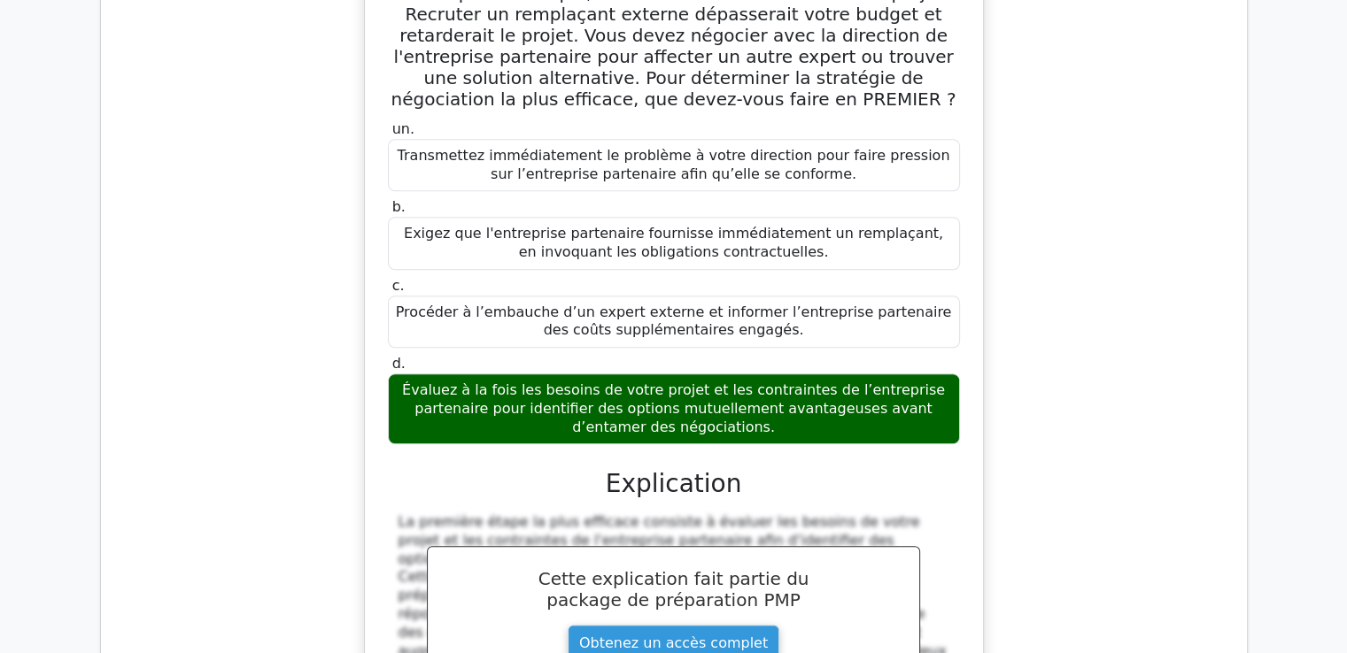
scroll to position [176396, 0]
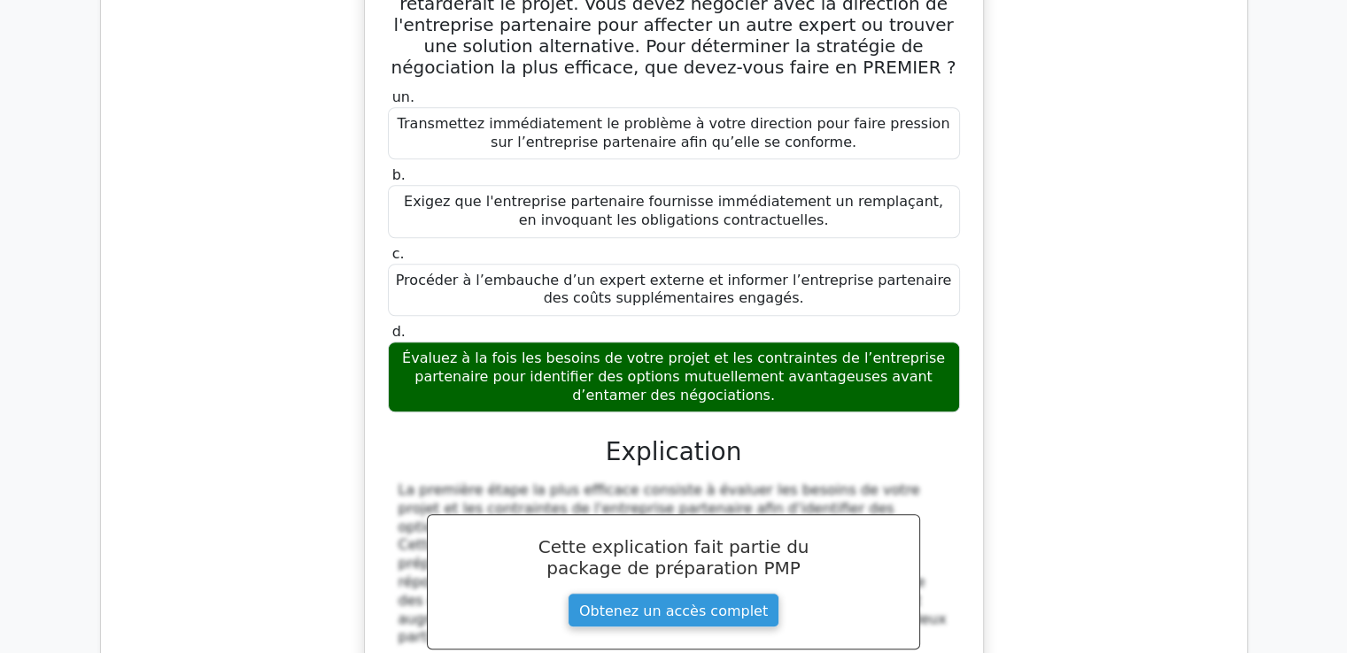
drag, startPoint x: 439, startPoint y: 73, endPoint x: 839, endPoint y: 531, distance: 608.7
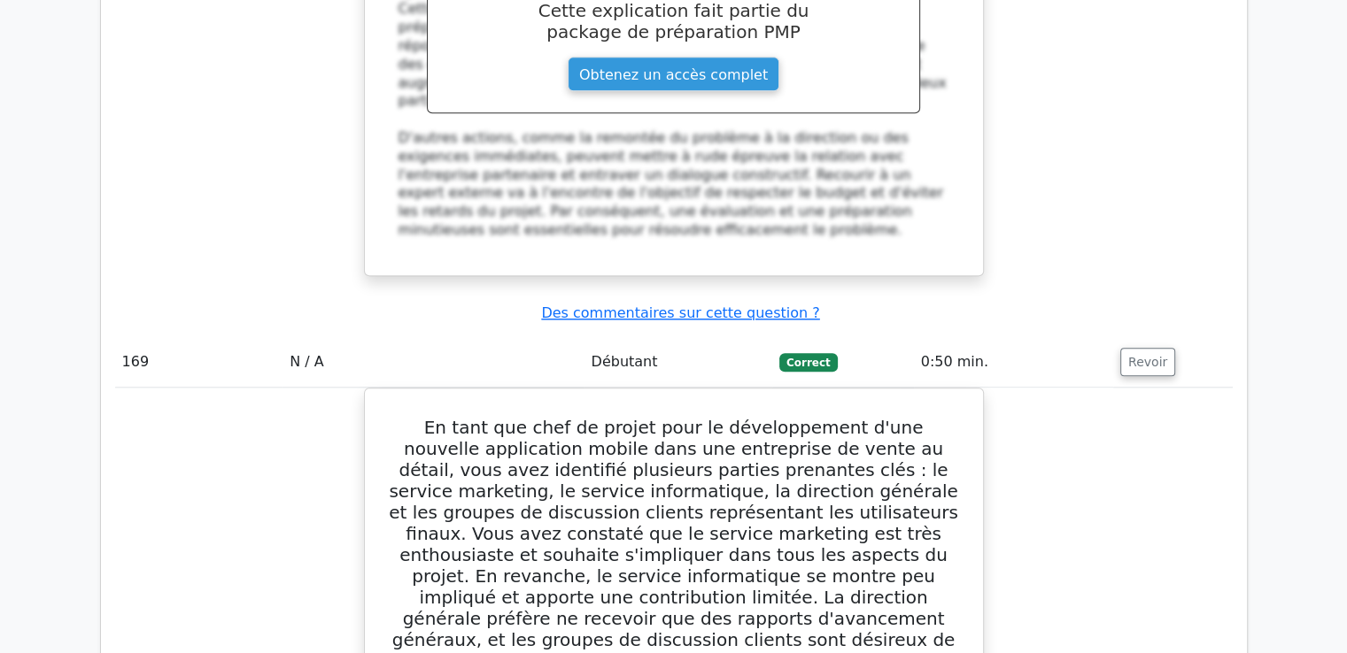
scroll to position [177105, 0]
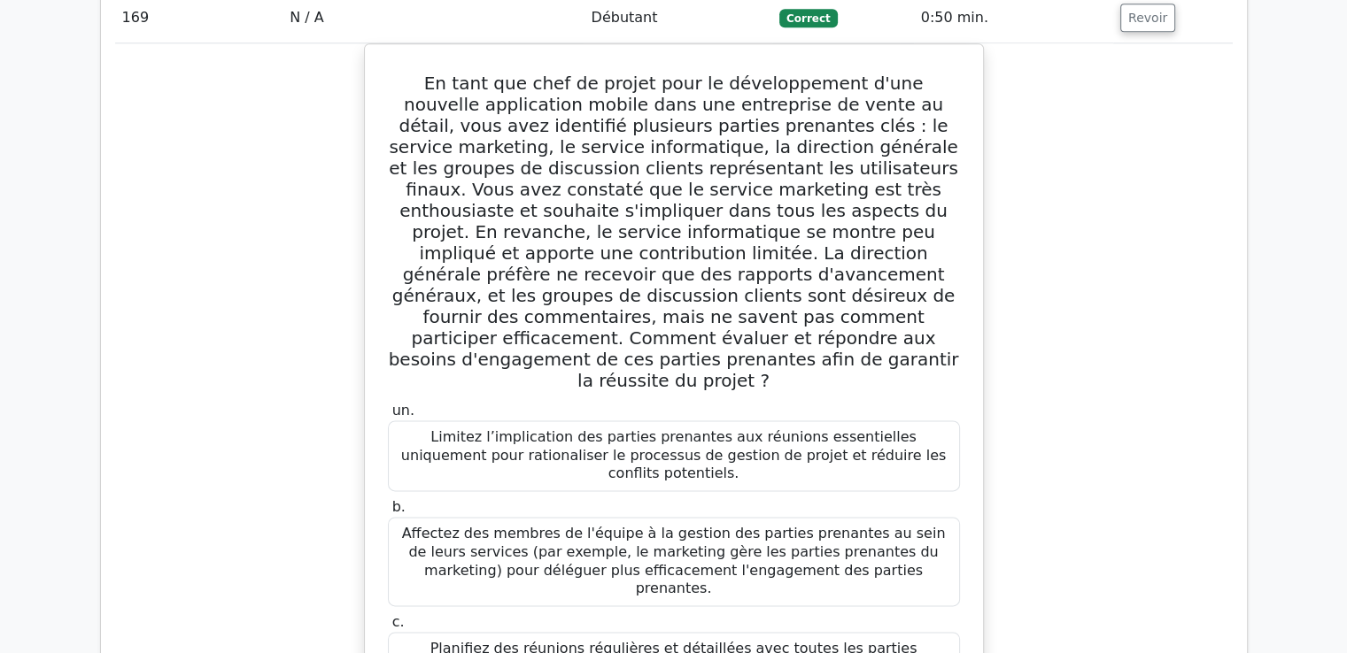
scroll to position [177862, 0]
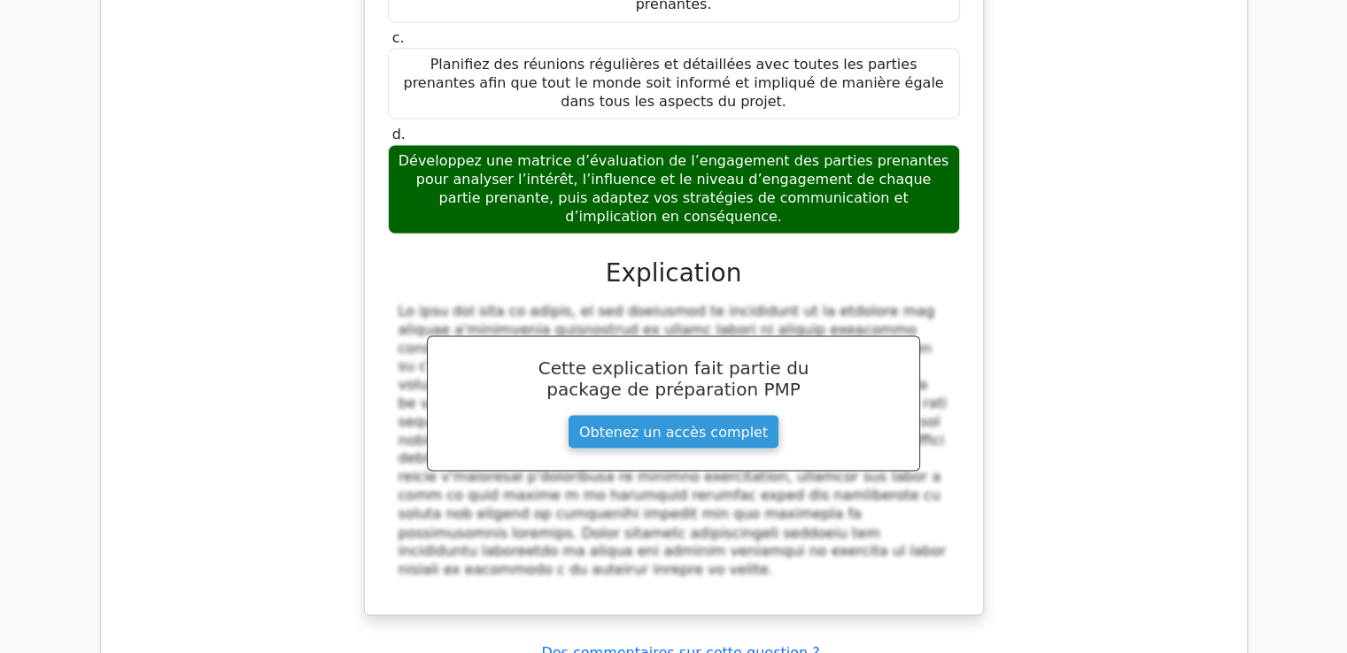
drag, startPoint x: 397, startPoint y: 228, endPoint x: 815, endPoint y: 448, distance: 472.9
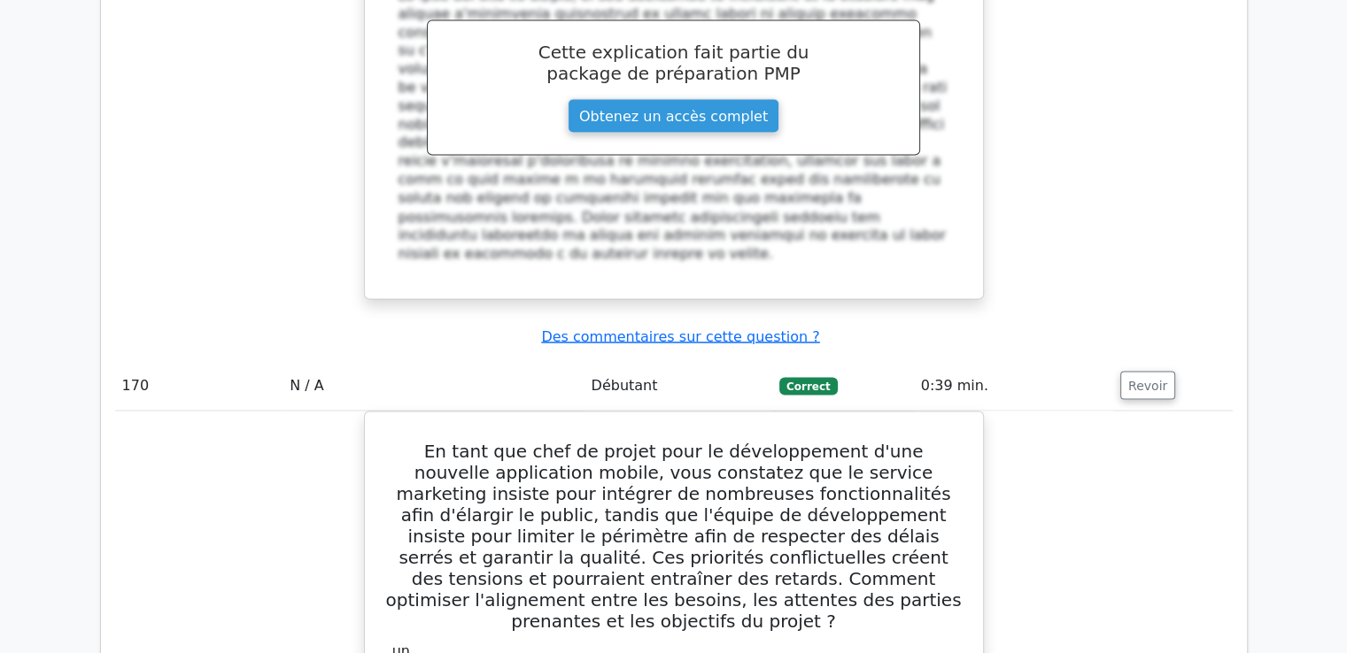
scroll to position [178216, 0]
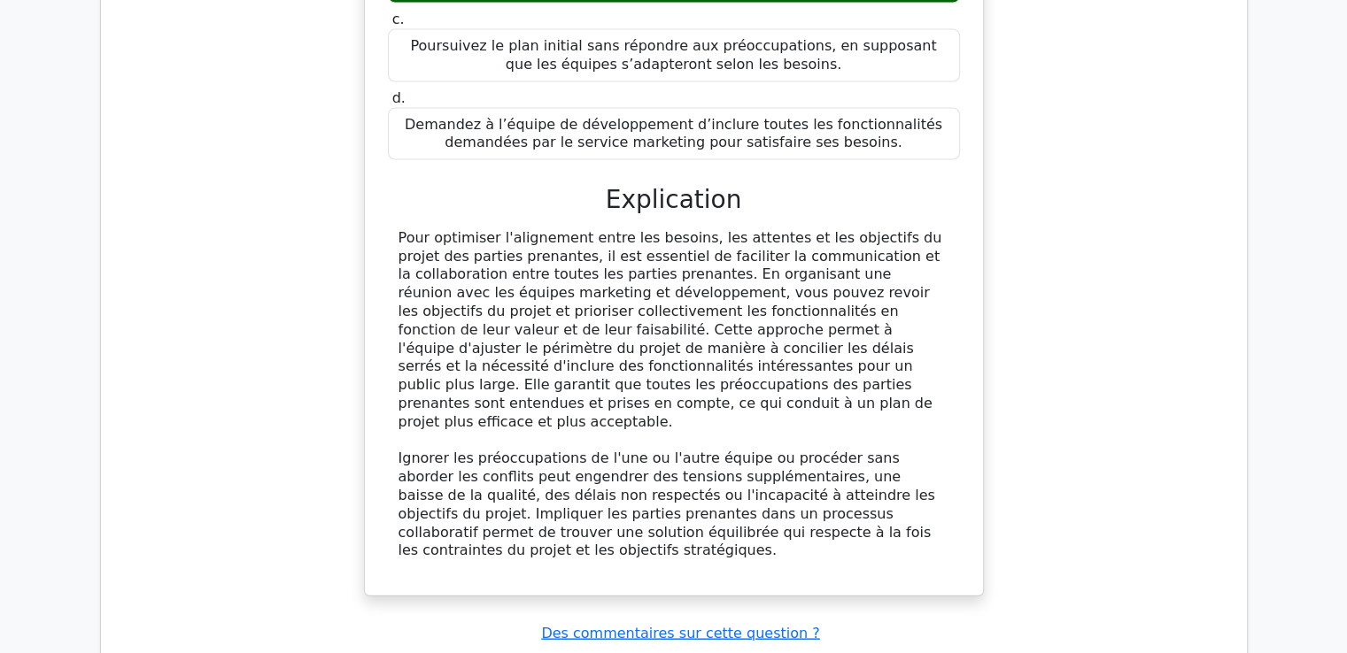
scroll to position [178876, 0]
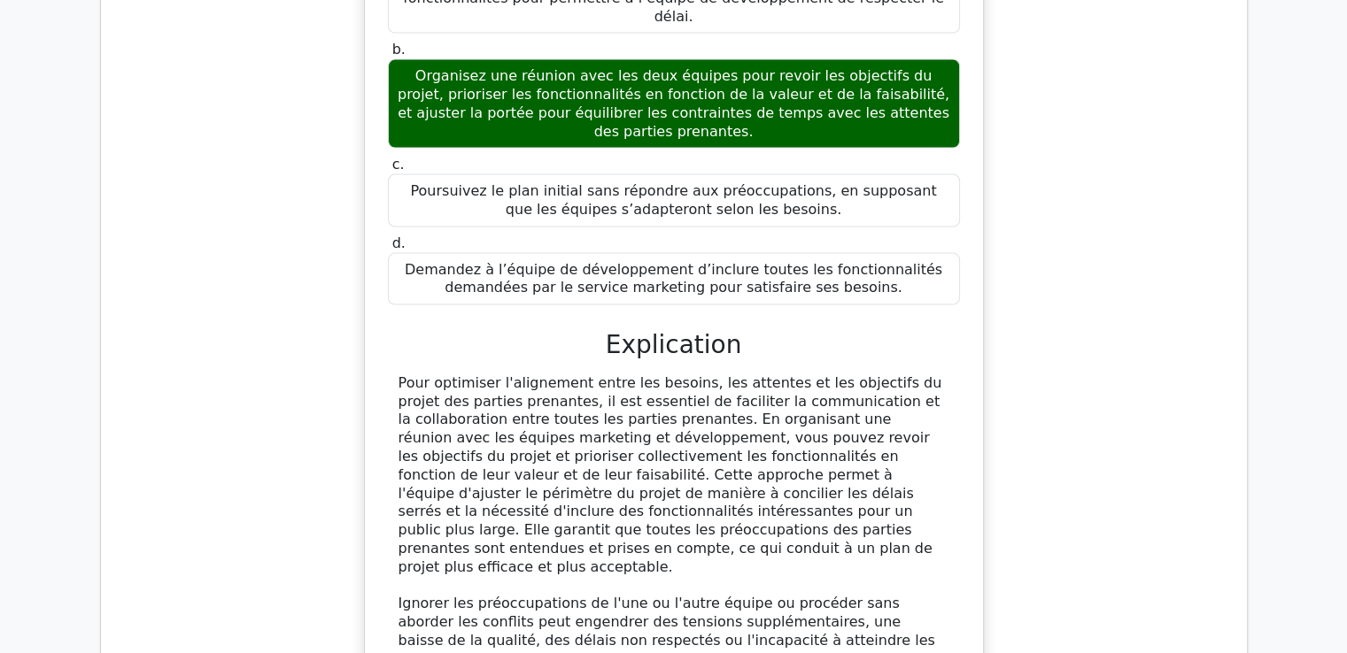
drag, startPoint x: 441, startPoint y: 111, endPoint x: 862, endPoint y: 161, distance: 423.6
